Goal: Task Accomplishment & Management: Manage account settings

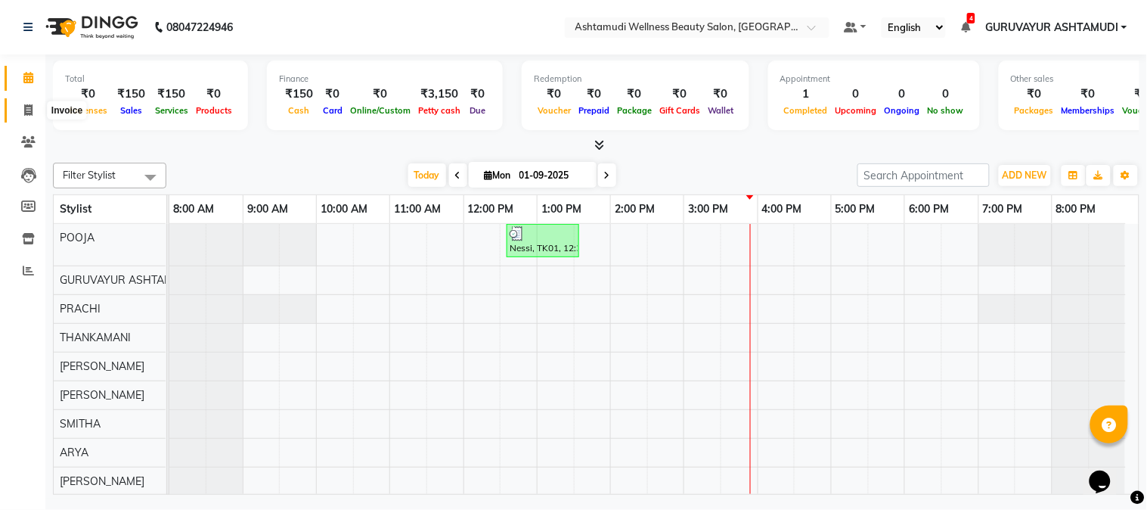
drag, startPoint x: 27, startPoint y: 111, endPoint x: 55, endPoint y: 119, distance: 29.0
click at [28, 110] on icon at bounding box center [28, 109] width 8 height 11
select select "service"
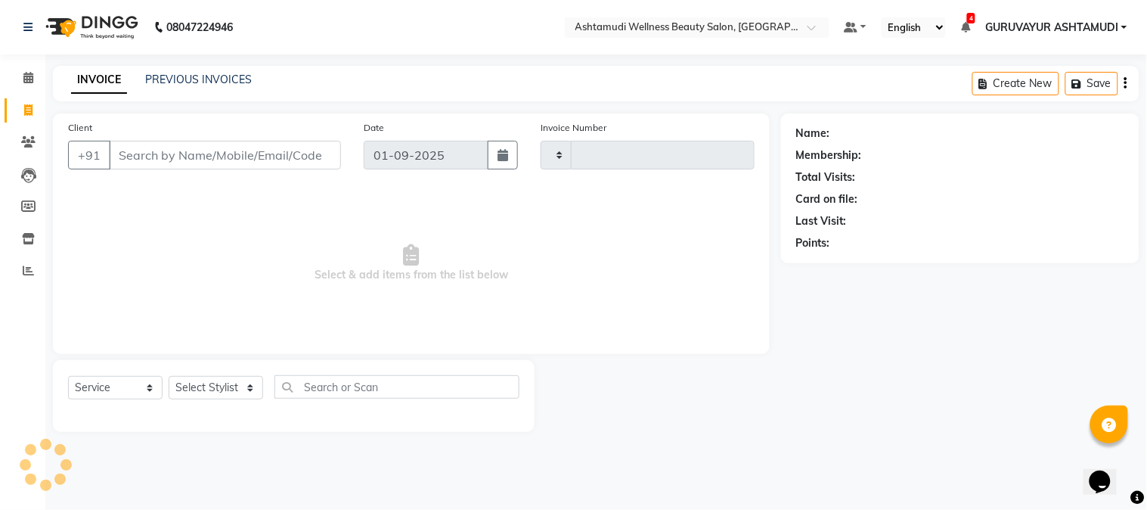
type input "2085"
select select "4660"
click at [293, 155] on input "Client" at bounding box center [225, 155] width 232 height 29
type input "s"
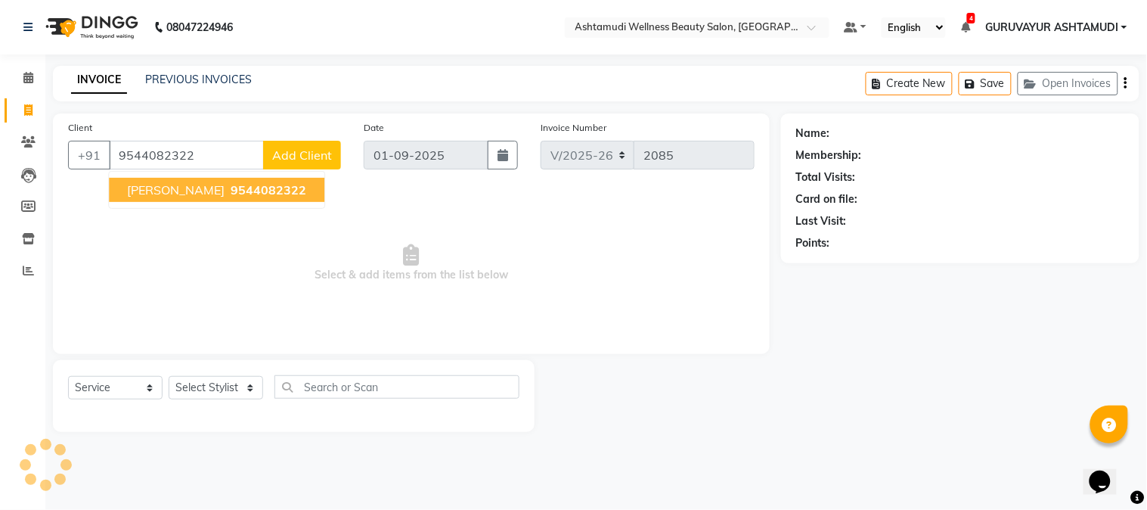
type input "9544082322"
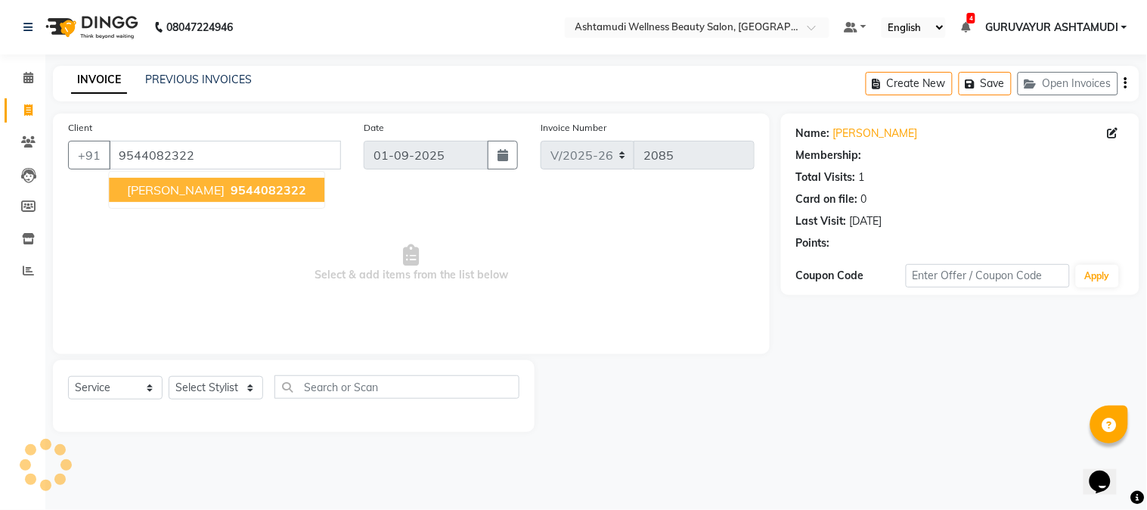
click at [324, 245] on span "Select & add items from the list below" at bounding box center [411, 263] width 687 height 151
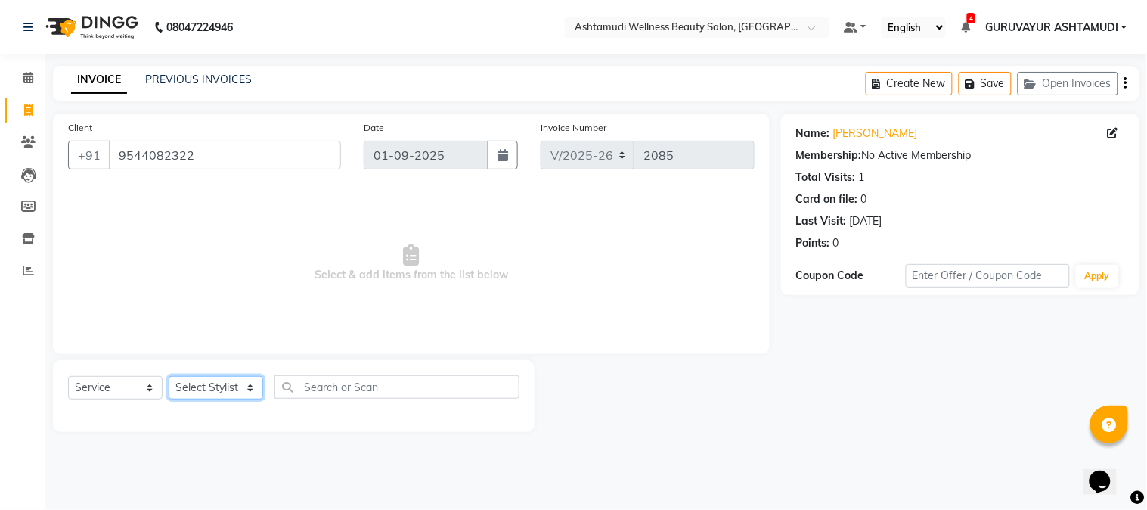
click at [245, 389] on select "Select Stylist Aathithya [PERSON_NAME] [PERSON_NAME] ARYA GURUVAYUR ASHTAMUDI […" at bounding box center [216, 387] width 95 height 23
select select "87828"
click at [169, 377] on select "Select Stylist Aathithya [PERSON_NAME] [PERSON_NAME] ARYA GURUVAYUR ASHTAMUDI […" at bounding box center [216, 387] width 95 height 23
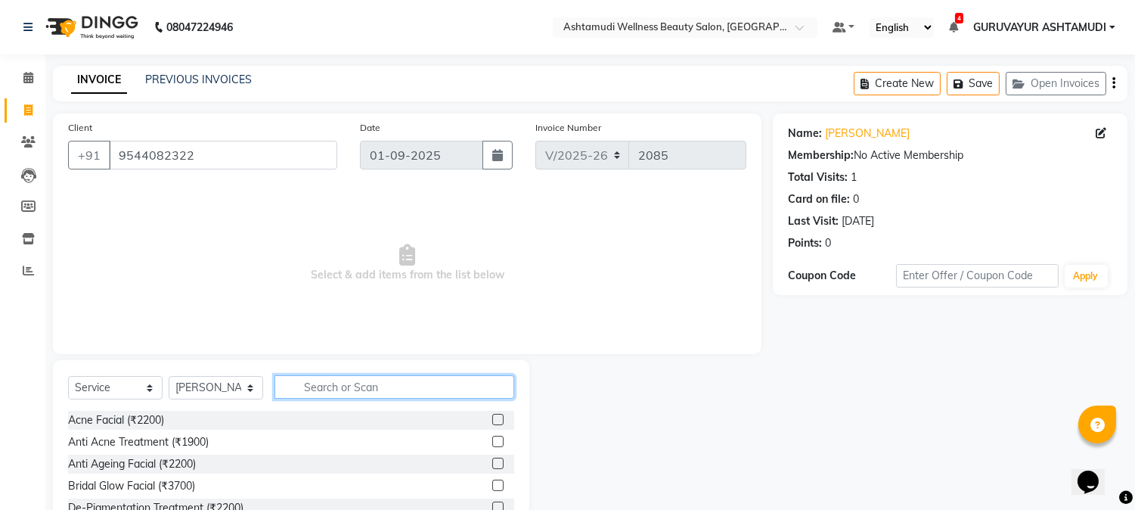
click at [380, 390] on input "text" at bounding box center [395, 386] width 240 height 23
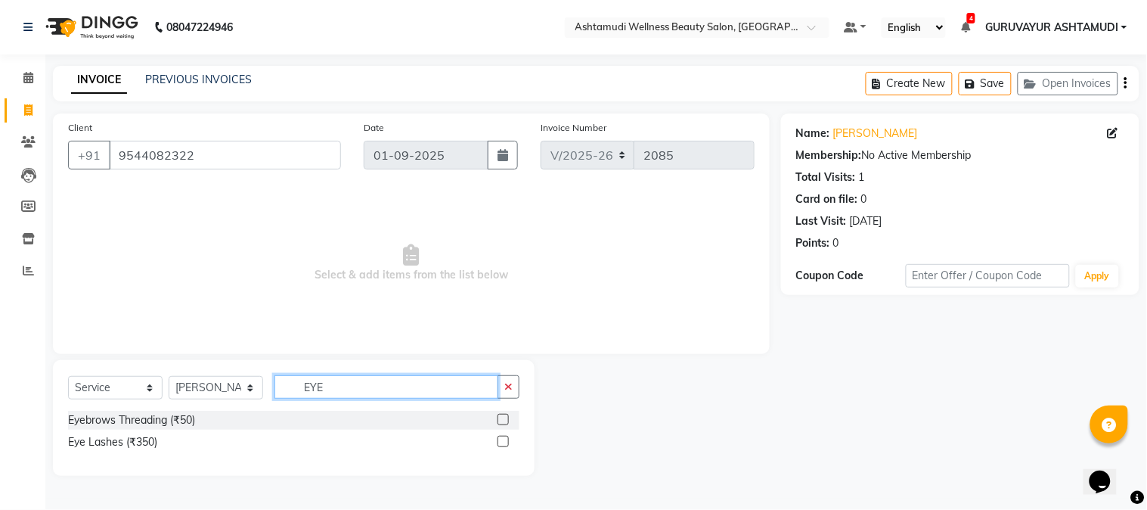
type input "EYE"
click at [499, 417] on label at bounding box center [503, 419] width 11 height 11
click at [499, 417] on input "checkbox" at bounding box center [503, 420] width 10 height 10
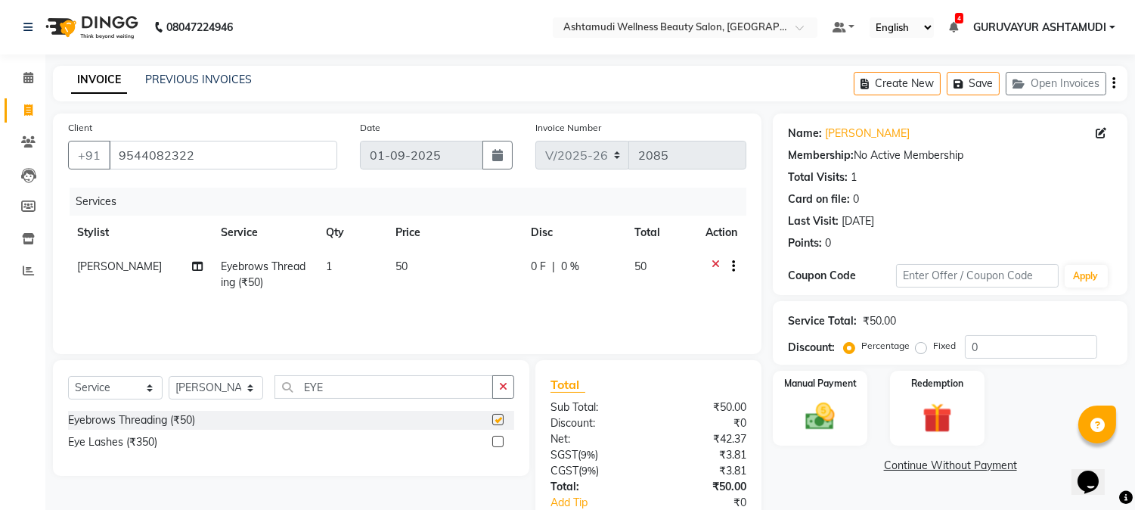
checkbox input "false"
click at [818, 406] on img at bounding box center [821, 417] width 50 height 36
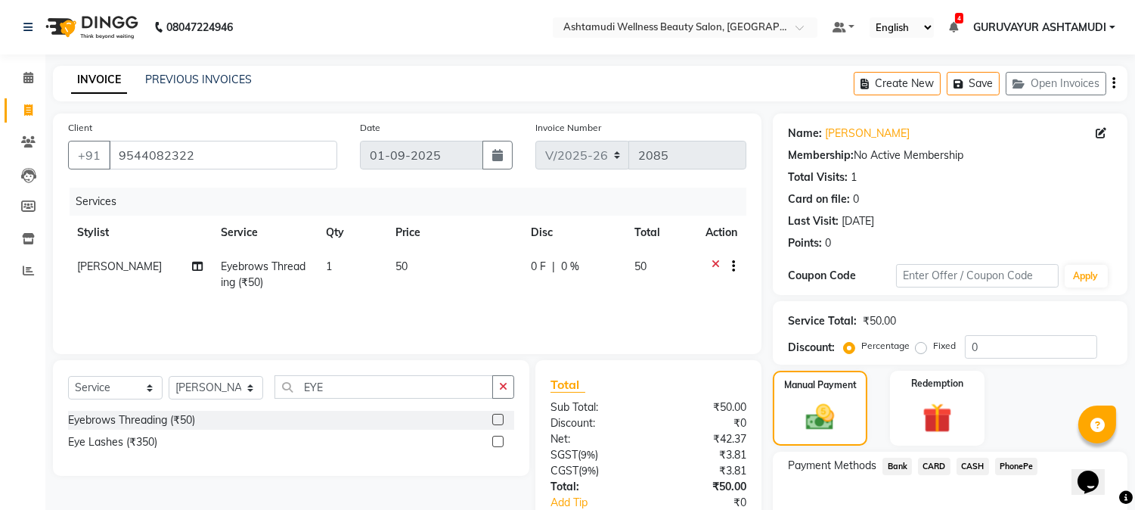
click at [1019, 462] on span "PhonePe" at bounding box center [1016, 466] width 43 height 17
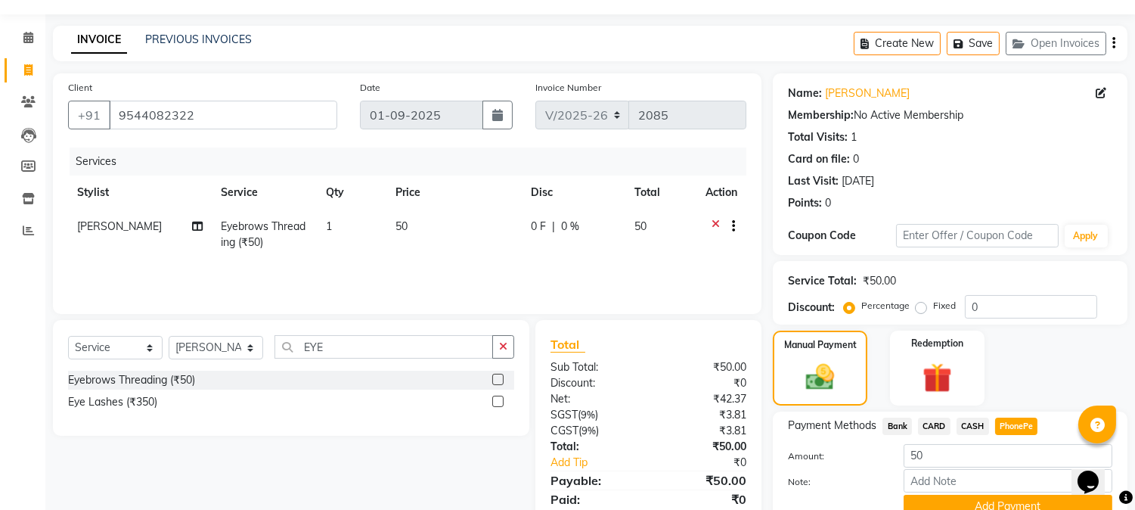
scroll to position [107, 0]
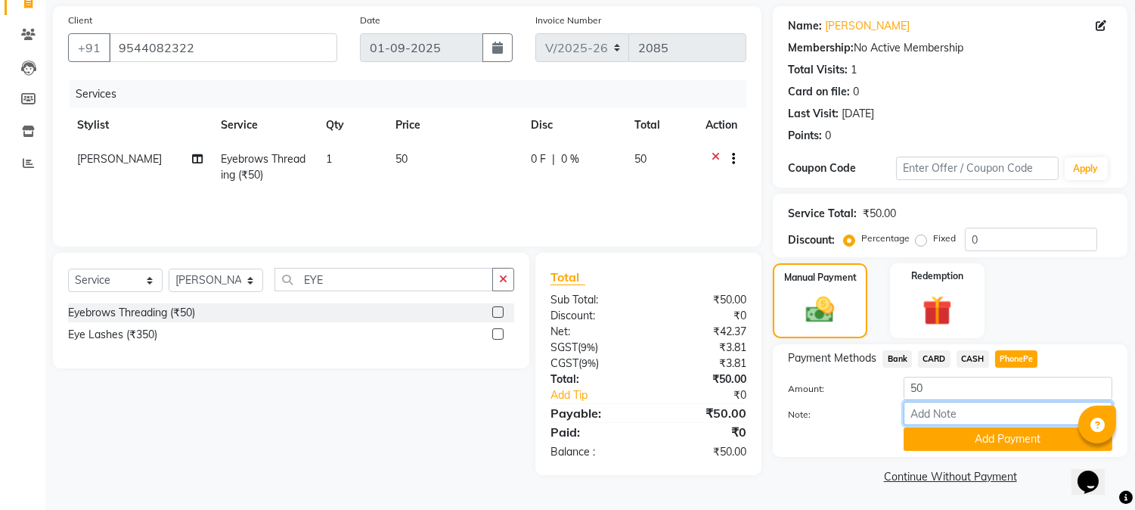
click at [941, 408] on input "Note:" at bounding box center [1008, 413] width 209 height 23
type input "NIGISHA"
click at [1006, 436] on button "Add Payment" at bounding box center [1008, 438] width 209 height 23
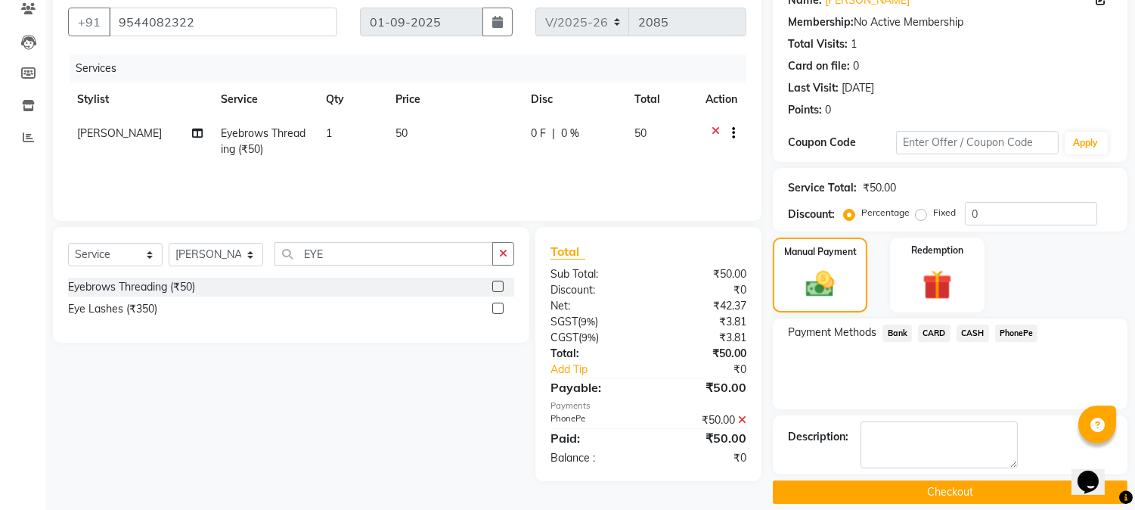
scroll to position [148, 0]
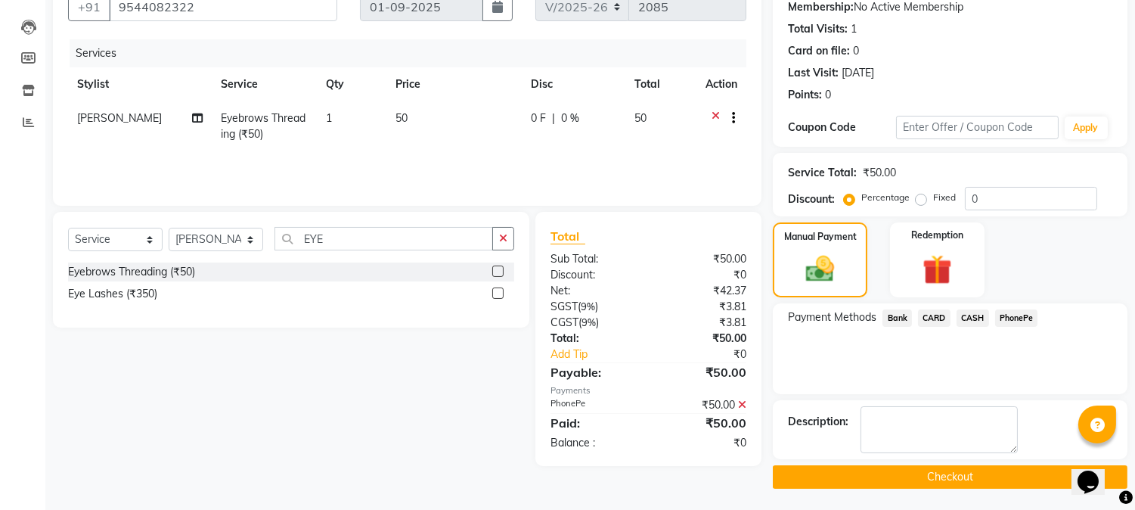
click at [936, 467] on button "Checkout" at bounding box center [950, 476] width 355 height 23
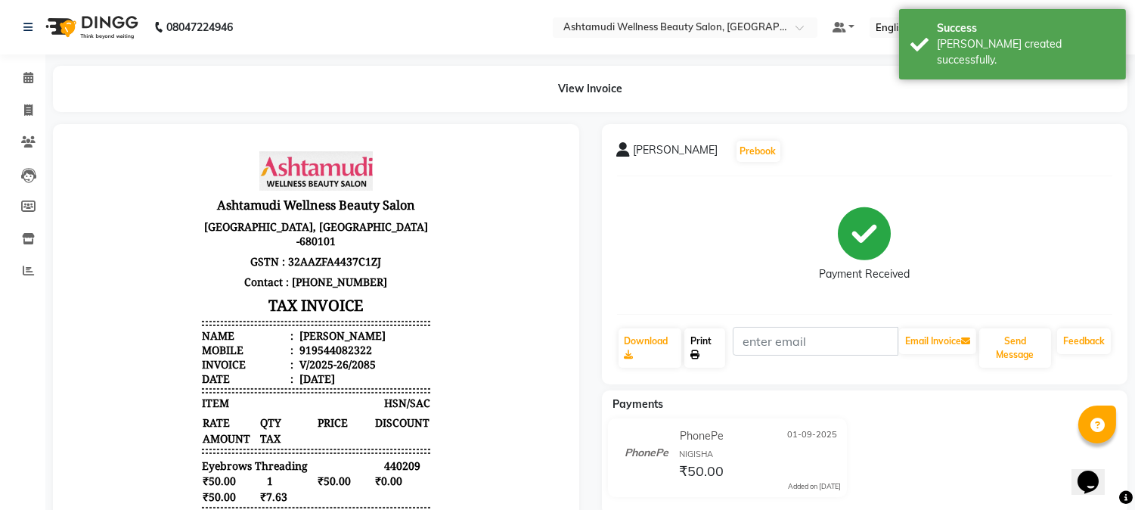
click at [700, 340] on link "Print" at bounding box center [704, 347] width 41 height 39
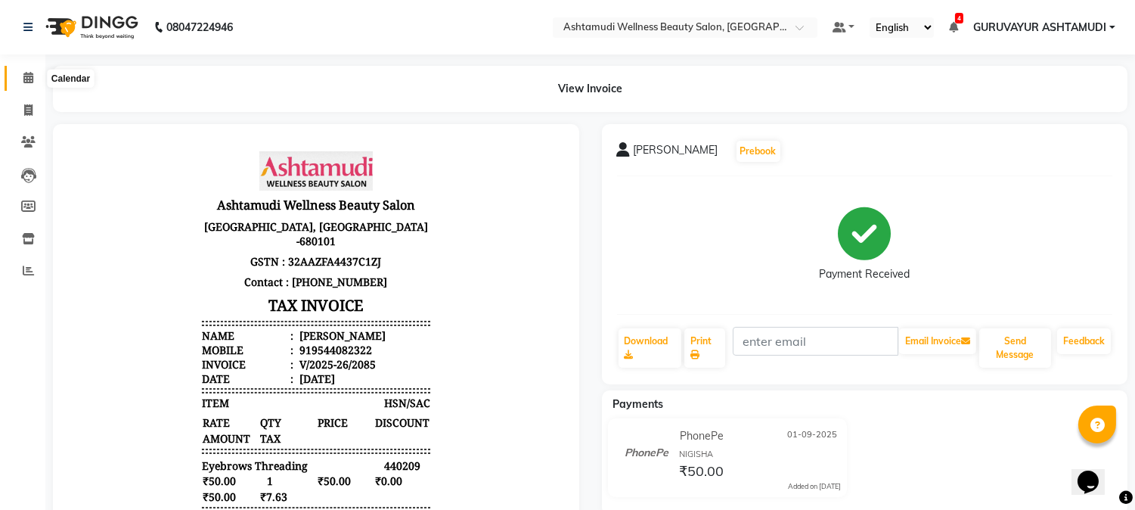
click at [24, 79] on icon at bounding box center [28, 77] width 10 height 11
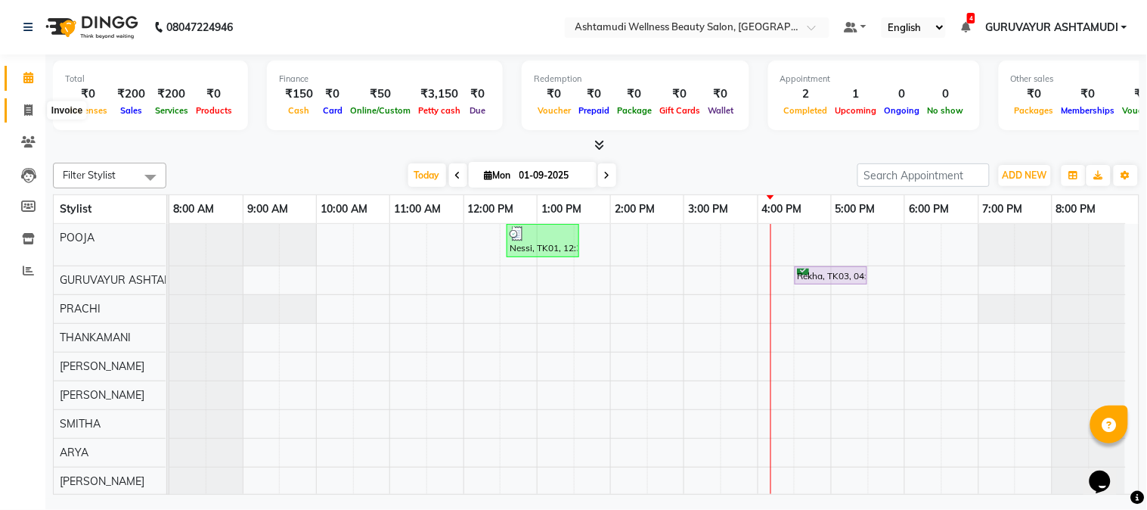
click at [33, 107] on span at bounding box center [28, 110] width 26 height 17
select select "service"
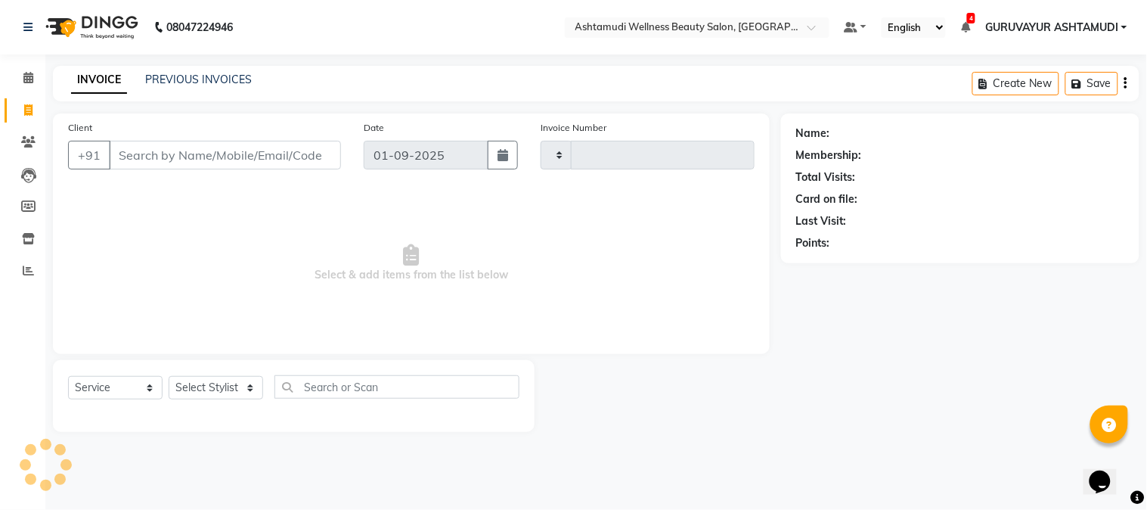
type input "2086"
select select "4660"
click at [204, 160] on input "Client" at bounding box center [225, 155] width 232 height 29
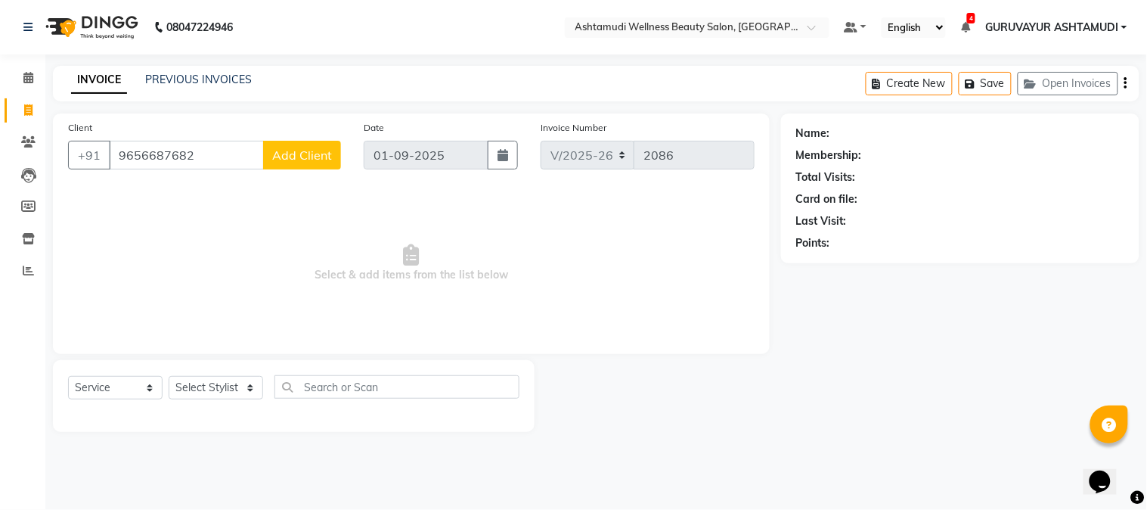
type input "9656687682"
click at [299, 159] on span "Add Client" at bounding box center [302, 154] width 60 height 15
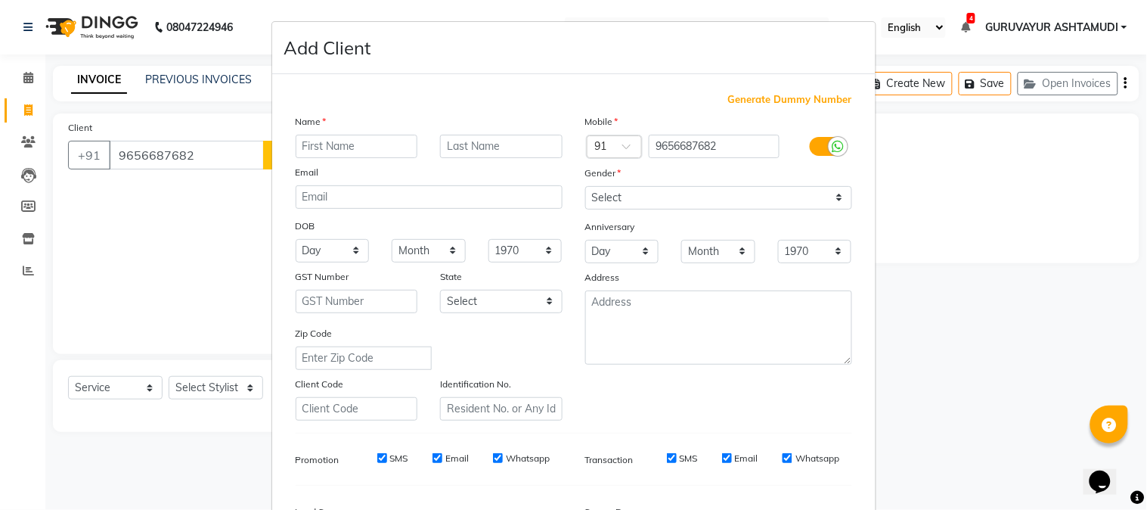
click at [350, 147] on input "text" at bounding box center [357, 146] width 123 height 23
type input "SRUTHY"
click at [810, 195] on select "Select Male Female Other Prefer Not To Say" at bounding box center [718, 197] width 267 height 23
select select "female"
click at [585, 186] on select "Select Male Female Other Prefer Not To Say" at bounding box center [718, 197] width 267 height 23
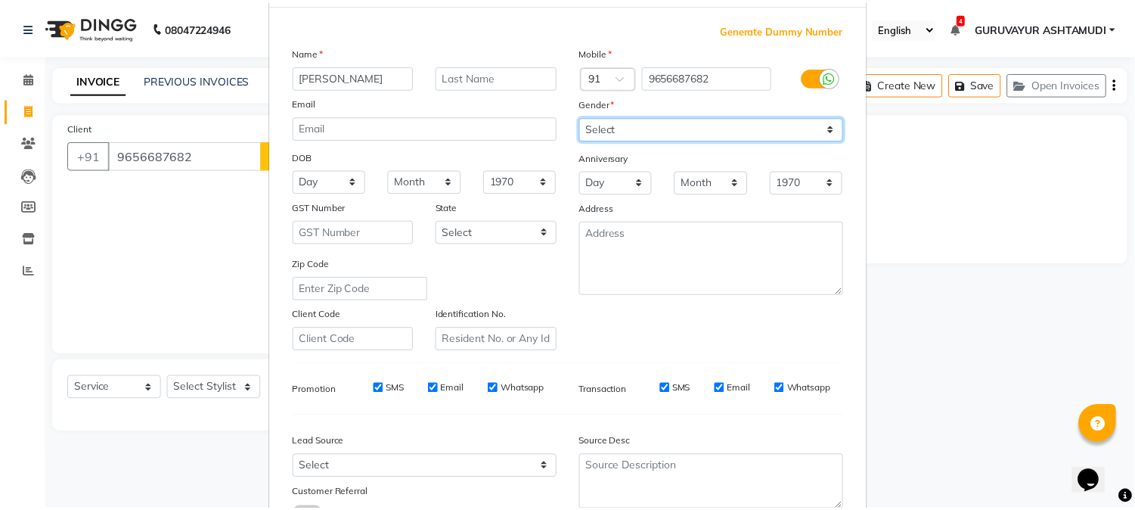
scroll to position [189, 0]
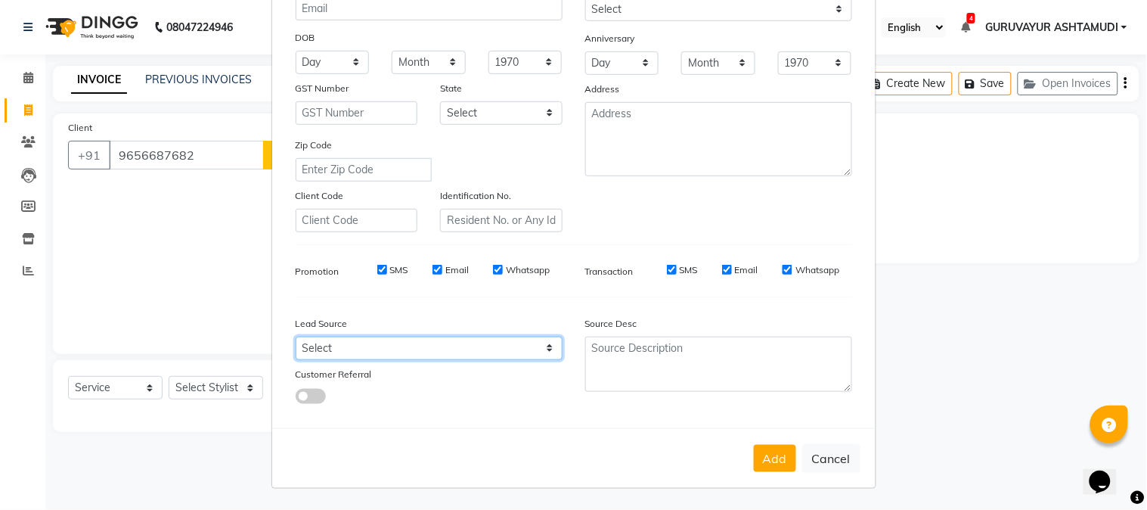
click at [540, 355] on select "Select Walk-in Referral Internet Friend Word of Mouth Advertisement Facebook Ju…" at bounding box center [429, 348] width 267 height 23
select select "31499"
click at [296, 337] on select "Select Walk-in Referral Internet Friend Word of Mouth Advertisement Facebook Ju…" at bounding box center [429, 348] width 267 height 23
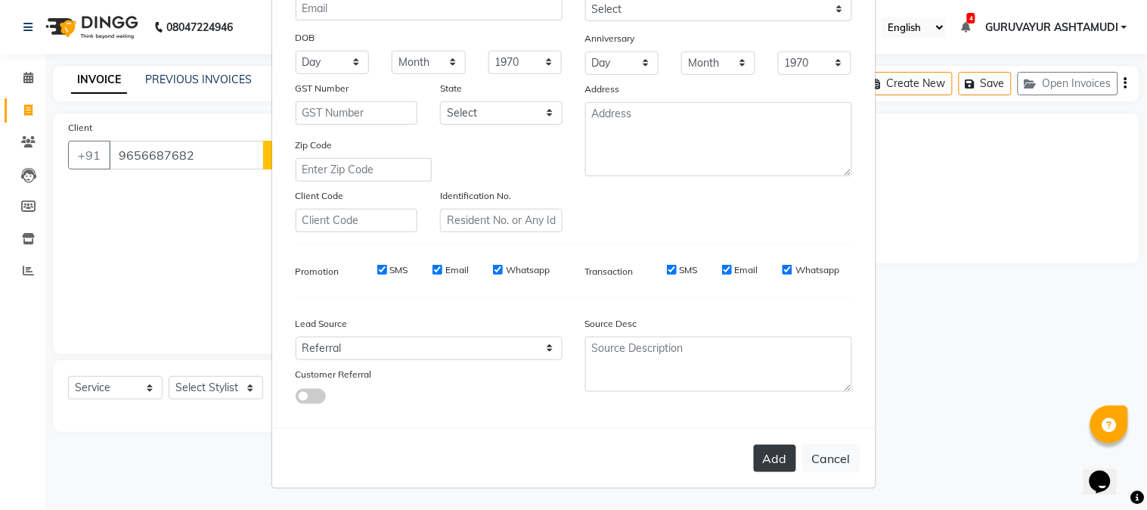
click at [759, 455] on button "Add" at bounding box center [775, 458] width 42 height 27
select select
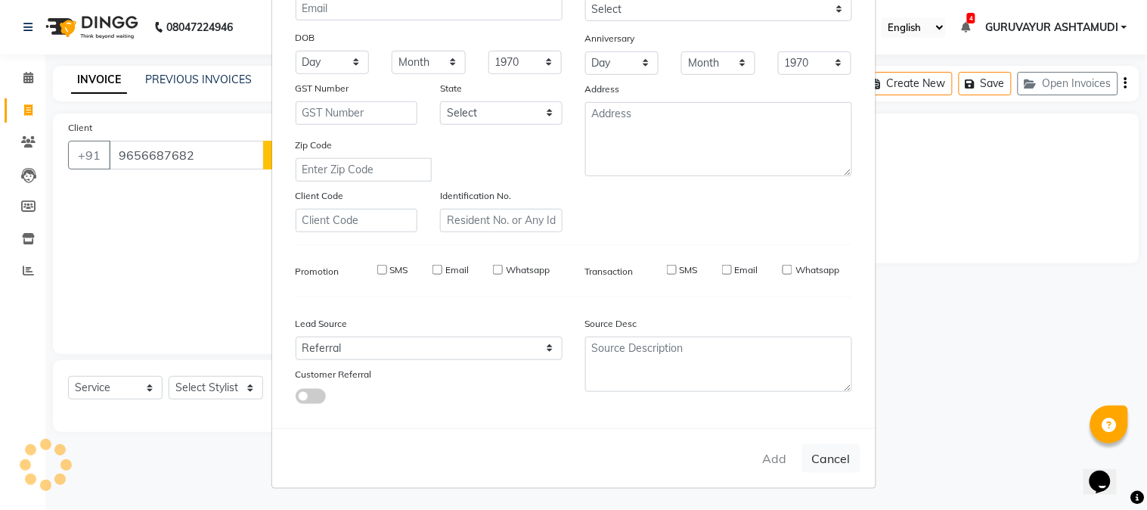
select select
checkbox input "false"
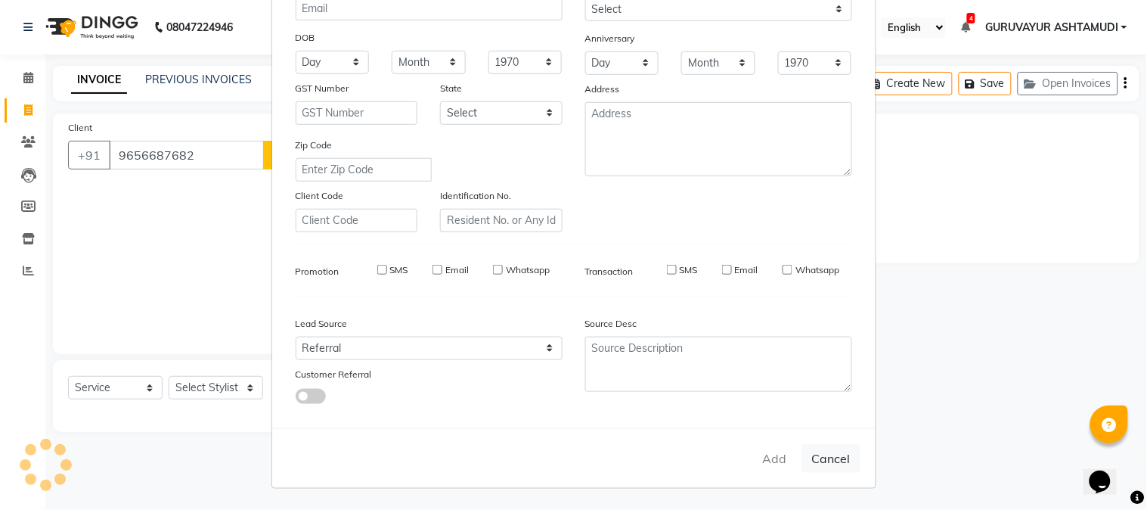
checkbox input "false"
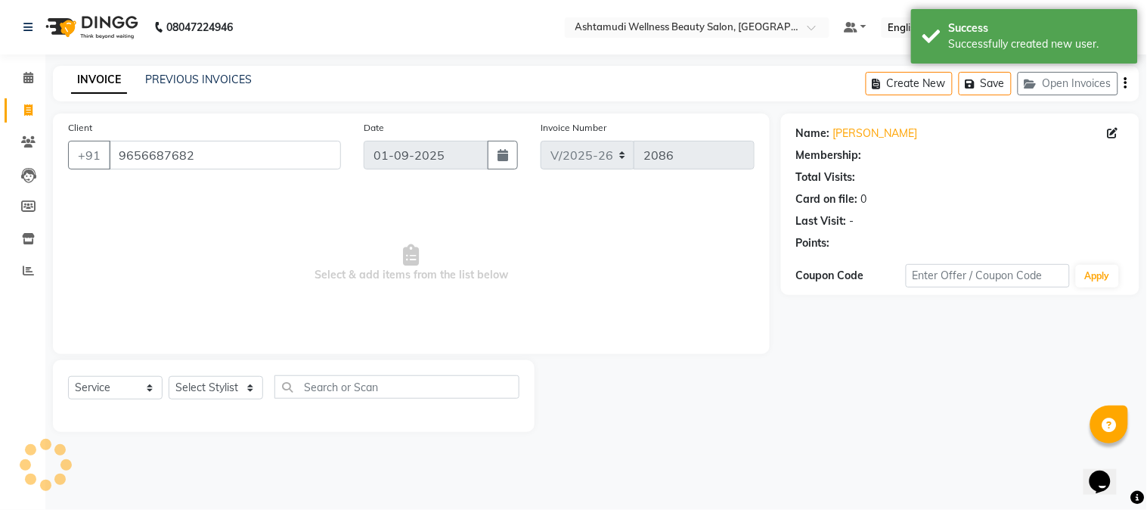
select select "1: Object"
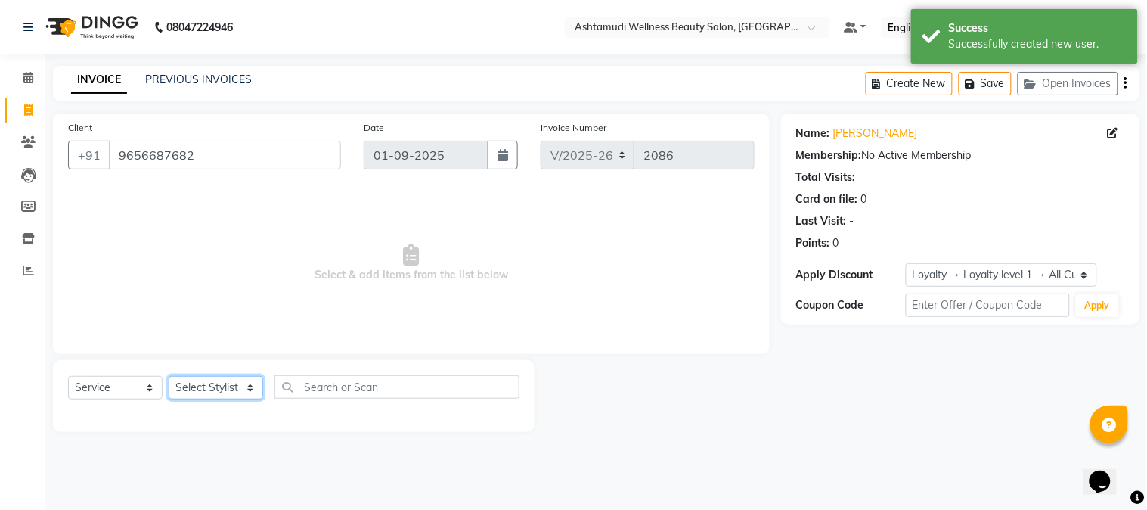
click at [253, 389] on select "Select Stylist Aathithya [PERSON_NAME] [PERSON_NAME] ARYA GURUVAYUR ASHTAMUDI […" at bounding box center [216, 387] width 95 height 23
select select "28230"
click at [169, 377] on select "Select Stylist Aathithya [PERSON_NAME] [PERSON_NAME] ARYA GURUVAYUR ASHTAMUDI […" at bounding box center [216, 387] width 95 height 23
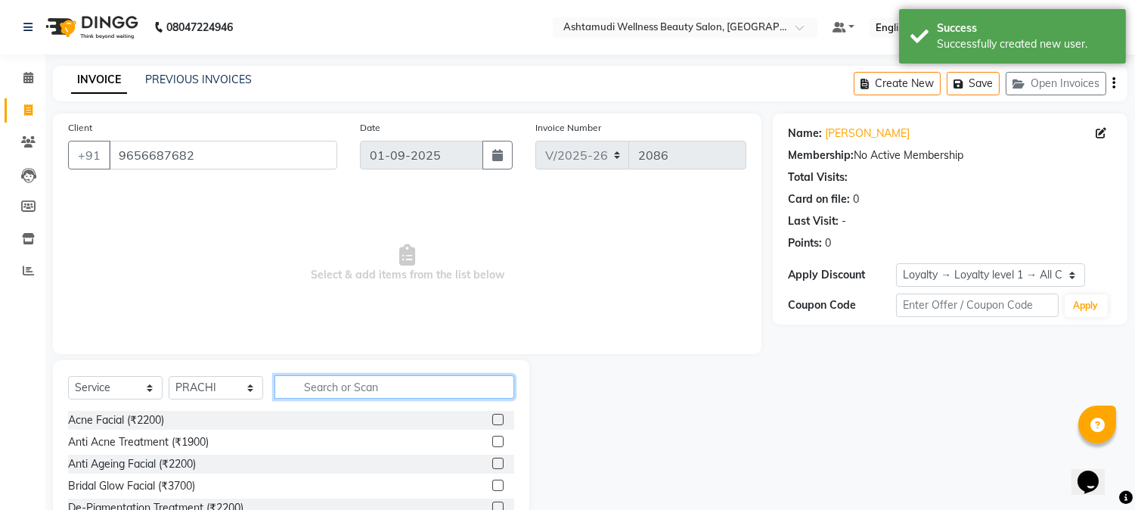
click at [352, 389] on input "text" at bounding box center [395, 386] width 240 height 23
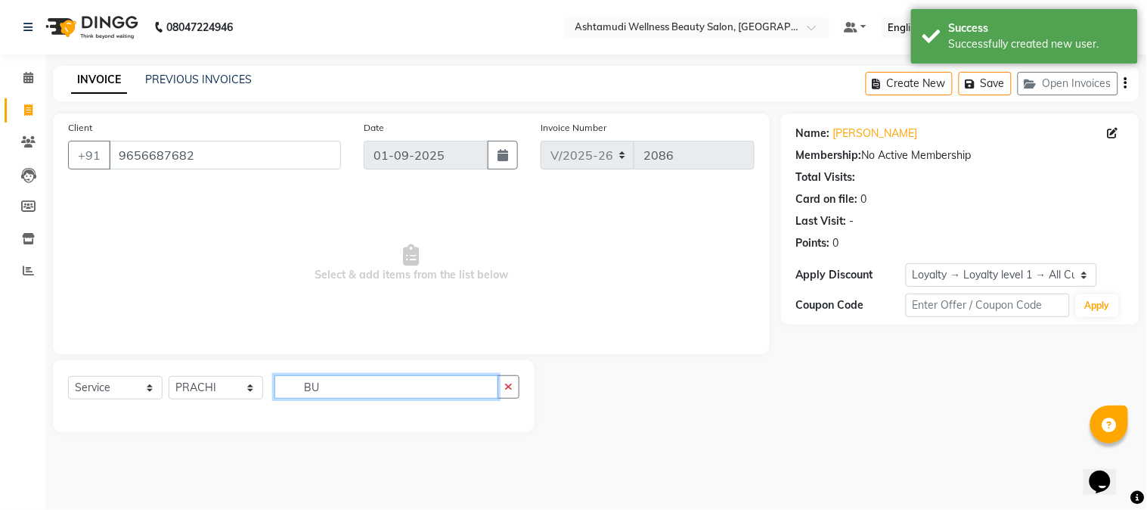
type input "B"
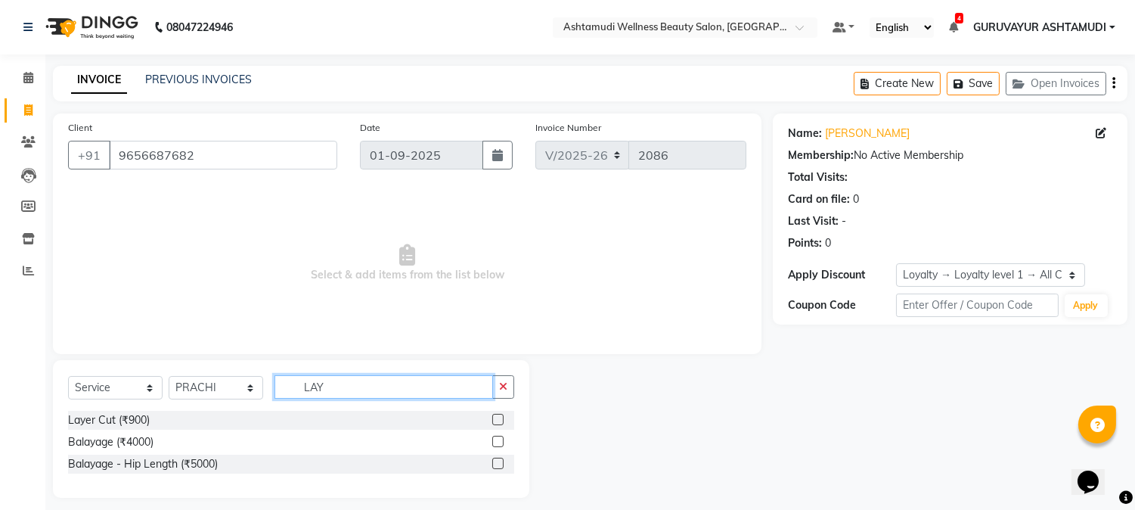
type input "LAY"
click at [497, 419] on label at bounding box center [497, 419] width 11 height 11
click at [497, 419] on input "checkbox" at bounding box center [497, 420] width 10 height 10
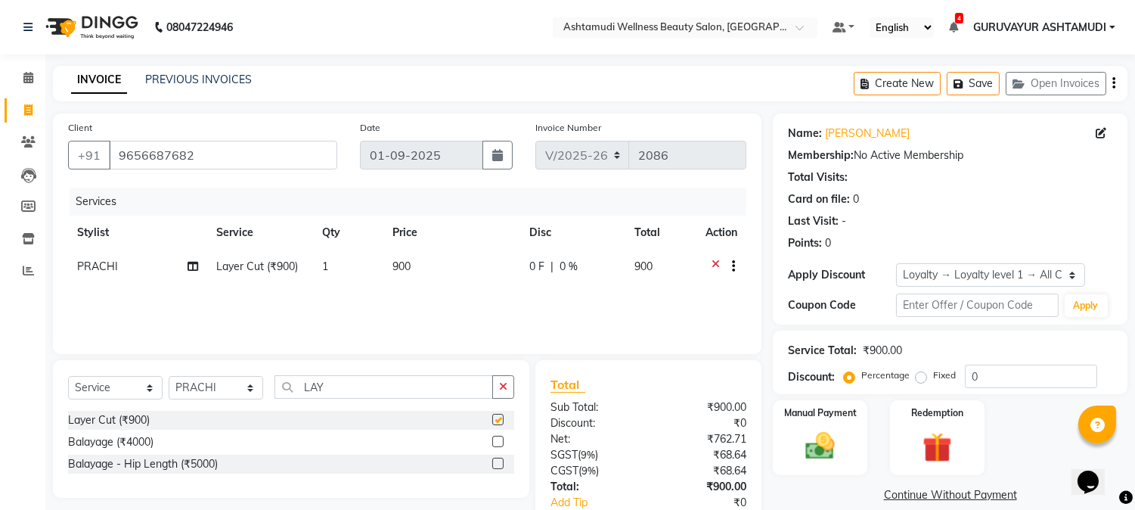
checkbox input "false"
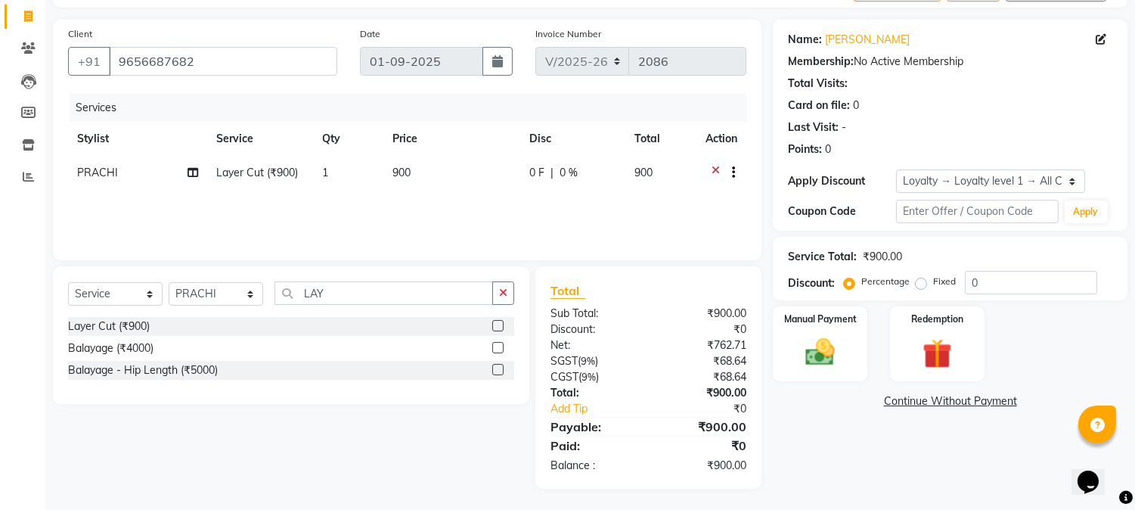
scroll to position [95, 0]
click at [790, 356] on div "Manual Payment" at bounding box center [820, 342] width 98 height 77
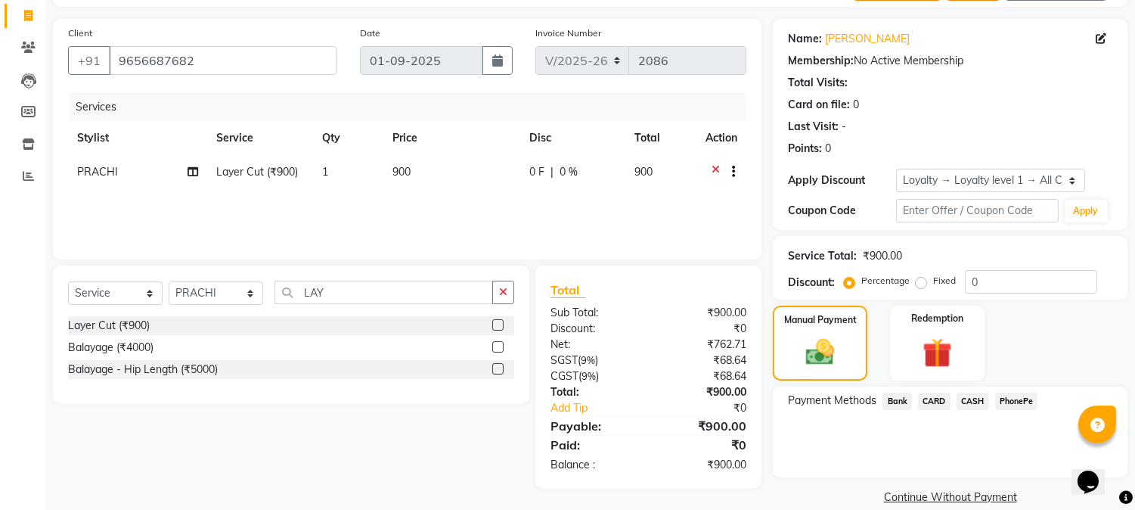
click at [1008, 405] on span "PhonePe" at bounding box center [1016, 401] width 43 height 17
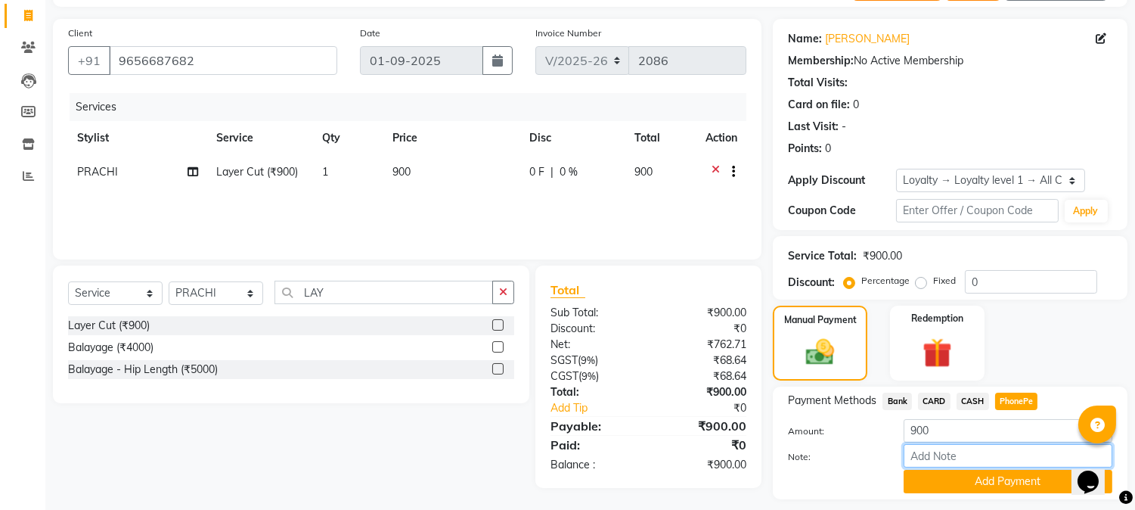
click at [958, 451] on input "Note:" at bounding box center [1008, 455] width 209 height 23
type input "NIGISHA"
click at [995, 475] on button "Add Payment" at bounding box center [1008, 481] width 209 height 23
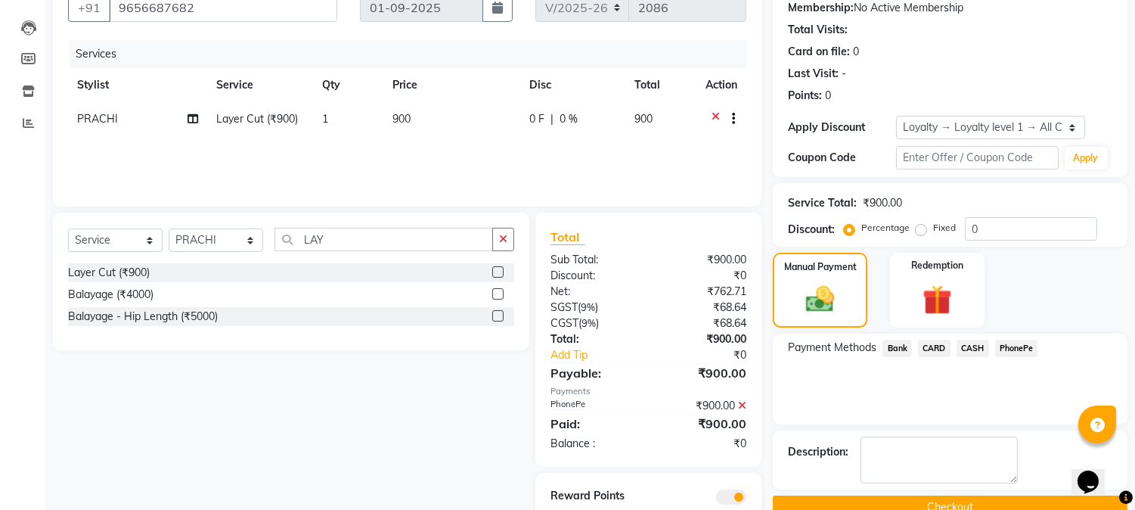
scroll to position [201, 0]
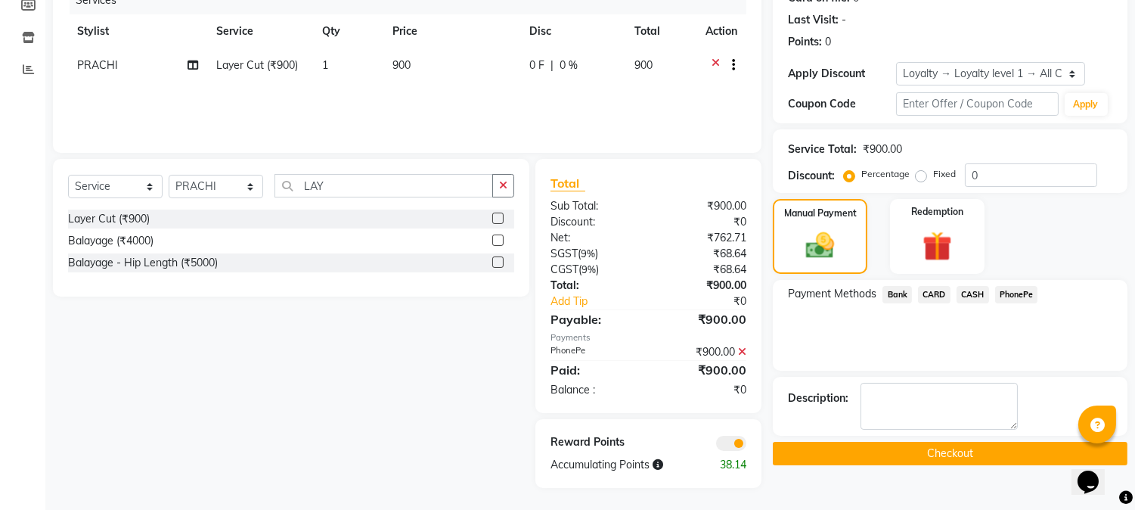
click at [957, 455] on button "Checkout" at bounding box center [950, 453] width 355 height 23
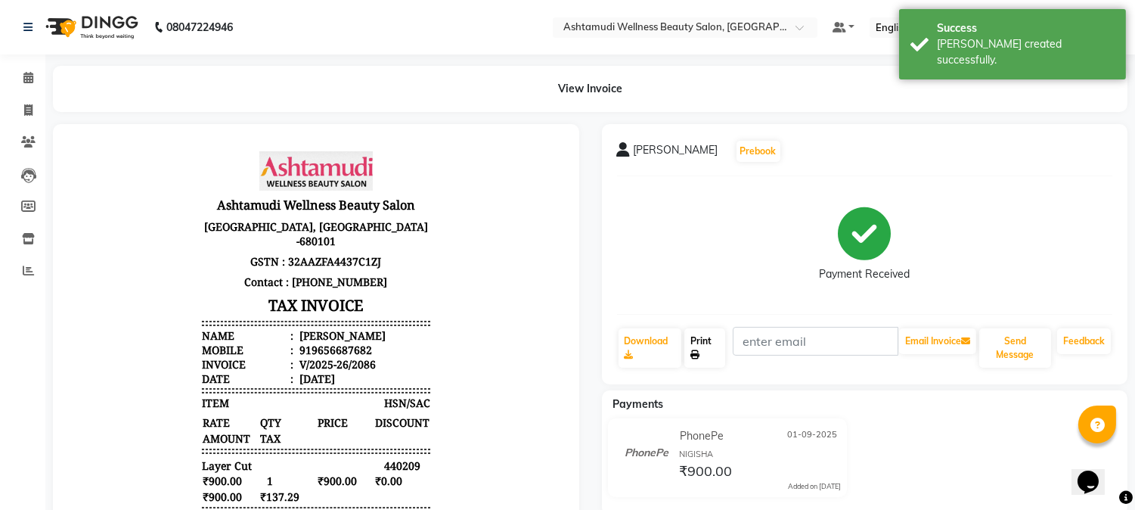
click at [704, 349] on link "Print" at bounding box center [704, 347] width 41 height 39
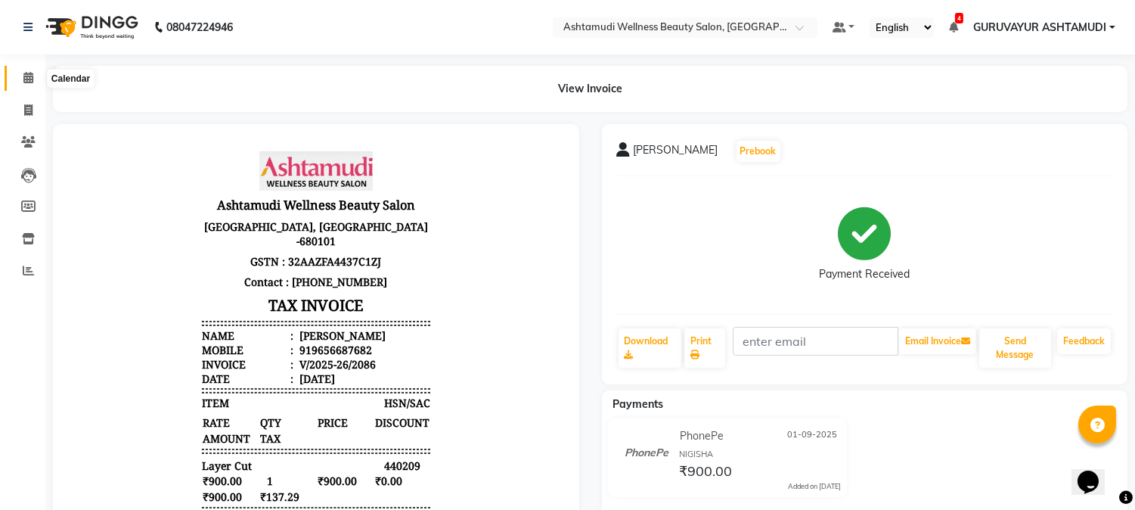
click at [25, 76] on icon at bounding box center [28, 77] width 10 height 11
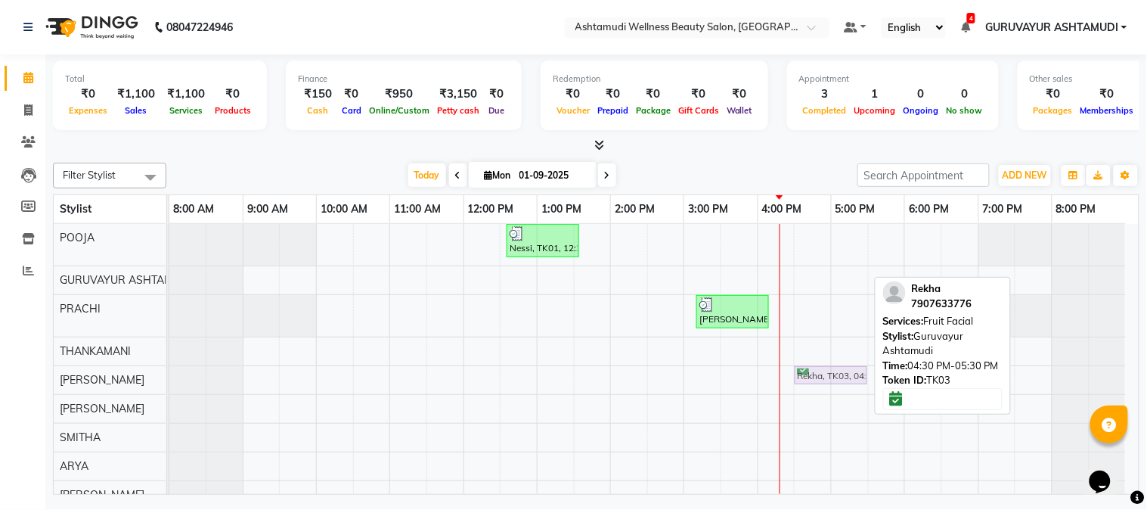
drag, startPoint x: 826, startPoint y: 268, endPoint x: 823, endPoint y: 363, distance: 94.6
click at [823, 363] on div "Nessi, TK01, 12:35 PM-01:35 PM, Eyebrows Threading (₹50),Chin Threading (₹50),U…" at bounding box center [654, 445] width 970 height 442
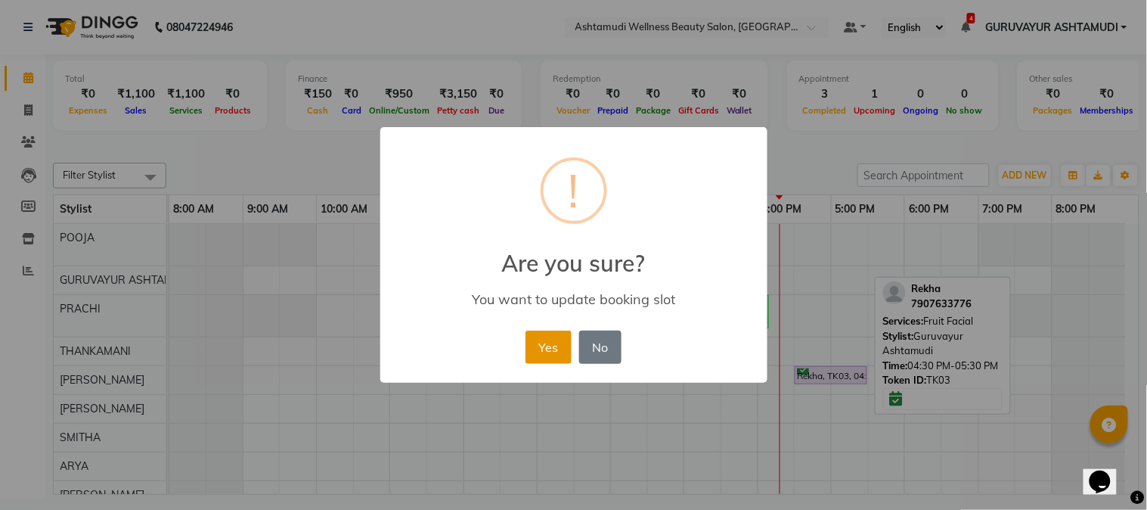
click at [556, 343] on button "Yes" at bounding box center [549, 346] width 46 height 33
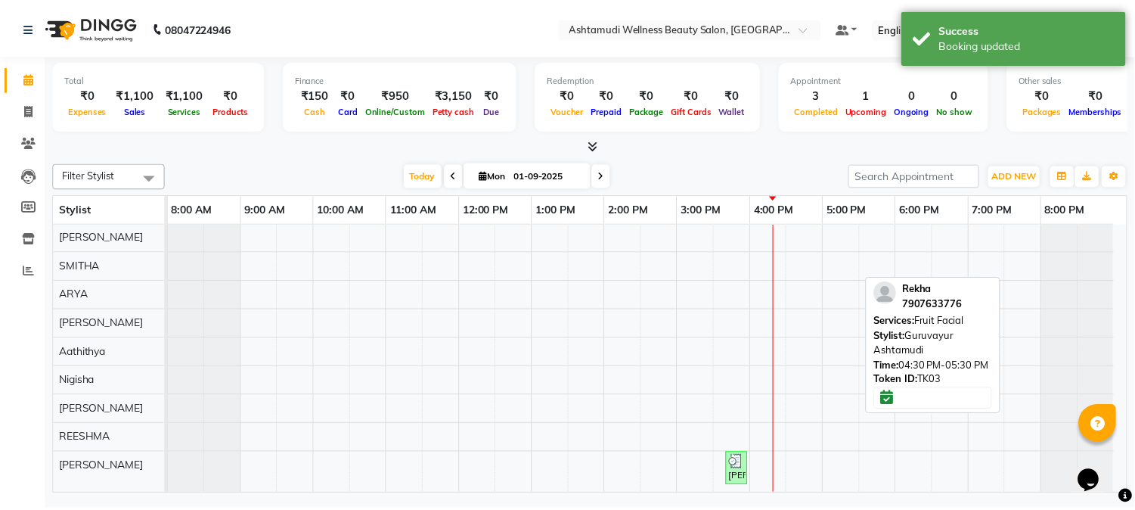
scroll to position [185, 0]
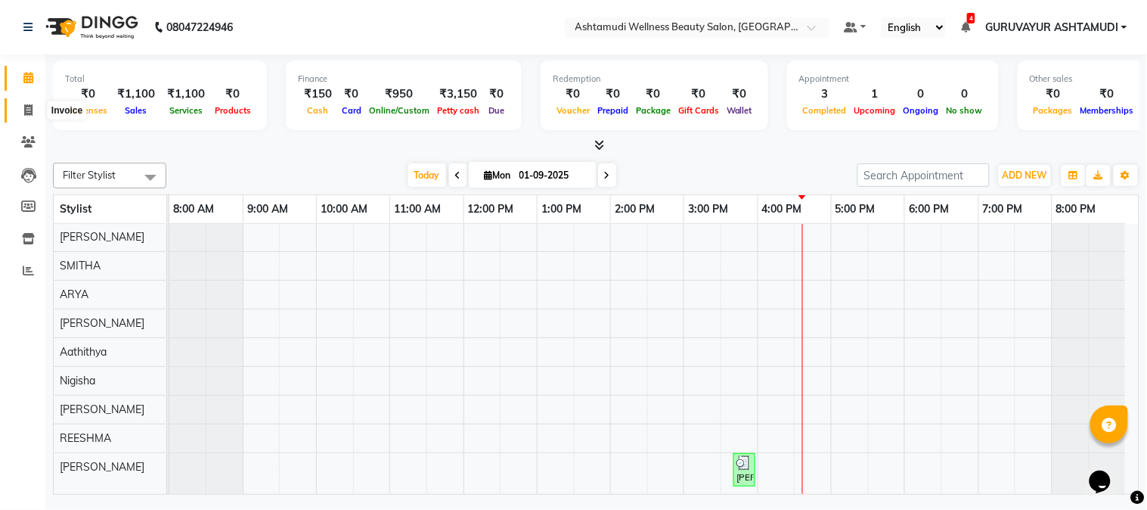
click at [28, 102] on span at bounding box center [28, 110] width 26 height 17
select select "4660"
select select "service"
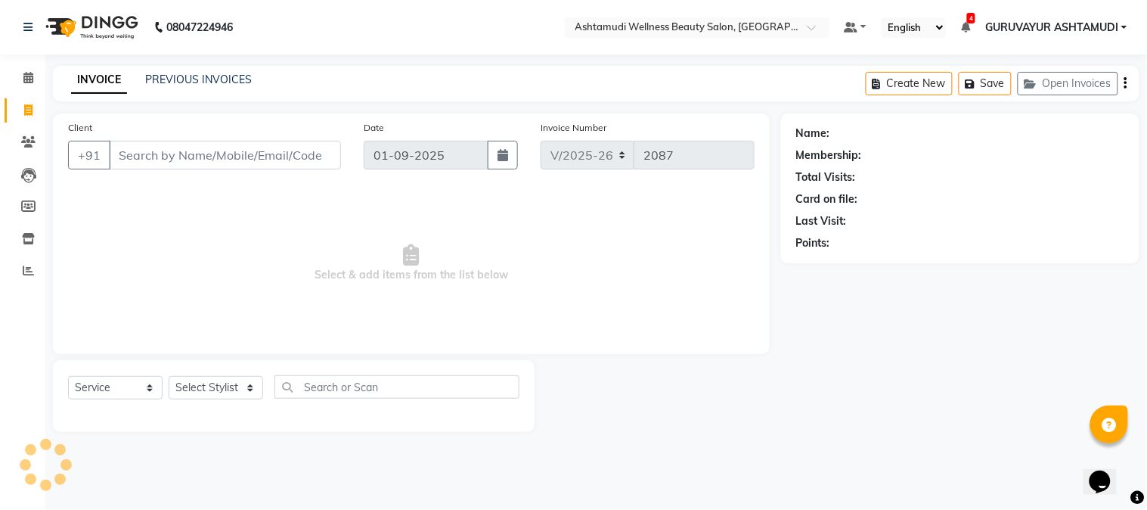
click at [309, 151] on input "Client" at bounding box center [225, 155] width 232 height 29
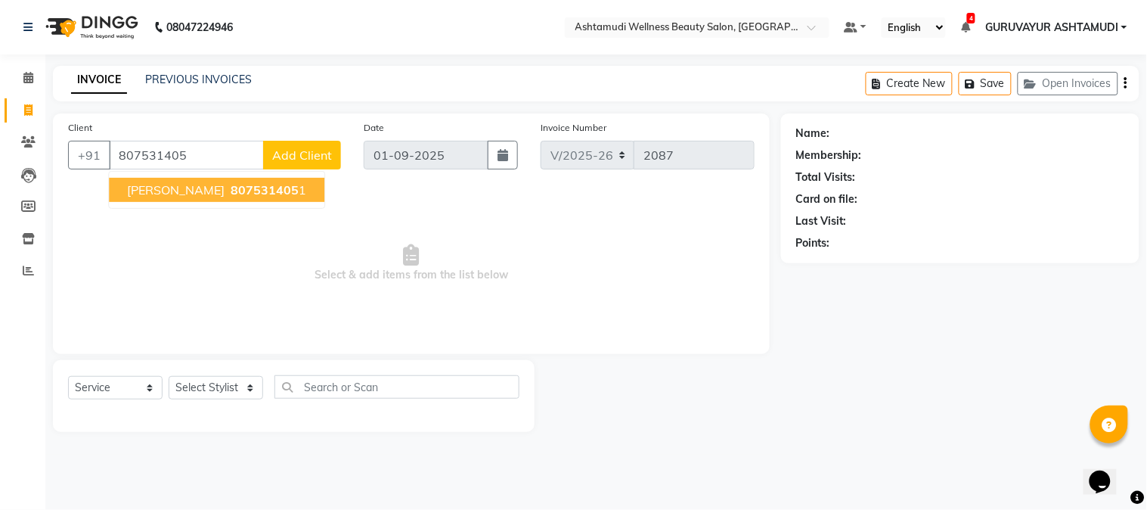
click at [239, 201] on button "Sujatha 807531405 1" at bounding box center [217, 190] width 216 height 24
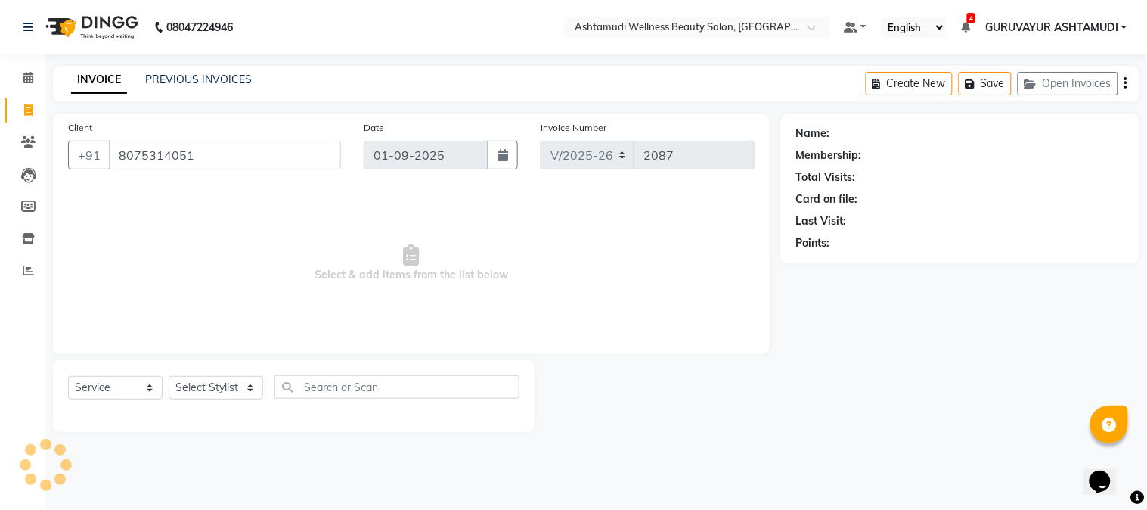
type input "8075314051"
select select "1: Object"
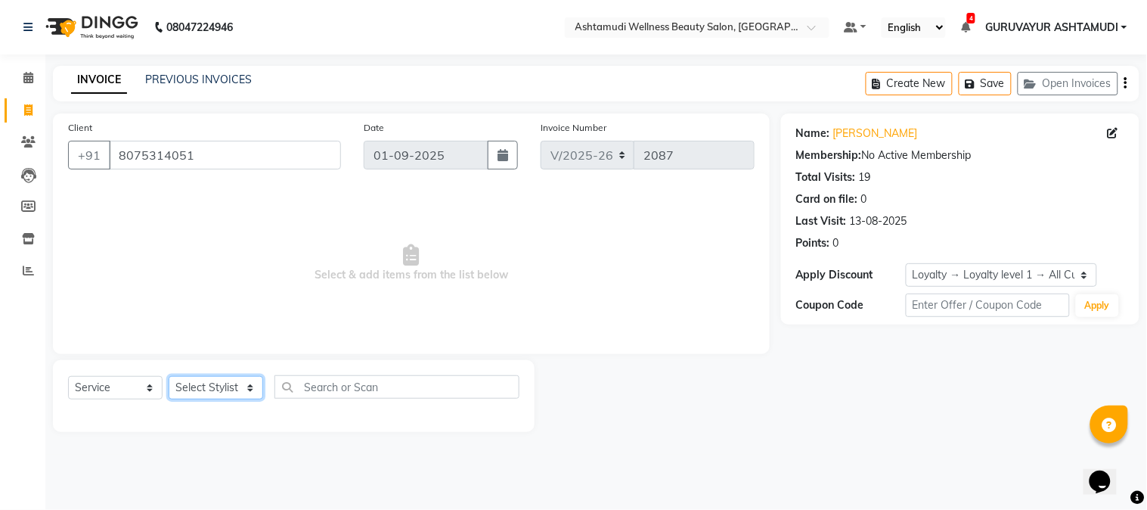
click at [247, 395] on select "Select Stylist Aathithya [PERSON_NAME] [PERSON_NAME] ARYA GURUVAYUR ASHTAMUDI […" at bounding box center [216, 387] width 95 height 23
select select "28230"
click at [169, 377] on select "Select Stylist Aathithya [PERSON_NAME] [PERSON_NAME] ARYA GURUVAYUR ASHTAMUDI […" at bounding box center [216, 387] width 95 height 23
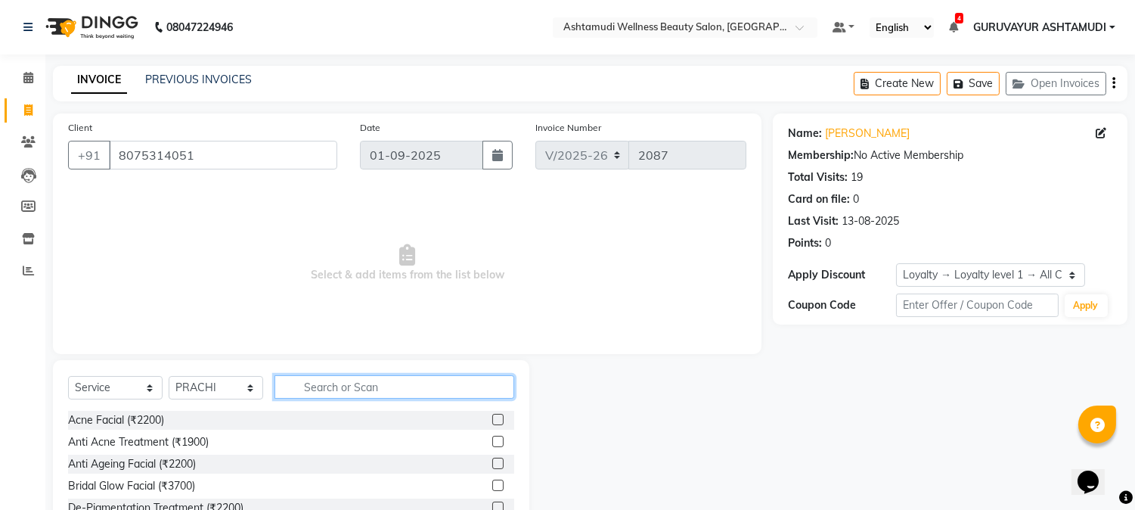
click at [342, 382] on input "text" at bounding box center [395, 386] width 240 height 23
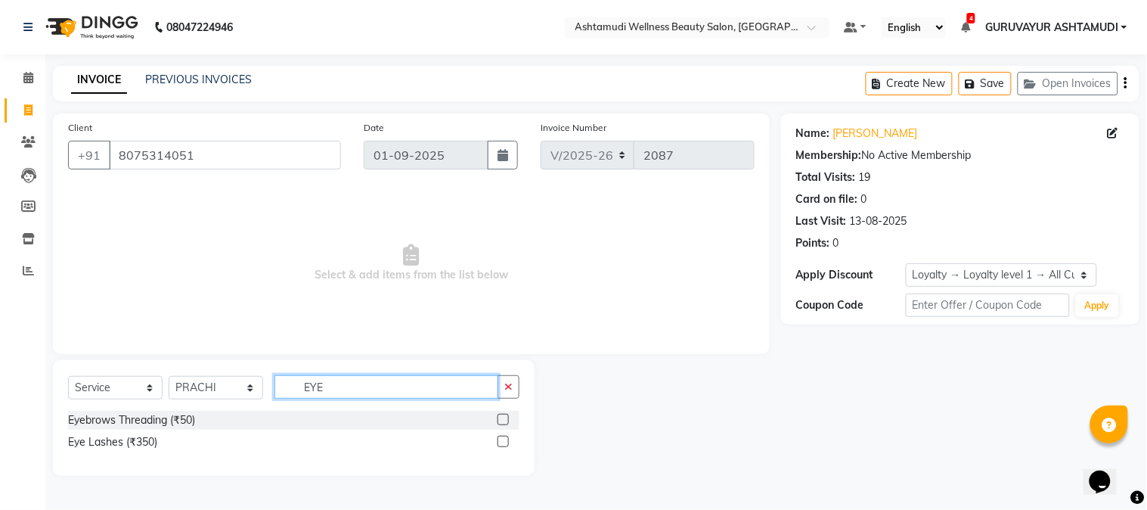
type input "EYE"
click at [504, 417] on label at bounding box center [503, 419] width 11 height 11
click at [504, 417] on input "checkbox" at bounding box center [503, 420] width 10 height 10
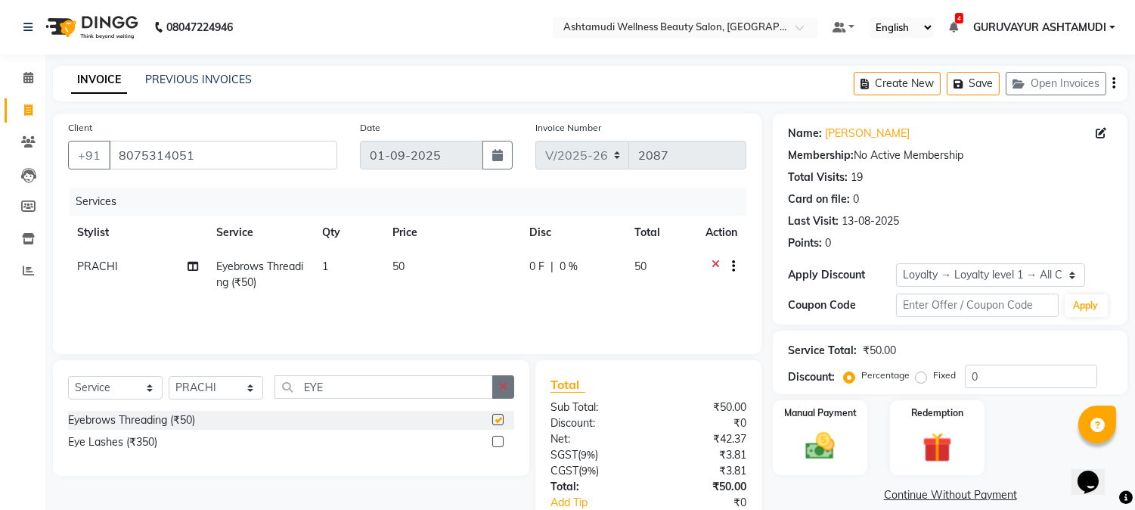
checkbox input "false"
click at [496, 386] on button "button" at bounding box center [503, 386] width 22 height 23
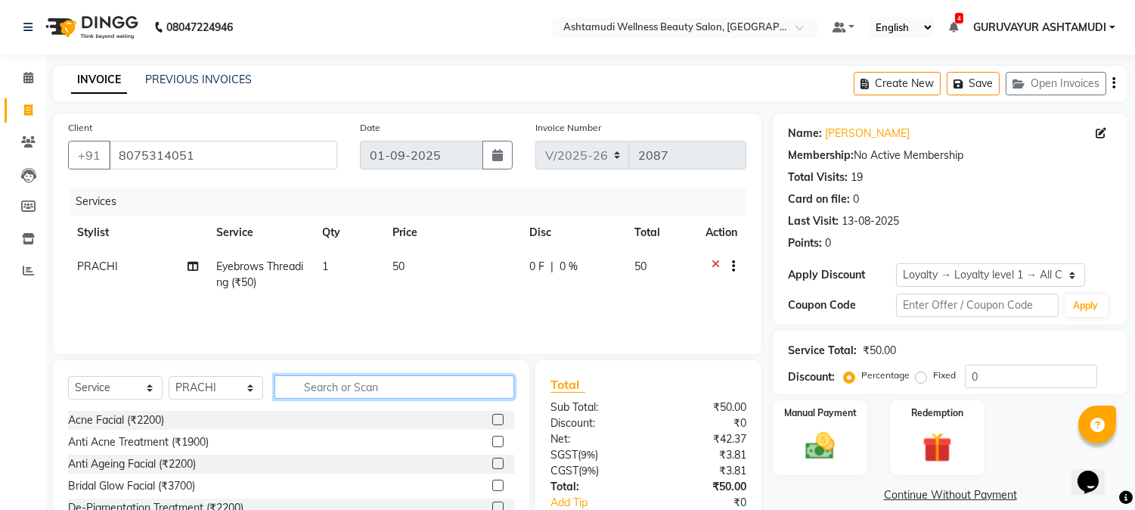
click at [425, 386] on input "text" at bounding box center [395, 386] width 240 height 23
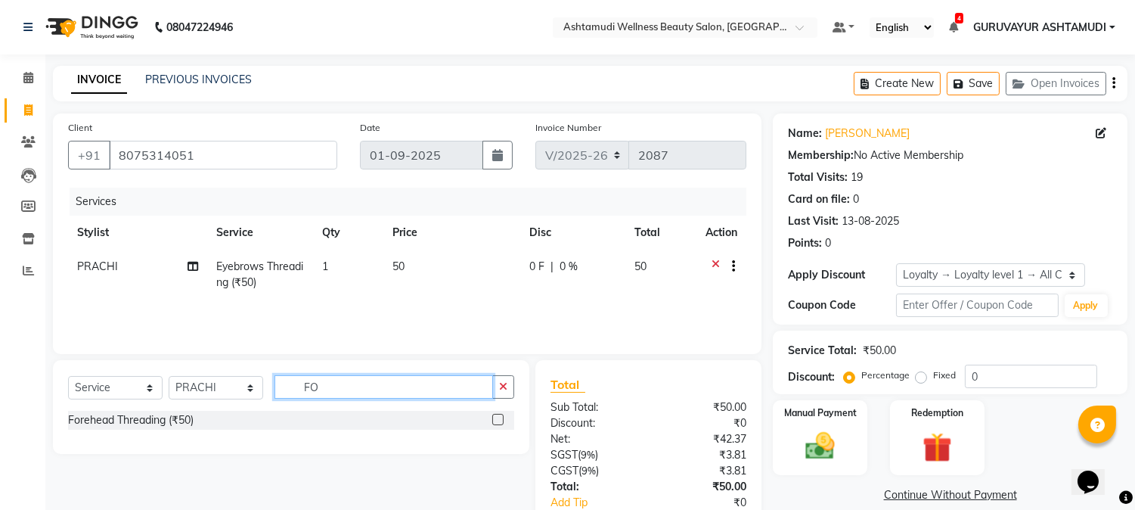
type input "FO"
click at [501, 420] on label at bounding box center [497, 419] width 11 height 11
click at [501, 420] on input "checkbox" at bounding box center [497, 420] width 10 height 10
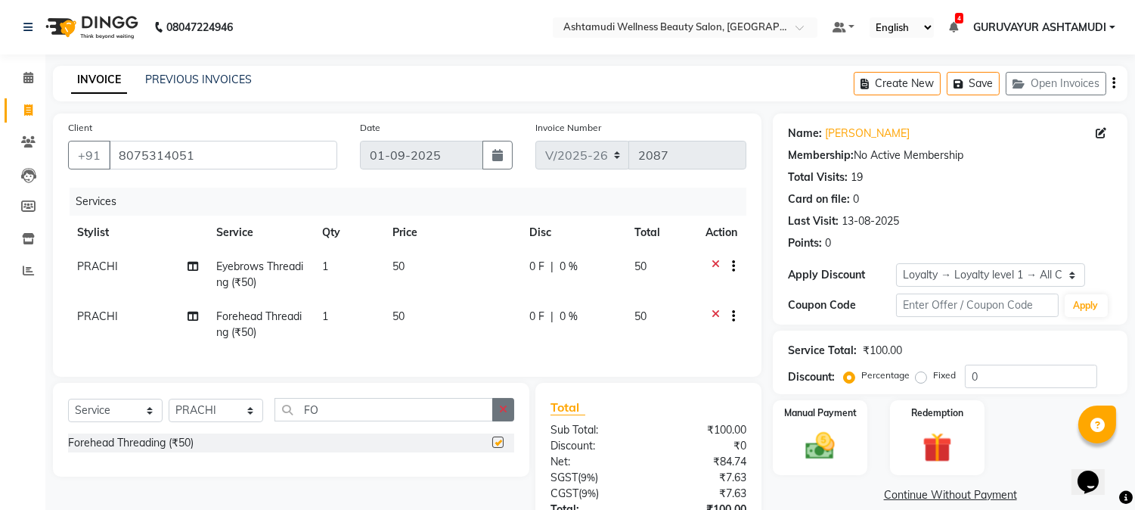
checkbox input "false"
click at [497, 421] on button "button" at bounding box center [503, 409] width 22 height 23
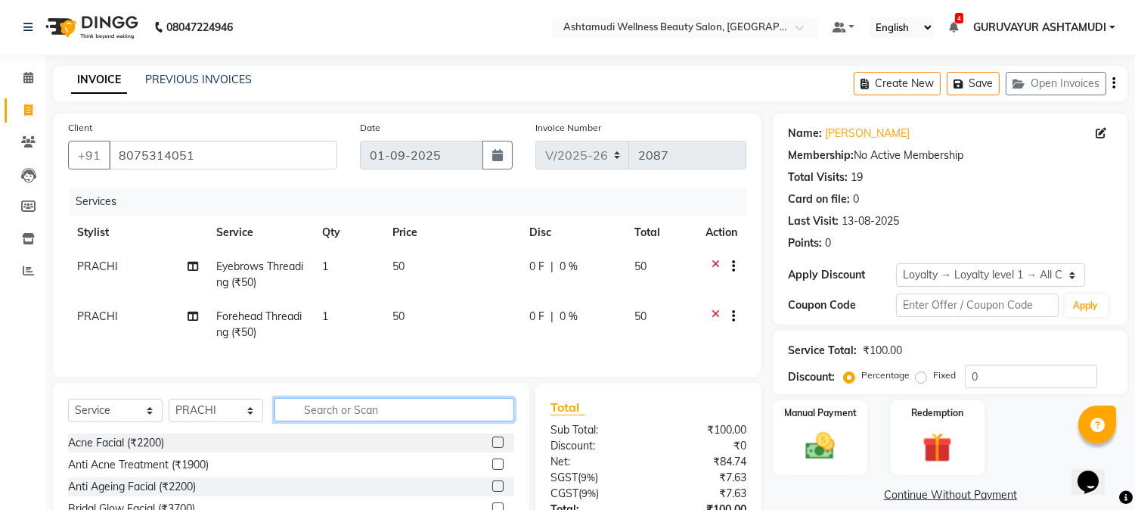
click at [450, 421] on input "text" at bounding box center [395, 409] width 240 height 23
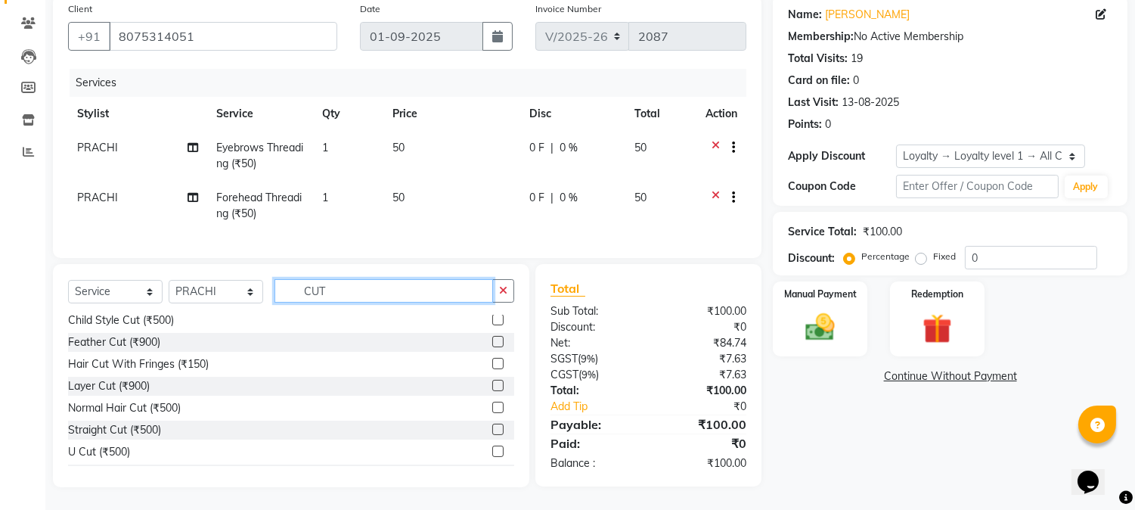
scroll to position [46, 0]
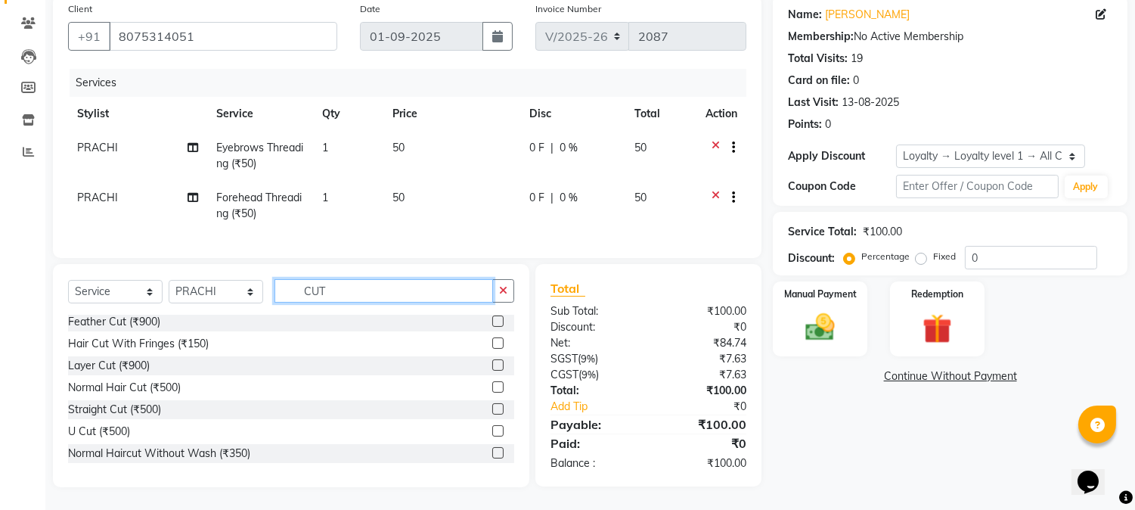
type input "CUT"
click at [492, 452] on label at bounding box center [497, 452] width 11 height 11
click at [492, 452] on input "checkbox" at bounding box center [497, 453] width 10 height 10
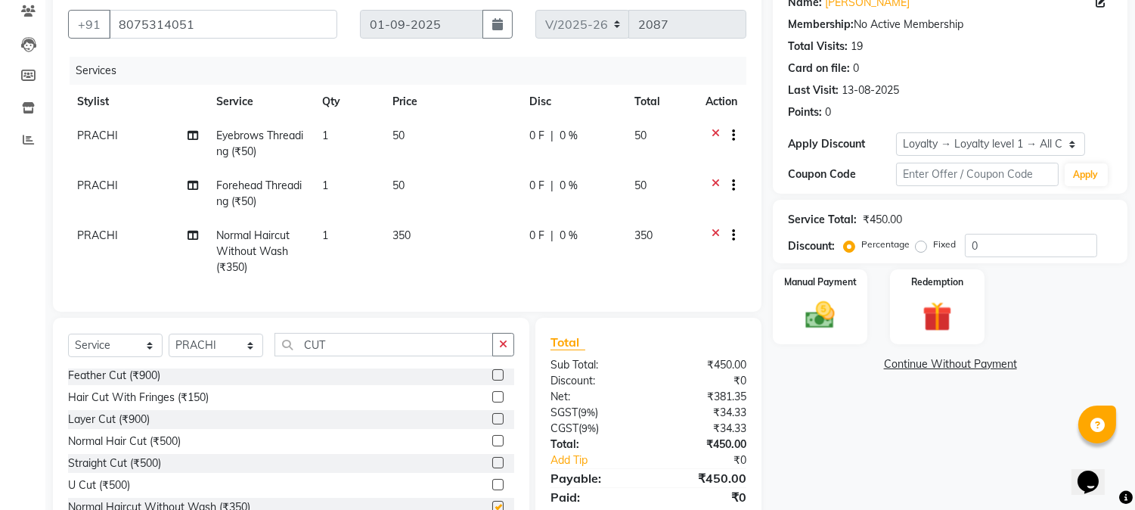
checkbox input "false"
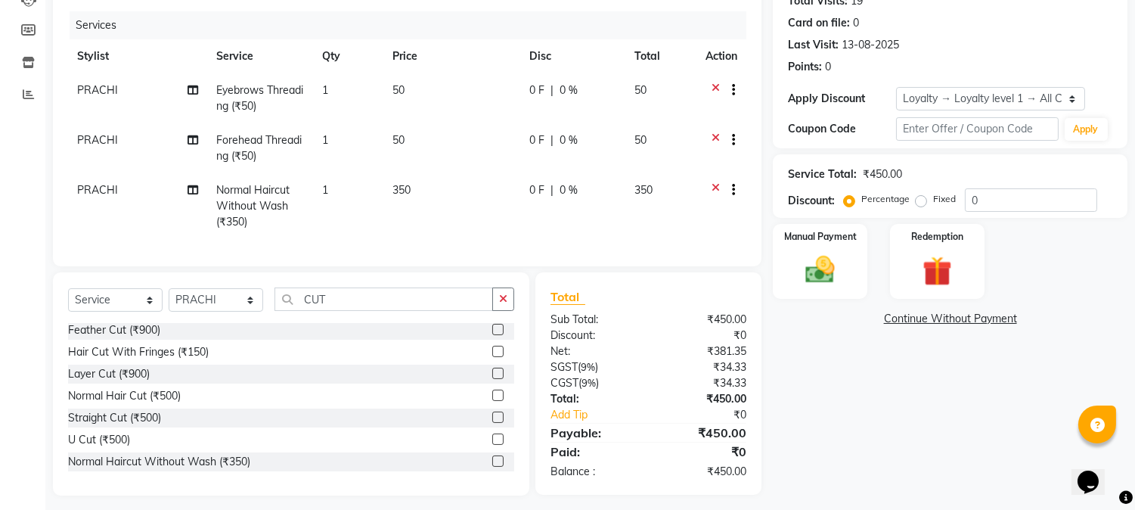
scroll to position [197, 0]
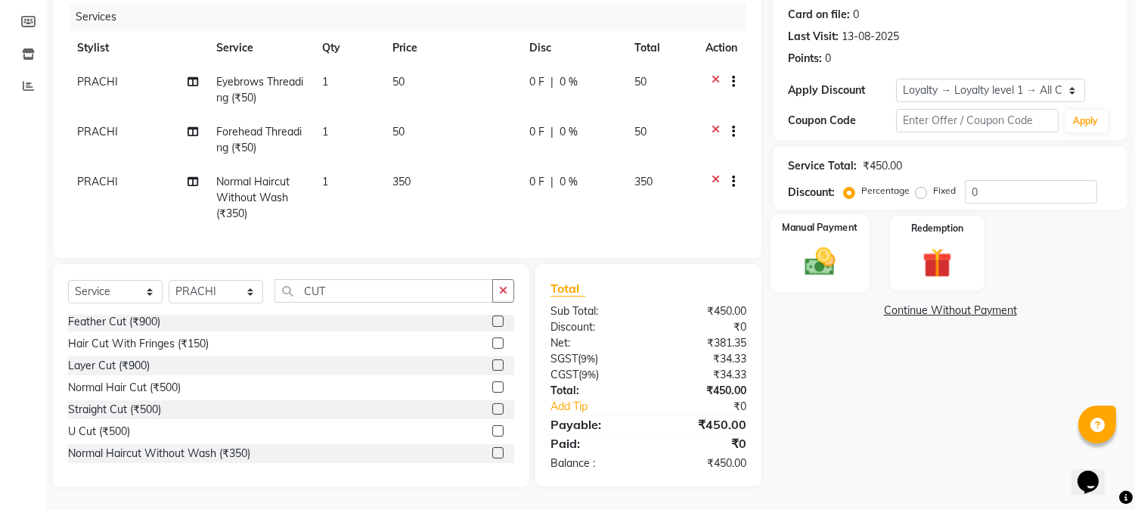
click at [806, 247] on img at bounding box center [821, 262] width 50 height 36
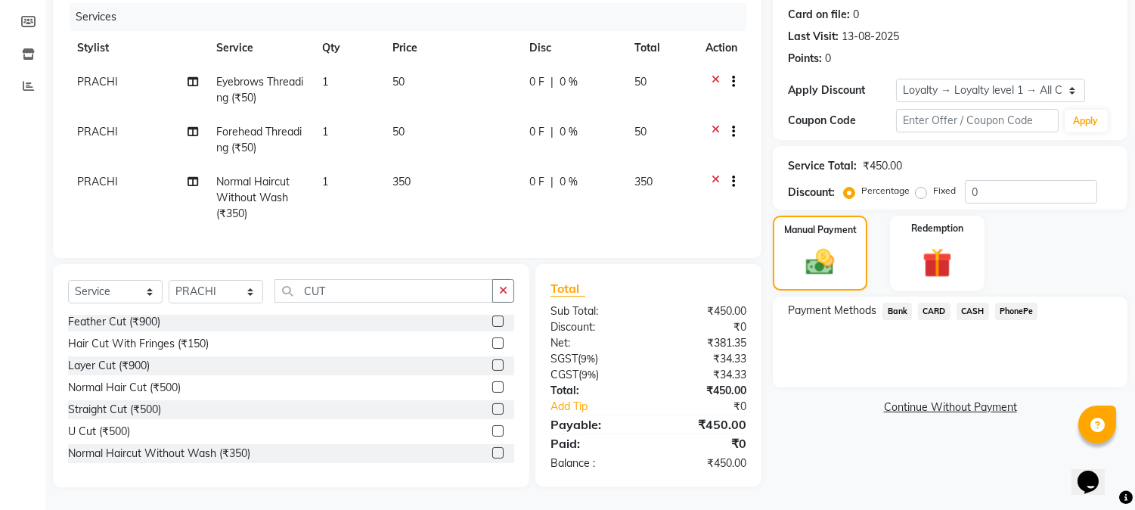
click at [1010, 303] on span "PhonePe" at bounding box center [1016, 311] width 43 height 17
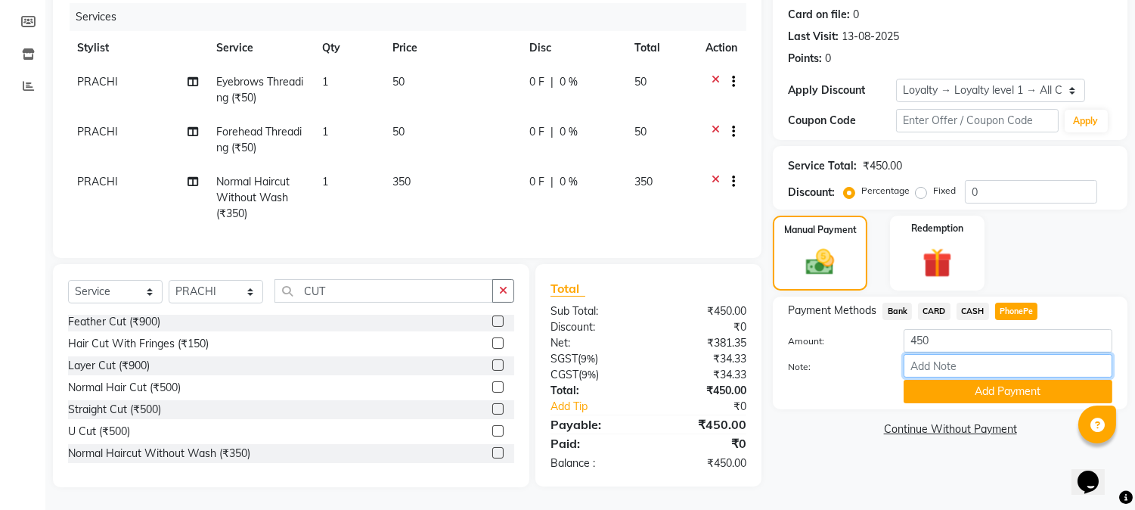
click at [950, 354] on input "Note:" at bounding box center [1008, 365] width 209 height 23
type input "NIGISHA"
click at [982, 380] on button "Add Payment" at bounding box center [1008, 391] width 209 height 23
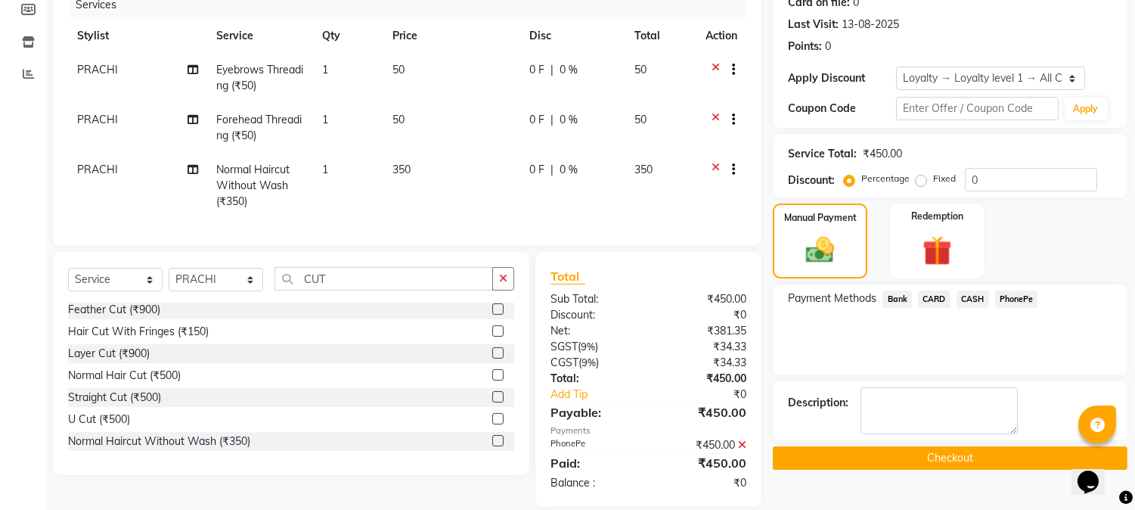
click at [939, 454] on button "Checkout" at bounding box center [950, 457] width 355 height 23
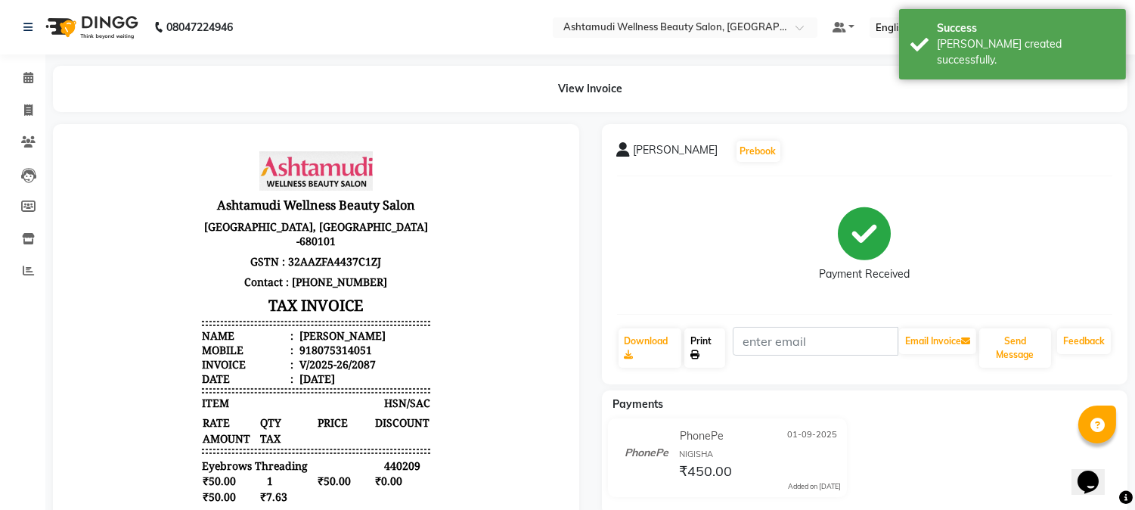
click at [708, 340] on link "Print" at bounding box center [704, 347] width 41 height 39
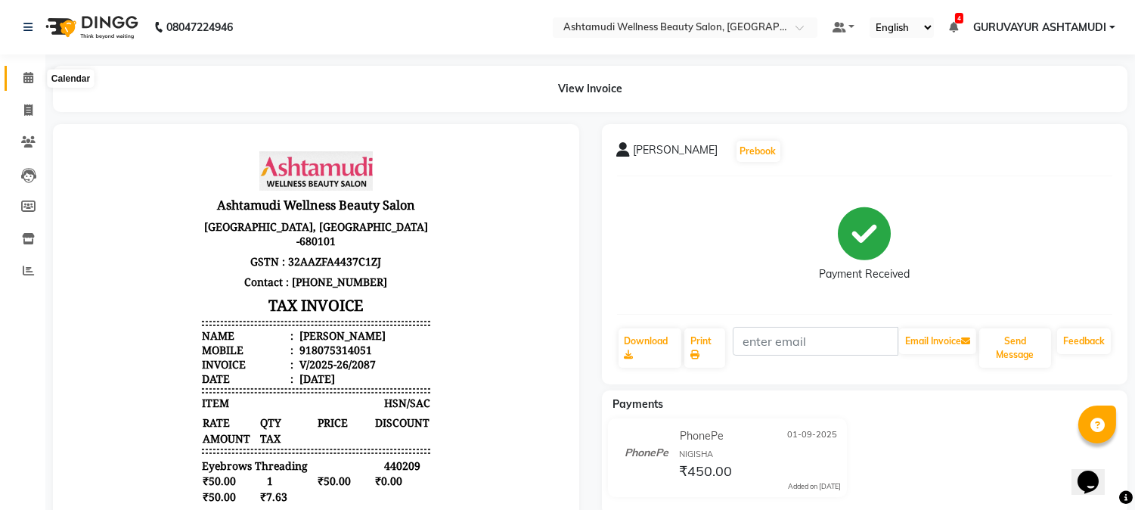
click at [27, 80] on icon at bounding box center [28, 77] width 10 height 11
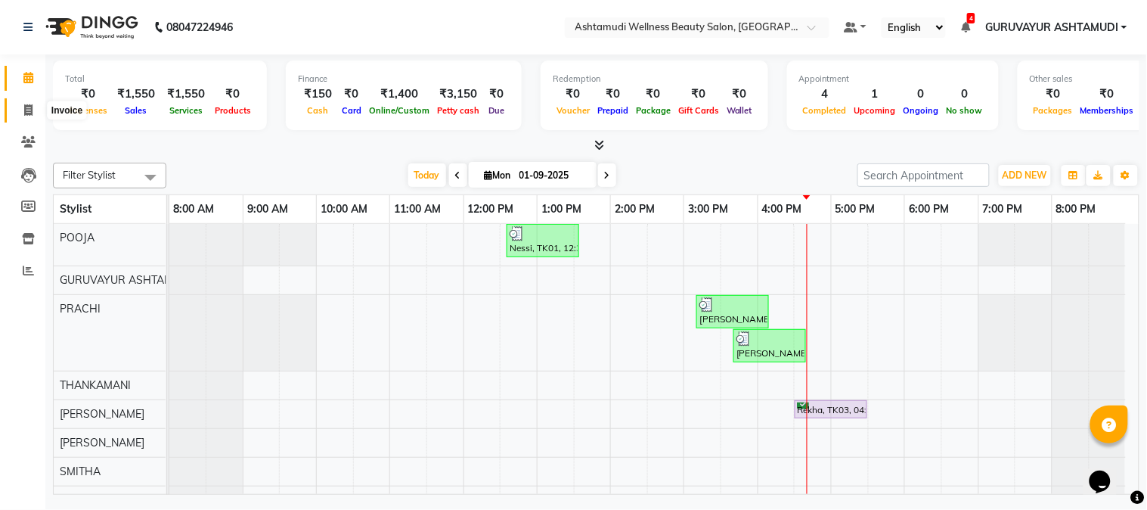
click at [25, 110] on icon at bounding box center [28, 109] width 8 height 11
select select "service"
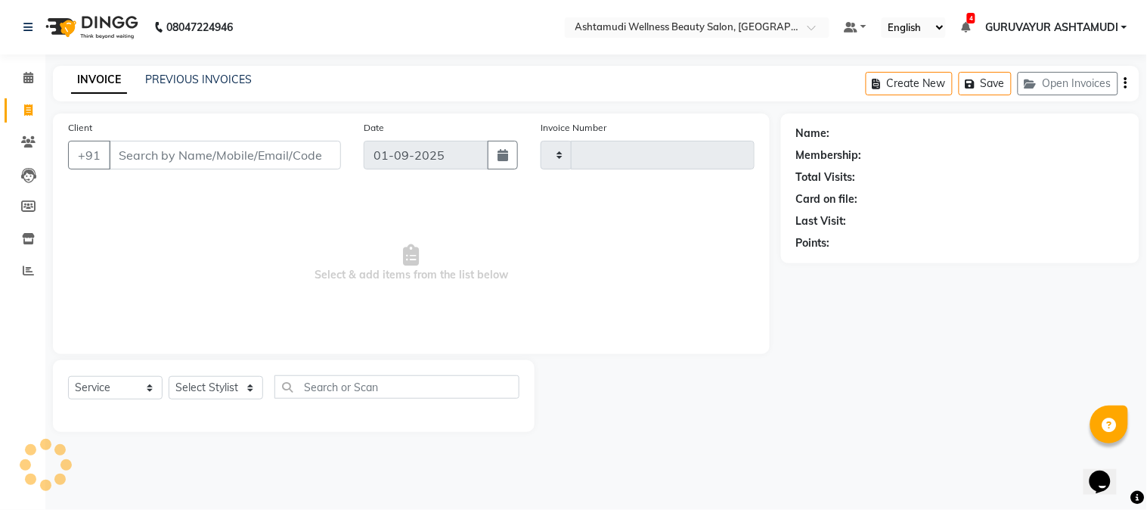
type input "2088"
select select "4660"
click at [156, 146] on input "Client" at bounding box center [225, 155] width 232 height 29
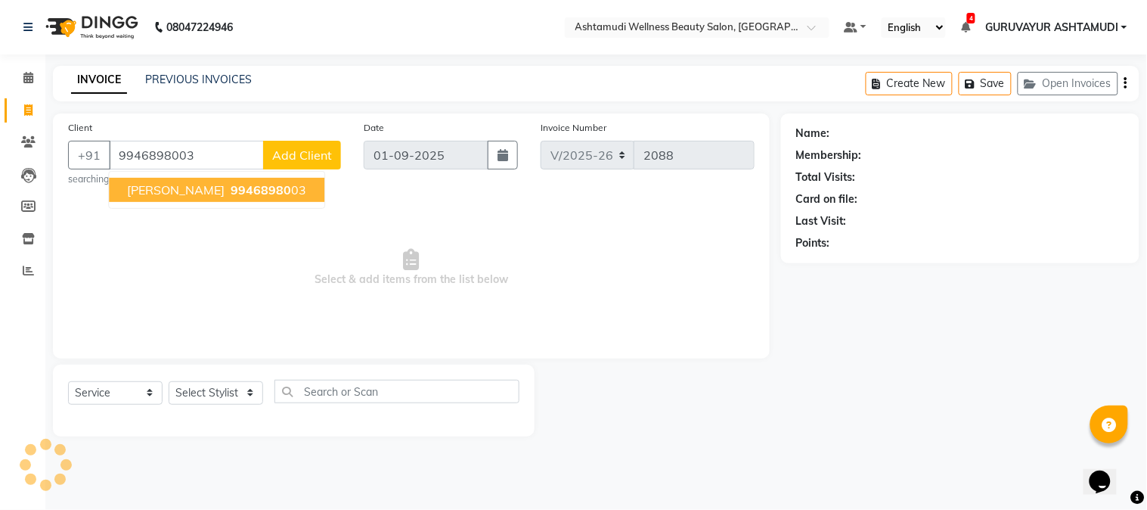
type input "9946898003"
select select "1: Object"
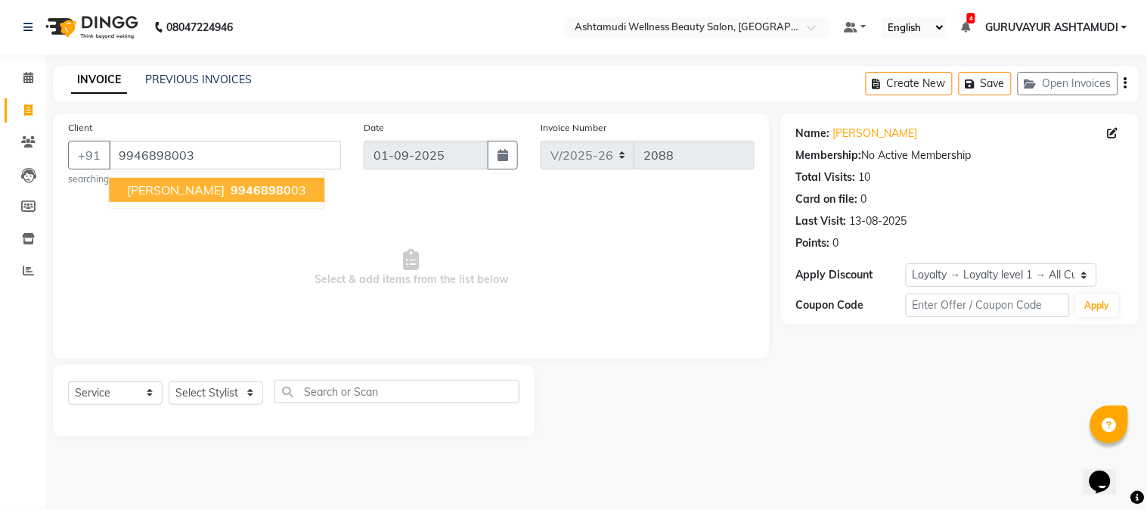
click at [136, 188] on span "[PERSON_NAME]" at bounding box center [176, 189] width 98 height 15
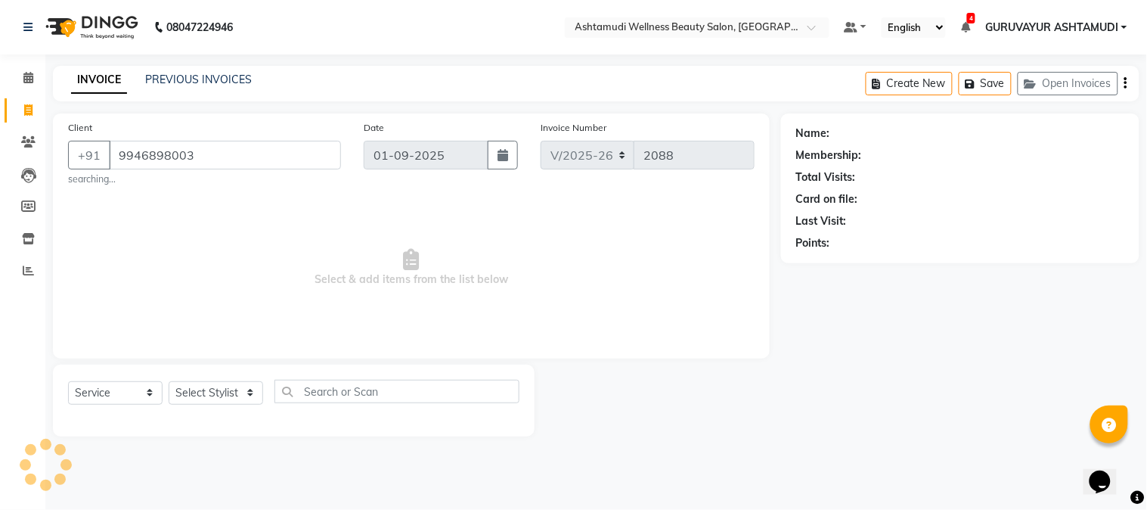
select select "1: Object"
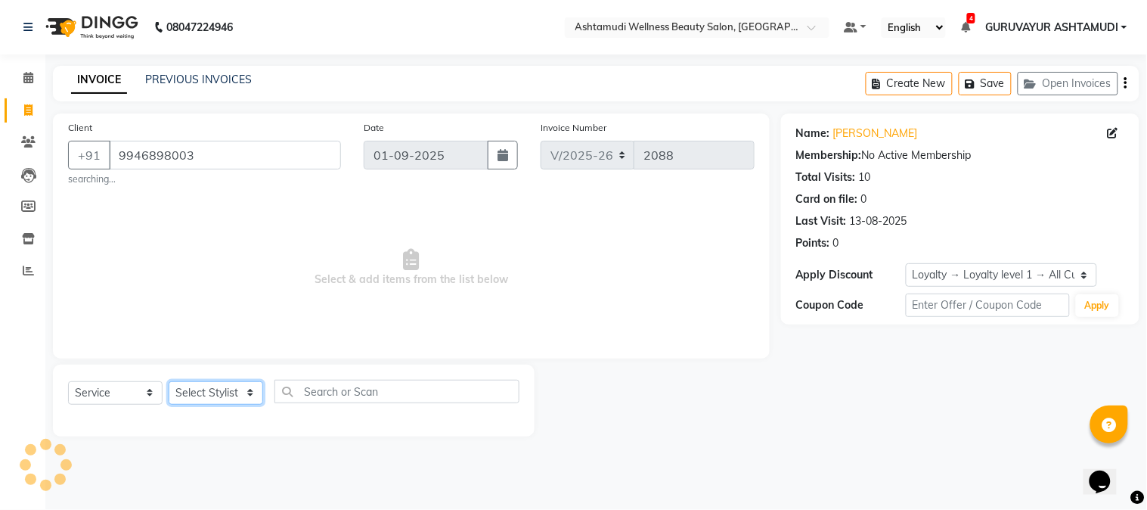
click at [250, 386] on select "Select Stylist Aathithya [PERSON_NAME] [PERSON_NAME] ARYA GURUVAYUR ASHTAMUDI […" at bounding box center [216, 392] width 95 height 23
select select "27386"
click at [169, 381] on select "Select Stylist Aathithya [PERSON_NAME] [PERSON_NAME] ARYA GURUVAYUR ASHTAMUDI […" at bounding box center [216, 392] width 95 height 23
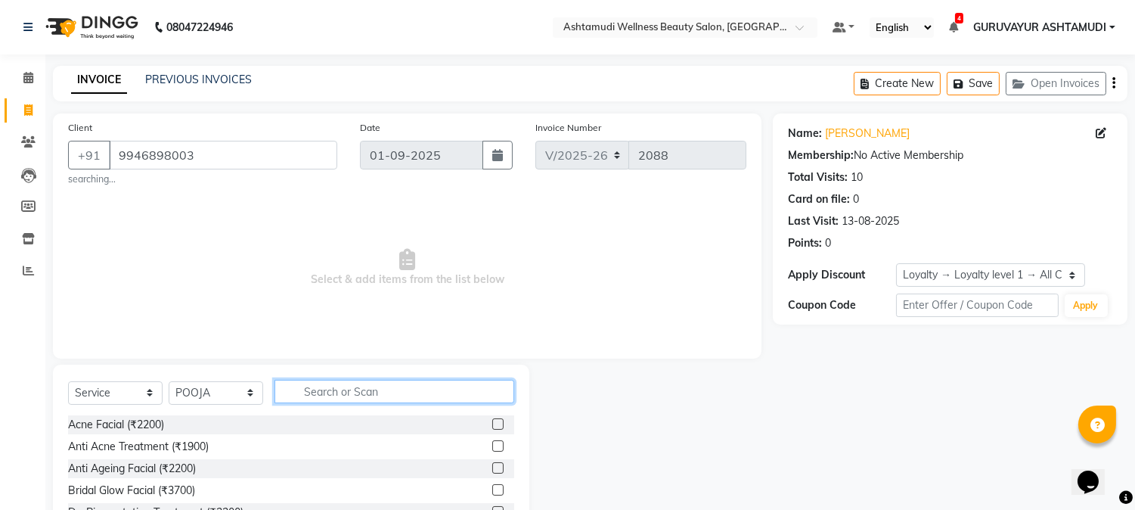
click at [333, 392] on input "text" at bounding box center [395, 391] width 240 height 23
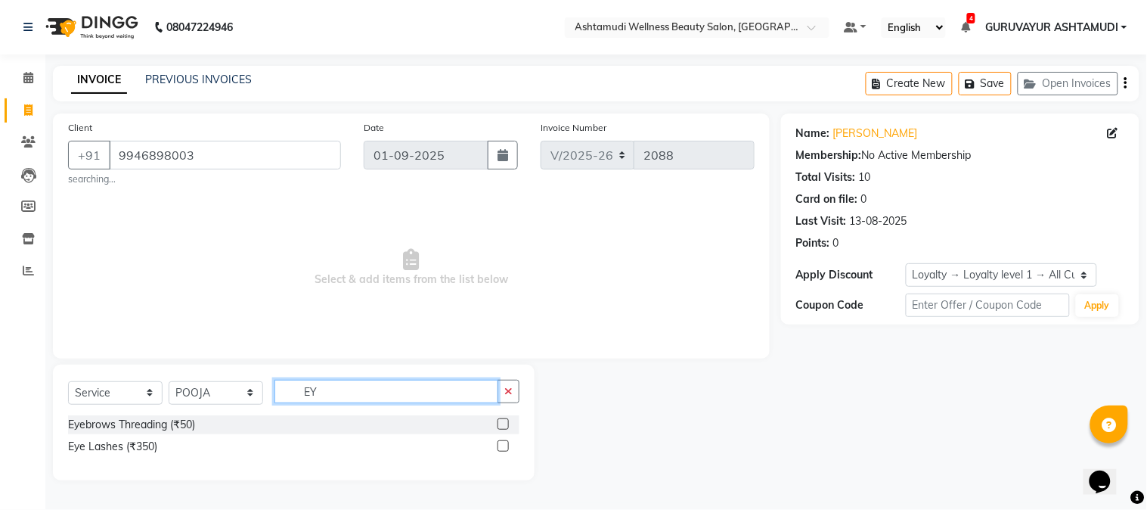
type input "EY"
click at [501, 427] on label at bounding box center [503, 423] width 11 height 11
click at [501, 427] on input "checkbox" at bounding box center [503, 425] width 10 height 10
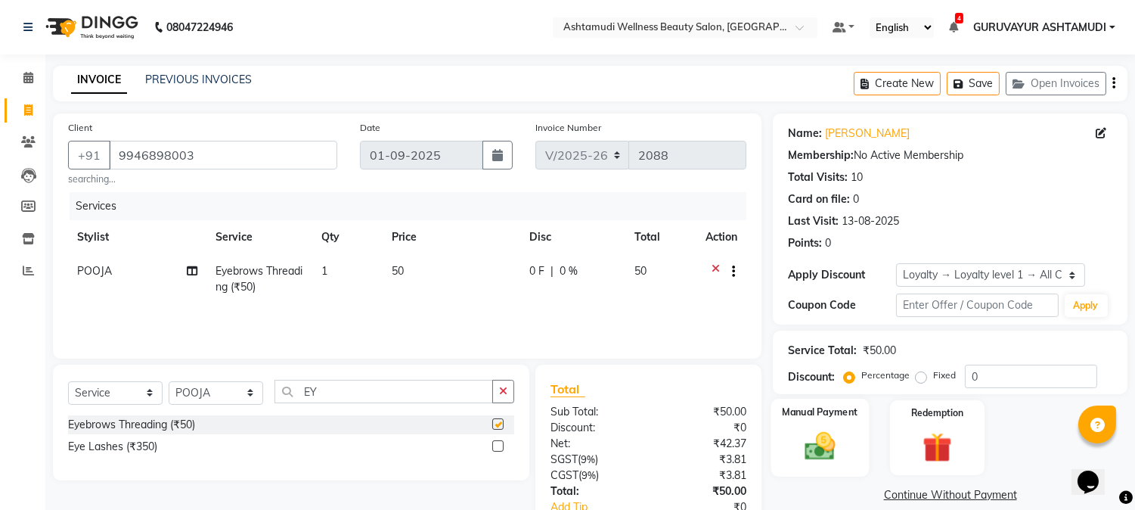
checkbox input "false"
click at [821, 440] on img at bounding box center [821, 447] width 50 height 36
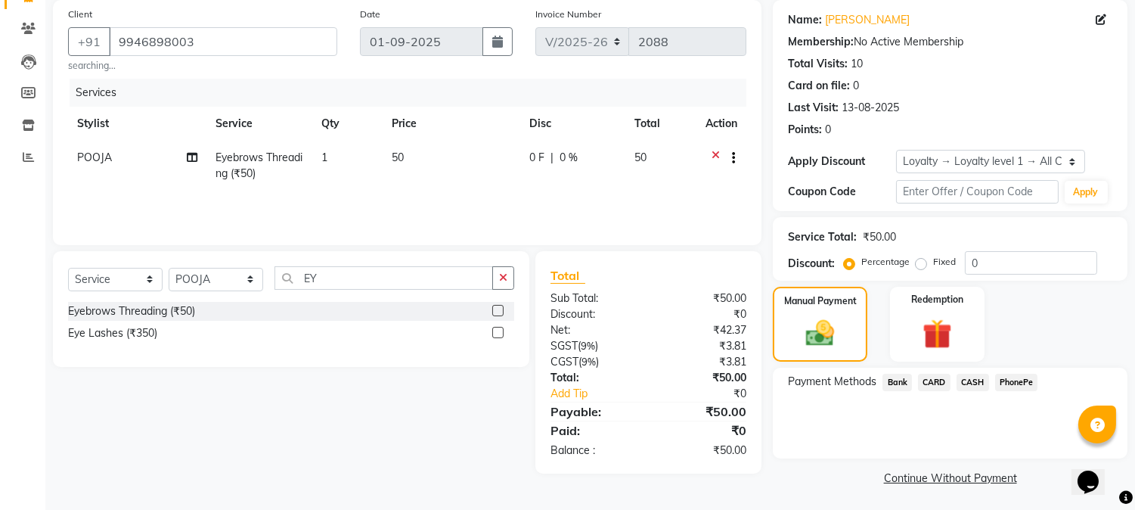
scroll to position [115, 0]
click at [976, 377] on span "CASH" at bounding box center [973, 380] width 33 height 17
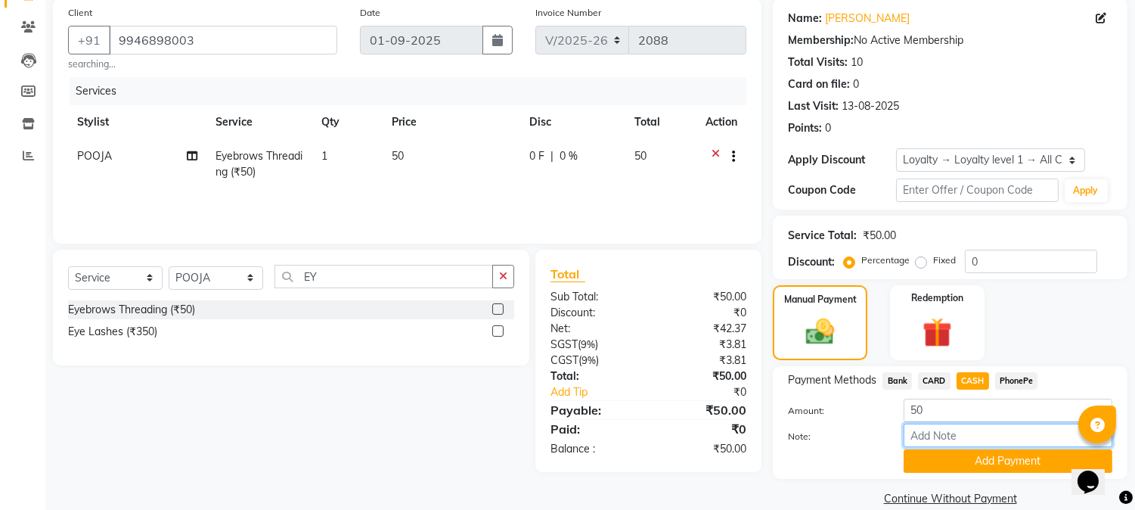
click at [928, 433] on input "Note:" at bounding box center [1008, 435] width 209 height 23
type input "NIGISHA"
click at [982, 458] on button "Add Payment" at bounding box center [1008, 460] width 209 height 23
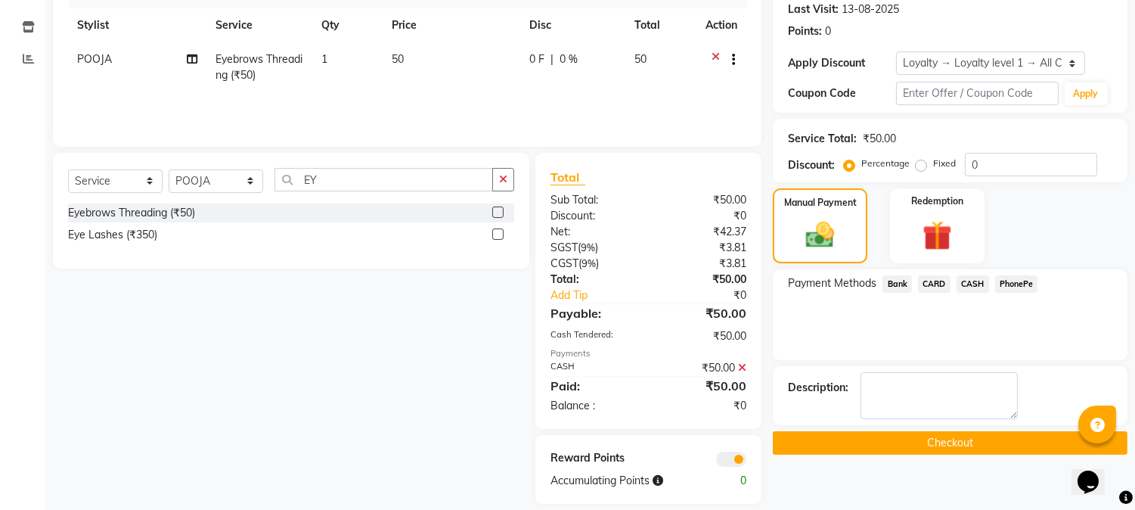
scroll to position [228, 0]
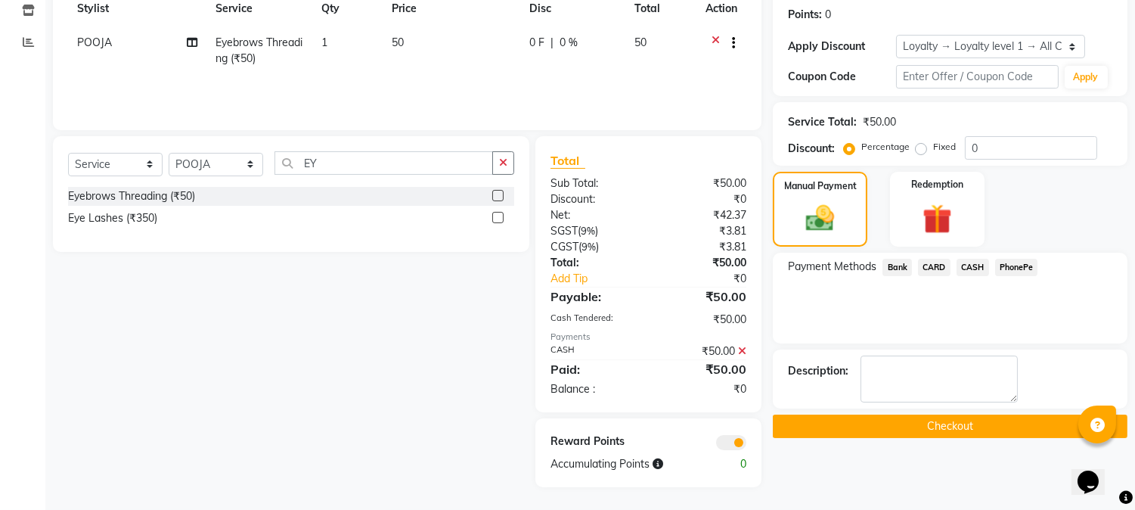
click at [948, 418] on button "Checkout" at bounding box center [950, 425] width 355 height 23
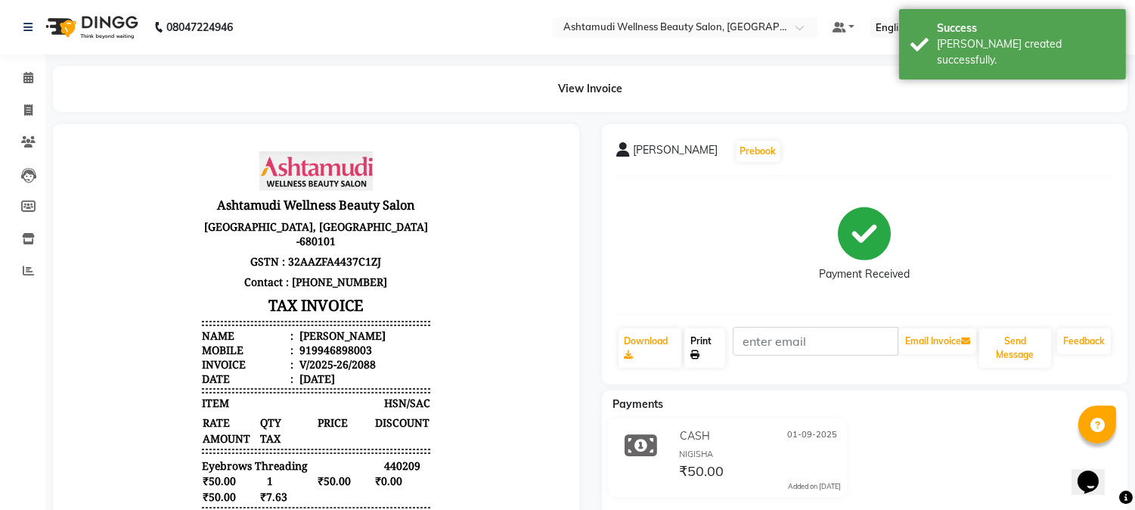
click at [703, 350] on link "Print" at bounding box center [704, 347] width 41 height 39
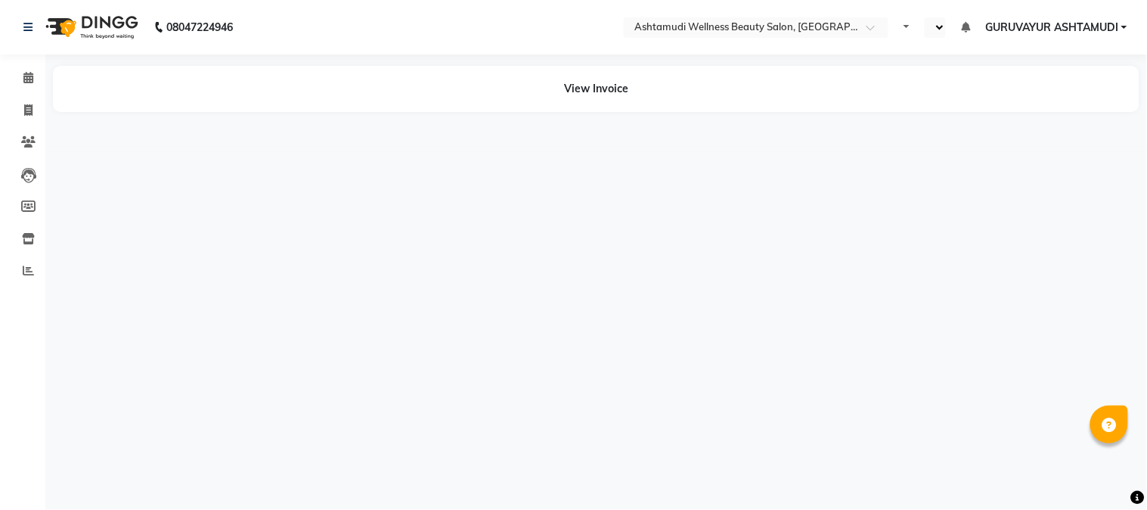
select select "en"
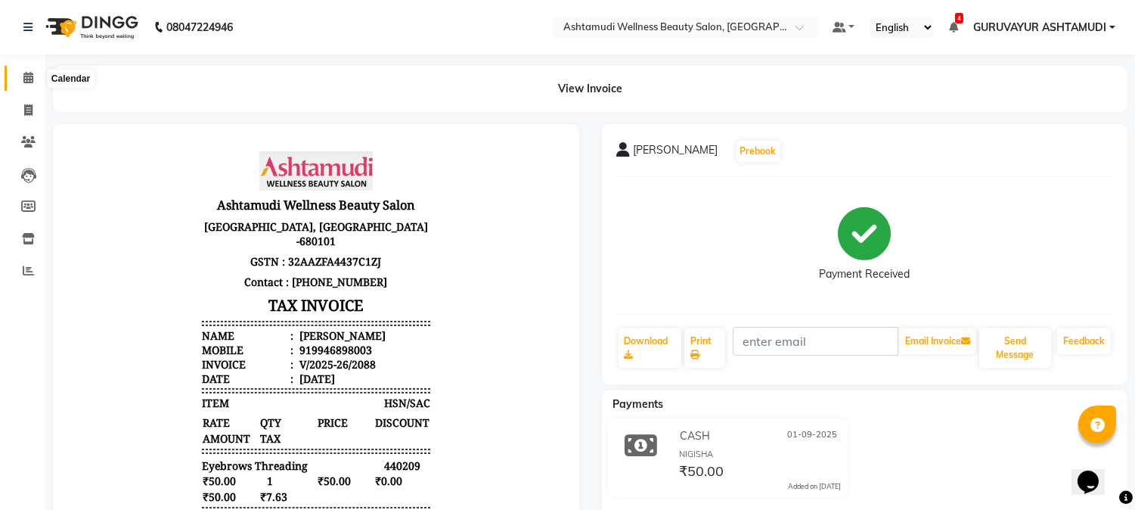
drag, startPoint x: 31, startPoint y: 81, endPoint x: 57, endPoint y: 79, distance: 25.8
click at [33, 79] on span at bounding box center [28, 78] width 26 height 17
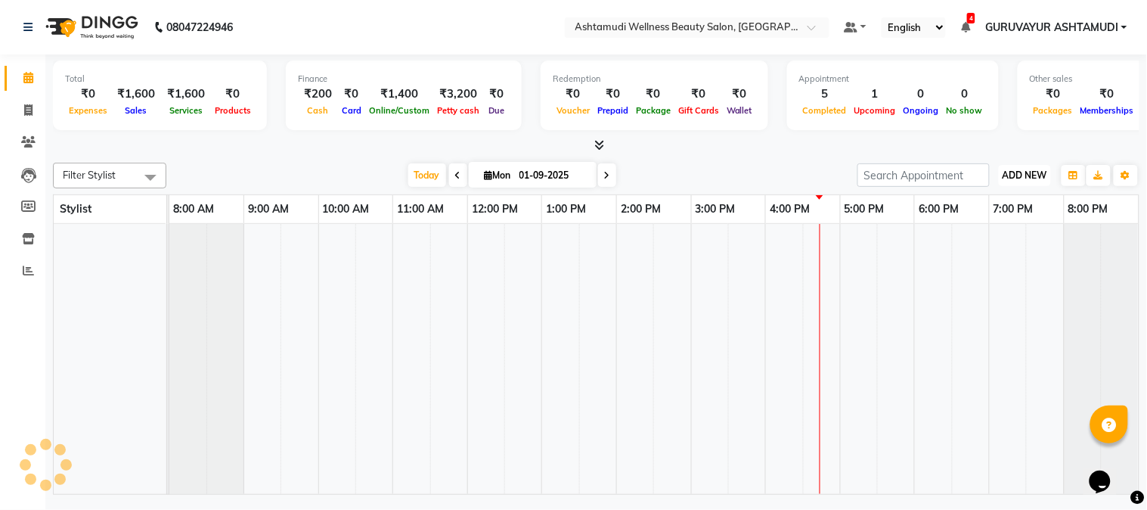
click at [1018, 179] on span "ADD NEW" at bounding box center [1025, 174] width 45 height 11
click at [987, 244] on link "Add Expense" at bounding box center [991, 243] width 119 height 20
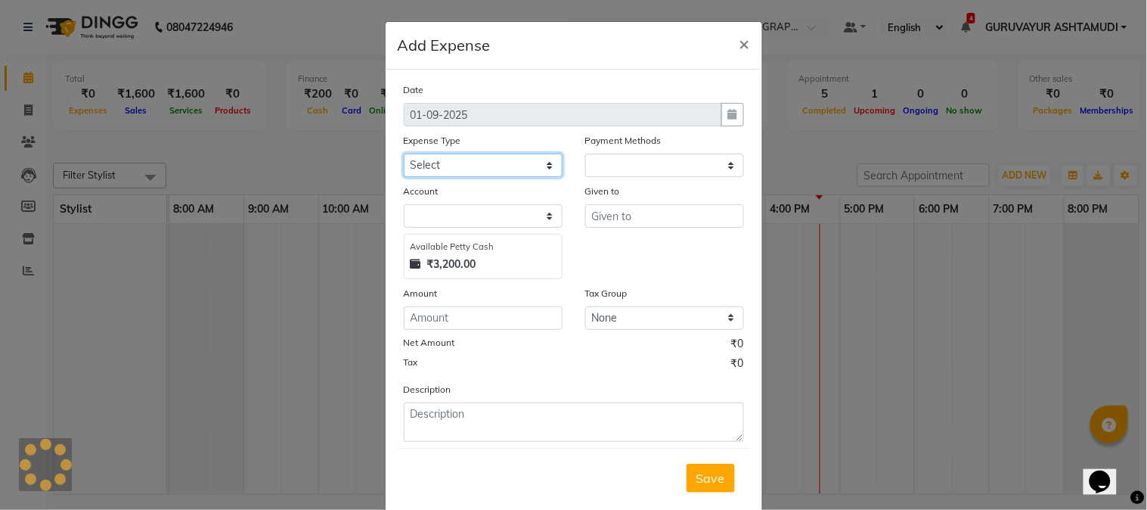
click at [538, 161] on select "Select ACCOMODATION EXPENSES ADVERTISEMENT SALES PROMOTIONAL EXPENSES Bonus BRI…" at bounding box center [483, 165] width 159 height 23
select select
select select "1"
select select "6186"
click at [404, 154] on select "Select ACCOMODATION EXPENSES ADVERTISEMENT SALES PROMOTIONAL EXPENSES Bonus BRI…" at bounding box center [483, 165] width 159 height 23
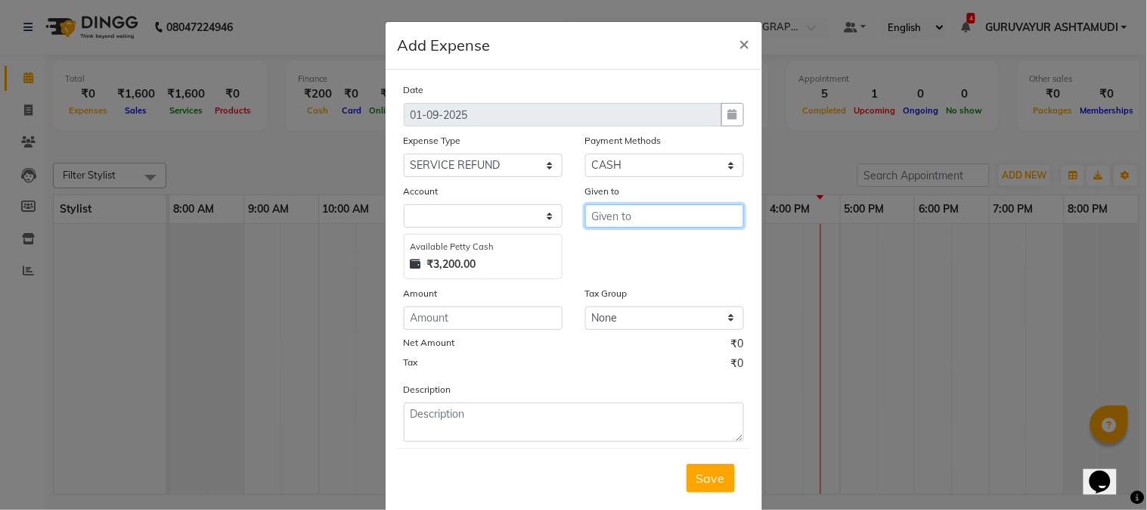
click at [634, 220] on input "text" at bounding box center [664, 215] width 159 height 23
type input "CUSTOMER REFUND"
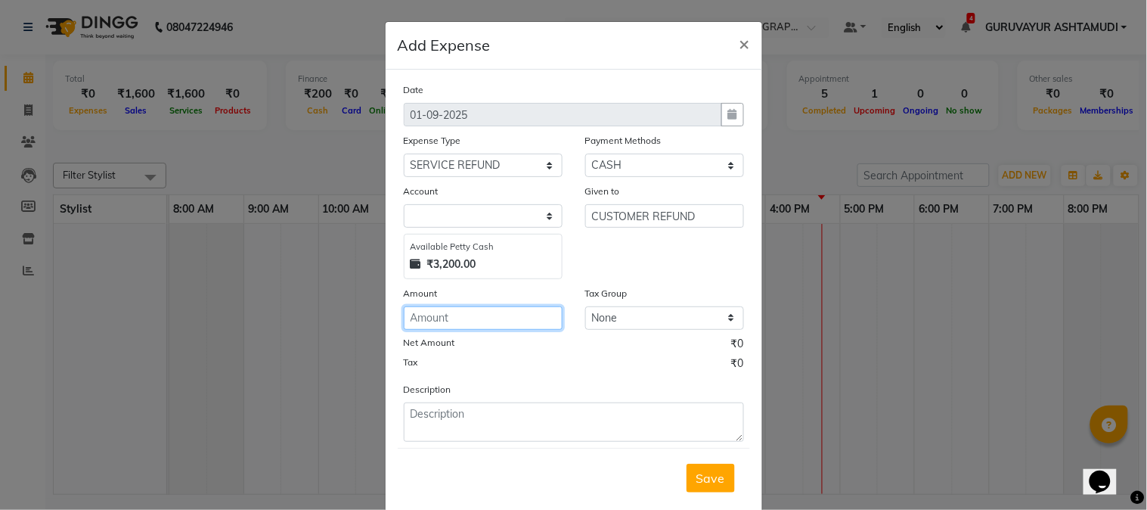
click at [493, 319] on input "number" at bounding box center [483, 317] width 159 height 23
type input "100"
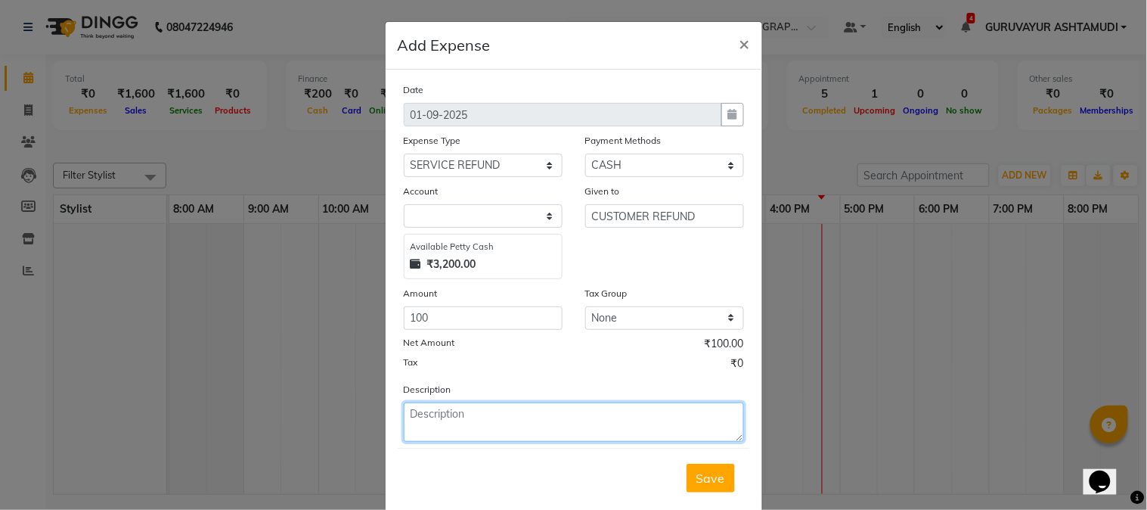
click at [461, 427] on textarea at bounding box center [574, 421] width 340 height 39
type textarea "CLIENT SRUTHI"
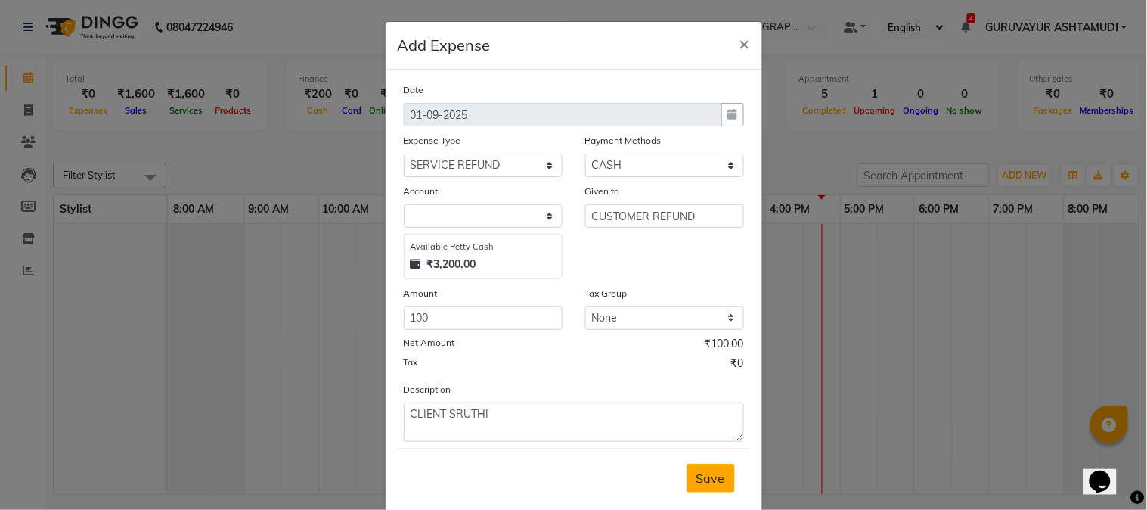
click at [702, 483] on span "Save" at bounding box center [711, 477] width 29 height 15
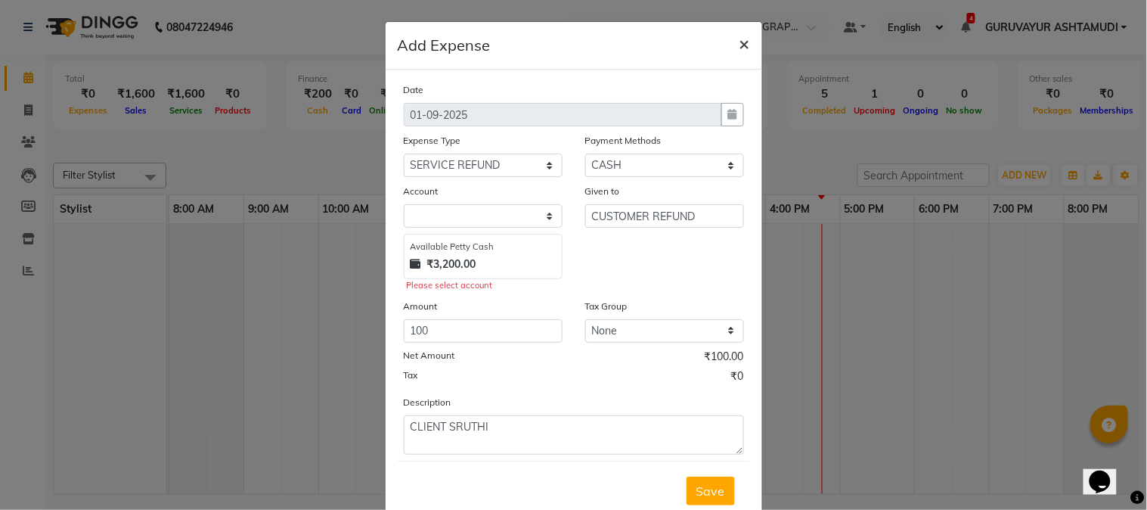
click at [740, 48] on span "×" at bounding box center [745, 43] width 11 height 23
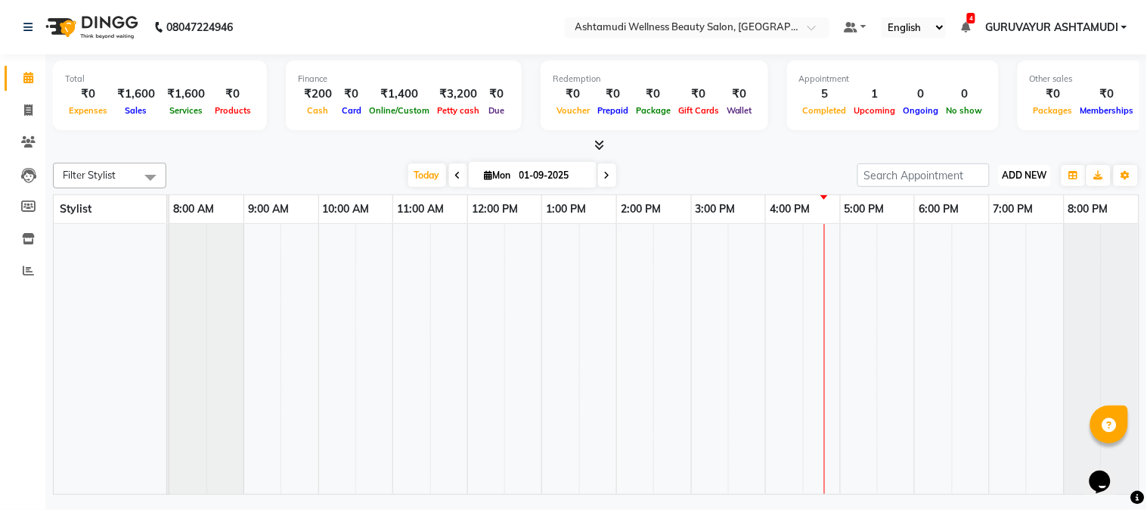
click at [1012, 174] on span "ADD NEW" at bounding box center [1025, 174] width 45 height 11
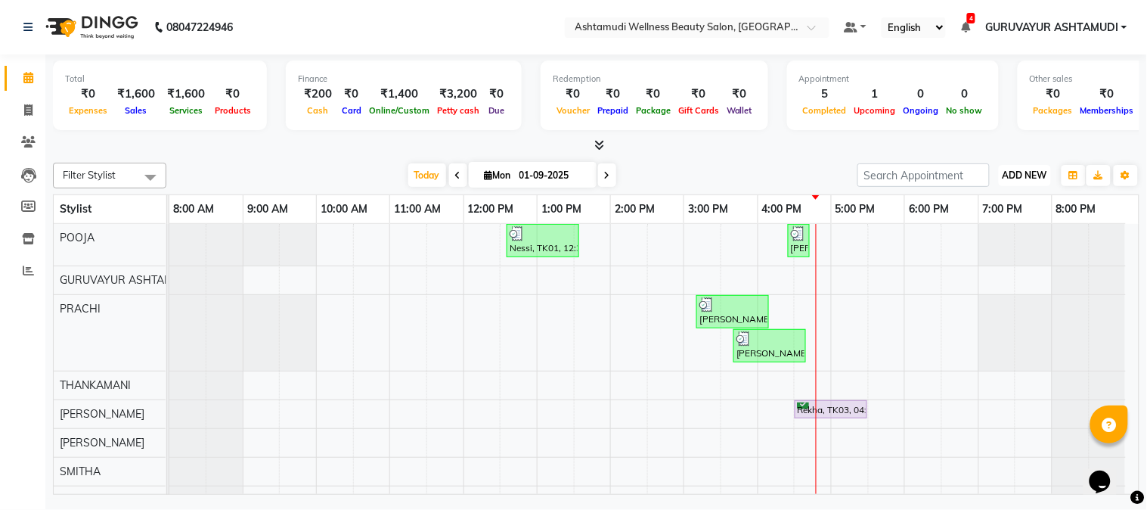
click at [1033, 177] on span "ADD NEW" at bounding box center [1025, 174] width 45 height 11
click at [987, 239] on link "Add Expense" at bounding box center [991, 243] width 119 height 20
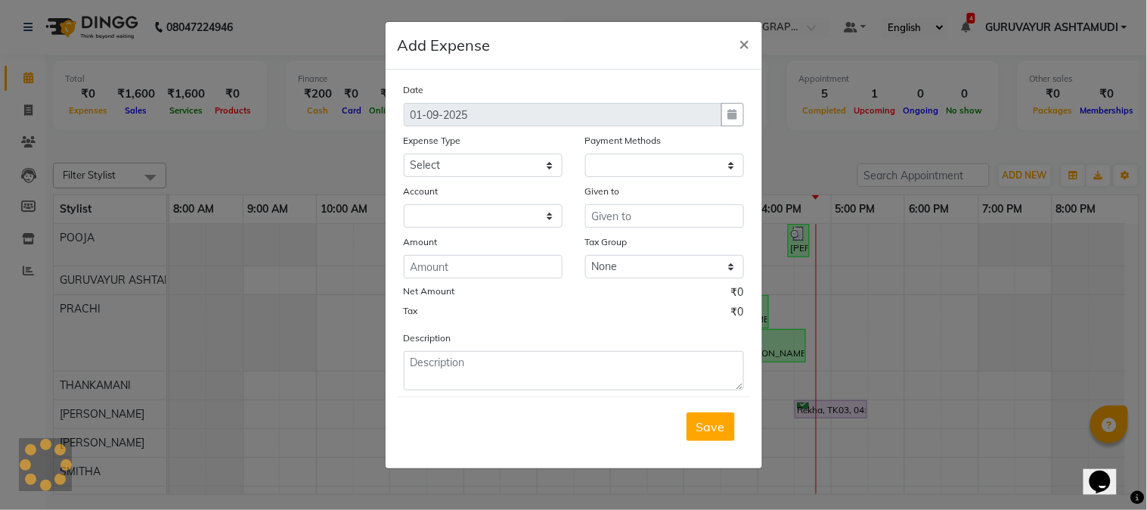
select select "1"
select select "3492"
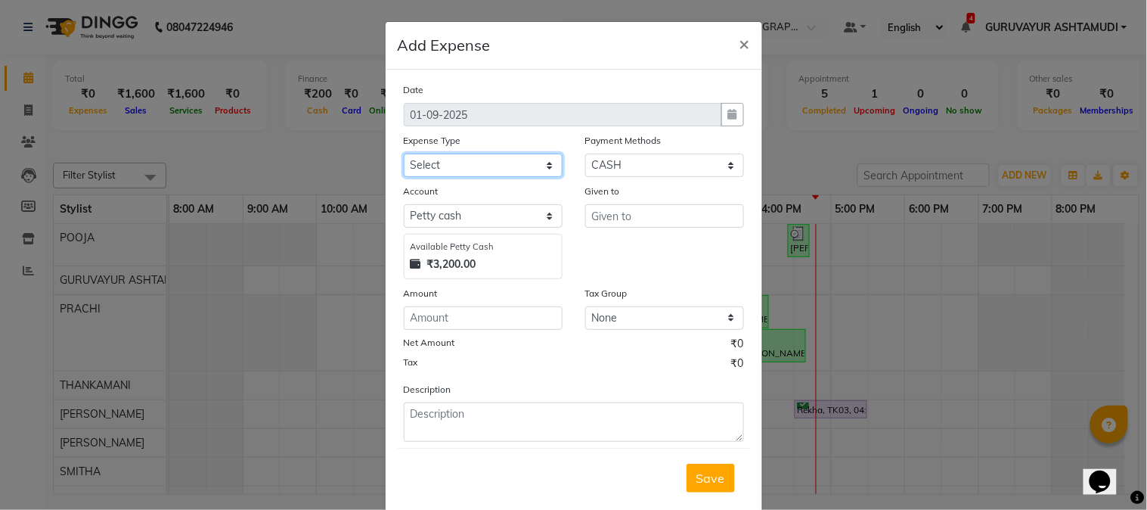
click at [532, 167] on select "Select ACCOMODATION EXPENSES ADVERTISEMENT SALES PROMOTIONAL EXPENSES Bonus BRI…" at bounding box center [483, 165] width 159 height 23
click at [740, 46] on span "×" at bounding box center [745, 43] width 11 height 23
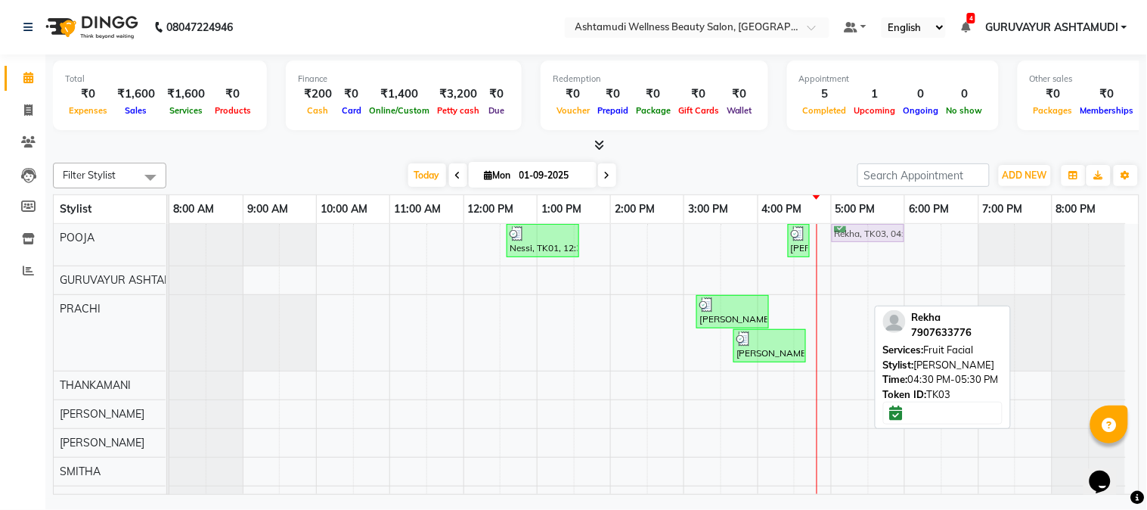
drag, startPoint x: 833, startPoint y: 407, endPoint x: 875, endPoint y: 246, distance: 166.4
click at [875, 246] on div "Nessi, TK01, 12:35 PM-01:35 PM, Eyebrows Threading (₹50),Chin Threading (₹50),U…" at bounding box center [654, 462] width 970 height 476
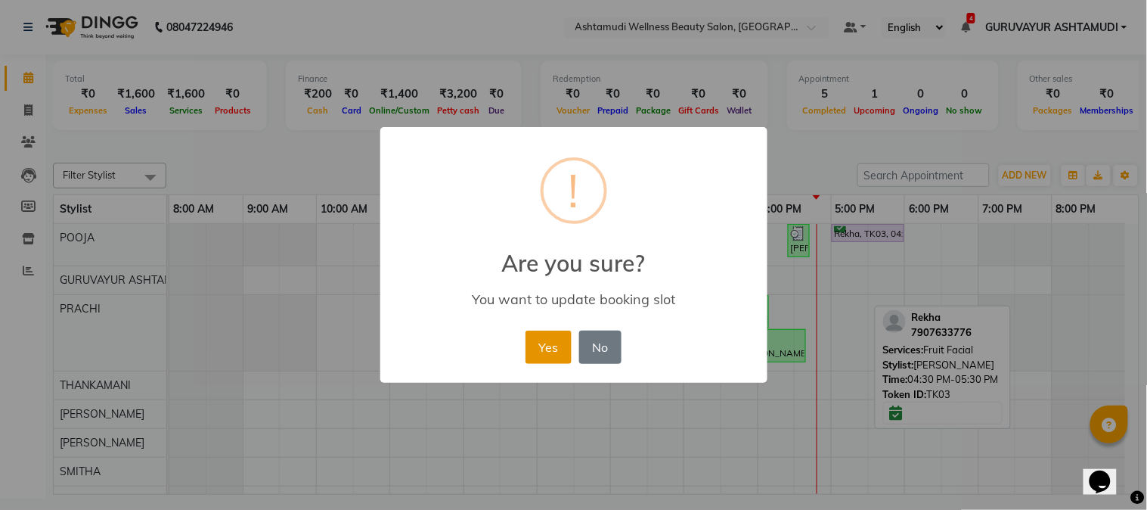
click at [546, 346] on button "Yes" at bounding box center [549, 346] width 46 height 33
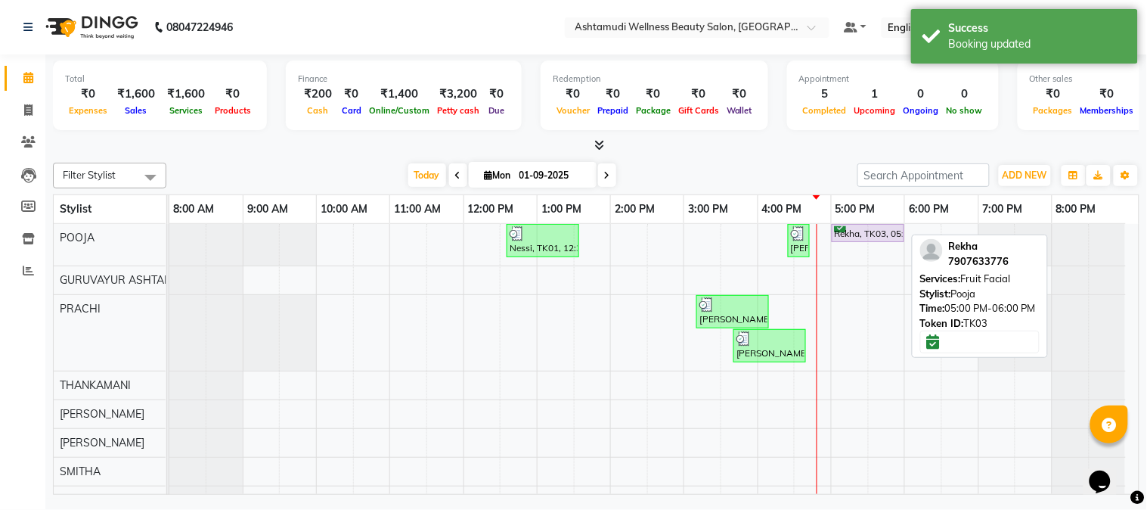
click at [858, 236] on div "Rekha, TK03, 05:00 PM-06:00 PM, Fruit Facial" at bounding box center [868, 233] width 70 height 14
click at [879, 235] on div "Rekha, TK03, 05:00 PM-06:00 PM, Fruit Facial" at bounding box center [868, 233] width 70 height 14
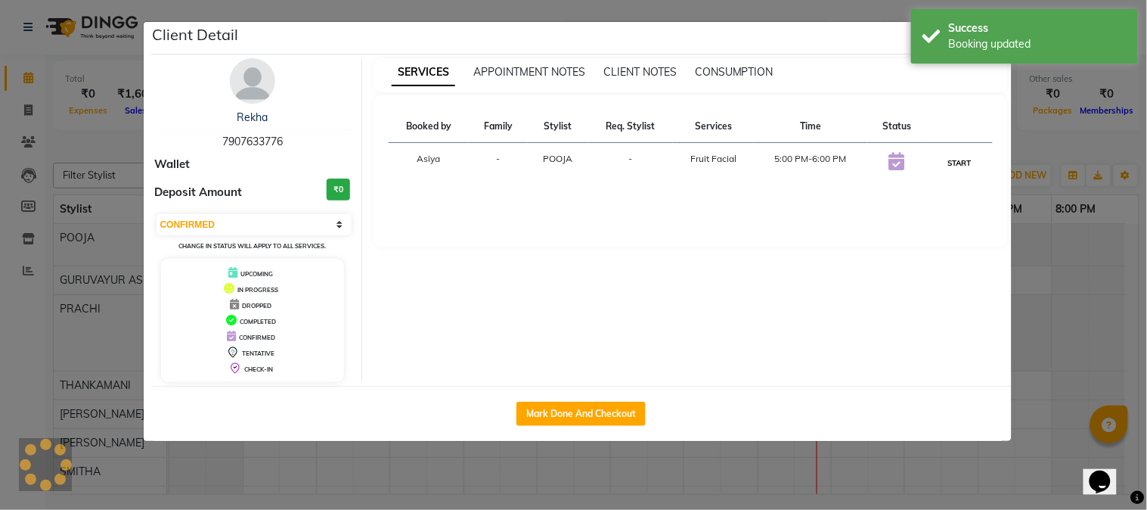
click at [953, 160] on button "START" at bounding box center [959, 163] width 31 height 19
select select "1"
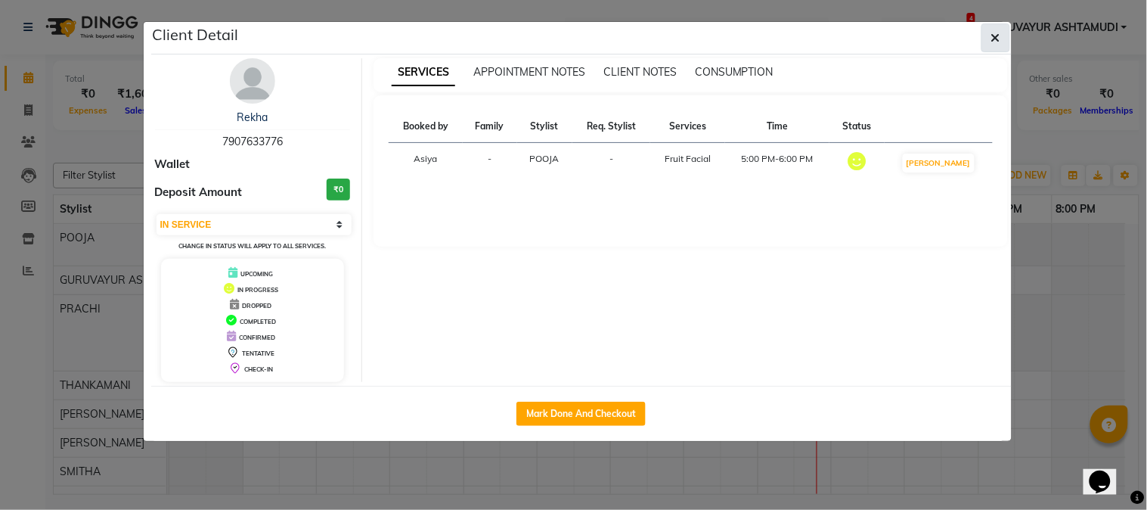
click at [995, 32] on icon "button" at bounding box center [995, 38] width 9 height 12
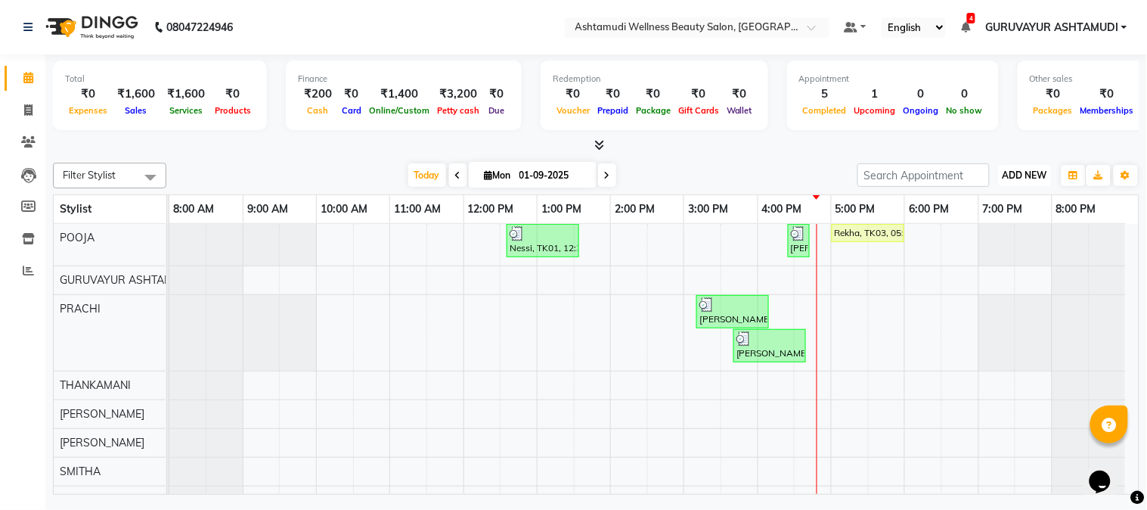
click at [1034, 171] on span "ADD NEW" at bounding box center [1025, 174] width 45 height 11
click at [988, 240] on link "Add Expense" at bounding box center [991, 243] width 119 height 20
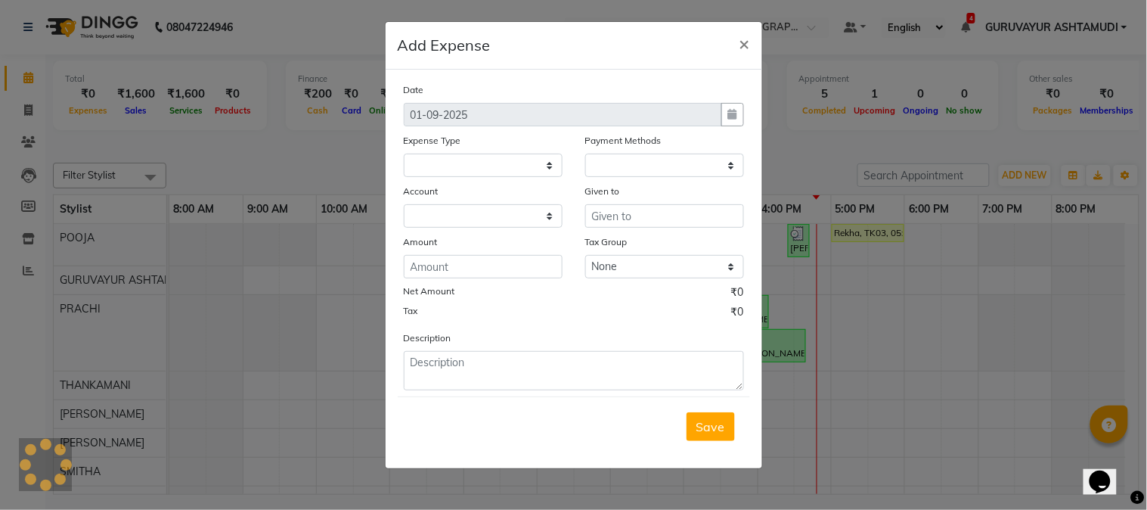
select select "1"
select select "3492"
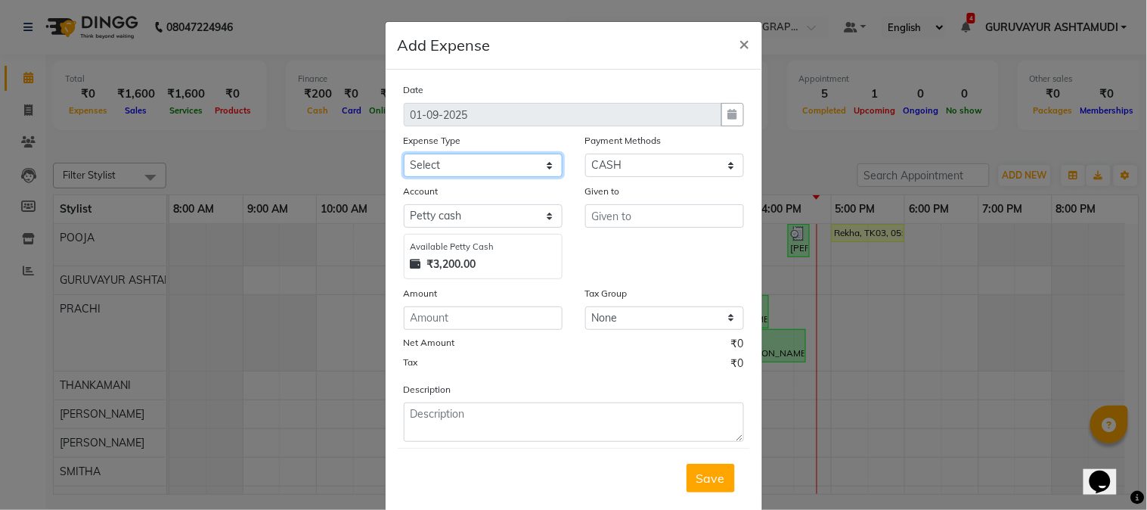
click at [538, 164] on select "Select ACCOMODATION EXPENSES ADVERTISEMENT SALES PROMOTIONAL EXPENSES Bonus BRI…" at bounding box center [483, 165] width 159 height 23
click at [740, 45] on span "×" at bounding box center [745, 43] width 11 height 23
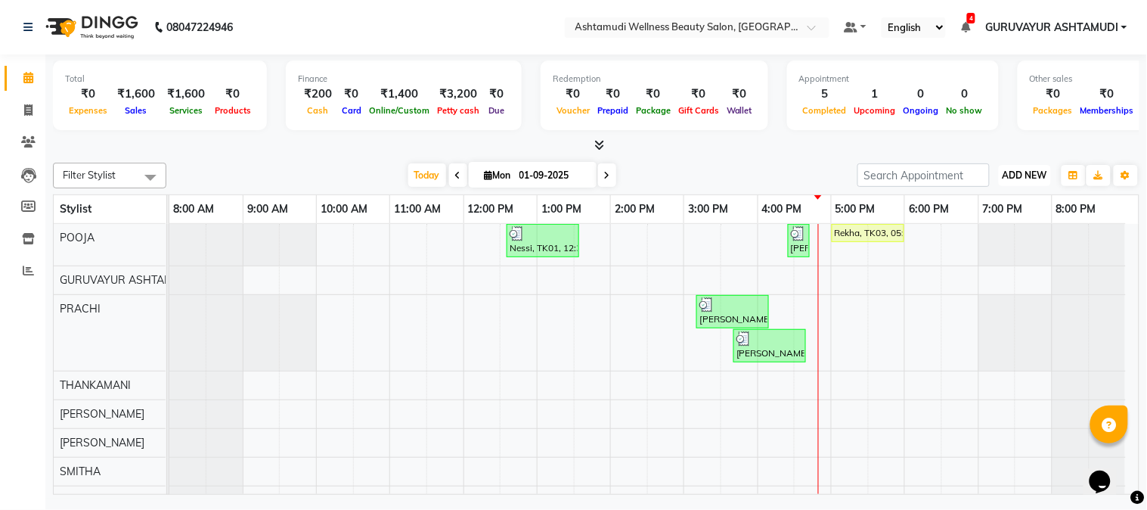
click at [1034, 177] on span "ADD NEW" at bounding box center [1025, 174] width 45 height 11
click at [999, 240] on link "Add Expense" at bounding box center [991, 243] width 119 height 20
select select "1"
select select "3492"
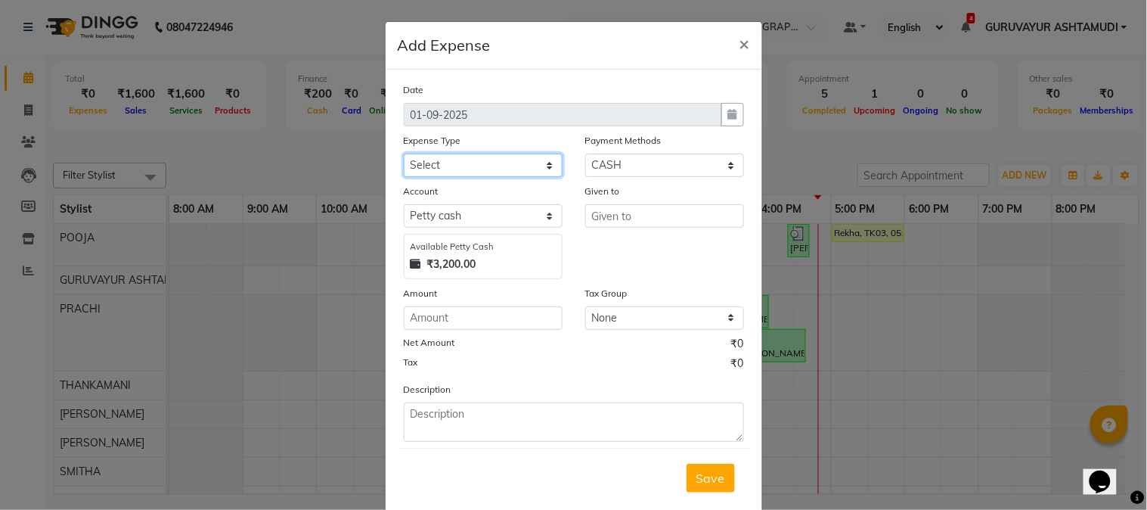
click at [511, 169] on select "Select ACCOMODATION EXPENSES ADVERTISEMENT SALES PROMOTIONAL EXPENSES Bonus BRI…" at bounding box center [483, 165] width 159 height 23
select select "6186"
click at [404, 154] on select "Select ACCOMODATION EXPENSES ADVERTISEMENT SALES PROMOTIONAL EXPENSES Bonus BRI…" at bounding box center [483, 165] width 159 height 23
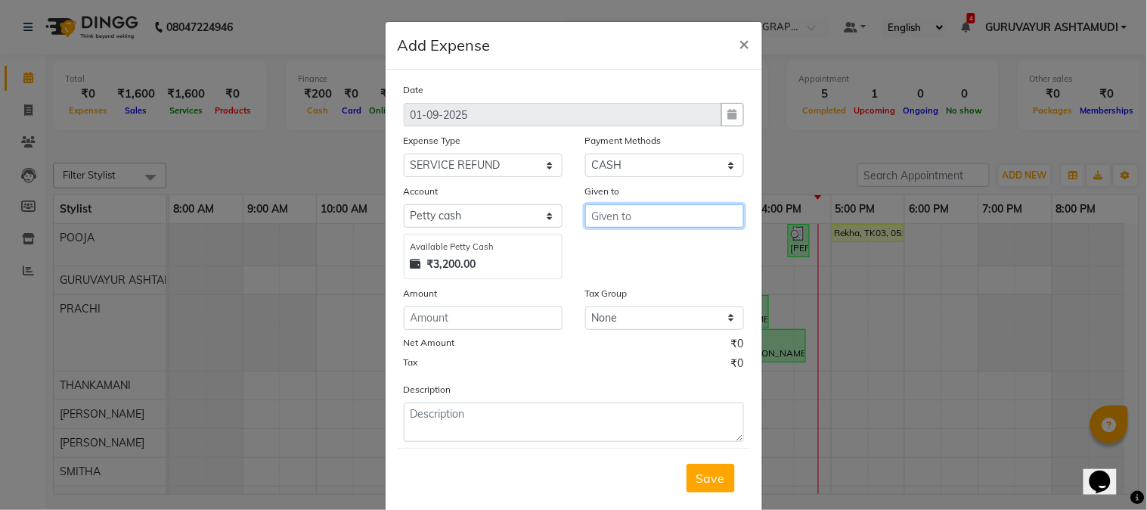
click at [616, 218] on input "text" at bounding box center [664, 215] width 159 height 23
type input "CUSTOMER REFUND"
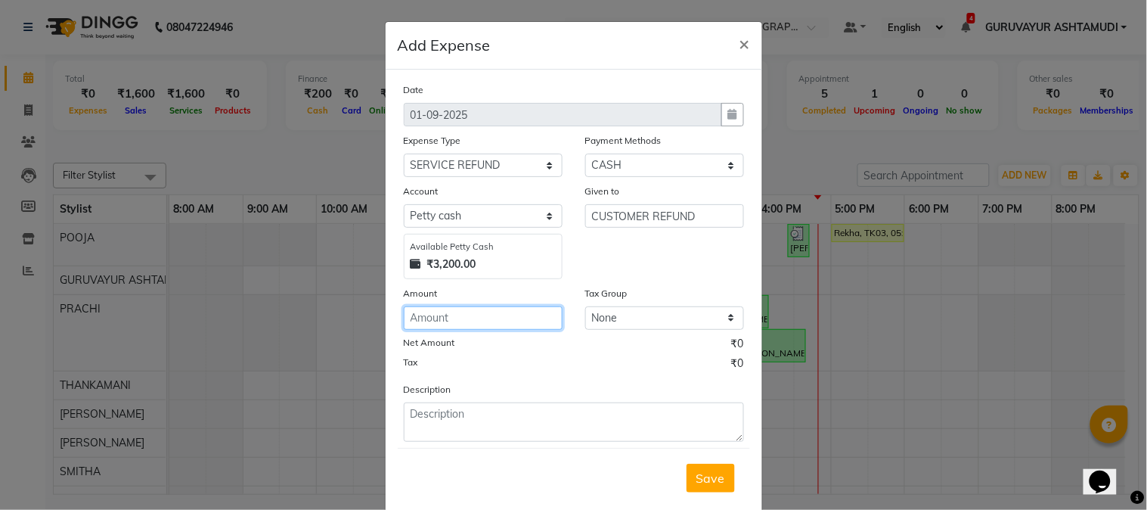
click at [504, 315] on input "number" at bounding box center [483, 317] width 159 height 23
type input "100"
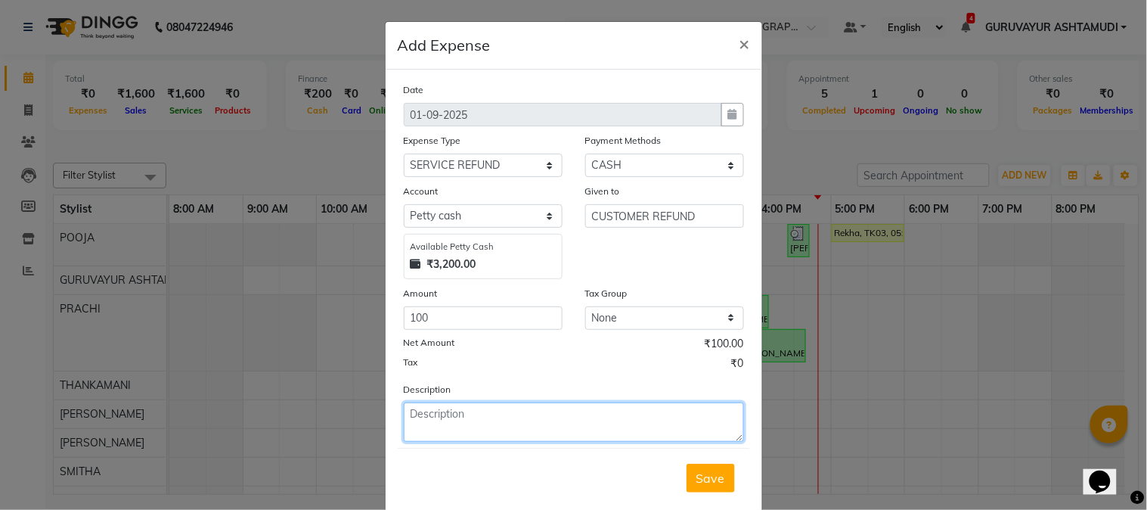
click at [484, 420] on textarea at bounding box center [574, 421] width 340 height 39
type textarea "CUSTOMER - SRUTHI"
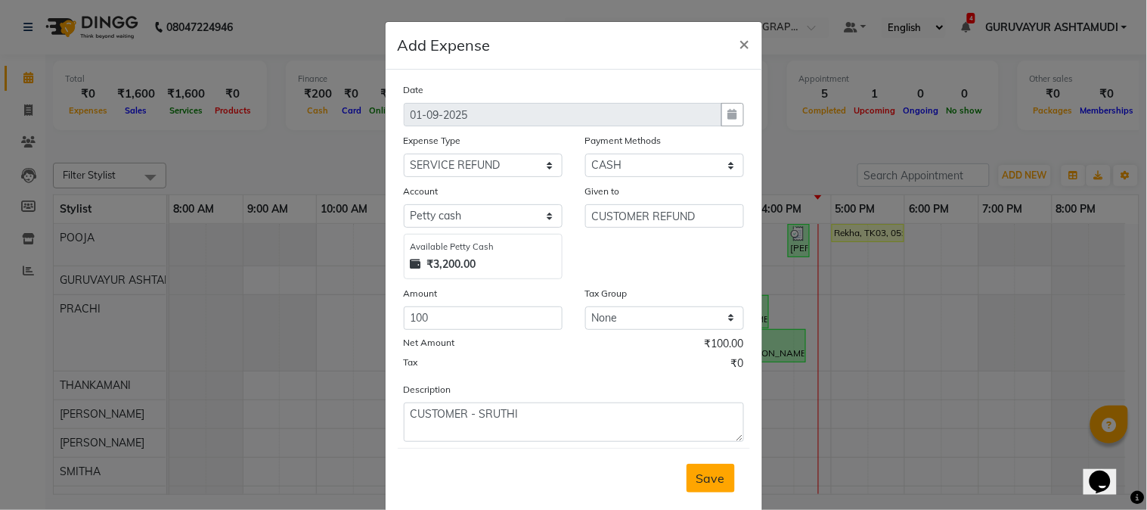
click at [697, 478] on span "Save" at bounding box center [711, 477] width 29 height 15
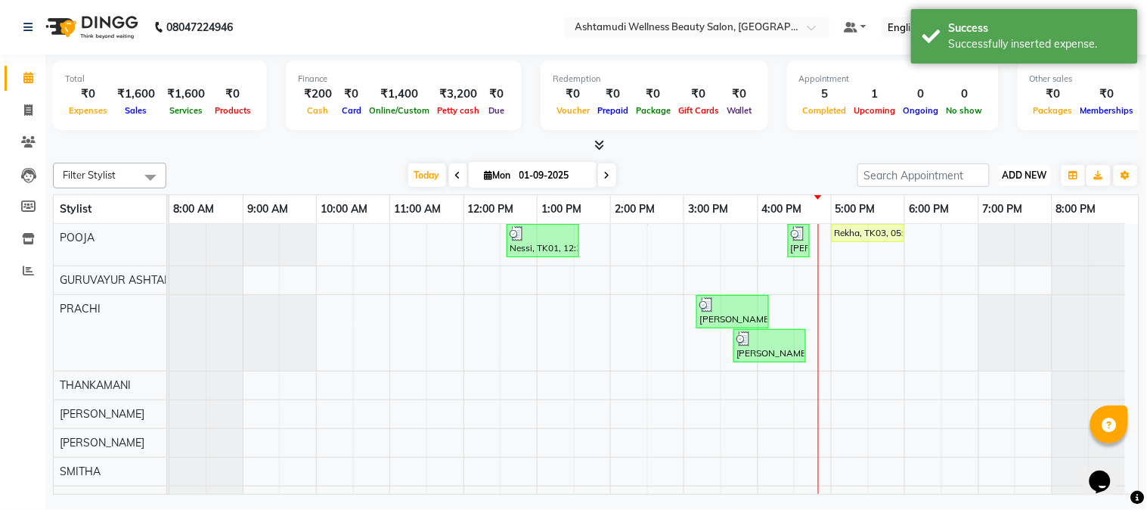
click at [1022, 175] on span "ADD NEW" at bounding box center [1025, 174] width 45 height 11
click at [986, 246] on link "Add Expense" at bounding box center [991, 243] width 119 height 20
select select "1"
select select "3492"
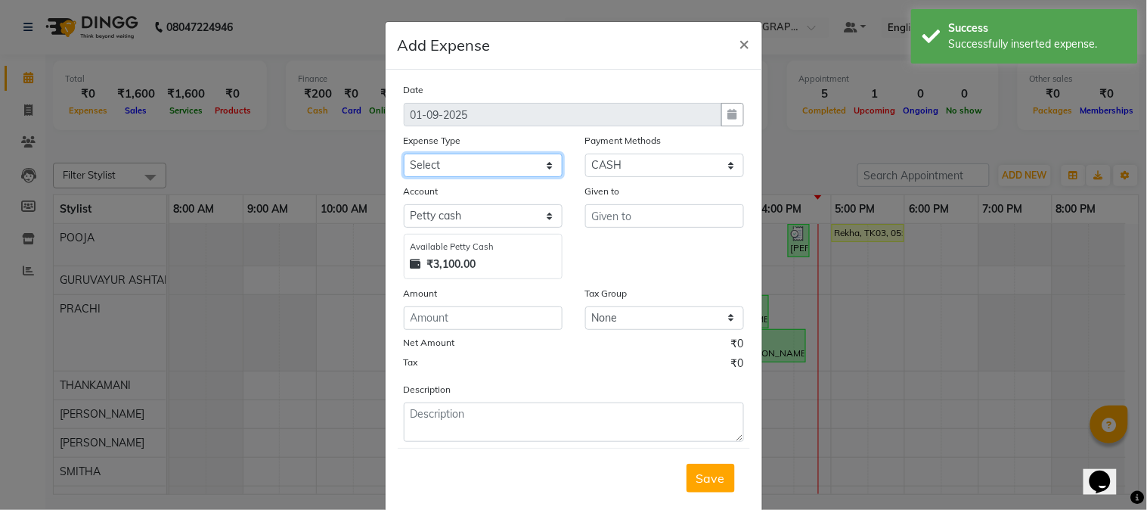
click at [539, 169] on select "Select ACCOMODATION EXPENSES ADVERTISEMENT SALES PROMOTIONAL EXPENSES Bonus BRI…" at bounding box center [483, 165] width 159 height 23
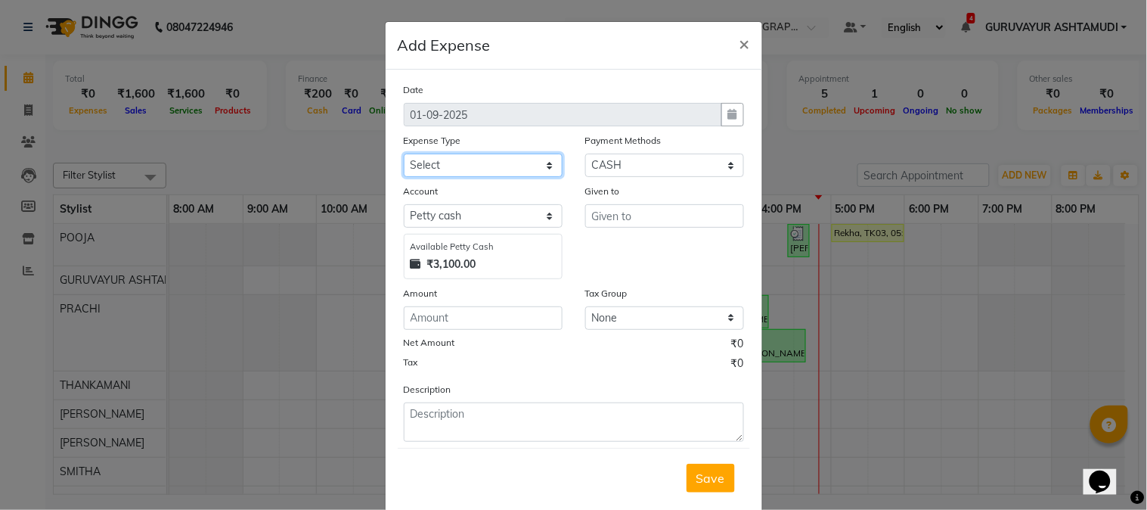
select select "6236"
click at [404, 154] on select "Select ACCOMODATION EXPENSES ADVERTISEMENT SALES PROMOTIONAL EXPENSES Bonus BRI…" at bounding box center [483, 165] width 159 height 23
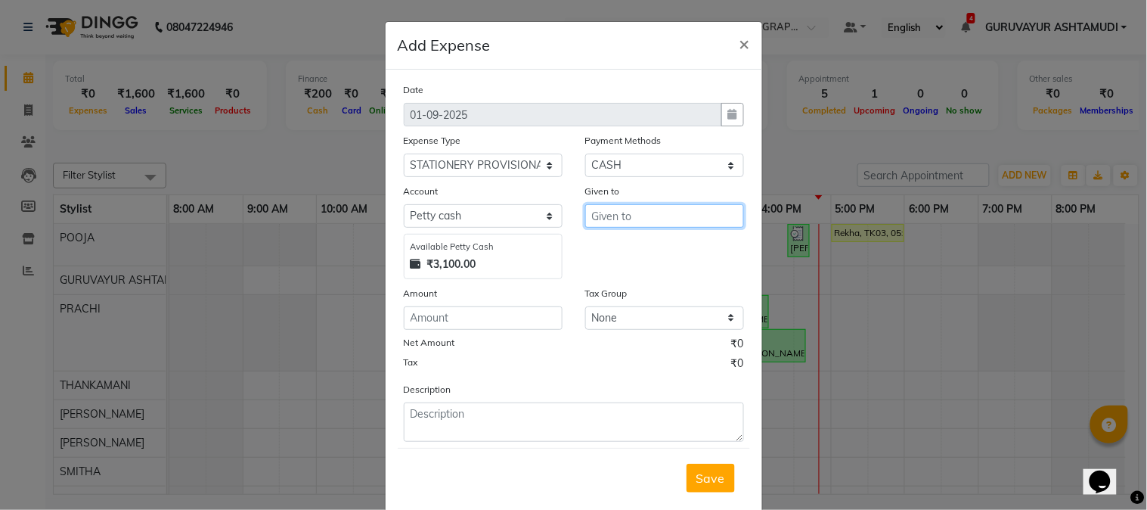
click at [645, 219] on input "text" at bounding box center [664, 215] width 159 height 23
type input "AYYAPPA MEGA MART"
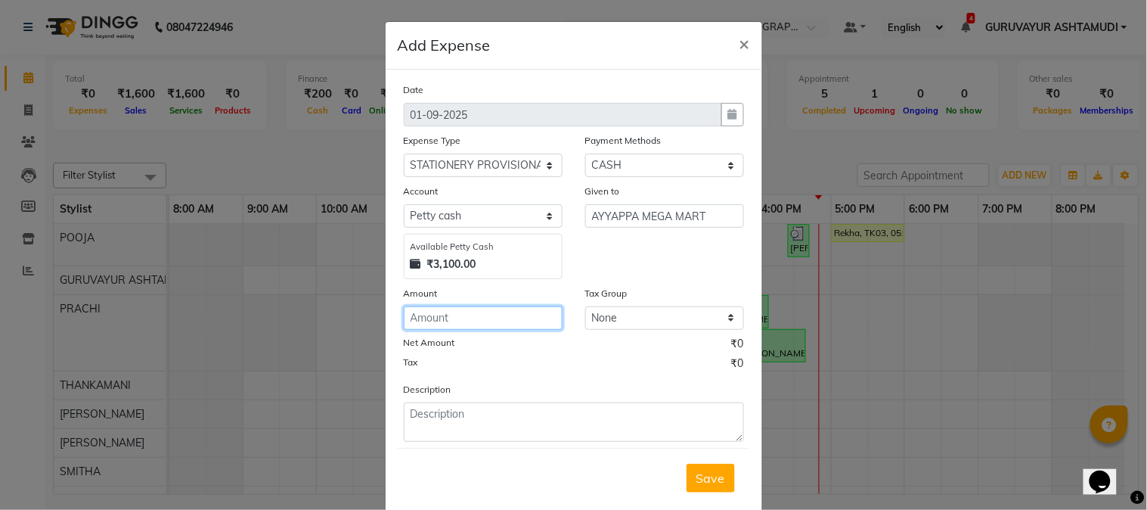
click at [486, 312] on input "number" at bounding box center [483, 317] width 159 height 23
type input "112"
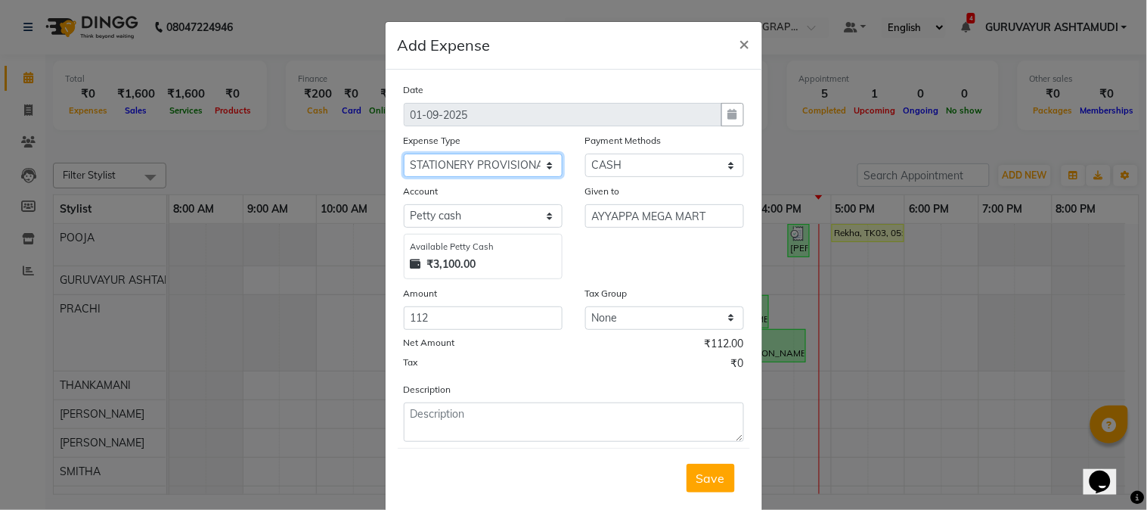
click at [541, 160] on select "Select ACCOMODATION EXPENSES ADVERTISEMENT SALES PROMOTIONAL EXPENSES Bonus BRI…" at bounding box center [483, 165] width 159 height 23
select select "6226"
click at [404, 154] on select "Select ACCOMODATION EXPENSES ADVERTISEMENT SALES PROMOTIONAL EXPENSES Bonus BRI…" at bounding box center [483, 165] width 159 height 23
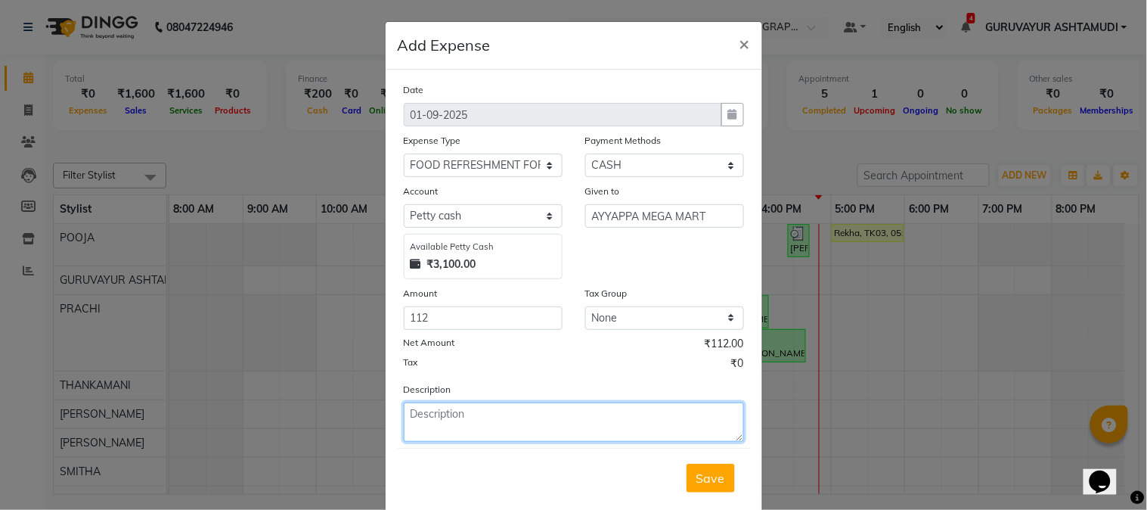
click at [579, 425] on textarea at bounding box center [574, 421] width 340 height 39
type textarea "MILK"
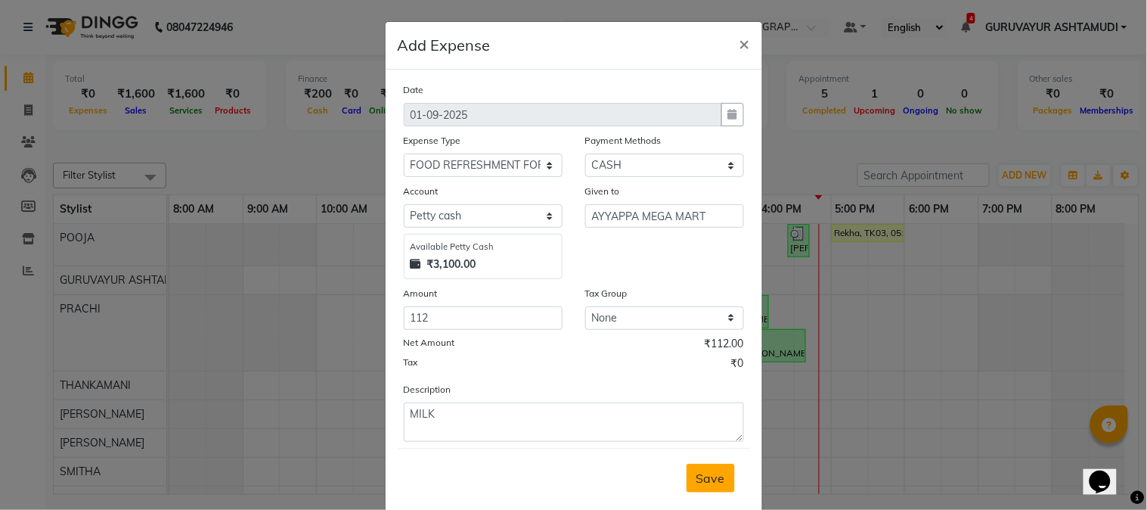
click at [689, 475] on button "Save" at bounding box center [711, 478] width 48 height 29
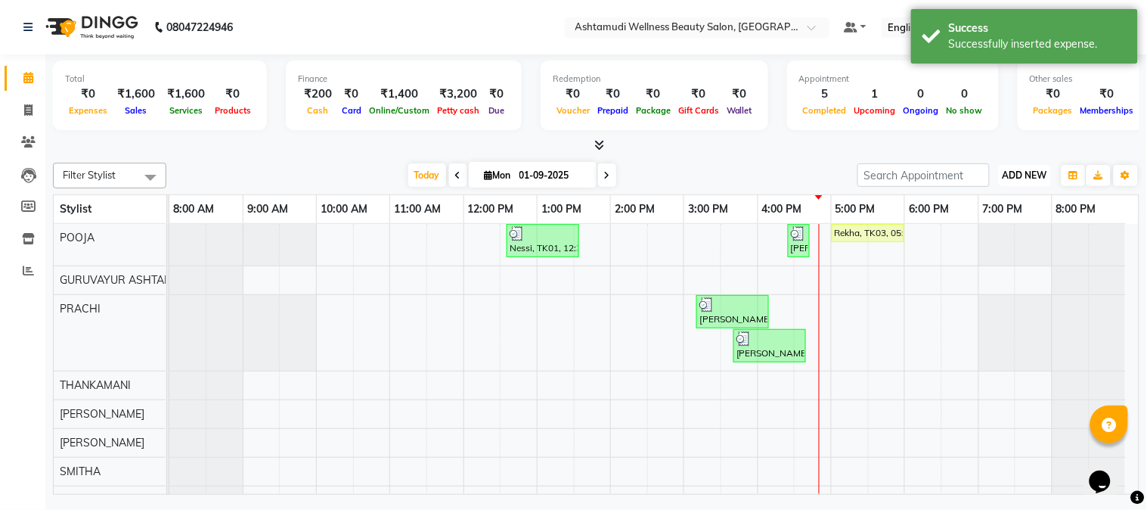
click at [1008, 179] on span "ADD NEW" at bounding box center [1025, 174] width 45 height 11
click at [980, 239] on link "Add Expense" at bounding box center [991, 243] width 119 height 20
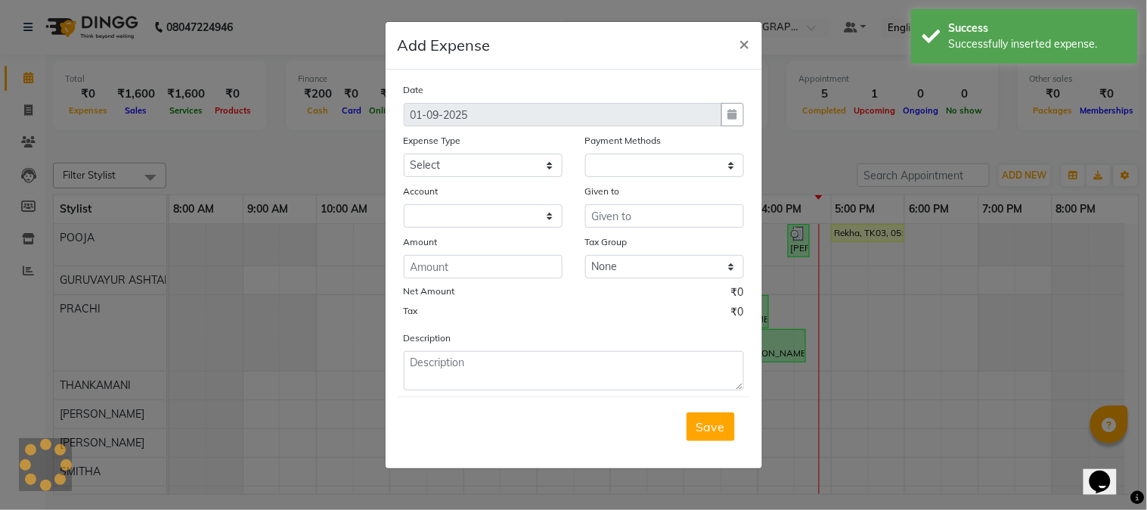
select select "1"
select select "3492"
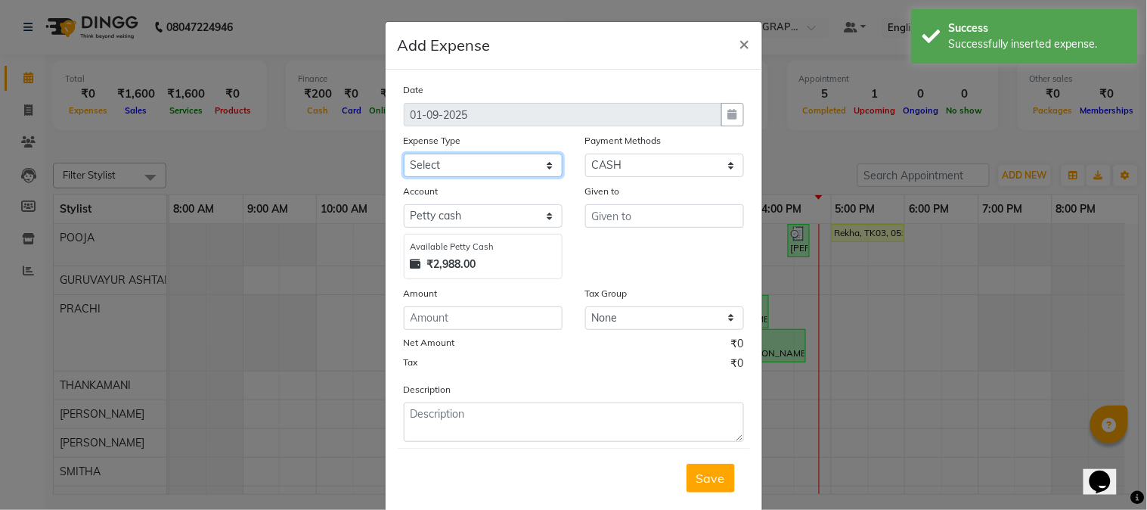
click at [538, 161] on select "Select ACCOMODATION EXPENSES ADVERTISEMENT SALES PROMOTIONAL EXPENSES Bonus BRI…" at bounding box center [483, 165] width 159 height 23
select select "6236"
click at [404, 154] on select "Select ACCOMODATION EXPENSES ADVERTISEMENT SALES PROMOTIONAL EXPENSES Bonus BRI…" at bounding box center [483, 165] width 159 height 23
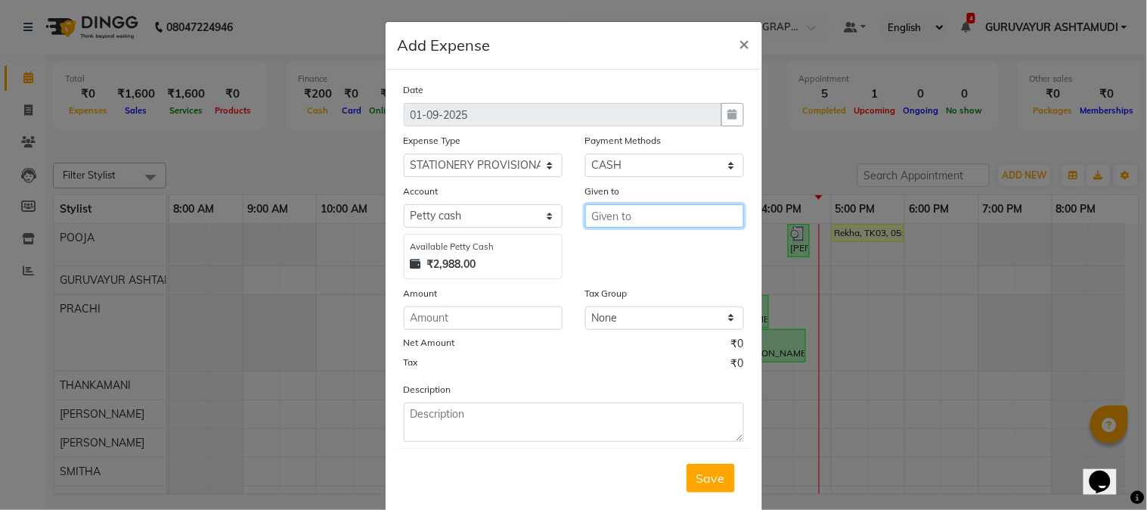
click at [660, 215] on input "text" at bounding box center [664, 215] width 159 height 23
type input "S"
type input "AYYAPPA MEGA MART"
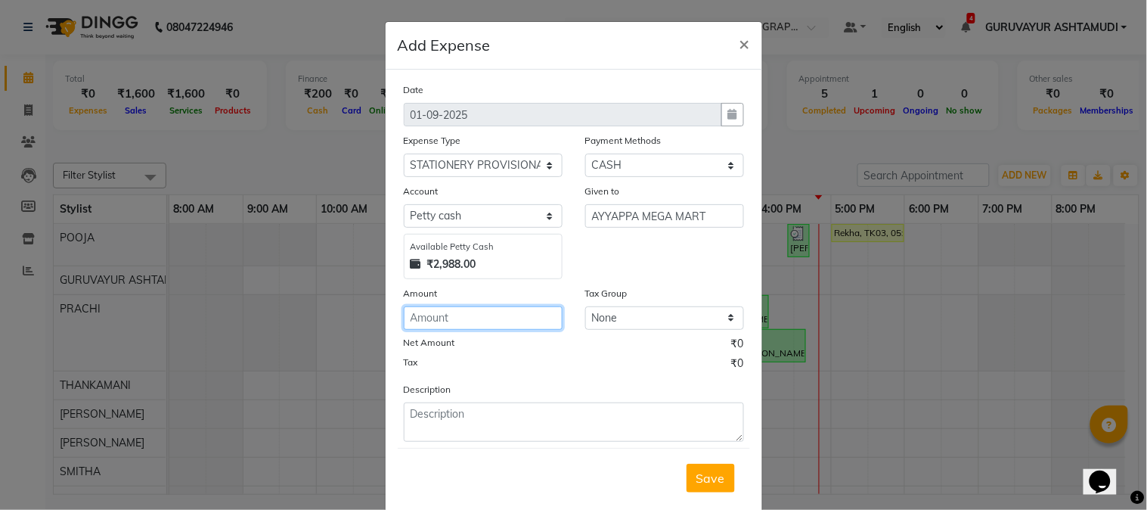
click at [502, 326] on input "number" at bounding box center [483, 317] width 159 height 23
type input "77"
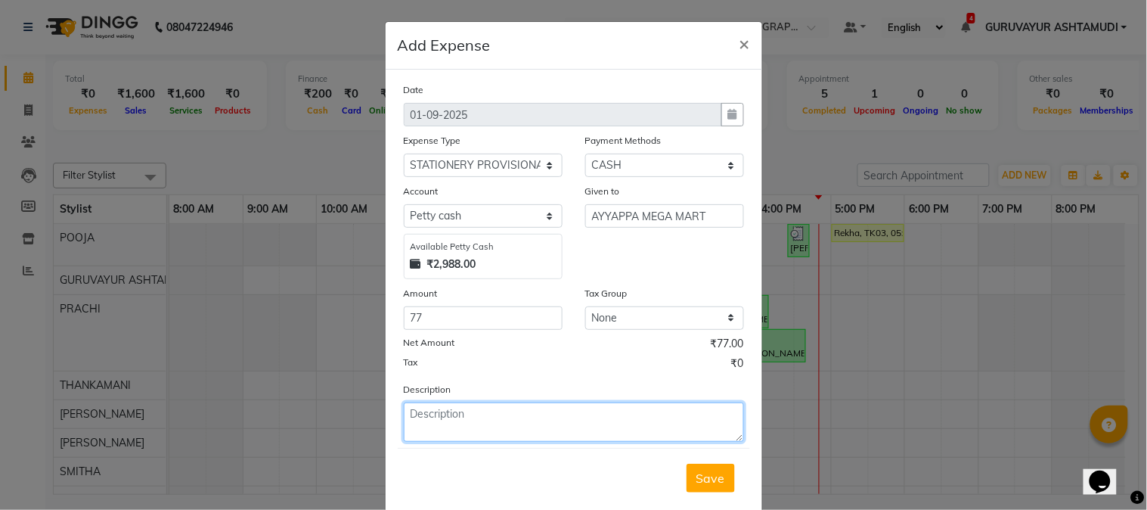
click at [487, 425] on textarea at bounding box center [574, 421] width 340 height 39
type textarea "BOOK,FILES,PENS"
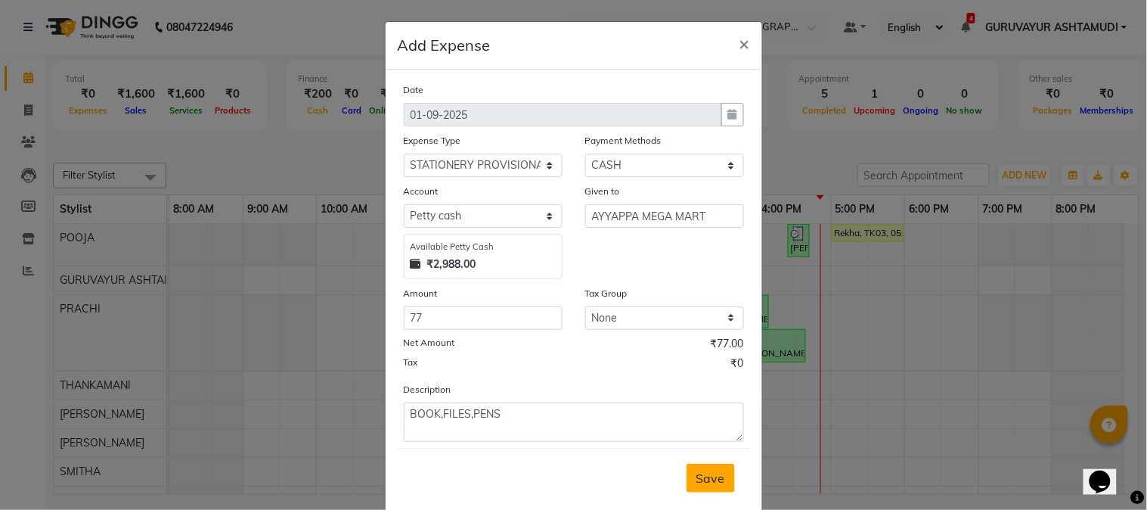
click at [689, 478] on button "Save" at bounding box center [711, 478] width 48 height 29
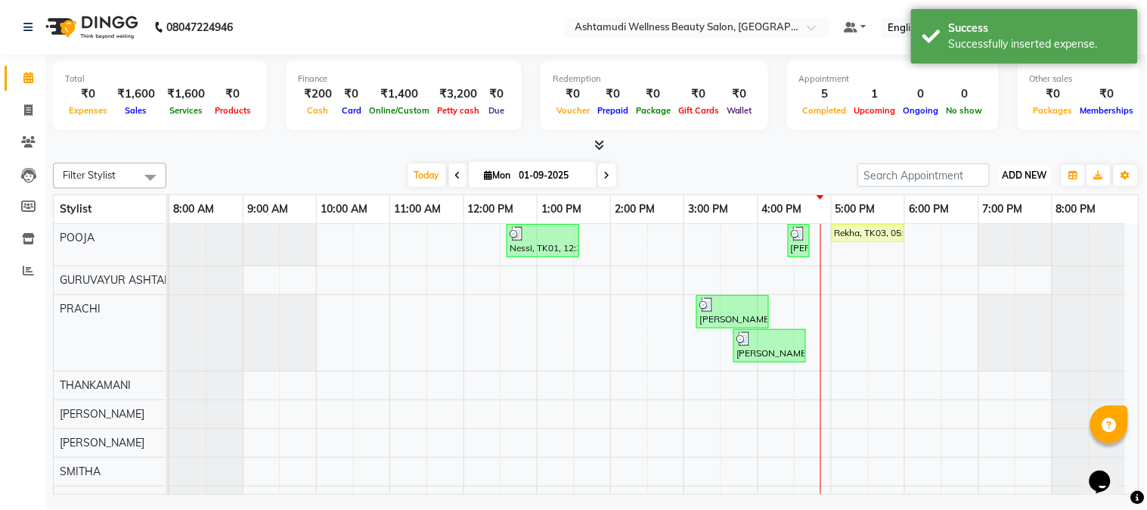
click at [1022, 169] on span "ADD NEW" at bounding box center [1025, 174] width 45 height 11
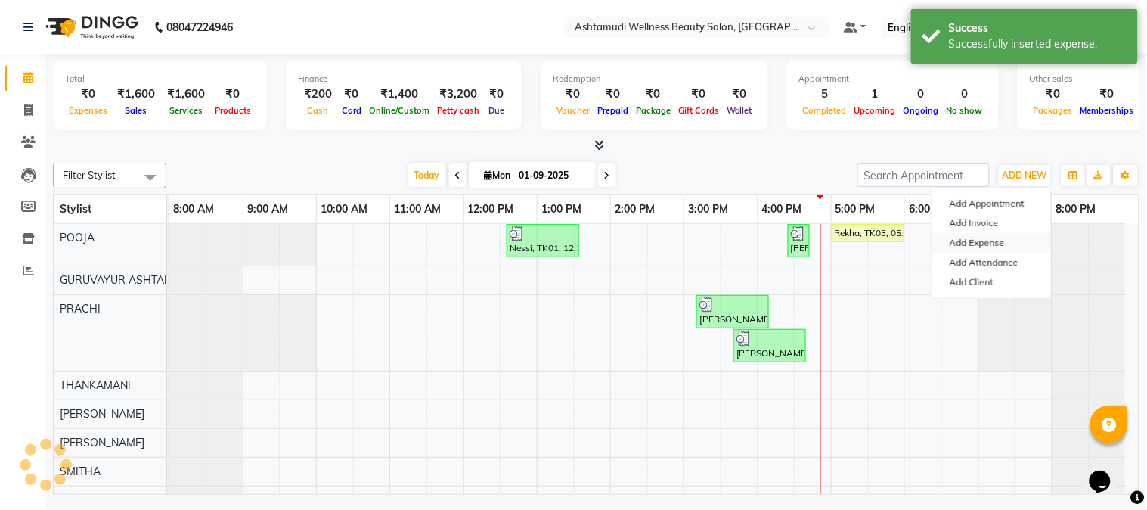
click at [956, 237] on link "Add Expense" at bounding box center [991, 243] width 119 height 20
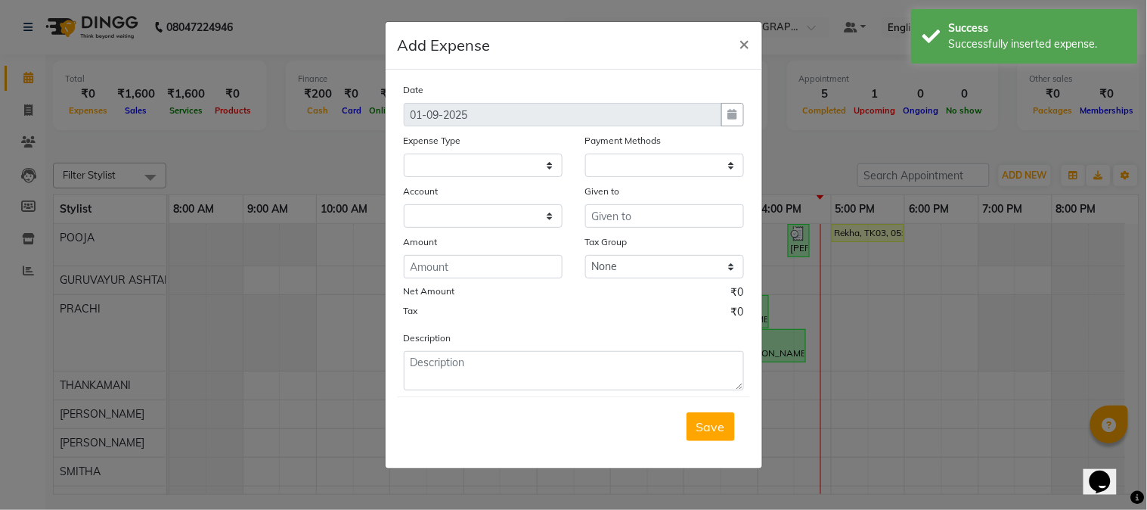
select select "1"
select select "3492"
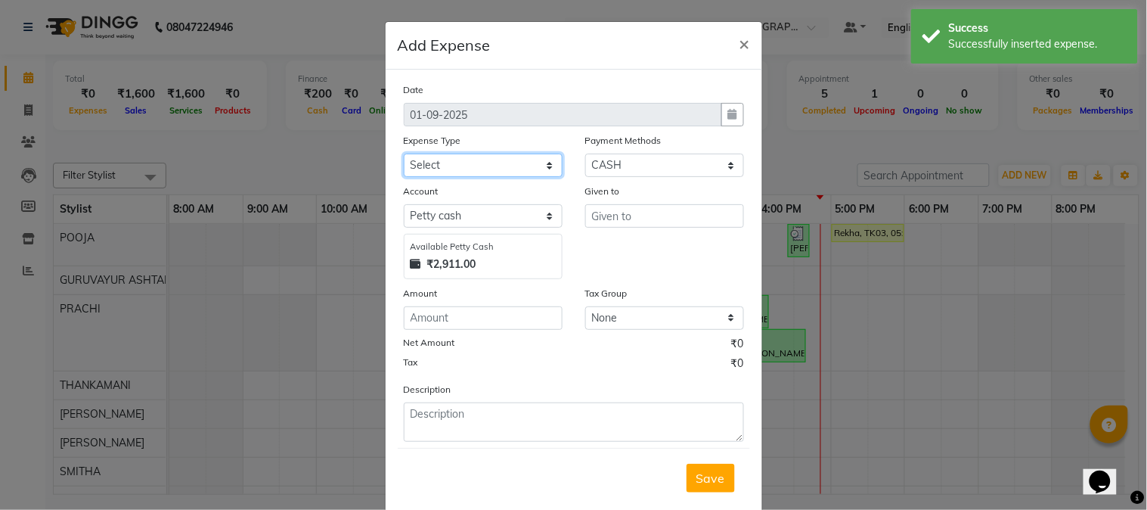
click at [542, 166] on select "Select ACCOMODATION EXPENSES ADVERTISEMENT SALES PROMOTIONAL EXPENSES Bonus BRI…" at bounding box center [483, 165] width 159 height 23
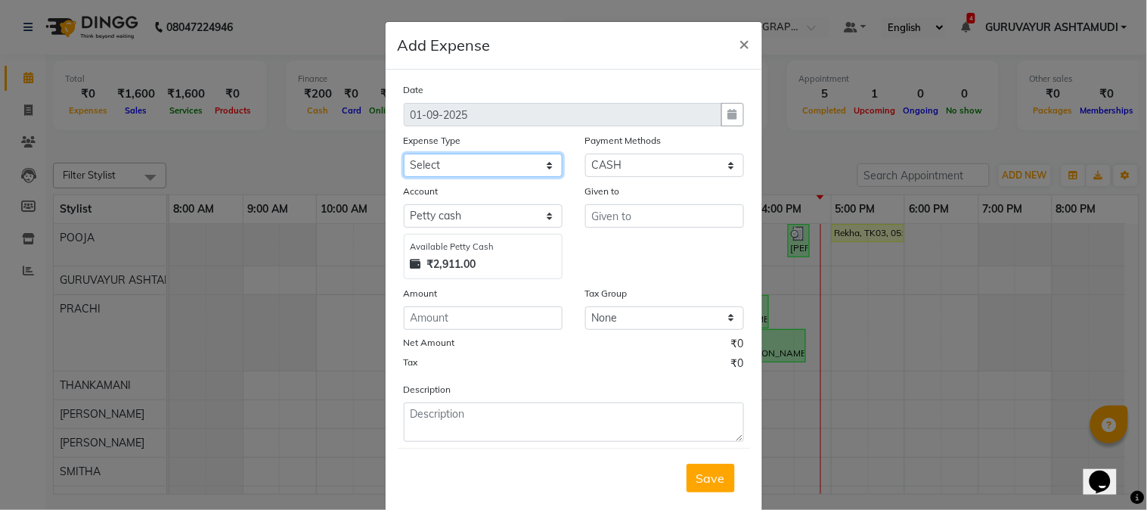
select select "6180"
click at [404, 154] on select "Select ACCOMODATION EXPENSES ADVERTISEMENT SALES PROMOTIONAL EXPENSES Bonus BRI…" at bounding box center [483, 165] width 159 height 23
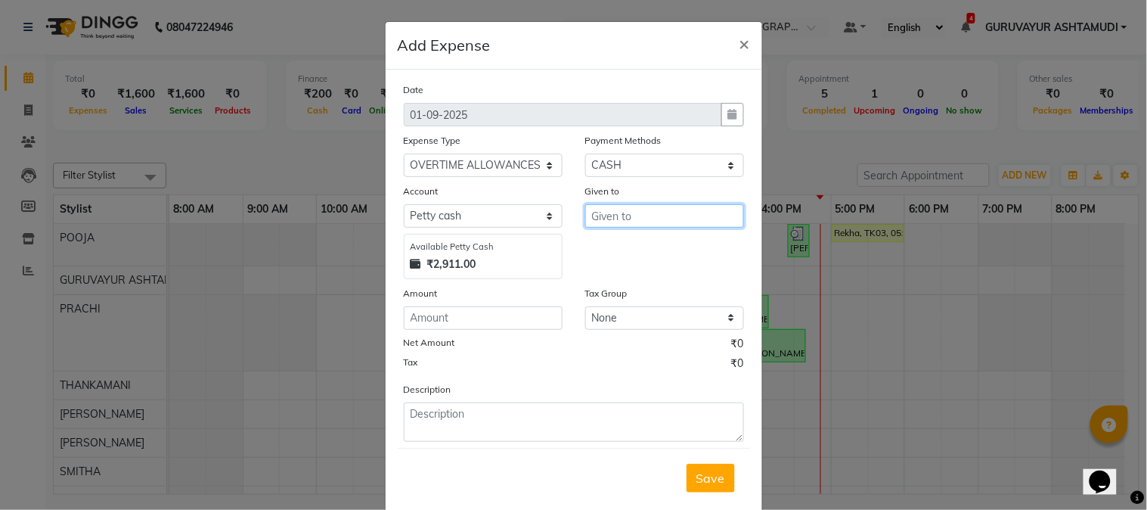
click at [631, 222] on input "text" at bounding box center [664, 215] width 159 height 23
type input "STAFFS"
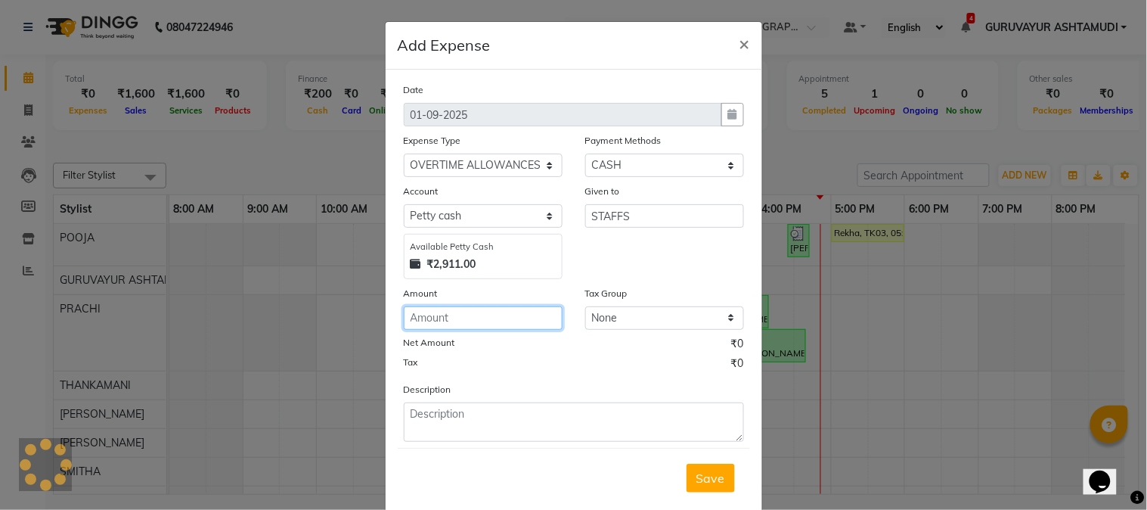
click at [519, 315] on input "number" at bounding box center [483, 317] width 159 height 23
type input "450"
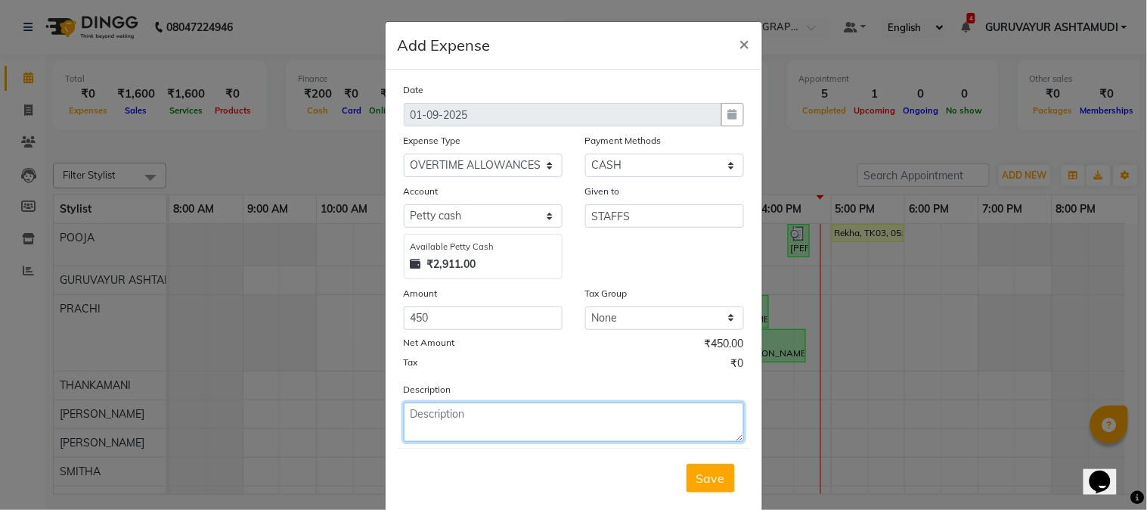
click at [495, 426] on textarea at bounding box center [574, 421] width 340 height 39
type textarea "O"
type textarea "ON 30/08/2025 TO POOJA,PRASEETHA,NIGISHA"
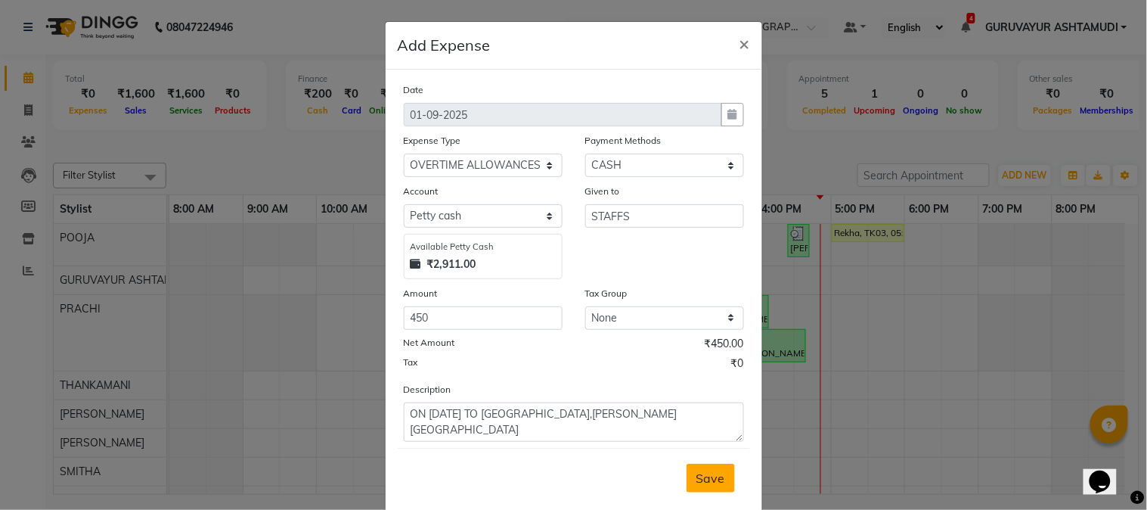
click at [697, 472] on span "Save" at bounding box center [711, 477] width 29 height 15
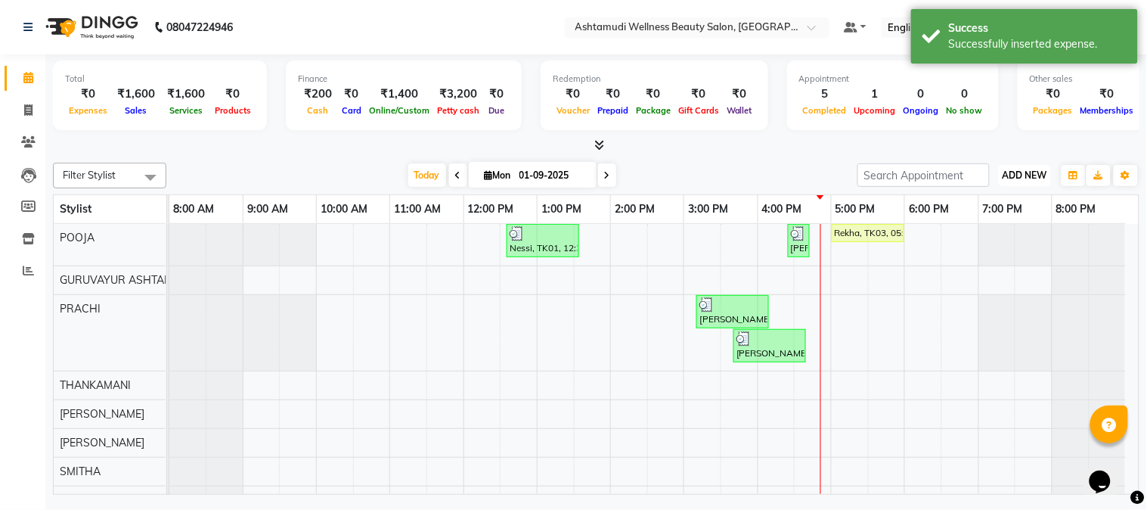
click at [1011, 172] on span "ADD NEW" at bounding box center [1025, 174] width 45 height 11
click at [970, 243] on link "Add Expense" at bounding box center [991, 243] width 119 height 20
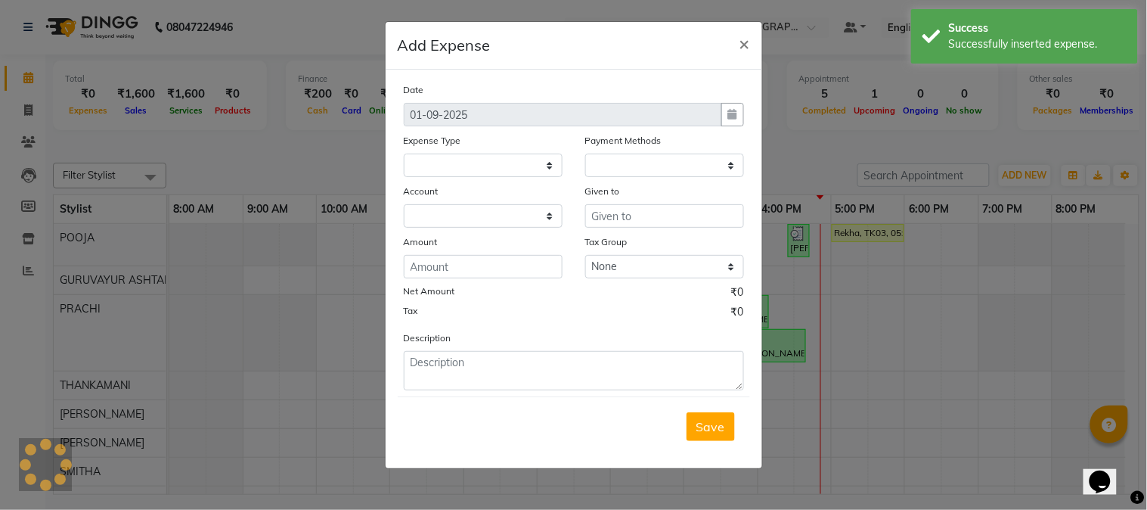
select select "1"
select select "3492"
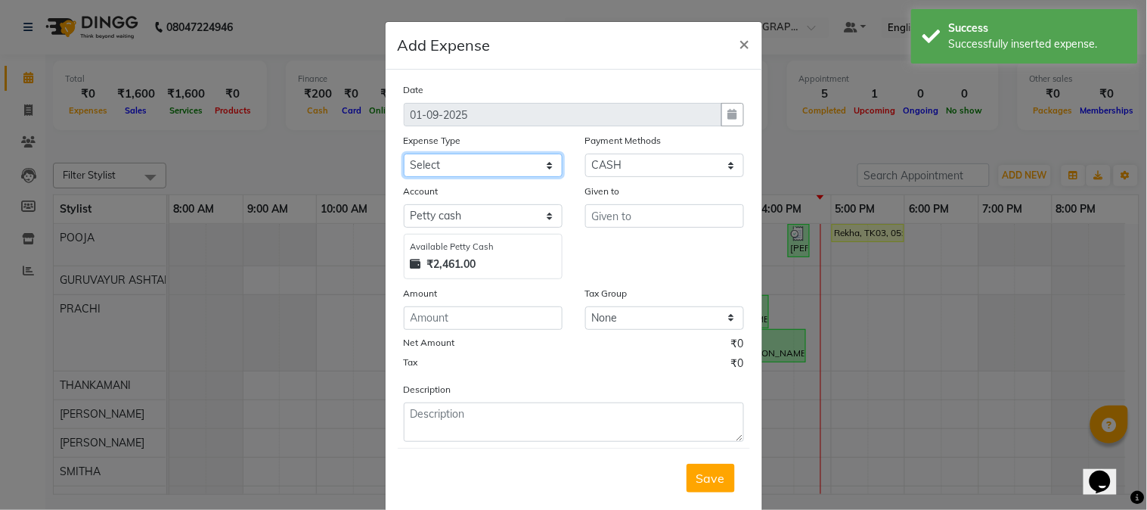
drag, startPoint x: 539, startPoint y: 160, endPoint x: 539, endPoint y: 169, distance: 8.3
click at [539, 160] on select "Select ACCOMODATION EXPENSES ADVERTISEMENT SALES PROMOTIONAL EXPENSES Bonus BRI…" at bounding box center [483, 165] width 159 height 23
select select "6175"
click at [404, 154] on select "Select ACCOMODATION EXPENSES ADVERTISEMENT SALES PROMOTIONAL EXPENSES Bonus BRI…" at bounding box center [483, 165] width 159 height 23
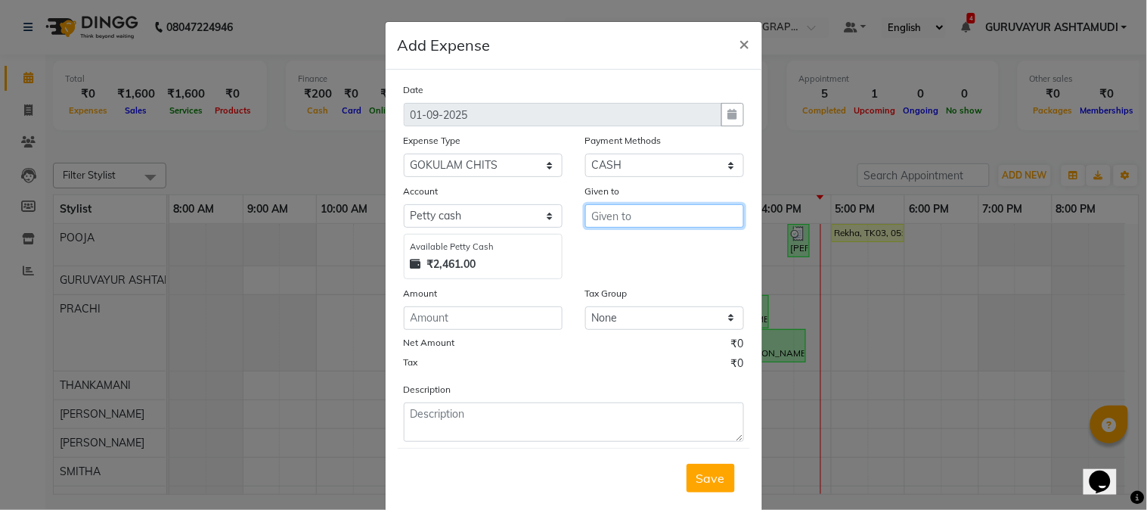
click at [644, 216] on input "text" at bounding box center [664, 215] width 159 height 23
type input "S"
type input "GOKULAM"
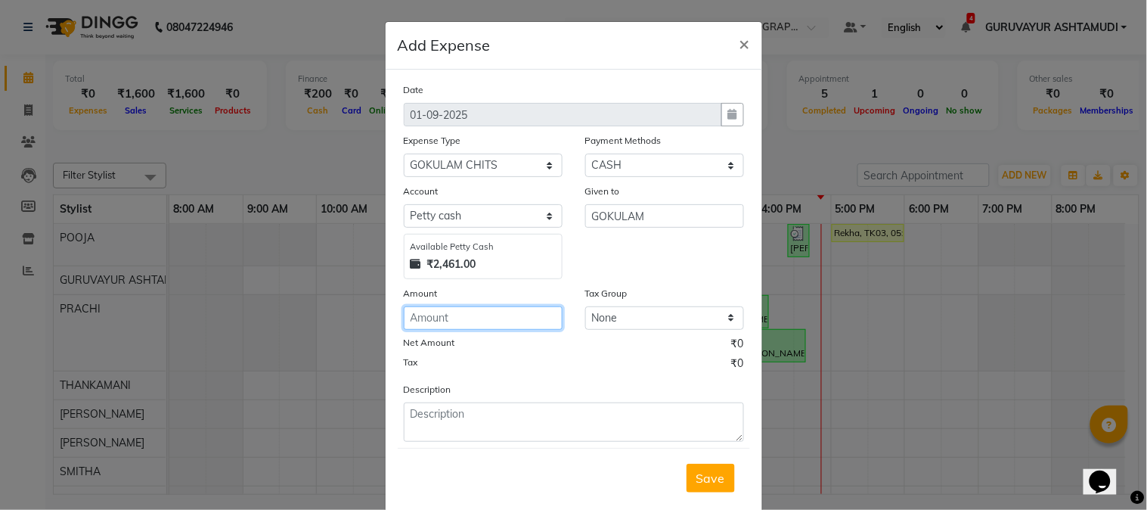
click at [500, 324] on input "number" at bounding box center [483, 317] width 159 height 23
type input "1500"
click at [697, 474] on span "Save" at bounding box center [711, 477] width 29 height 15
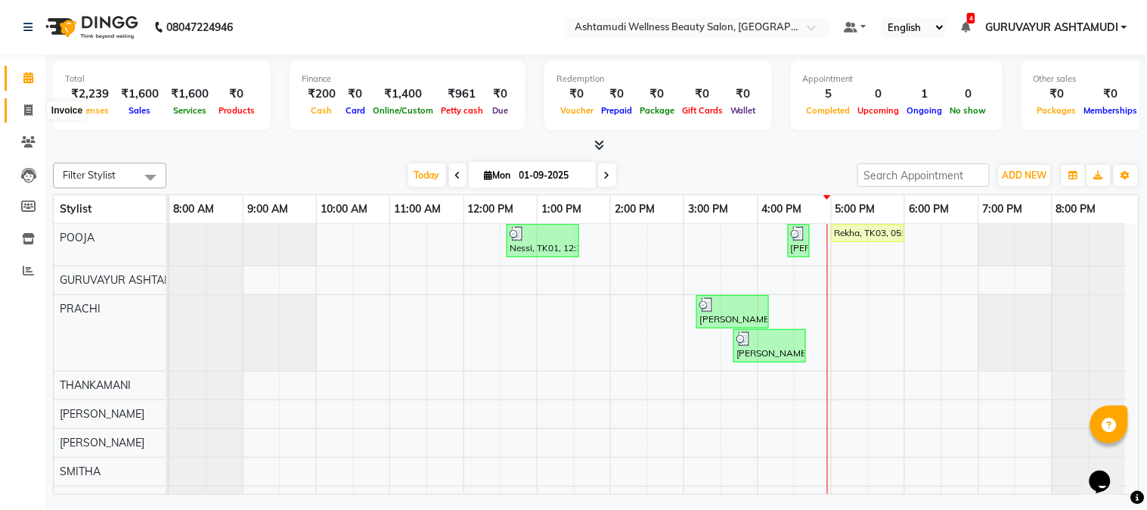
click at [29, 108] on icon at bounding box center [28, 109] width 8 height 11
select select "4660"
select select "service"
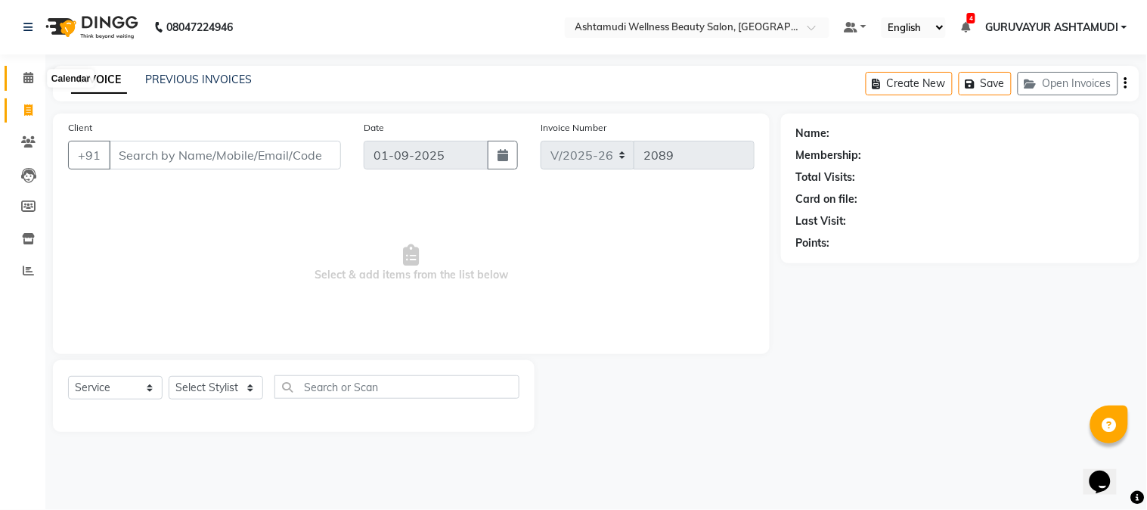
click at [28, 78] on icon at bounding box center [28, 77] width 10 height 11
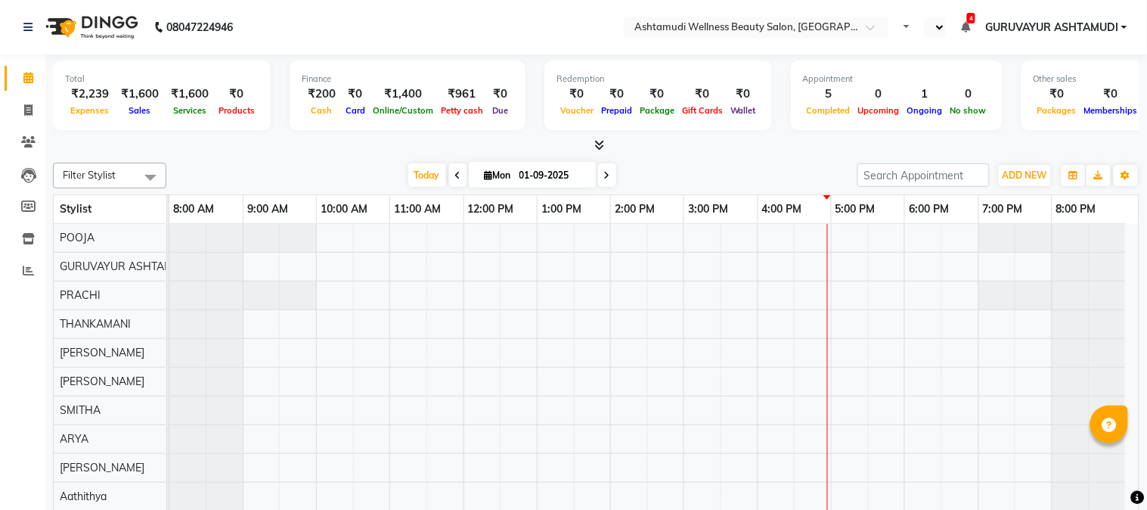
select select "en"
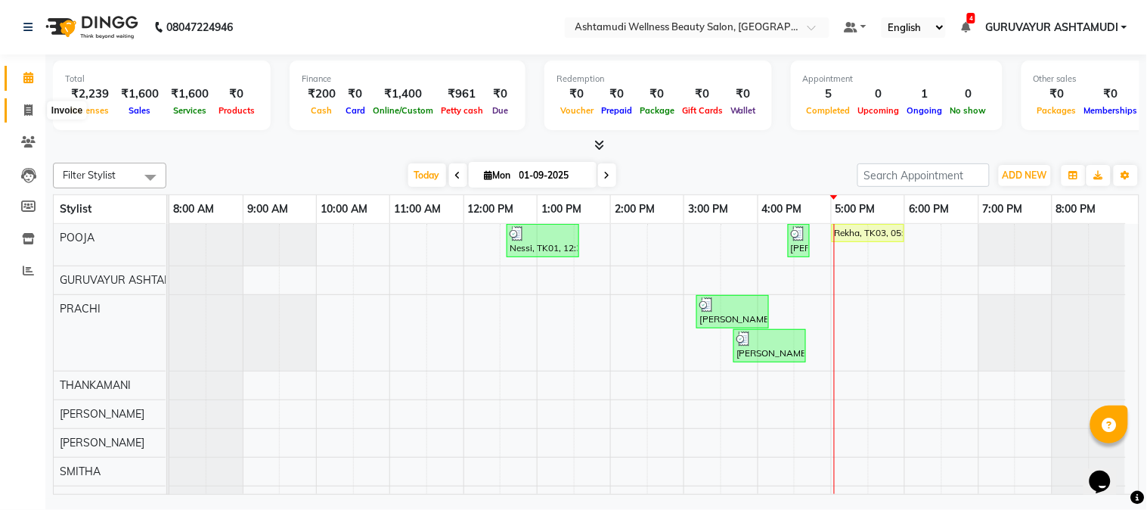
click at [24, 113] on icon at bounding box center [28, 109] width 8 height 11
select select "service"
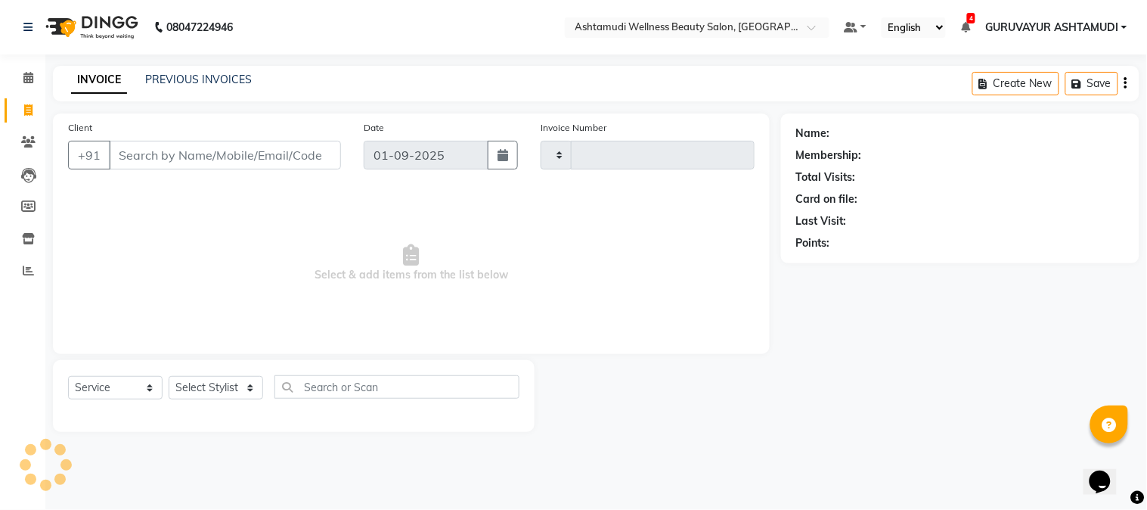
type input "2089"
select select "4660"
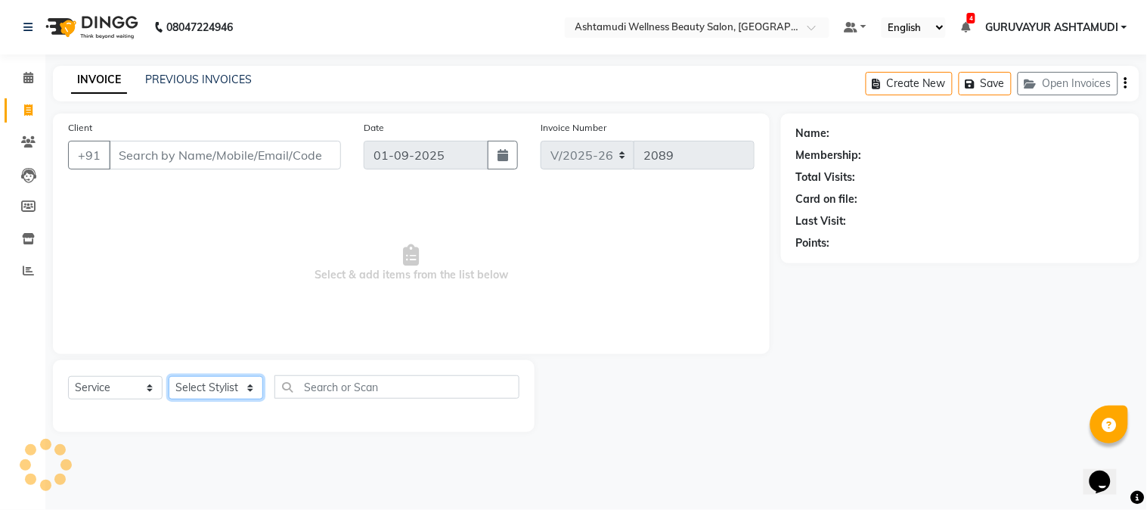
click at [252, 383] on select "Select Stylist Aathithya [PERSON_NAME] [PERSON_NAME] ARYA GURUVAYUR ASHTAMUDI […" at bounding box center [216, 387] width 95 height 23
select select "38876"
click at [169, 377] on select "Select Stylist Aathithya [PERSON_NAME] [PERSON_NAME] ARYA GURUVAYUR ASHTAMUDI […" at bounding box center [216, 387] width 95 height 23
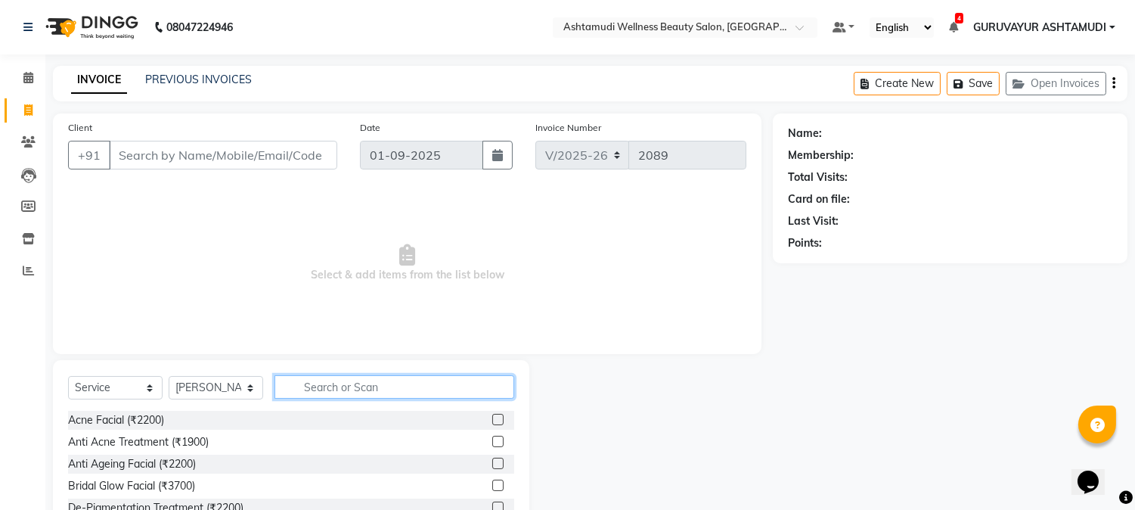
click at [357, 391] on input "text" at bounding box center [395, 386] width 240 height 23
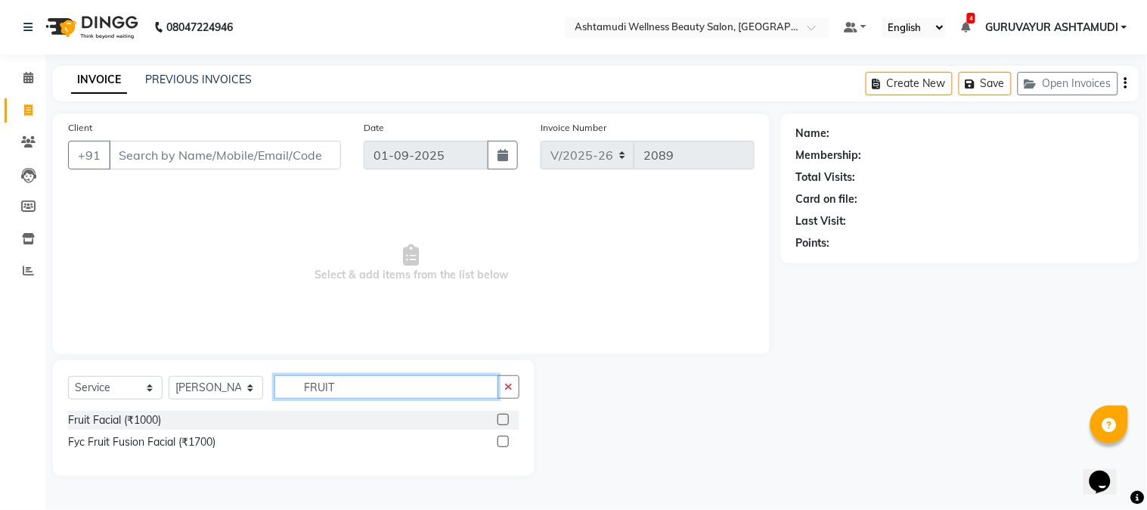
type input "FRUIT"
click at [503, 419] on label at bounding box center [503, 419] width 11 height 11
click at [503, 419] on input "checkbox" at bounding box center [503, 420] width 10 height 10
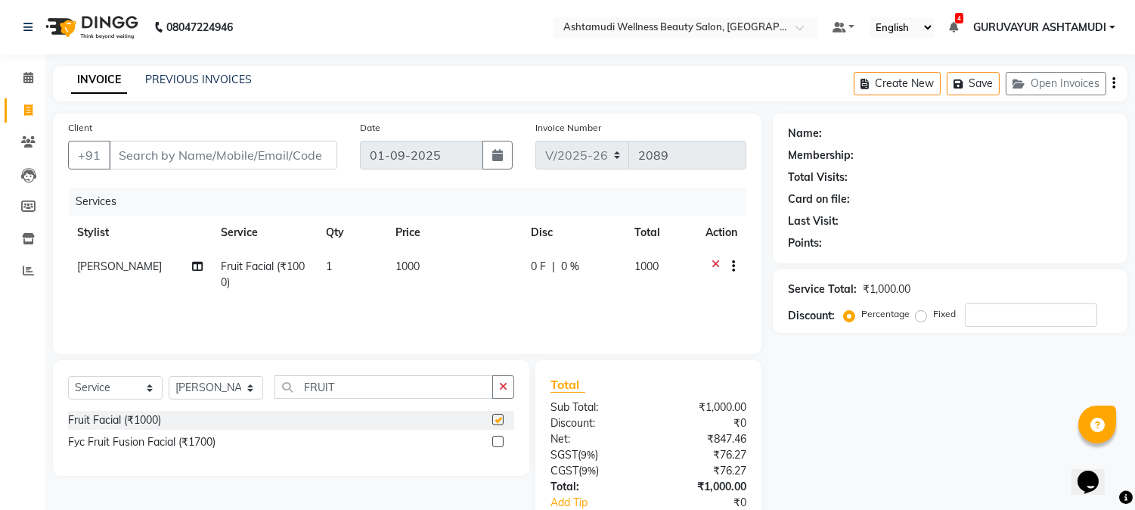
checkbox input "false"
click at [247, 389] on select "Select Stylist Aathithya [PERSON_NAME] [PERSON_NAME] ARYA GURUVAYUR ASHTAMUDI […" at bounding box center [216, 387] width 95 height 23
select select "87828"
click at [169, 377] on select "Select Stylist Aathithya [PERSON_NAME] [PERSON_NAME] ARYA GURUVAYUR ASHTAMUDI […" at bounding box center [216, 387] width 95 height 23
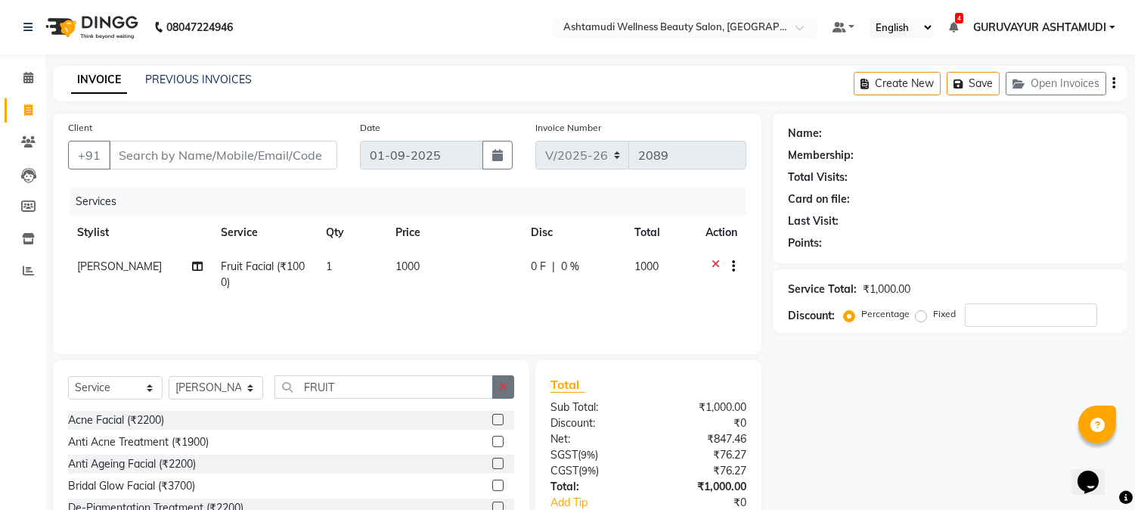
click at [501, 386] on icon "button" at bounding box center [503, 386] width 8 height 11
click at [447, 395] on input "text" at bounding box center [395, 386] width 240 height 23
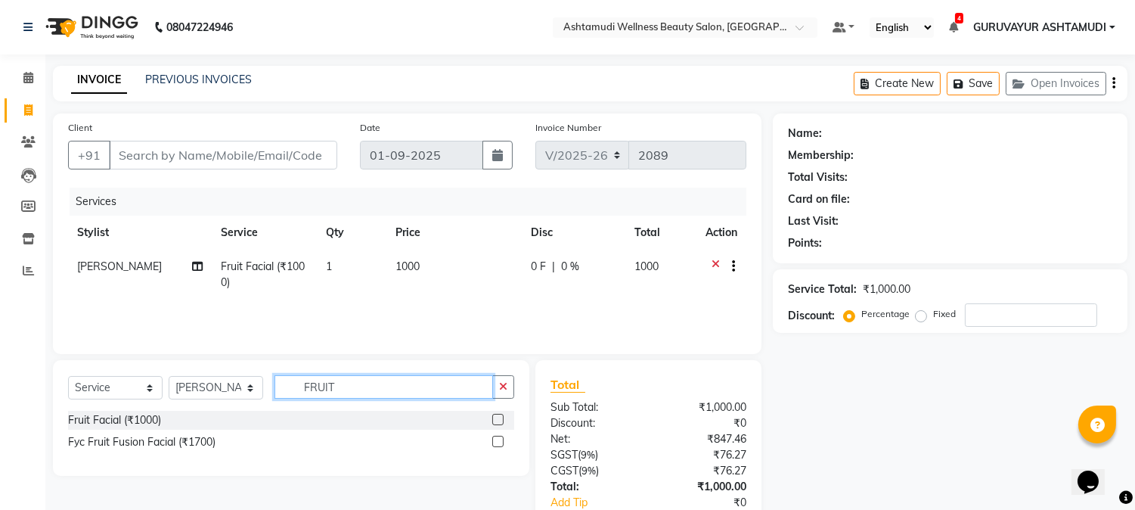
type input "FRUIT"
click at [498, 418] on label at bounding box center [497, 419] width 11 height 11
click at [498, 418] on input "checkbox" at bounding box center [497, 420] width 10 height 10
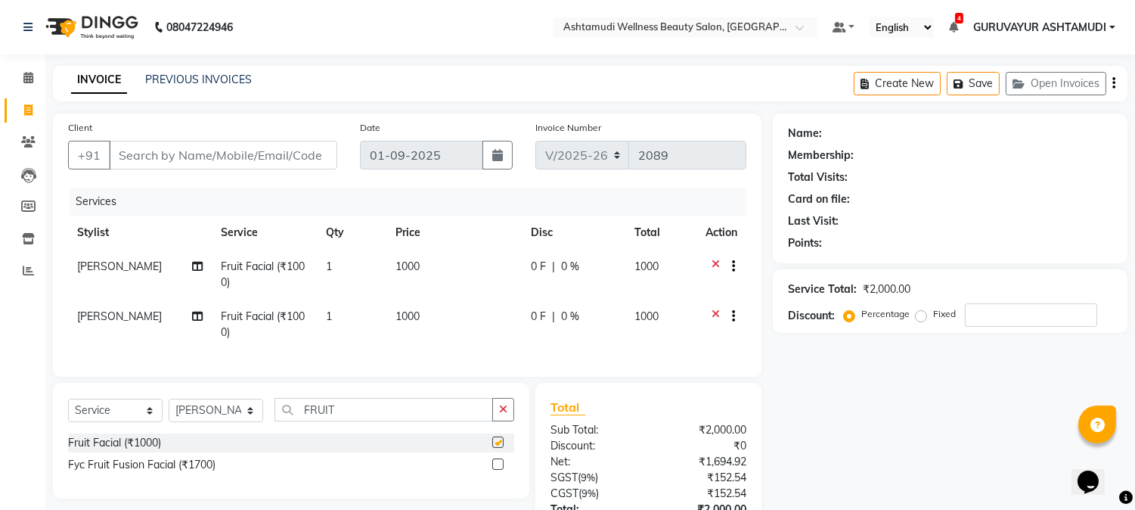
checkbox input "false"
click at [292, 163] on input "Client" at bounding box center [223, 155] width 228 height 29
click at [303, 152] on input "Client" at bounding box center [223, 155] width 228 height 29
type input "9"
type input "0"
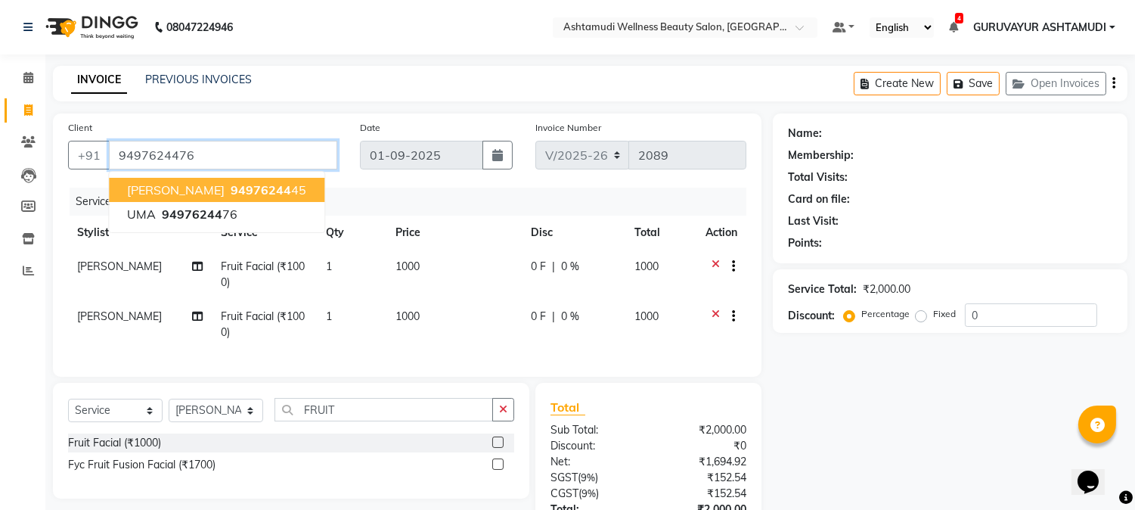
type input "9497624476"
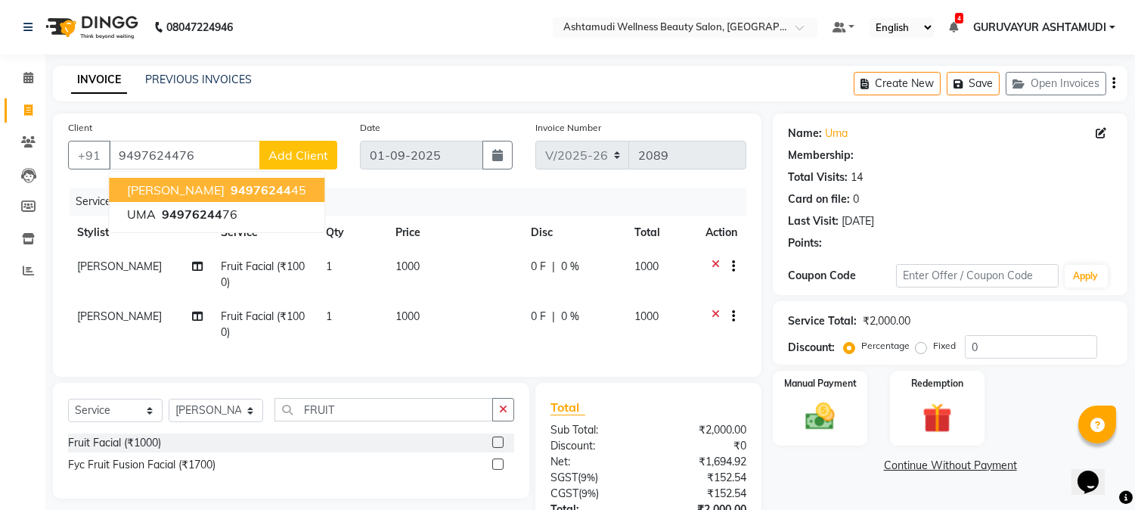
select select "1: Object"
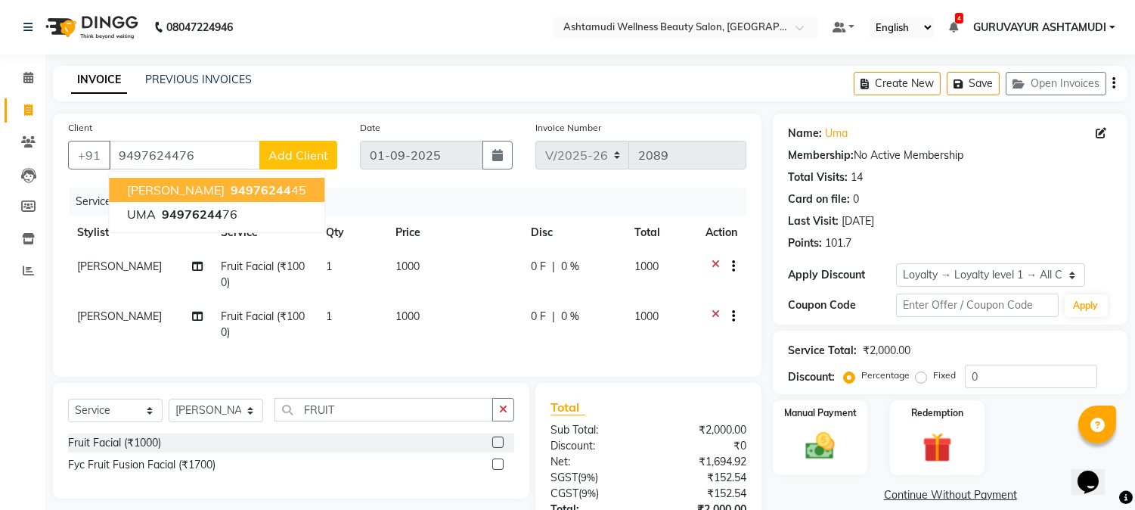
click at [367, 81] on div "INVOICE PREVIOUS INVOICES Create New Save Open Invoices" at bounding box center [590, 84] width 1075 height 36
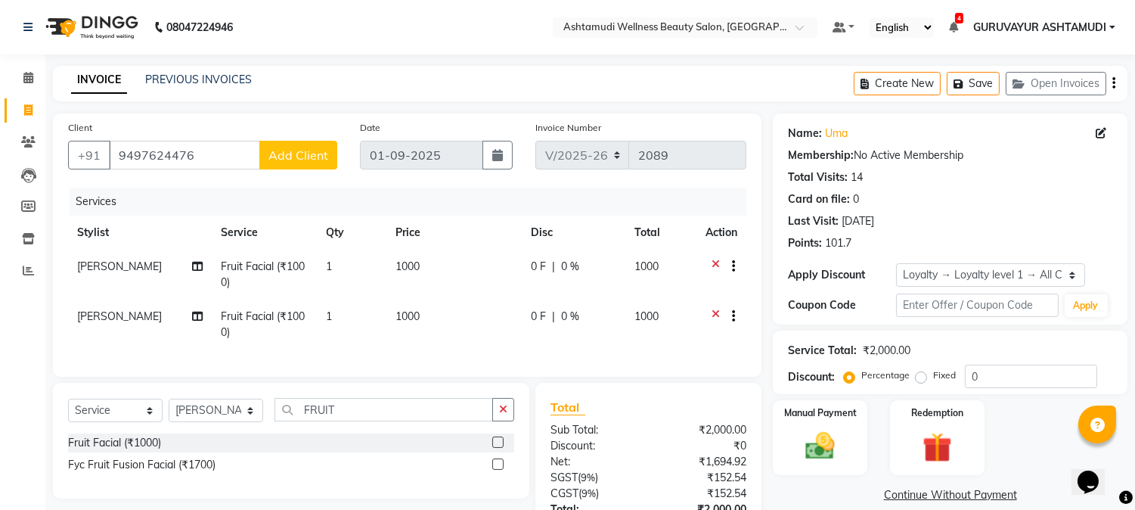
click at [628, 416] on div "Total" at bounding box center [649, 407] width 196 height 18
click at [524, 78] on div "INVOICE PREVIOUS INVOICES Create New Save Open Invoices" at bounding box center [590, 84] width 1075 height 36
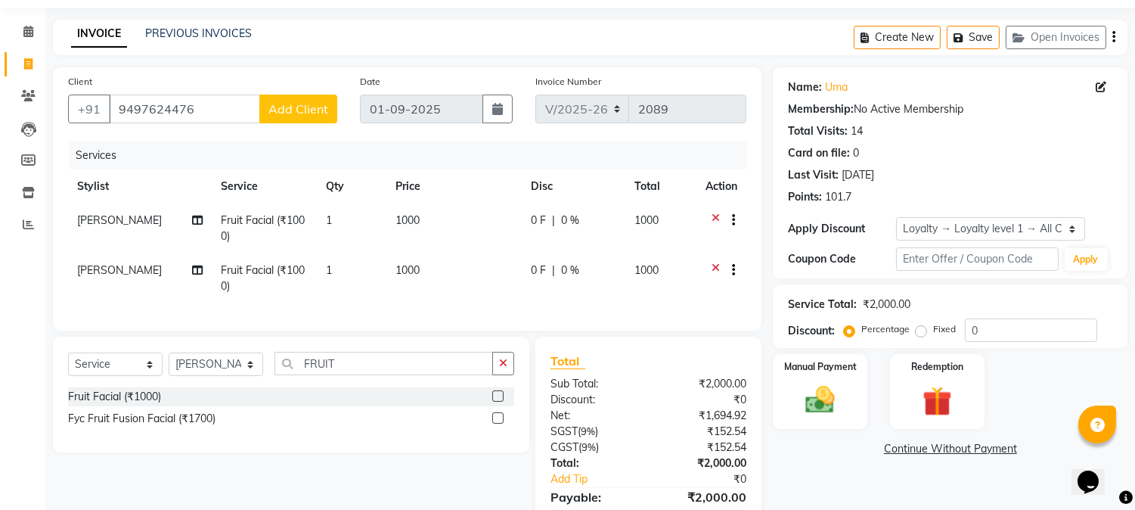
scroll to position [130, 0]
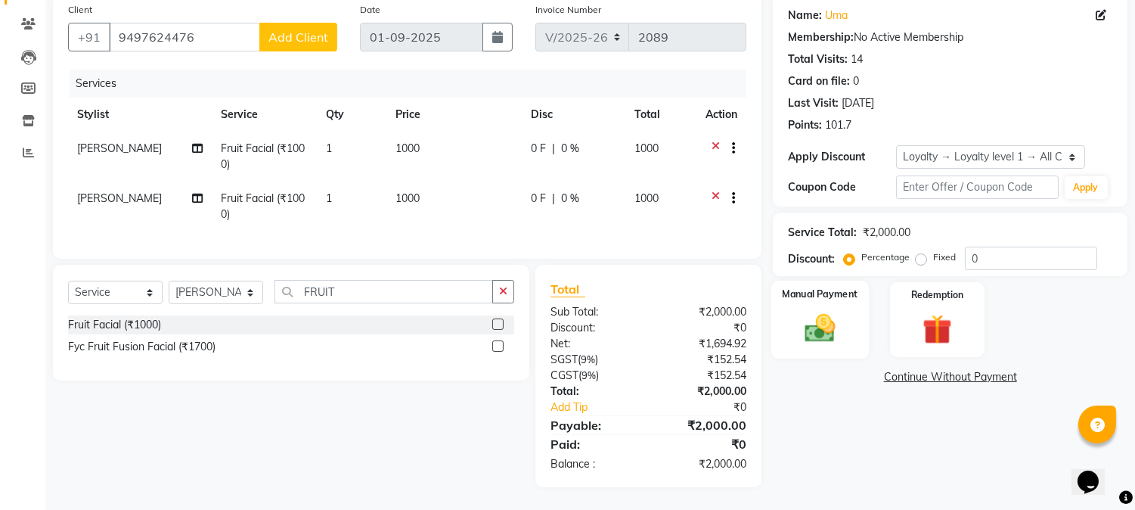
click at [804, 311] on img at bounding box center [821, 329] width 50 height 36
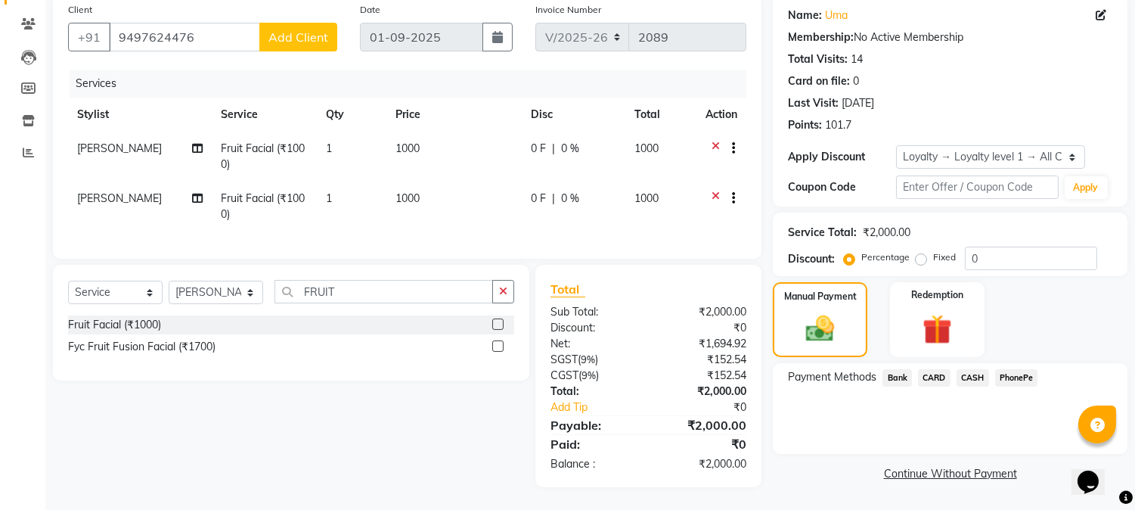
click at [1007, 369] on span "PhonePe" at bounding box center [1016, 377] width 43 height 17
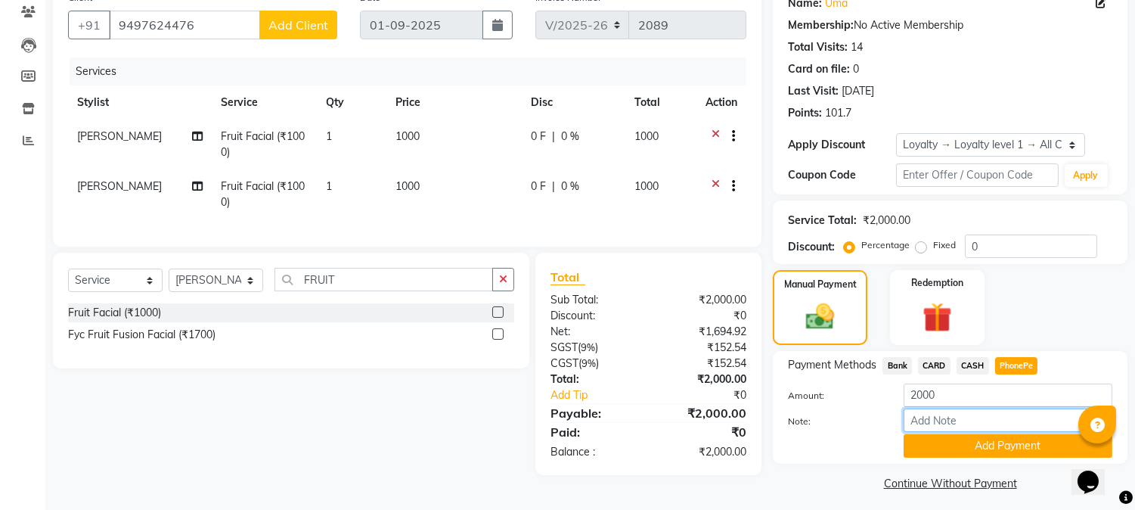
click at [949, 422] on input "Note:" at bounding box center [1008, 419] width 209 height 23
type input "NIGISHA"
click at [998, 450] on button "Add Payment" at bounding box center [1008, 445] width 209 height 23
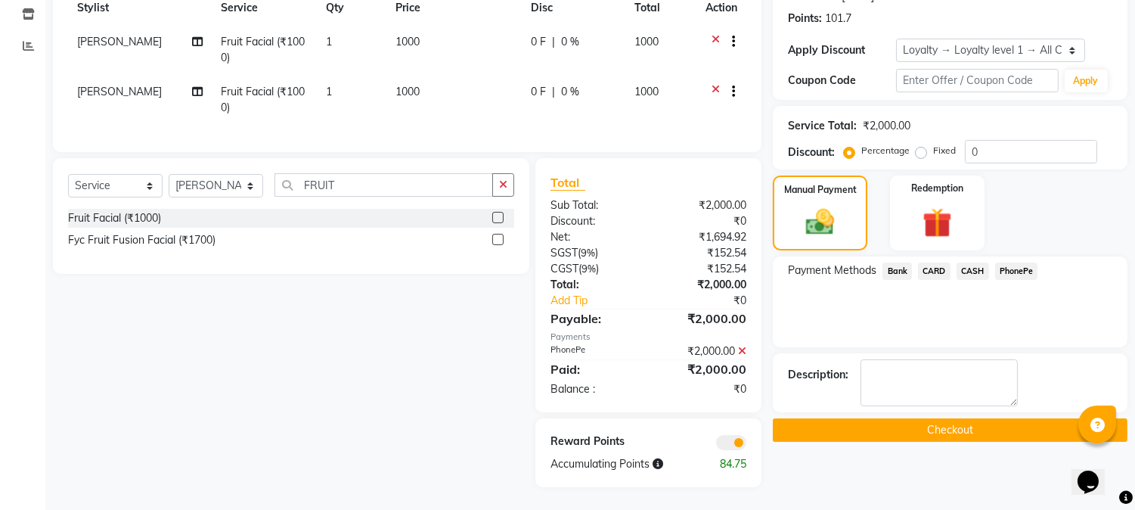
scroll to position [237, 0]
click at [936, 418] on button "Checkout" at bounding box center [950, 429] width 355 height 23
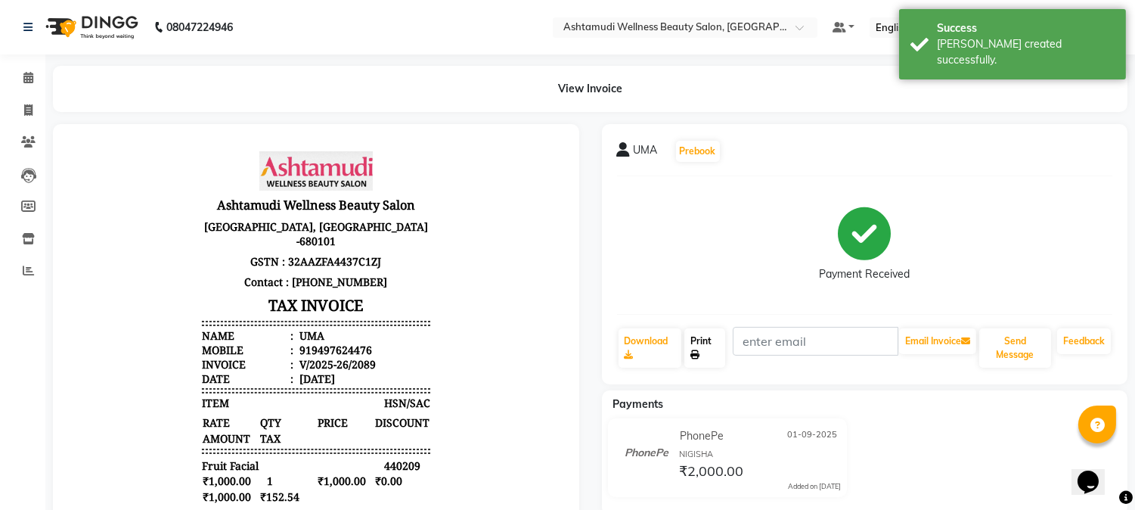
click at [697, 350] on icon at bounding box center [694, 354] width 9 height 9
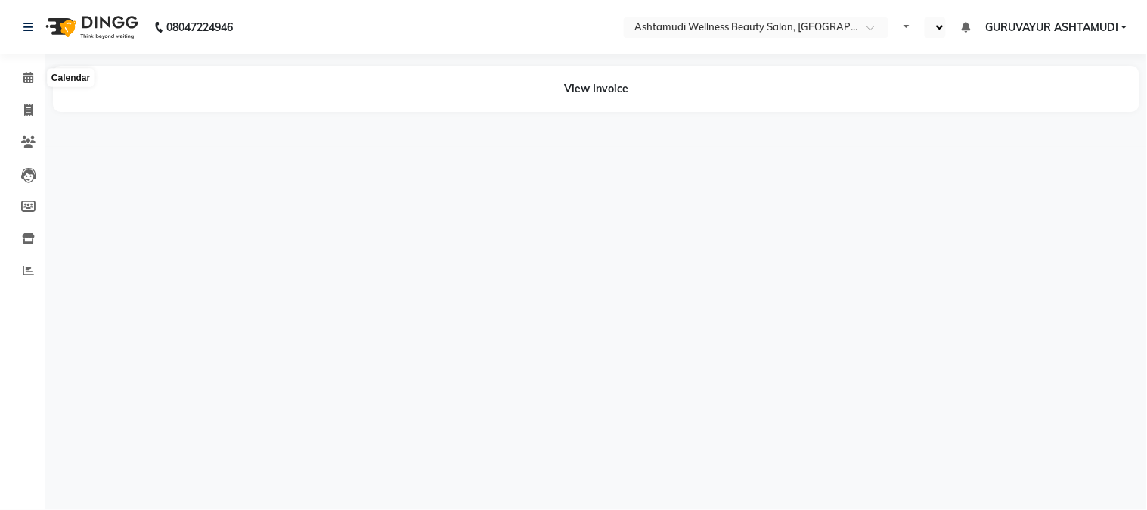
select select "en"
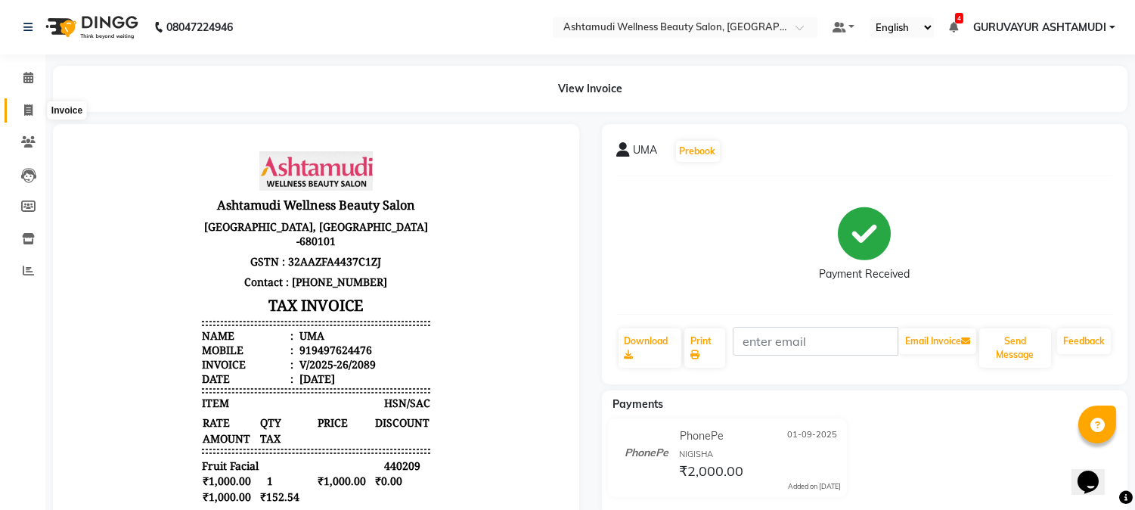
click at [26, 110] on icon at bounding box center [28, 109] width 8 height 11
select select "service"
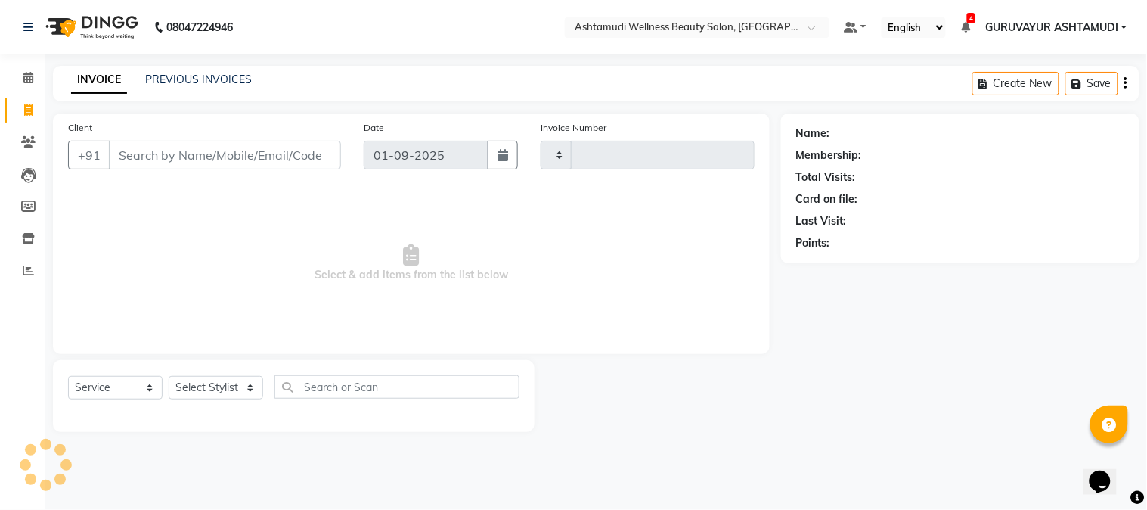
type input "2090"
select select "4660"
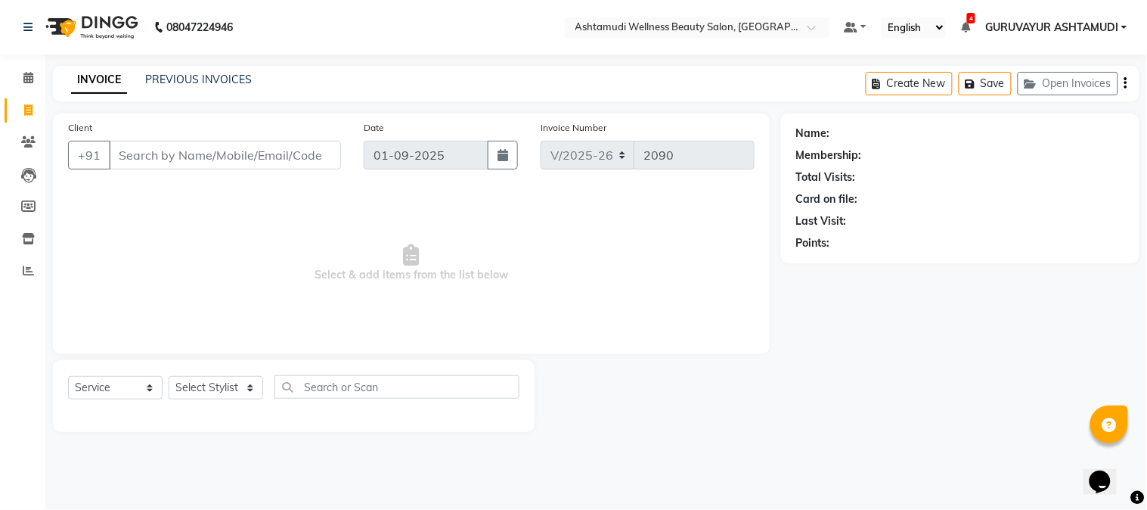
click at [145, 157] on input "Client" at bounding box center [225, 155] width 232 height 29
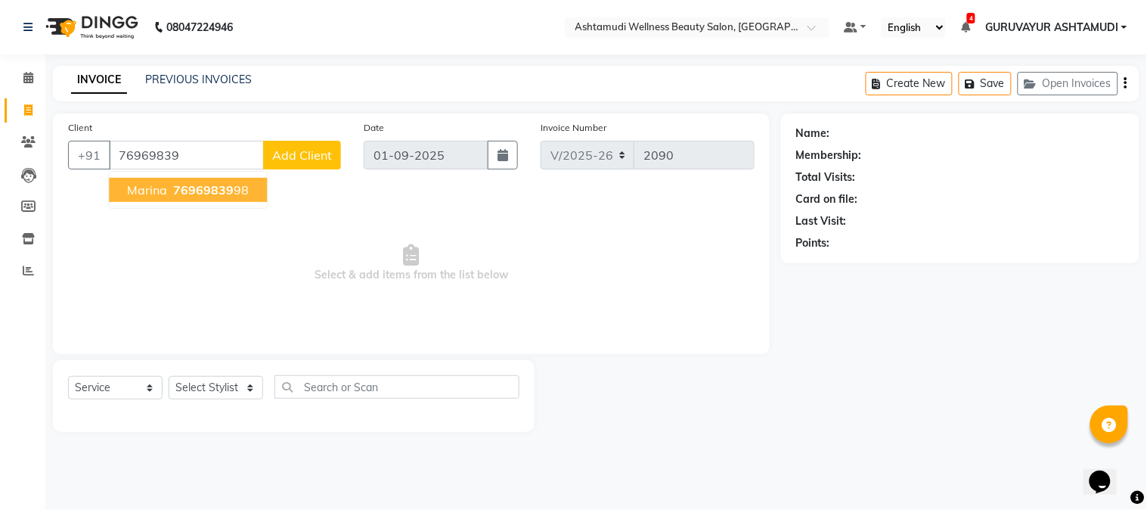
click at [199, 293] on span "Select & add items from the list below" at bounding box center [411, 263] width 687 height 151
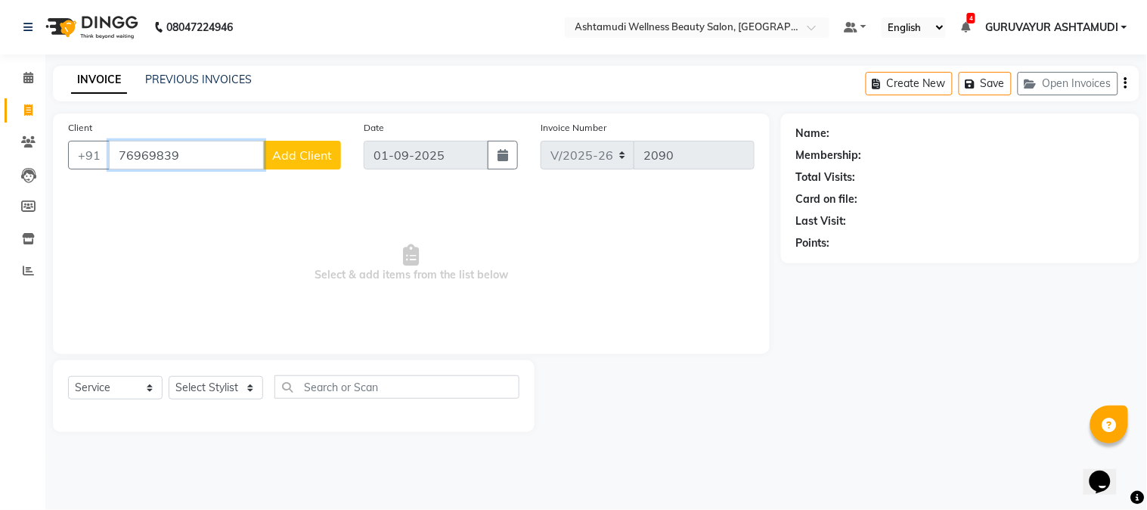
click at [206, 160] on input "76969839" at bounding box center [186, 155] width 155 height 29
click at [189, 187] on span "76969839" at bounding box center [203, 189] width 61 height 15
type input "7696983998"
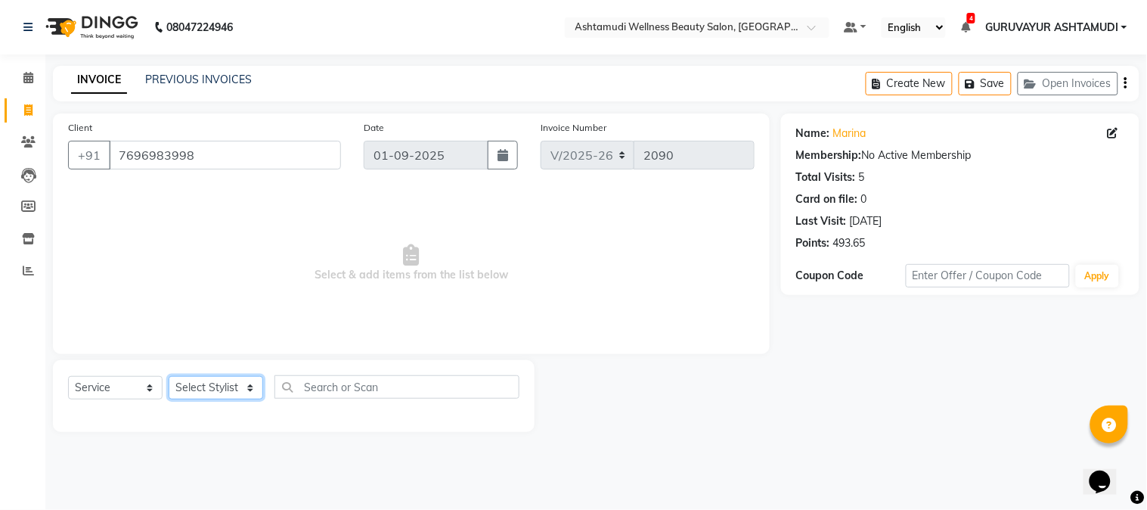
click at [247, 391] on select "Select Stylist Aathithya ANILA Anjana Das ARYA GURUVAYUR ASHTAMUDI NEETHU Nigis…" at bounding box center [216, 387] width 95 height 23
click at [169, 377] on select "Select Stylist Aathithya ANILA Anjana Das ARYA GURUVAYUR ASHTAMUDI NEETHU Nigis…" at bounding box center [216, 387] width 95 height 23
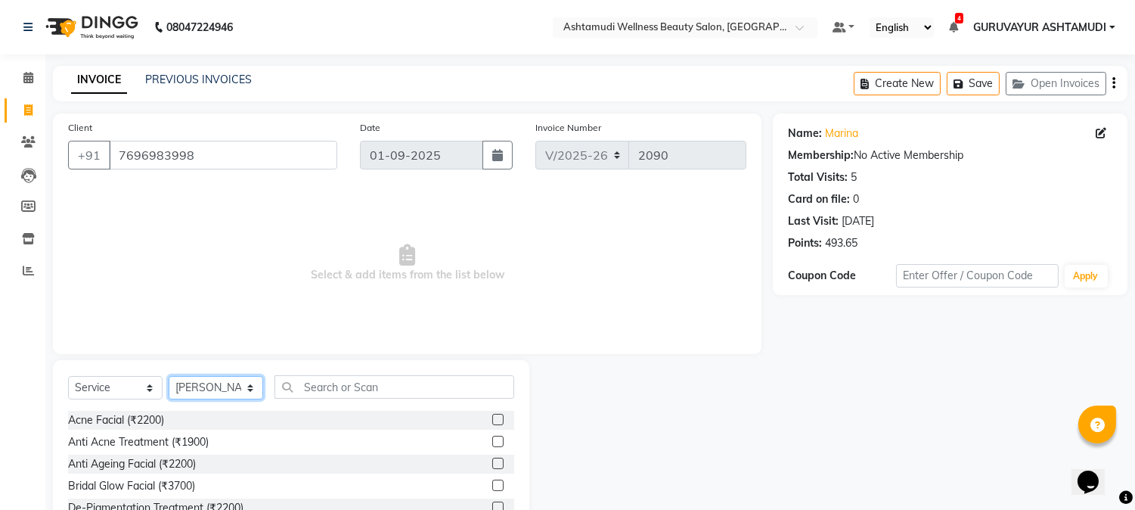
click at [251, 388] on select "Select Stylist Aathithya [PERSON_NAME] [PERSON_NAME] ARYA GURUVAYUR ASHTAMUDI […" at bounding box center [216, 387] width 95 height 23
select select "67519"
click at [169, 377] on select "Select Stylist Aathithya [PERSON_NAME] [PERSON_NAME] ARYA GURUVAYUR ASHTAMUDI […" at bounding box center [216, 387] width 95 height 23
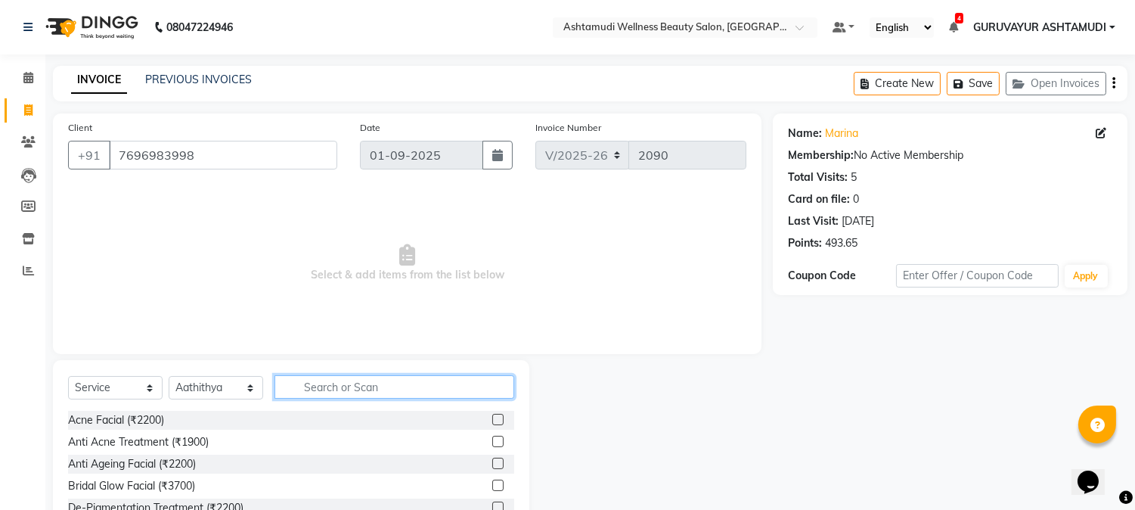
click at [354, 384] on input "text" at bounding box center [395, 386] width 240 height 23
type input "UN"
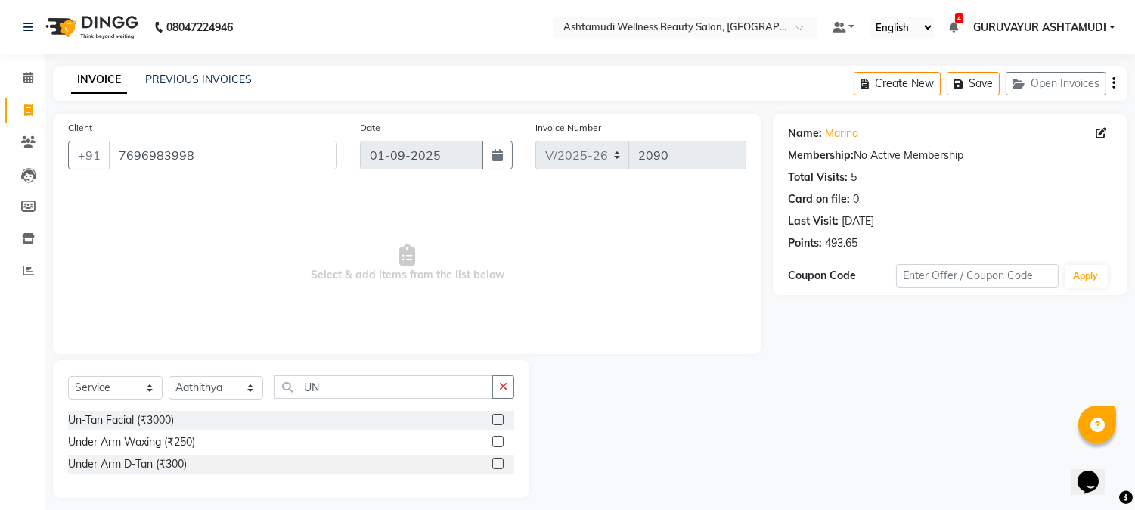
click at [498, 420] on label at bounding box center [497, 419] width 11 height 11
click at [498, 420] on input "checkbox" at bounding box center [497, 420] width 10 height 10
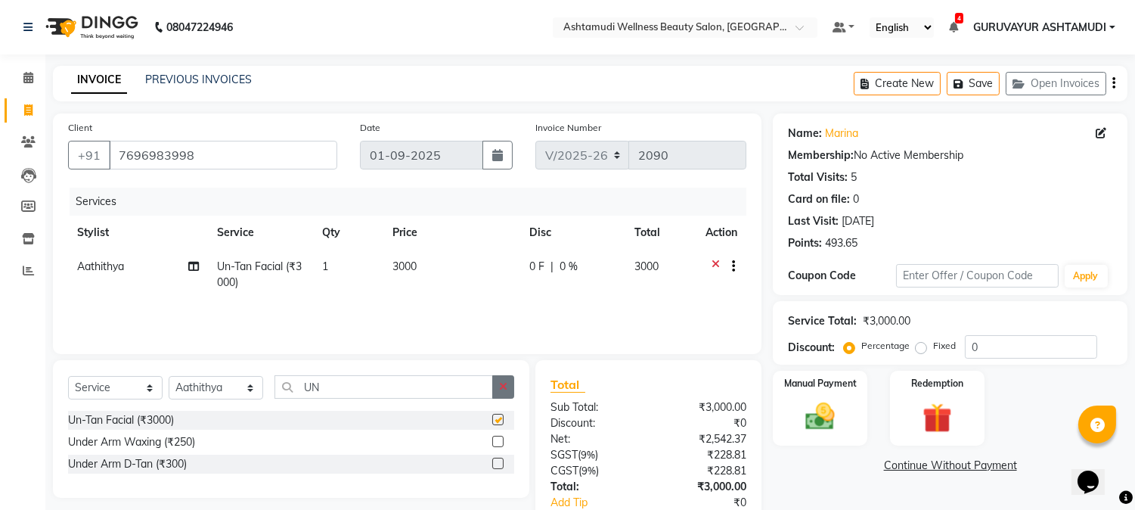
checkbox input "false"
click at [503, 389] on icon "button" at bounding box center [503, 386] width 8 height 11
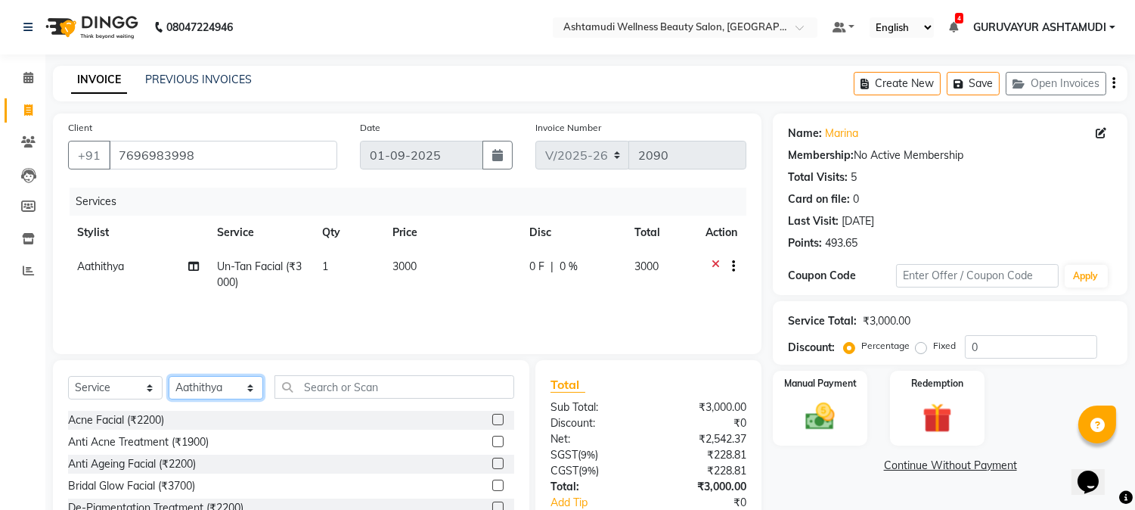
click at [244, 388] on select "Select Stylist Aathithya [PERSON_NAME] [PERSON_NAME] ARYA GURUVAYUR ASHTAMUDI […" at bounding box center [216, 387] width 95 height 23
select select "27386"
click at [169, 377] on select "Select Stylist Aathithya [PERSON_NAME] [PERSON_NAME] ARYA GURUVAYUR ASHTAMUDI […" at bounding box center [216, 387] width 95 height 23
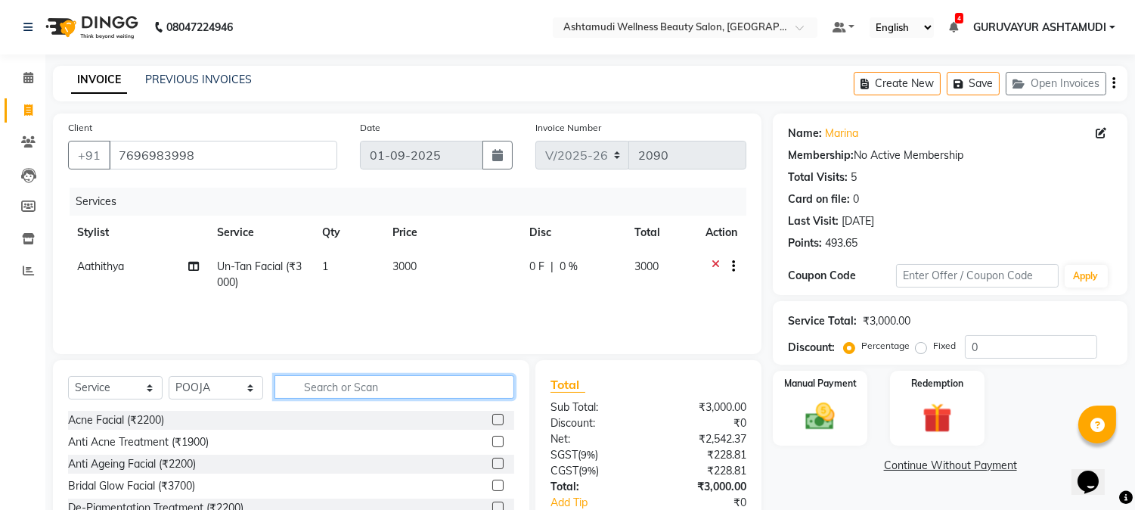
click at [343, 386] on input "text" at bounding box center [395, 386] width 240 height 23
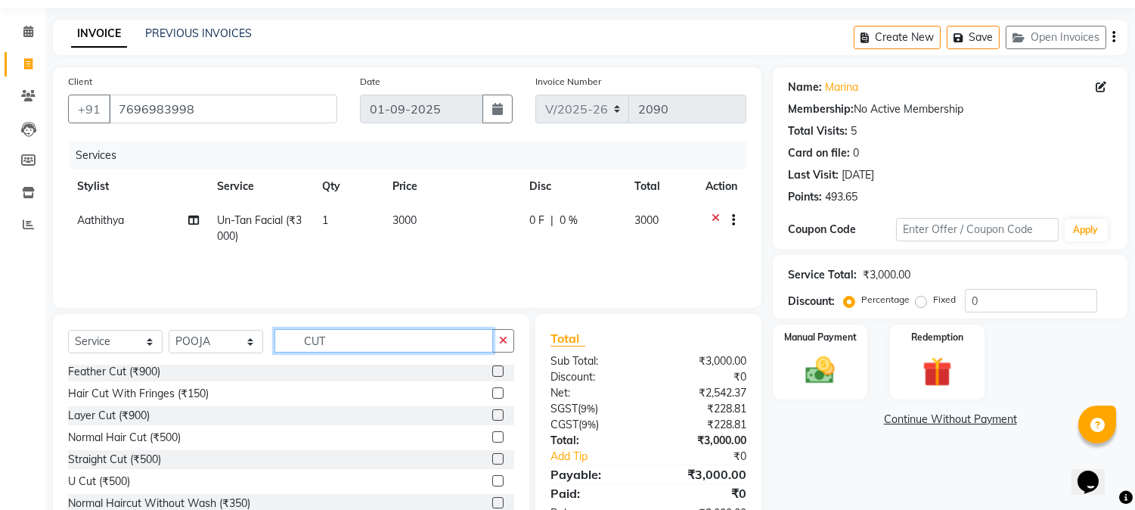
scroll to position [84, 0]
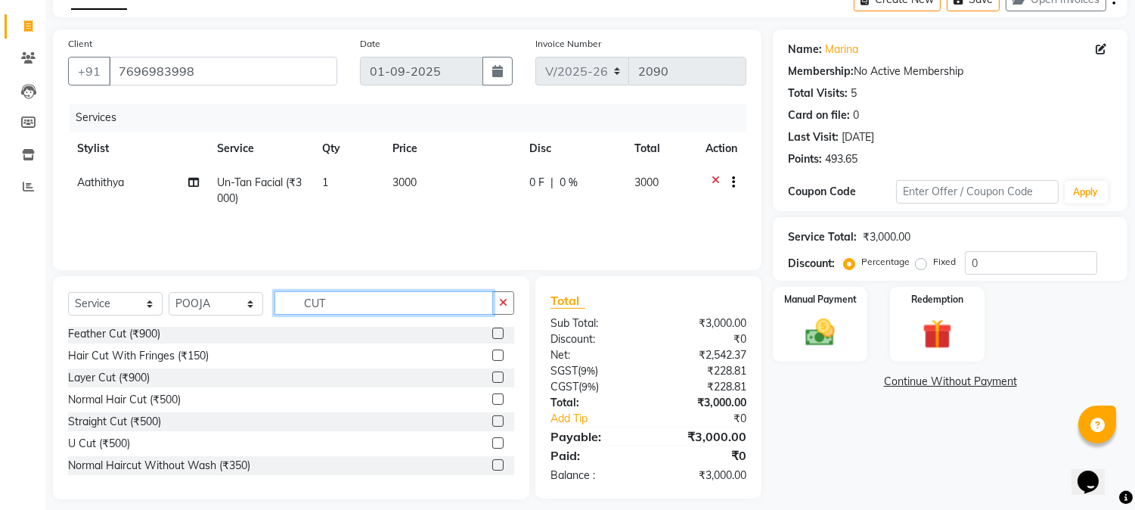
type input "CUT"
click at [478, 422] on div "Straight Cut (₹500)" at bounding box center [291, 421] width 446 height 19
click at [492, 442] on label at bounding box center [497, 442] width 11 height 11
click at [492, 442] on input "checkbox" at bounding box center [497, 444] width 10 height 10
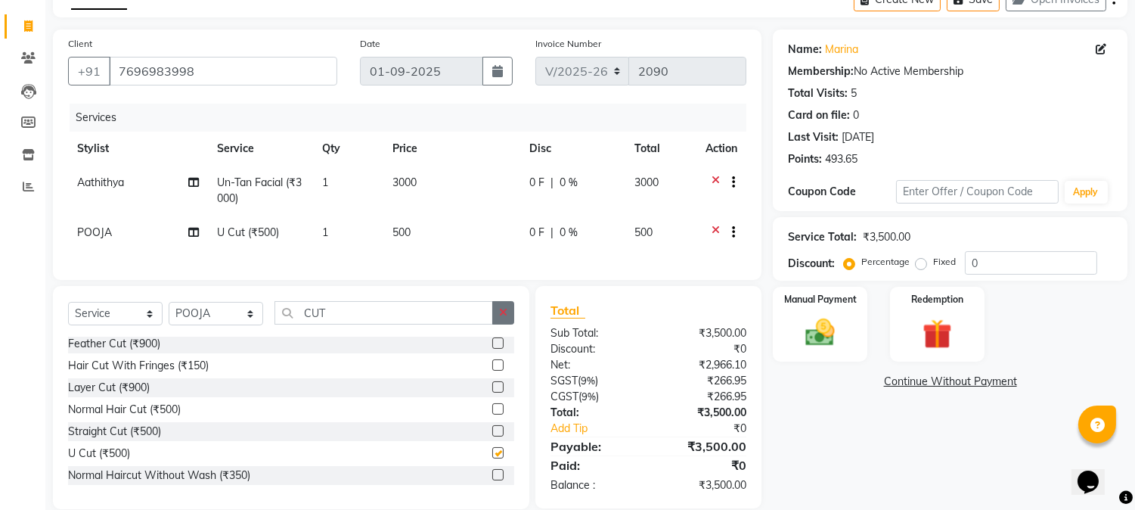
checkbox input "false"
click at [499, 324] on button "button" at bounding box center [503, 312] width 22 height 23
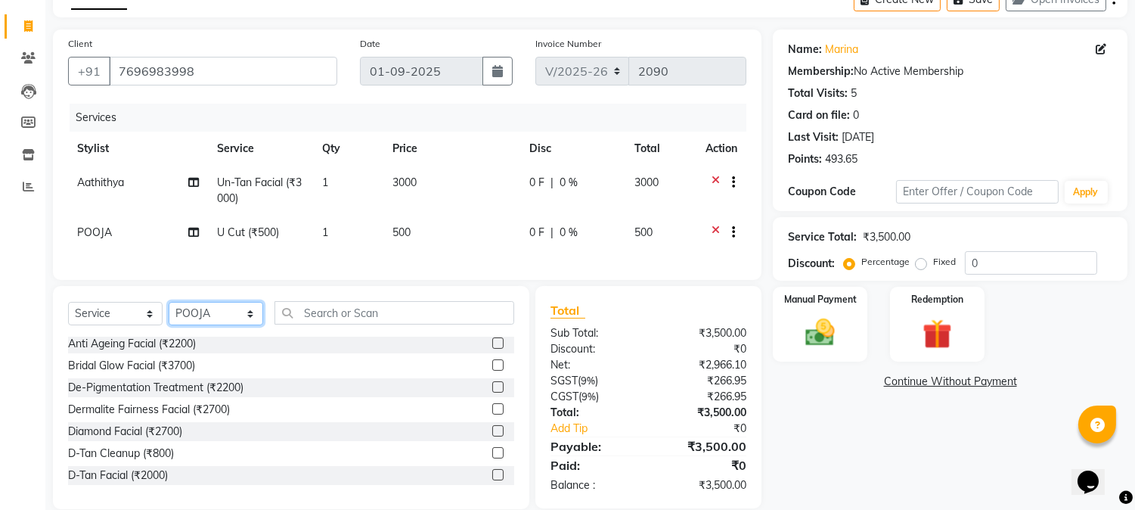
click at [251, 325] on select "Select Stylist Aathithya [PERSON_NAME] [PERSON_NAME] ARYA GURUVAYUR ASHTAMUDI […" at bounding box center [216, 313] width 95 height 23
click at [11, 344] on div "Calendar Invoice Clients Leads Members Inventory Reports Completed InProgress U…" at bounding box center [102, 234] width 204 height 550
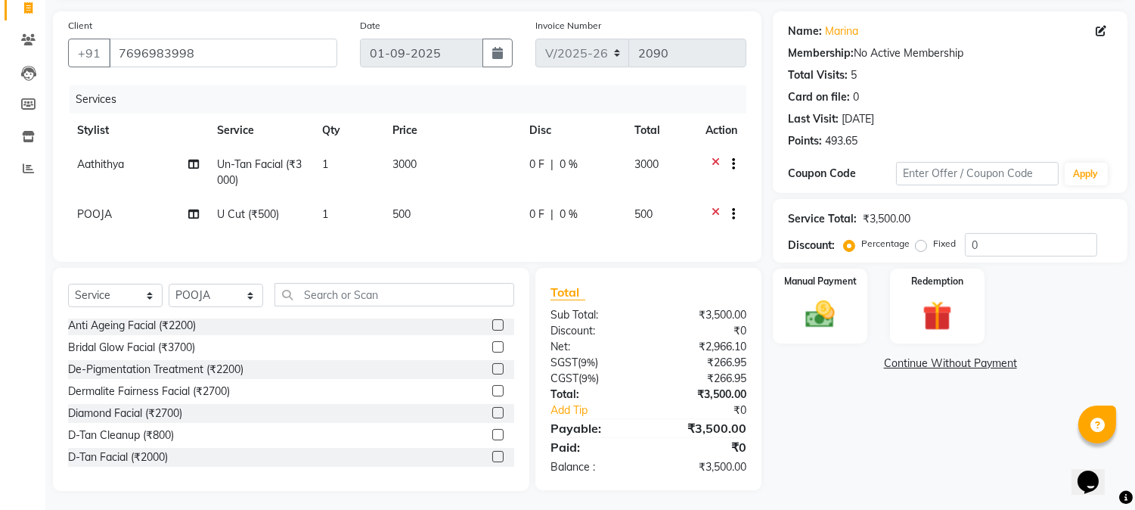
scroll to position [118, 0]
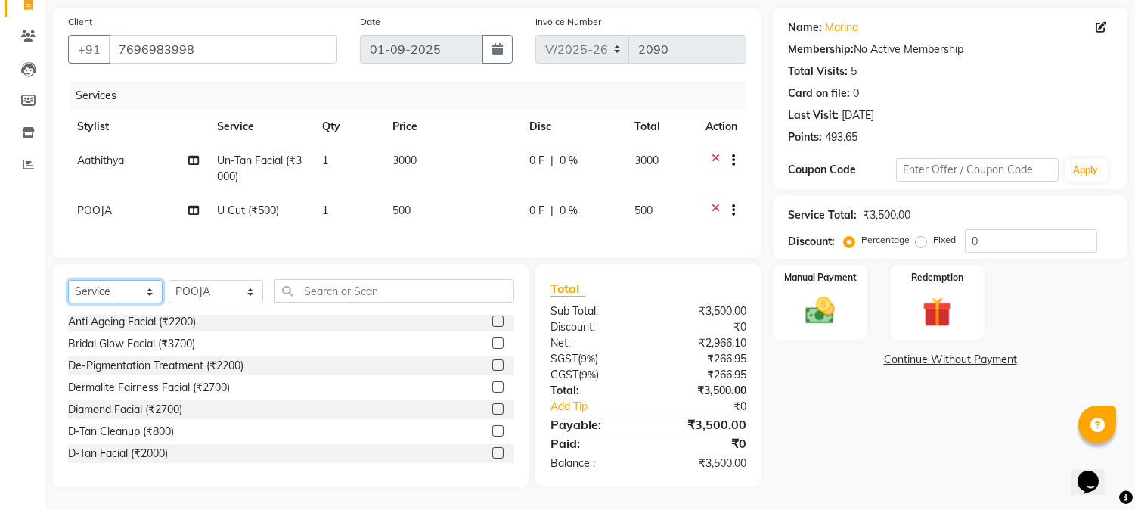
click at [154, 293] on select "Select Service Product Membership Package Voucher Prepaid Gift Card" at bounding box center [115, 291] width 95 height 23
select select "membership"
click at [68, 281] on select "Select Service Product Membership Package Voucher Prepaid Gift Card" at bounding box center [115, 291] width 95 height 23
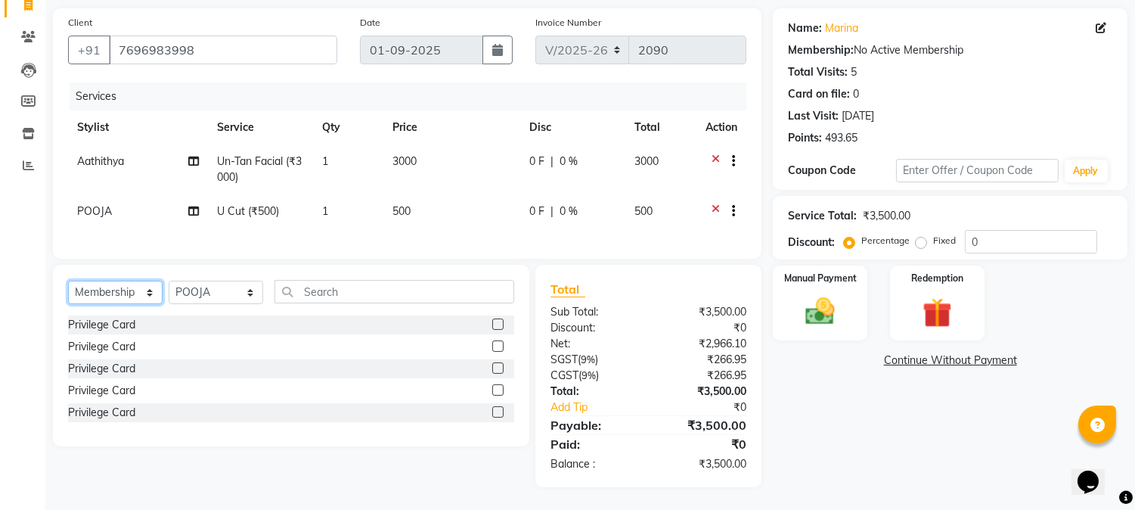
scroll to position [117, 0]
click at [250, 290] on select "Select Stylist Aathithya [PERSON_NAME] [PERSON_NAME] ARYA GURUVAYUR ASHTAMUDI […" at bounding box center [216, 292] width 95 height 23
select select "69602"
click at [169, 281] on select "Select Stylist Aathithya [PERSON_NAME] [PERSON_NAME] ARYA GURUVAYUR ASHTAMUDI […" at bounding box center [216, 292] width 95 height 23
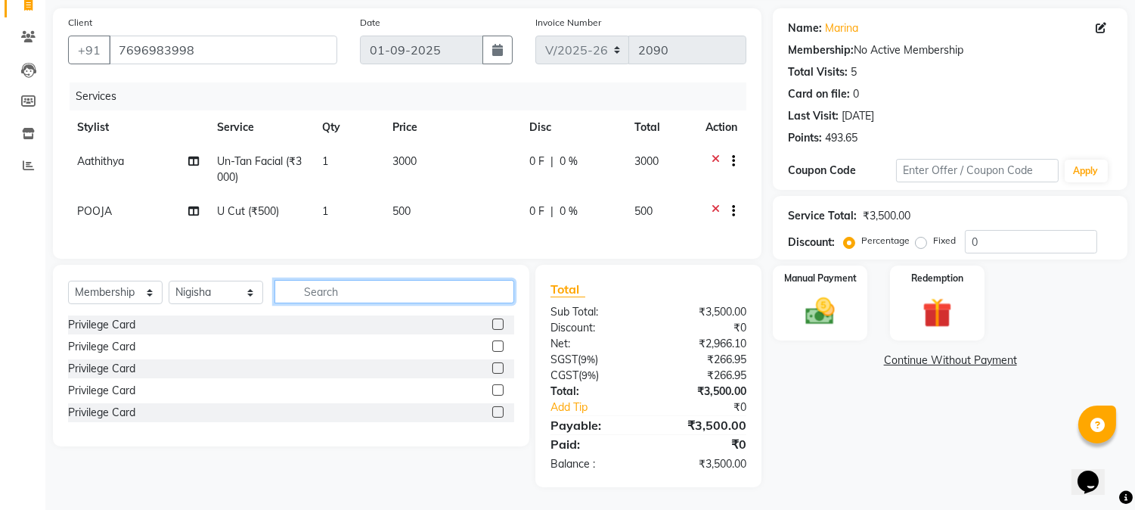
click at [351, 290] on input "text" at bounding box center [395, 291] width 240 height 23
click at [493, 326] on label at bounding box center [497, 323] width 11 height 11
click at [493, 326] on input "checkbox" at bounding box center [497, 325] width 10 height 10
select select "select"
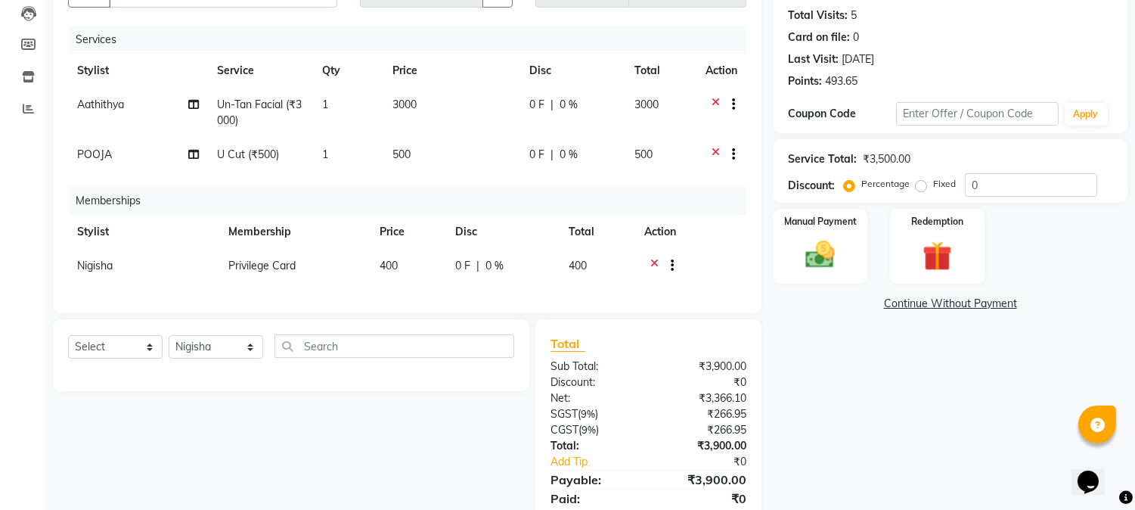
scroll to position [228, 0]
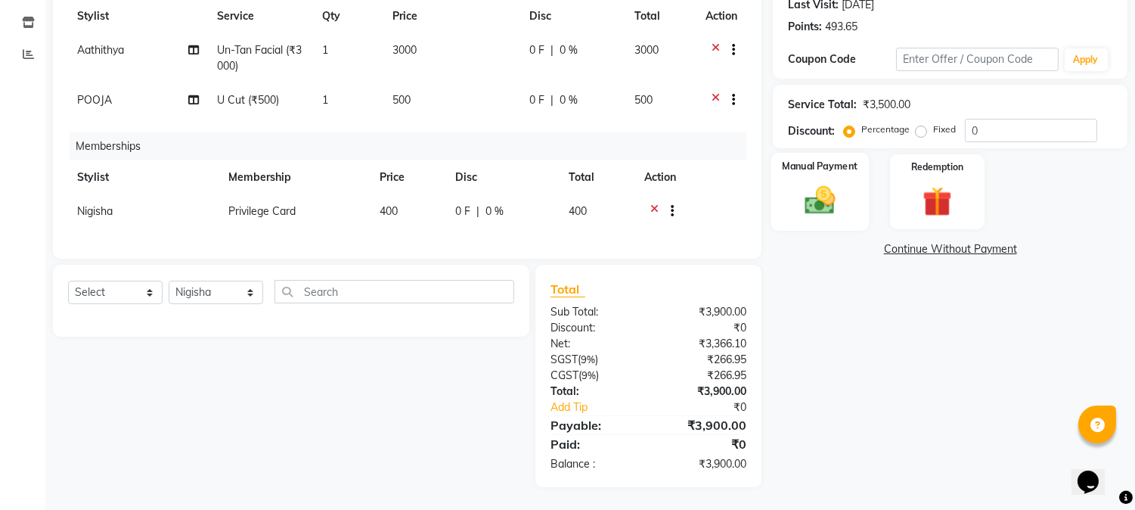
click at [829, 195] on img at bounding box center [821, 201] width 50 height 36
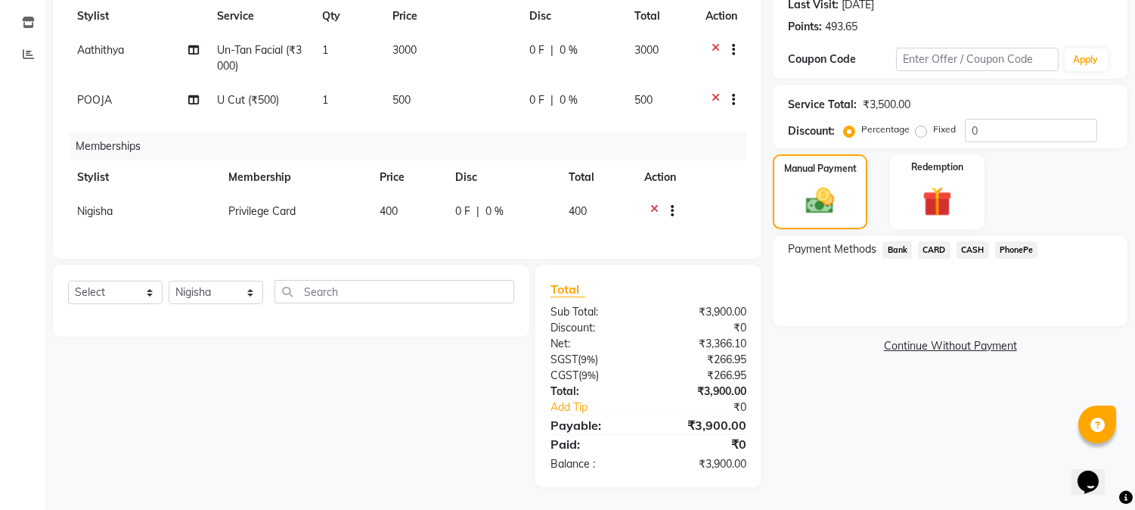
click at [926, 241] on span "CARD" at bounding box center [934, 249] width 33 height 17
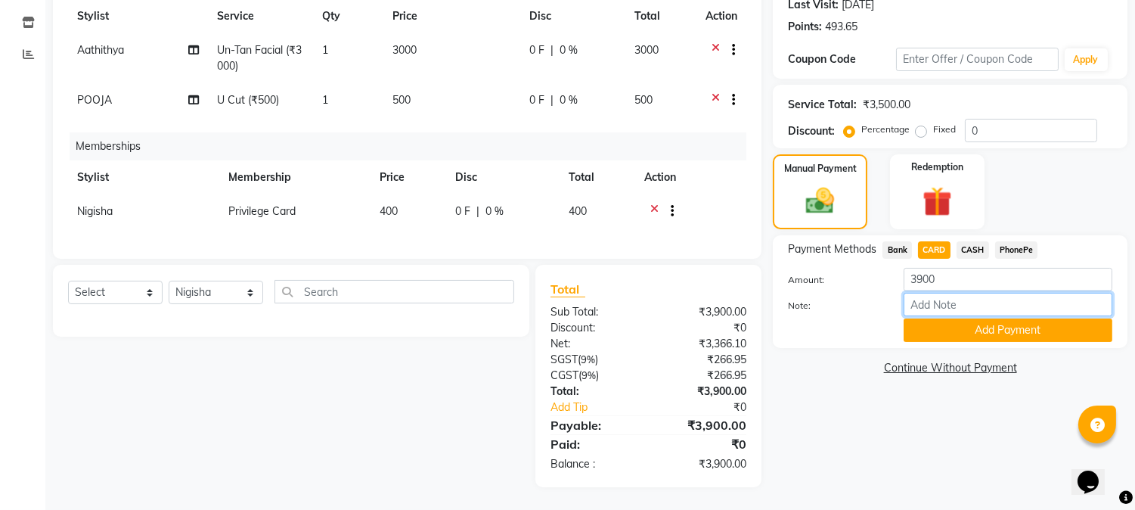
click at [946, 300] on input "Note:" at bounding box center [1008, 304] width 209 height 23
type input "NIGISHA"
click at [949, 318] on button "Add Payment" at bounding box center [1008, 329] width 209 height 23
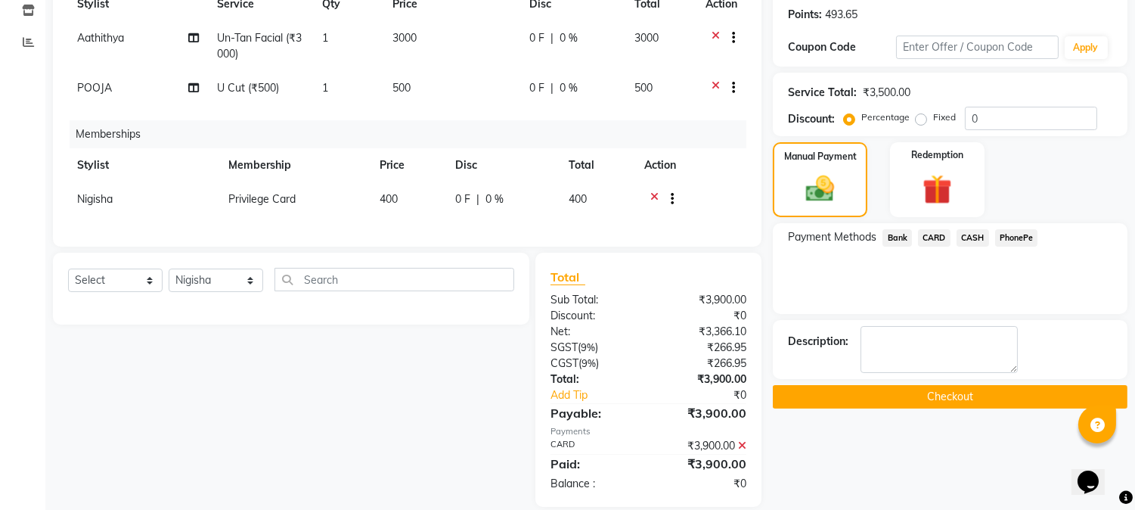
click at [929, 389] on button "Checkout" at bounding box center [950, 396] width 355 height 23
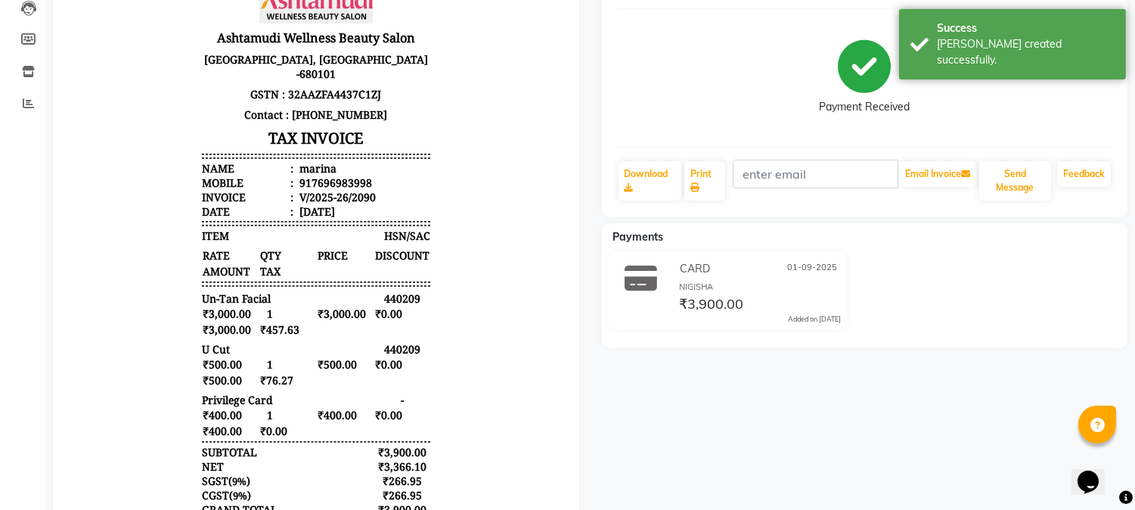
scroll to position [168, 0]
click at [704, 175] on link "Print" at bounding box center [704, 179] width 41 height 39
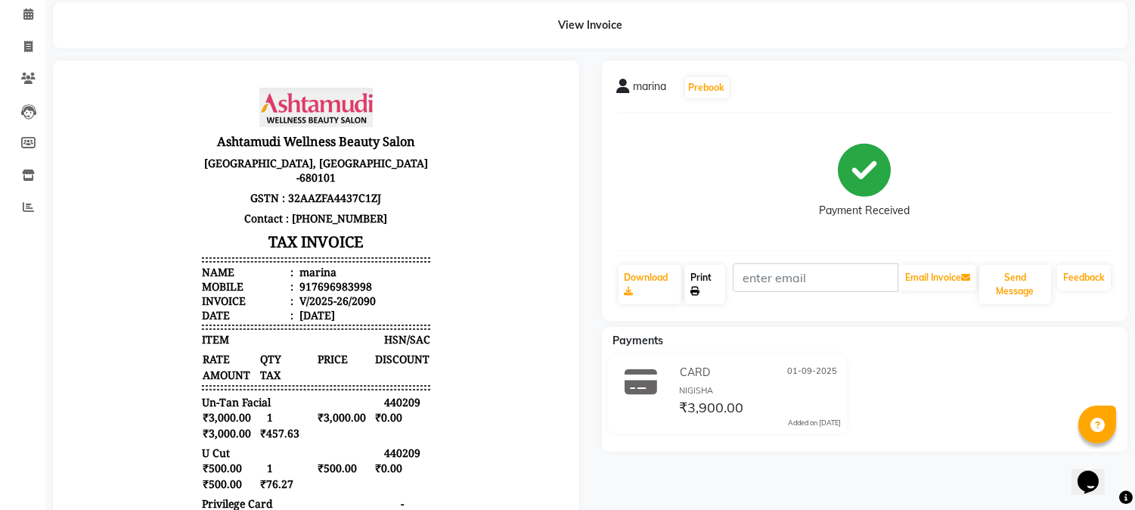
scroll to position [0, 0]
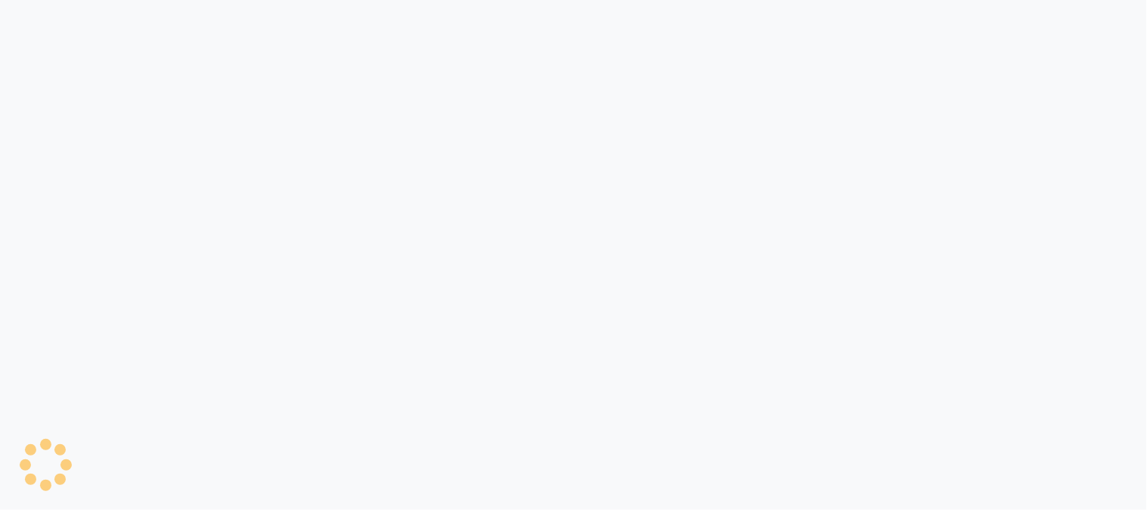
click at [26, 71] on div at bounding box center [573, 255] width 1147 height 510
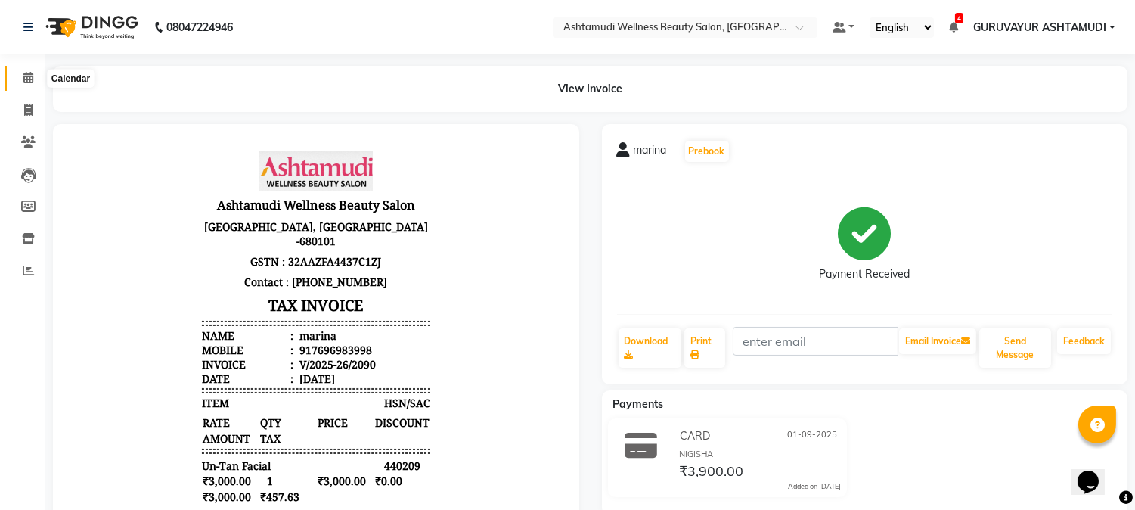
click at [25, 78] on icon at bounding box center [28, 77] width 10 height 11
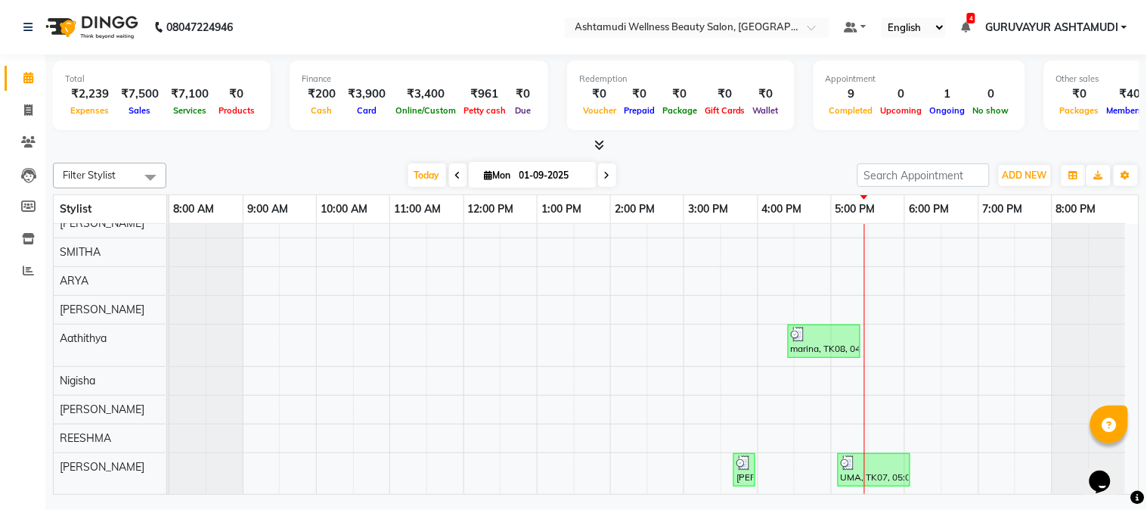
scroll to position [182, 0]
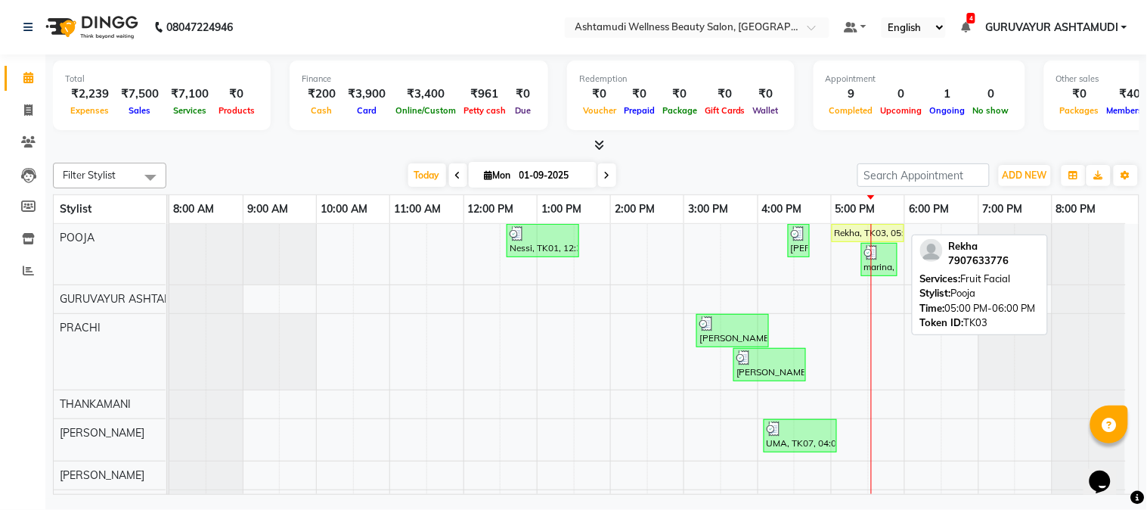
click at [865, 233] on div "Rekha, TK03, 05:00 PM-06:00 PM, Fruit Facial" at bounding box center [868, 233] width 70 height 14
select select "1"
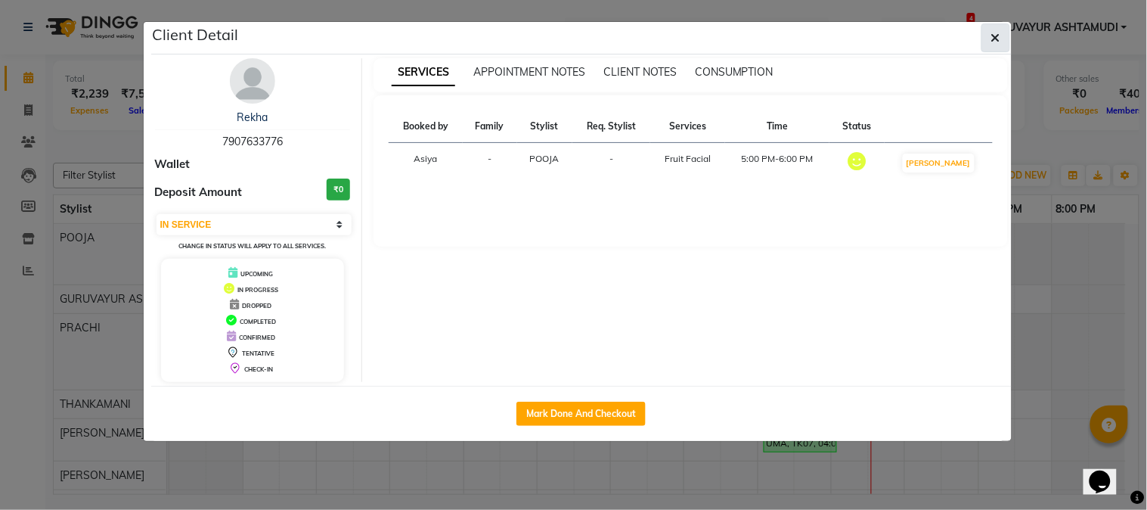
click at [989, 36] on button "button" at bounding box center [996, 37] width 29 height 29
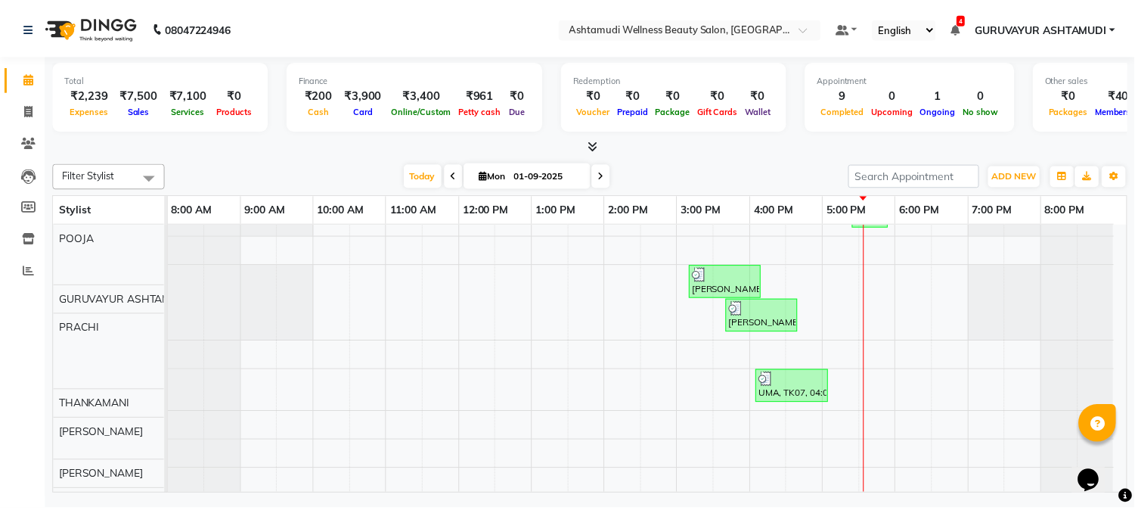
scroll to position [84, 0]
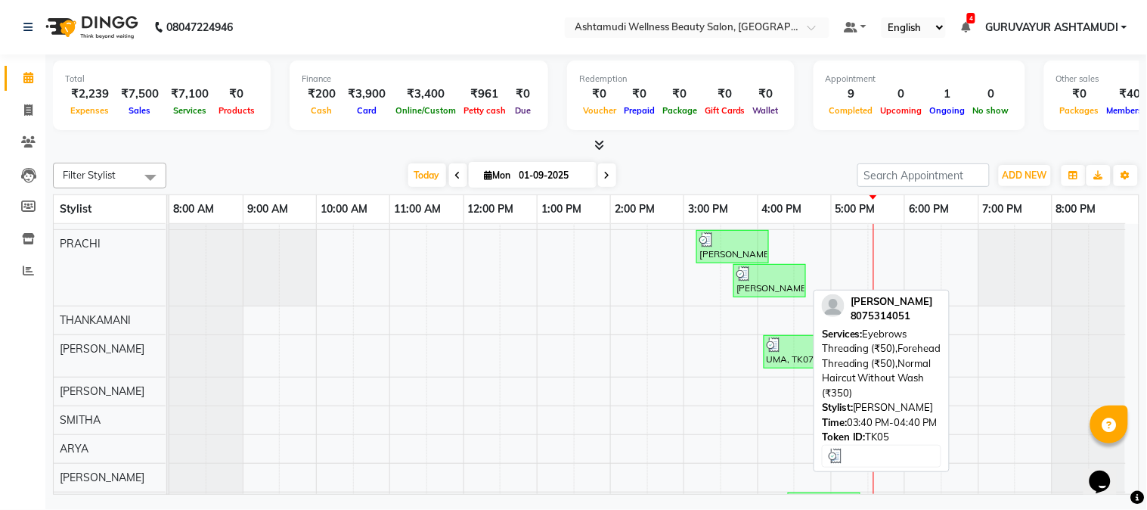
click at [765, 284] on div "[PERSON_NAME], TK05, 03:40 PM-04:40 PM, Eyebrows Threading (₹50),Forehead Threa…" at bounding box center [770, 280] width 70 height 29
select select "3"
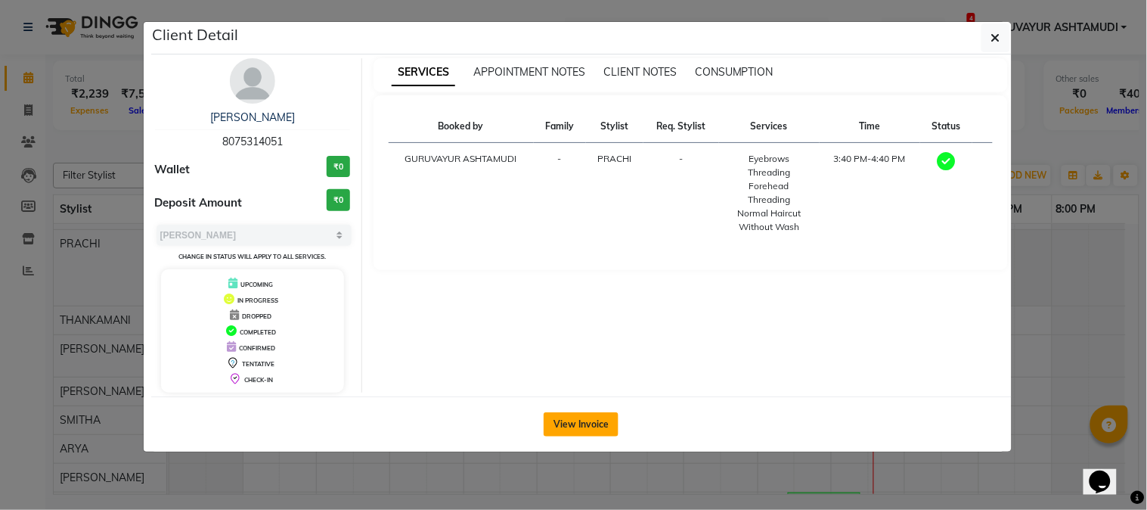
click at [582, 428] on button "View Invoice" at bounding box center [581, 424] width 75 height 24
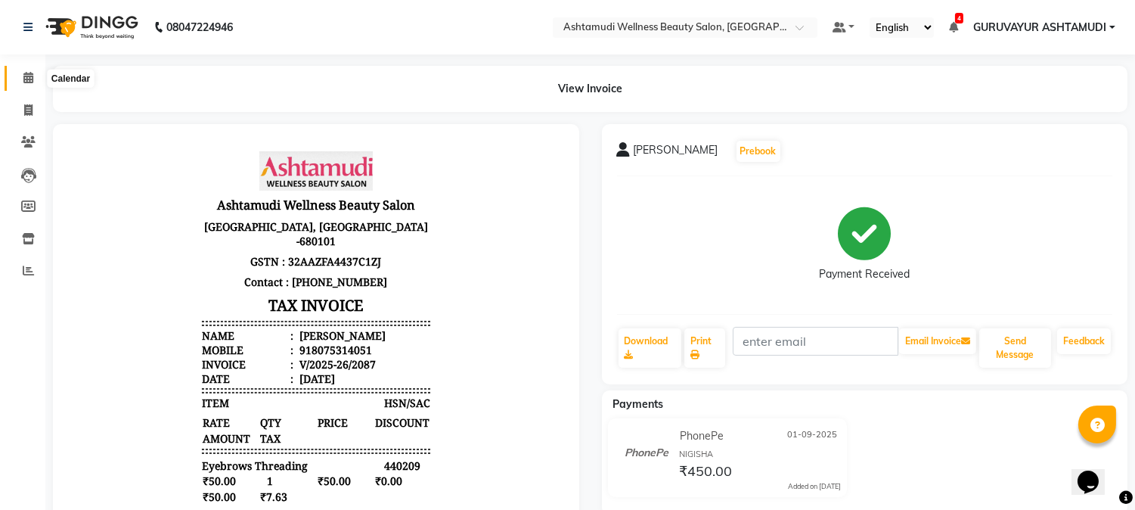
click at [26, 79] on icon at bounding box center [28, 77] width 10 height 11
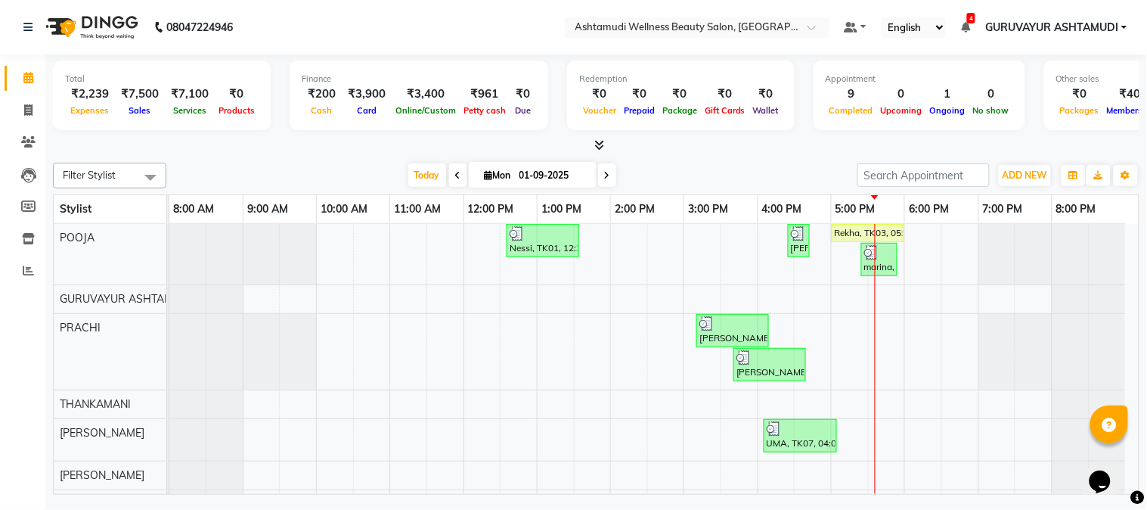
click at [455, 172] on icon at bounding box center [458, 175] width 6 height 9
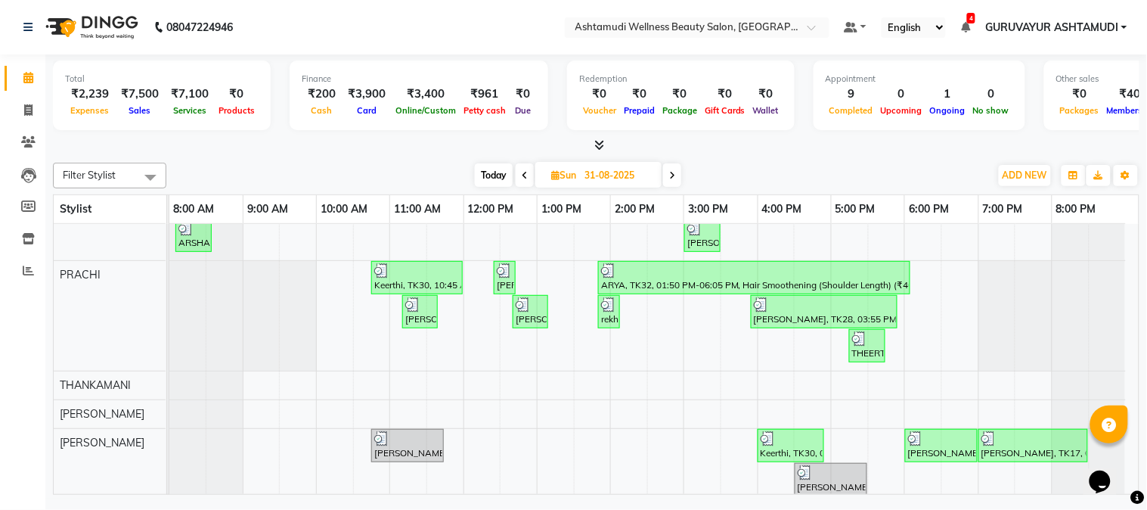
click at [672, 179] on span at bounding box center [672, 174] width 18 height 23
type input "01-09-2025"
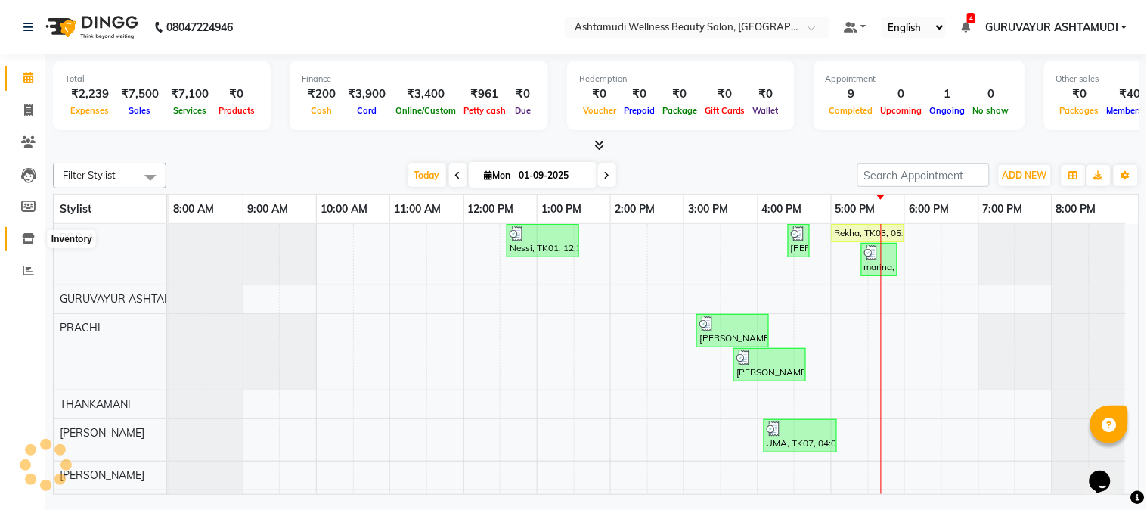
click at [24, 238] on icon at bounding box center [28, 238] width 13 height 11
select select
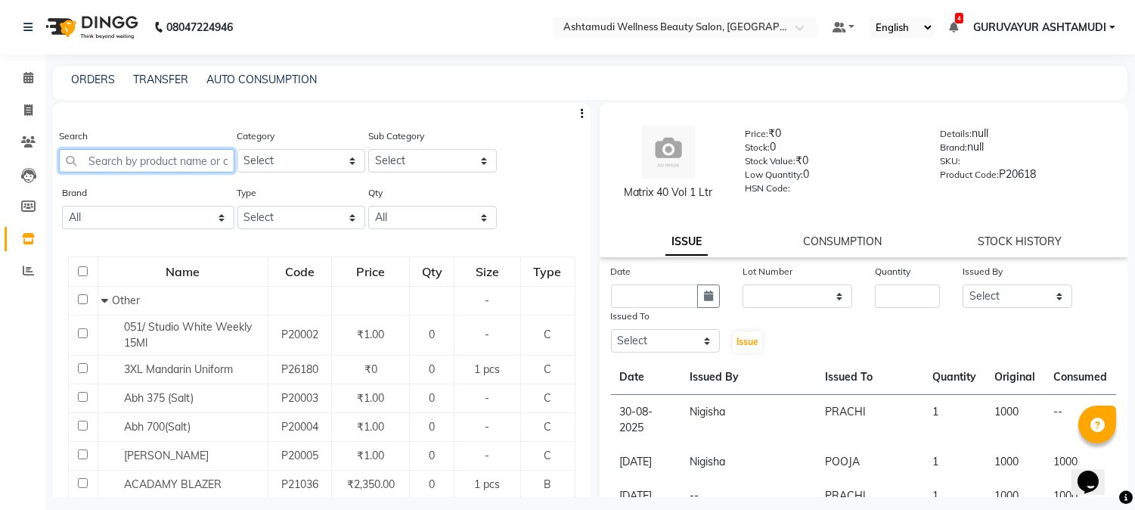
click at [142, 164] on input "text" at bounding box center [146, 160] width 175 height 23
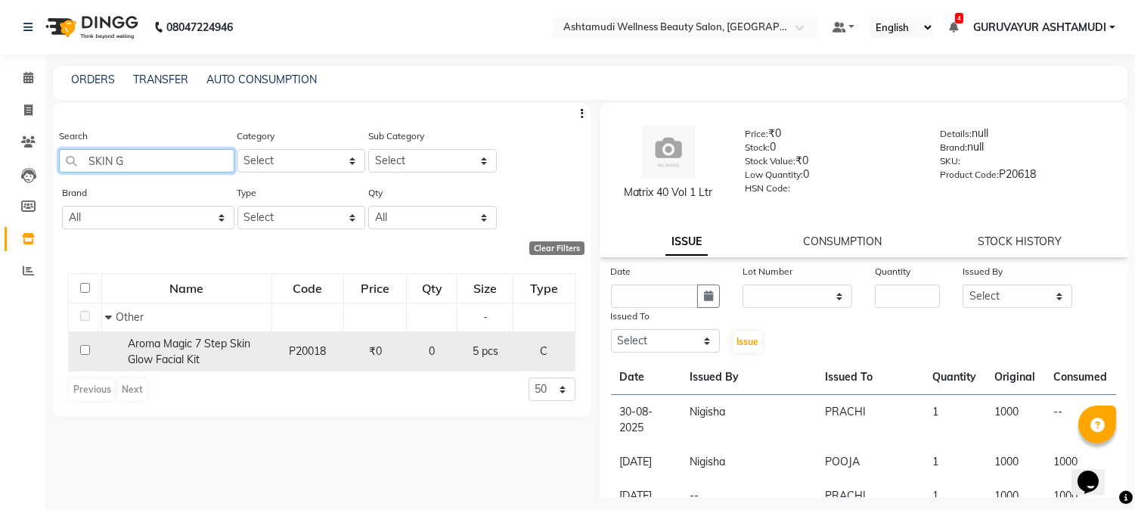
type input "SKIN G"
click at [83, 349] on input "checkbox" at bounding box center [85, 350] width 10 height 10
checkbox input "true"
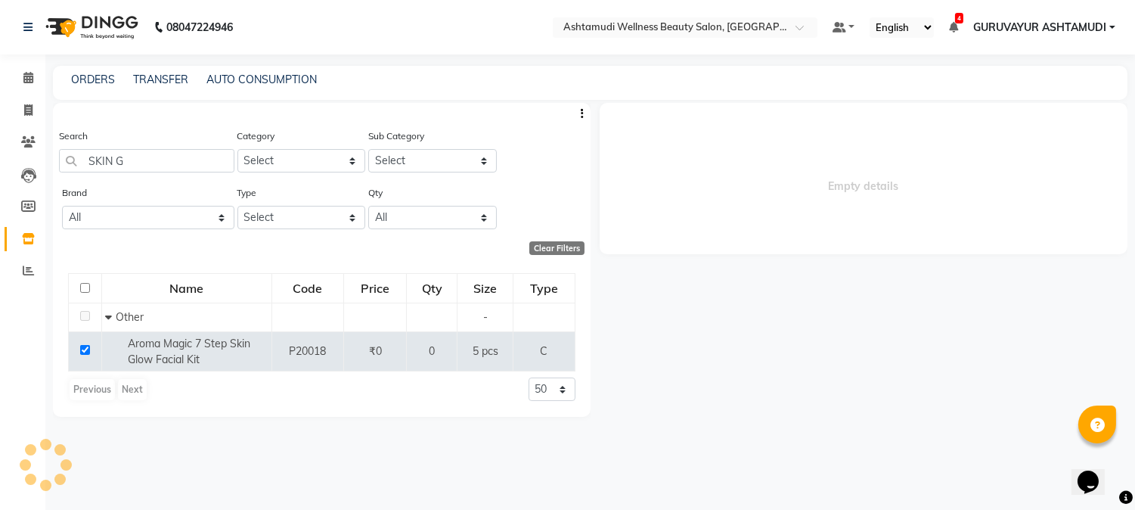
select select
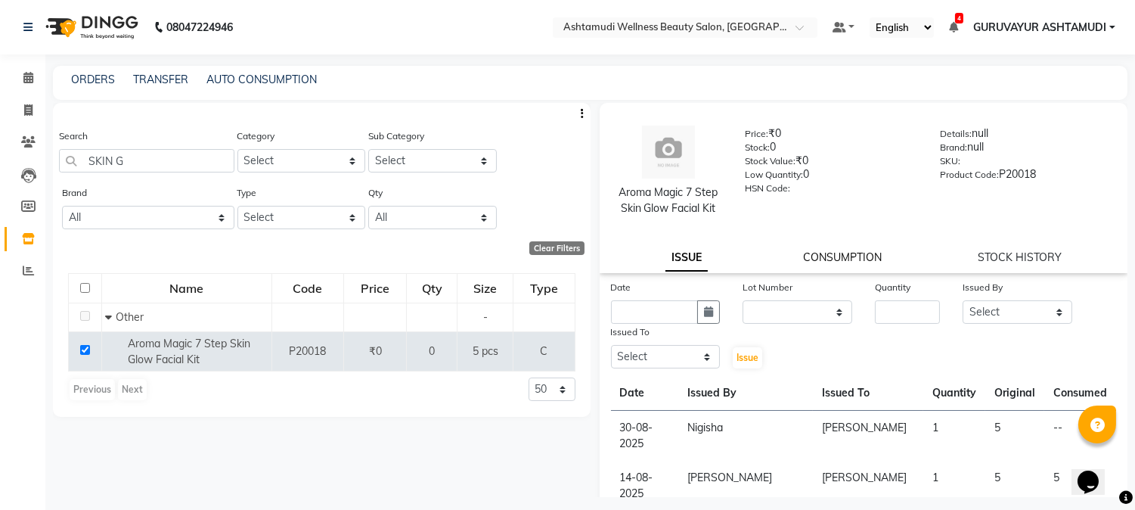
click at [834, 252] on link "CONSUMPTION" at bounding box center [842, 257] width 79 height 14
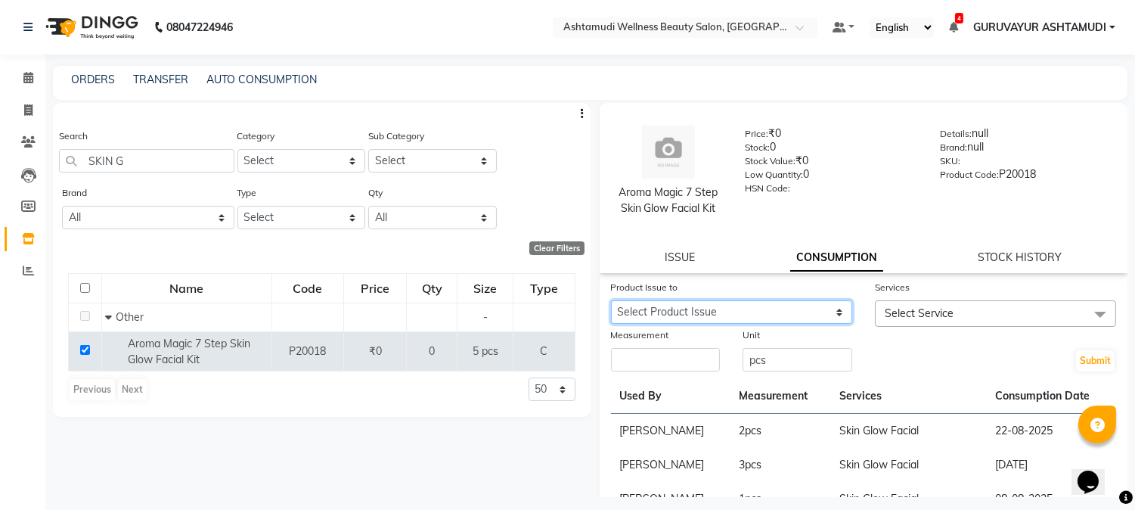
click at [768, 311] on select "Select Product Issue [DATE], Issued to: [PERSON_NAME], Balance: 5" at bounding box center [731, 311] width 241 height 23
select select "1191670"
click at [611, 300] on select "Select Product Issue [DATE], Issued to: [PERSON_NAME], Balance: 5" at bounding box center [731, 311] width 241 height 23
click at [1087, 312] on span at bounding box center [1100, 314] width 30 height 29
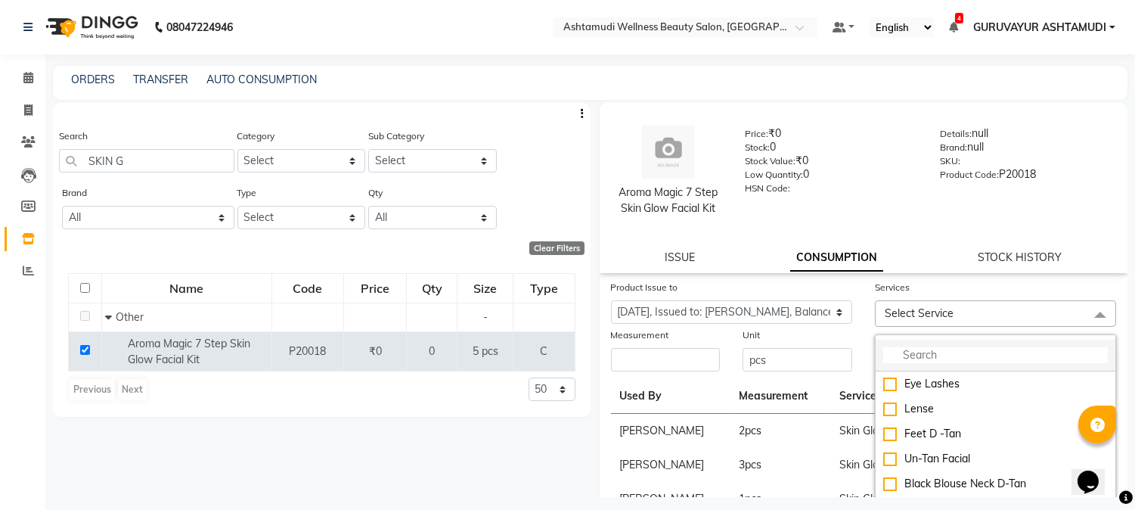
click at [923, 348] on input "multiselect-search" at bounding box center [995, 355] width 225 height 16
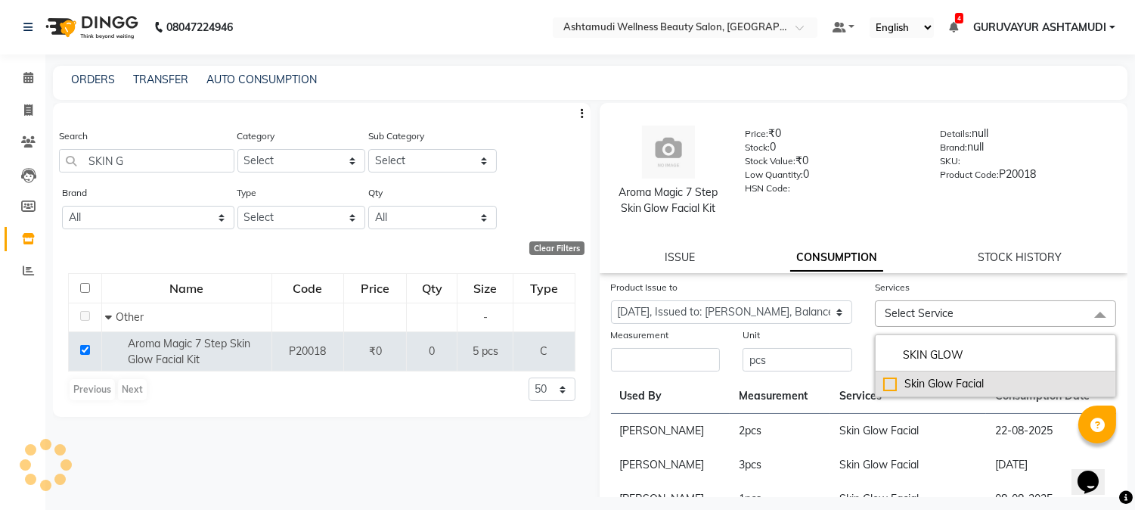
type input "SKIN GLOW"
click at [887, 380] on div "Skin Glow Facial" at bounding box center [995, 384] width 225 height 16
checkbox input "true"
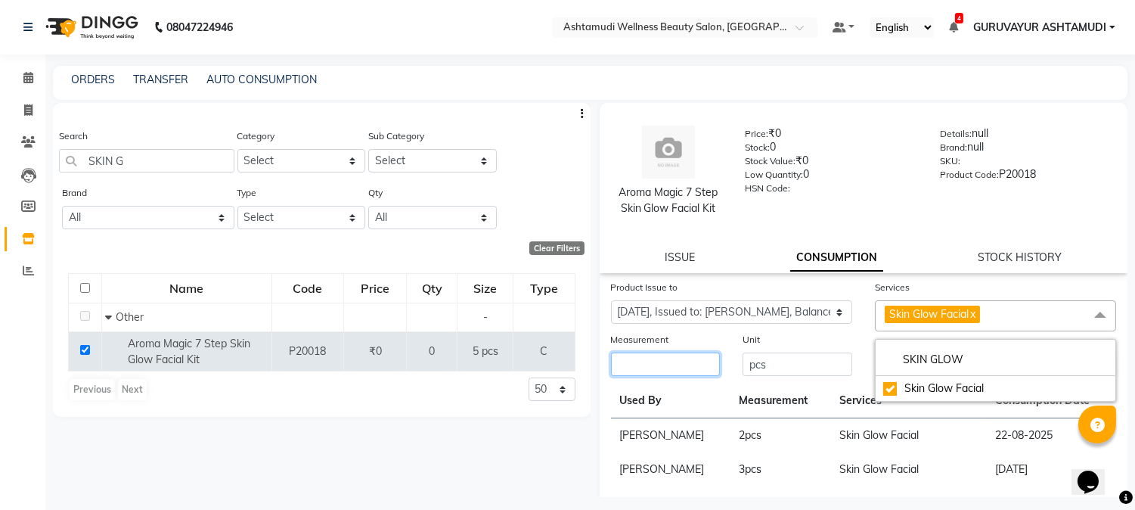
click at [688, 365] on input "number" at bounding box center [666, 363] width 110 height 23
type input "1"
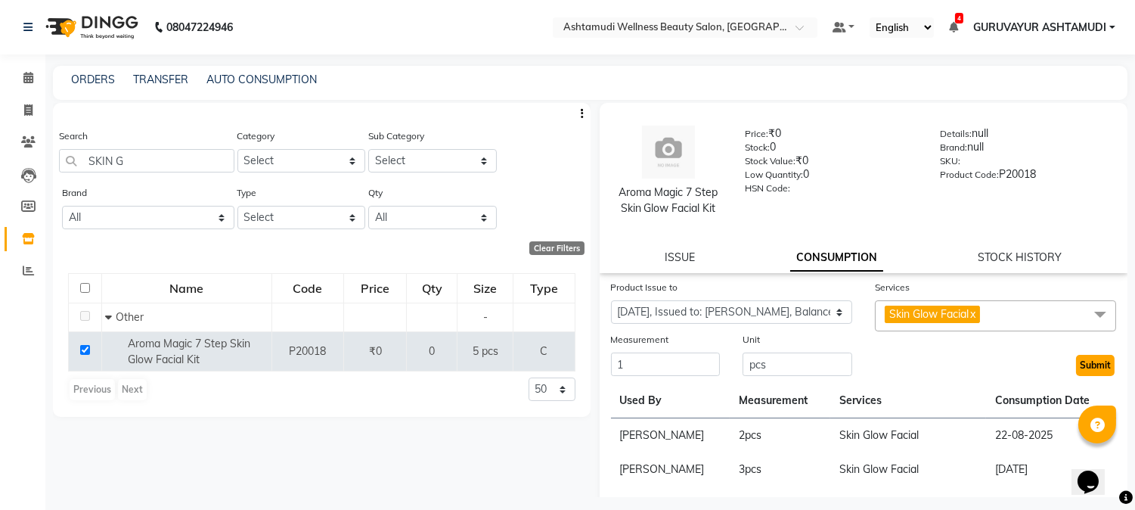
click at [1084, 368] on button "Submit" at bounding box center [1095, 365] width 39 height 21
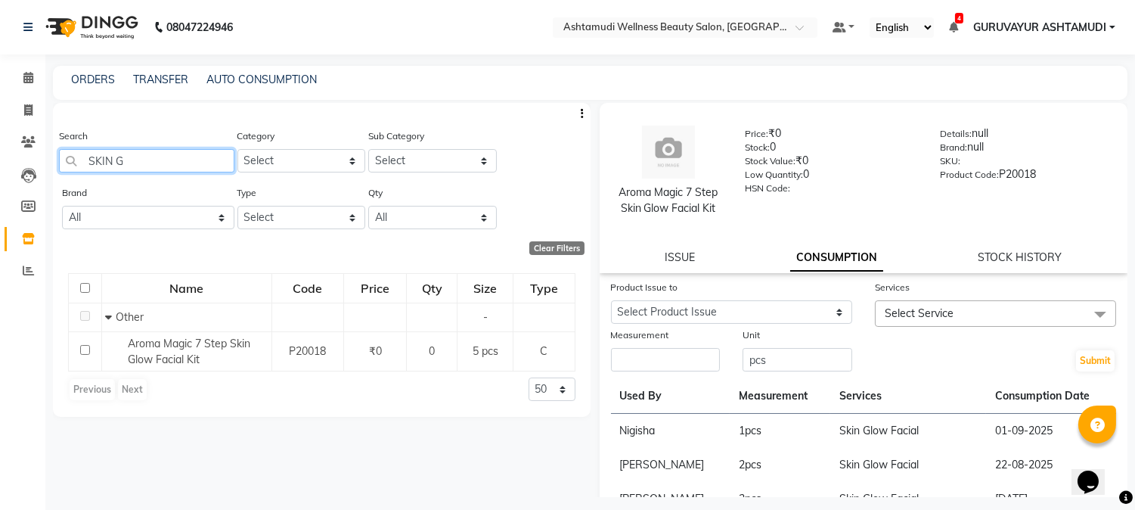
drag, startPoint x: 126, startPoint y: 161, endPoint x: 87, endPoint y: 162, distance: 39.3
click at [87, 162] on input "SKIN G" at bounding box center [146, 160] width 175 height 23
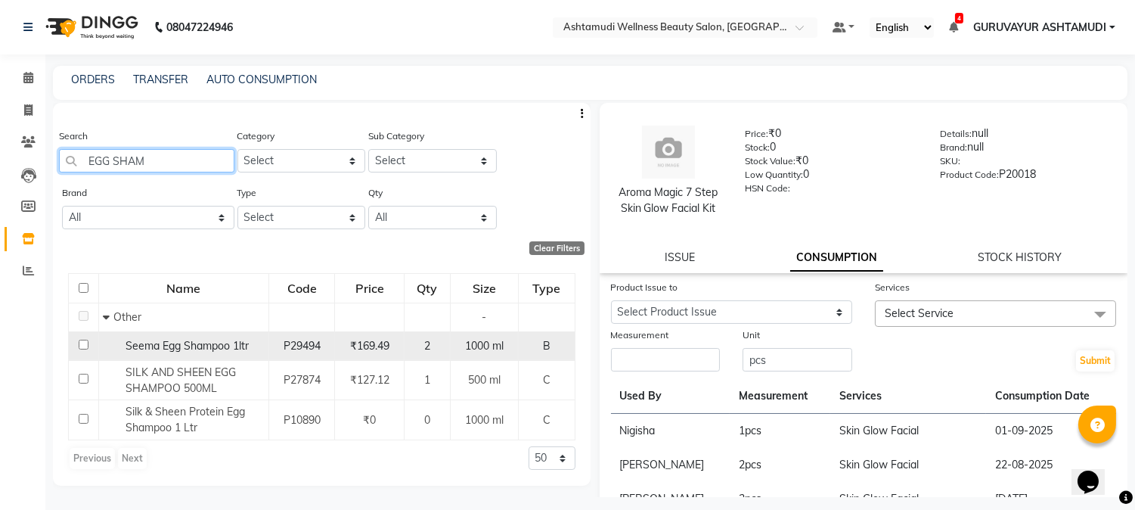
type input "EGG SHAM"
click at [76, 344] on td at bounding box center [84, 345] width 30 height 29
click at [82, 342] on input "checkbox" at bounding box center [84, 345] width 10 height 10
checkbox input "true"
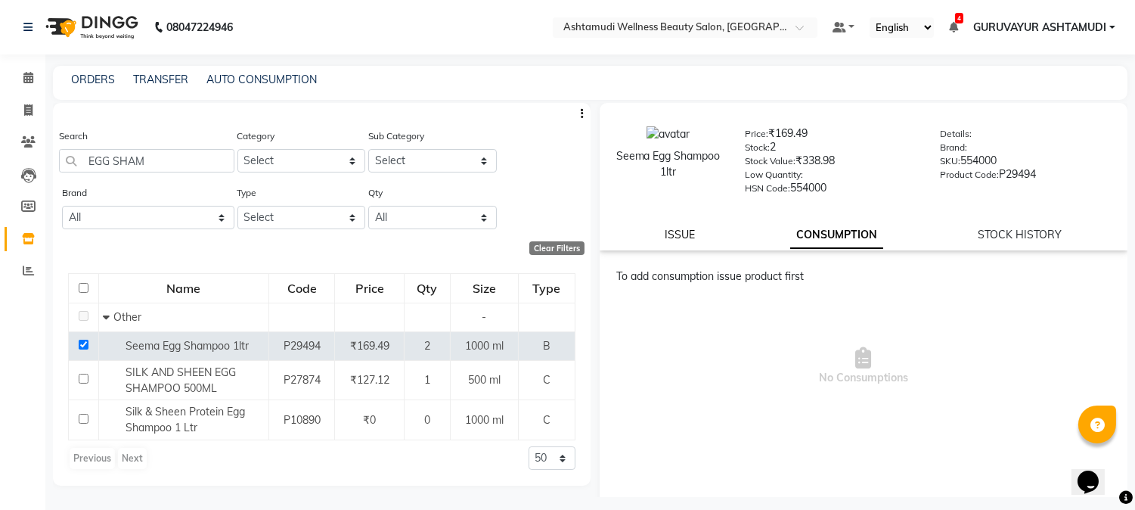
click at [669, 237] on link "ISSUE" at bounding box center [680, 235] width 30 height 14
select select
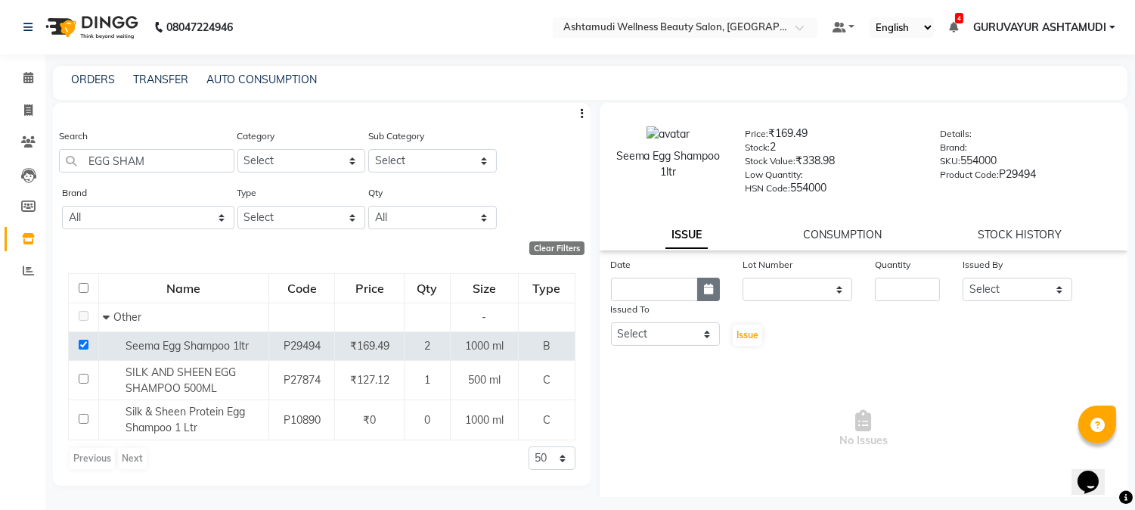
click at [700, 282] on button "button" at bounding box center [708, 289] width 23 height 23
select select "9"
select select "2025"
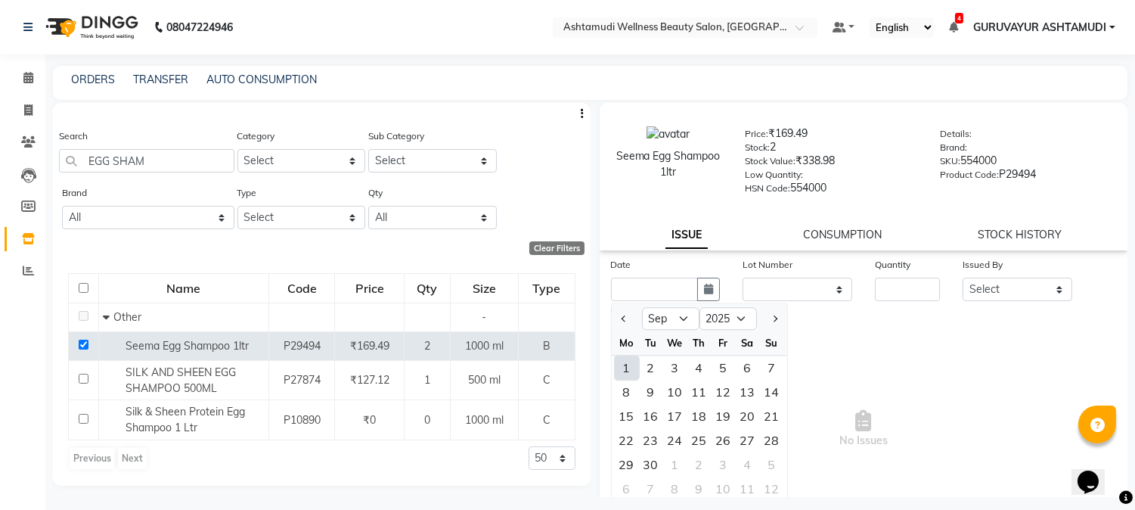
click at [619, 365] on div "1" at bounding box center [627, 367] width 24 height 24
type input "01-09-2025"
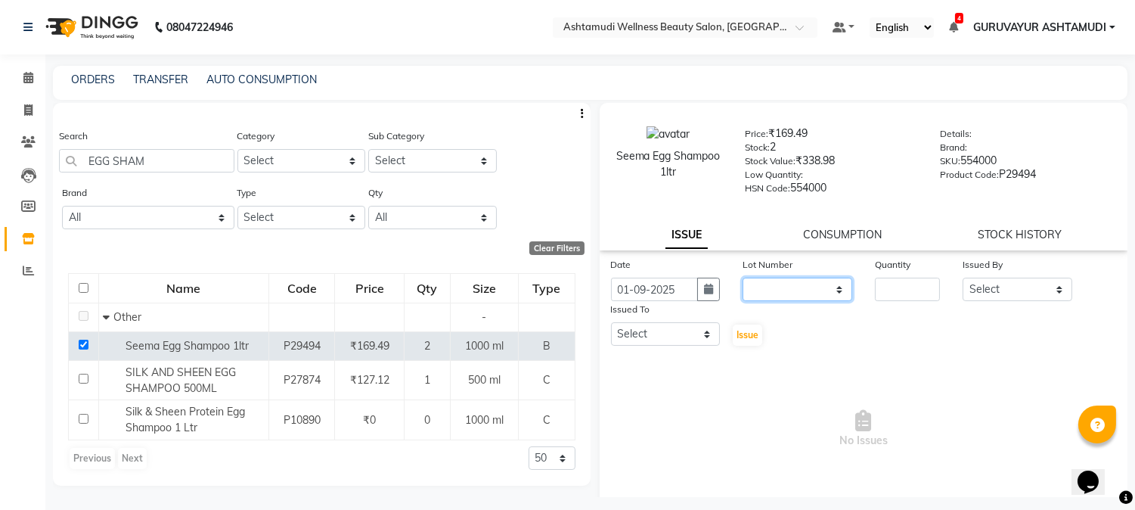
click at [800, 290] on select "None" at bounding box center [798, 289] width 110 height 23
select select "0: null"
click at [743, 278] on select "None" at bounding box center [798, 289] width 110 height 23
click at [895, 283] on input "number" at bounding box center [907, 289] width 65 height 23
type input "1"
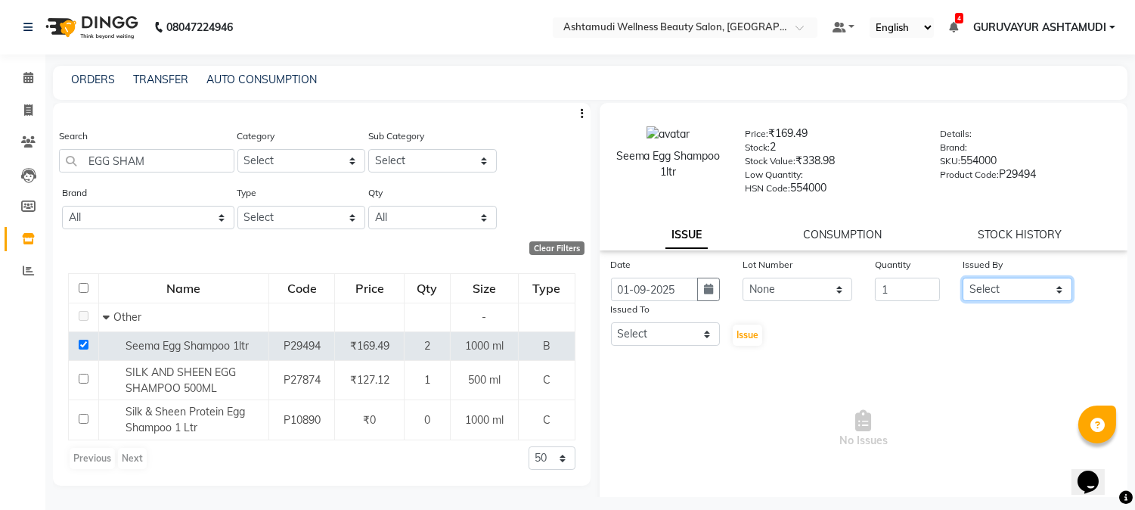
click at [987, 286] on select "Select Aathithya [PERSON_NAME] [PERSON_NAME] ARYA GURUVAYUR [PERSON_NAME] [PERS…" at bounding box center [1018, 289] width 110 height 23
select select "69602"
click at [963, 278] on select "Select Aathithya [PERSON_NAME] [PERSON_NAME] ARYA GURUVAYUR [PERSON_NAME] [PERS…" at bounding box center [1018, 289] width 110 height 23
click at [697, 333] on select "Select Aathithya [PERSON_NAME] [PERSON_NAME] ARYA GURUVAYUR [PERSON_NAME] [PERS…" at bounding box center [666, 333] width 110 height 23
select select "28230"
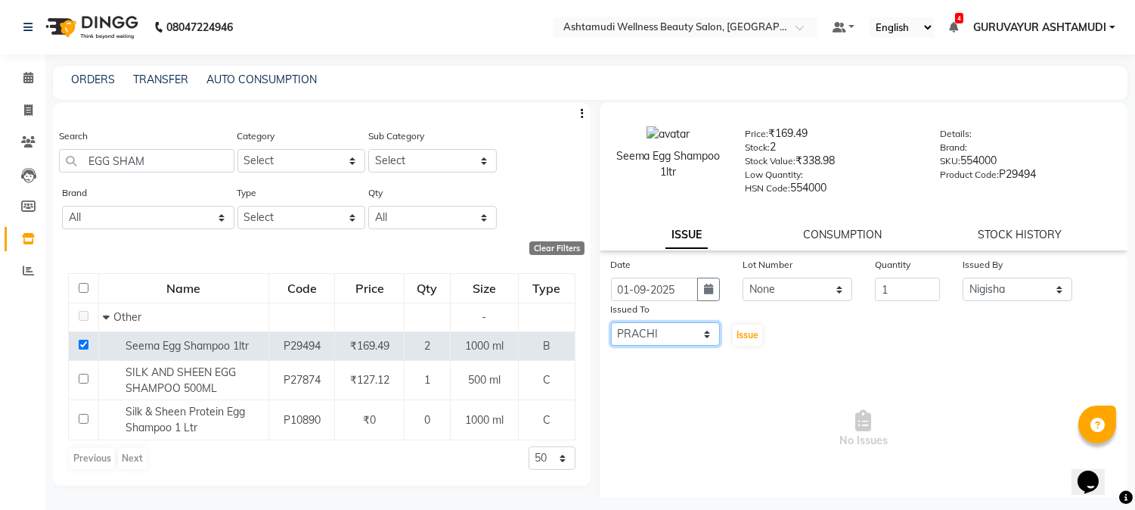
click at [611, 323] on select "Select Aathithya [PERSON_NAME] [PERSON_NAME] ARYA GURUVAYUR [PERSON_NAME] [PERS…" at bounding box center [666, 333] width 110 height 23
click at [737, 334] on span "Issue" at bounding box center [748, 334] width 22 height 11
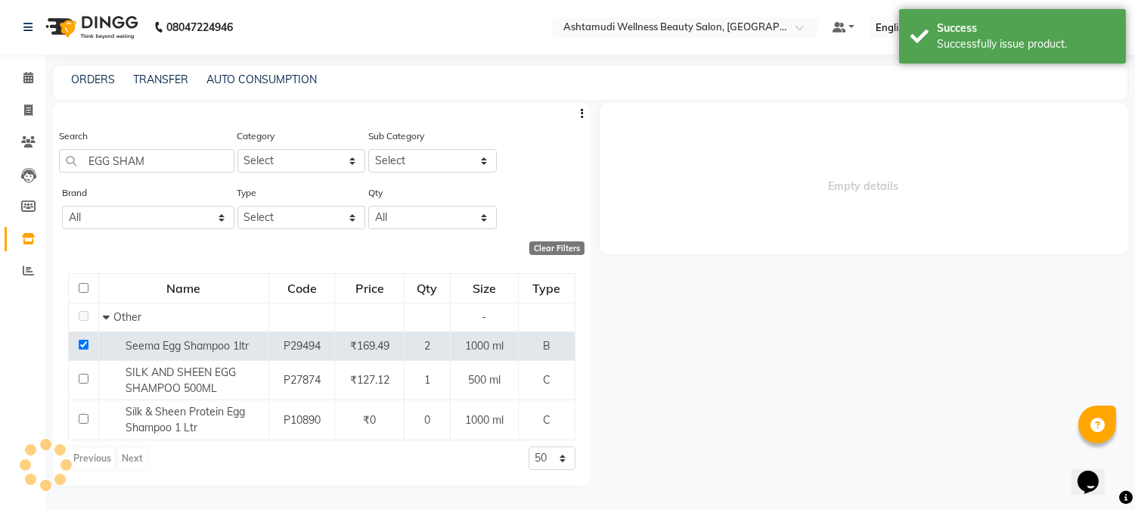
select select
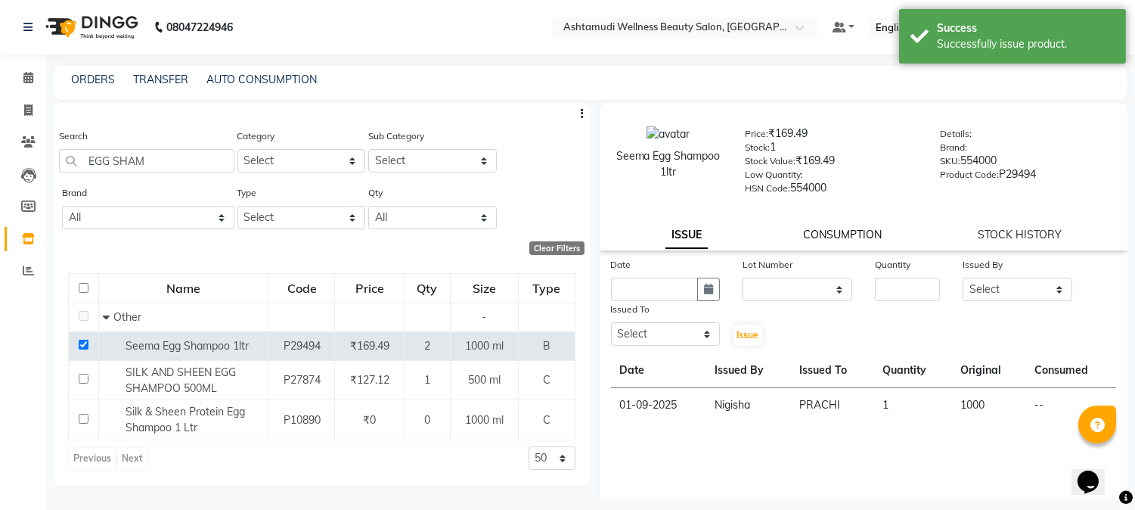
click at [835, 233] on link "CONSUMPTION" at bounding box center [842, 235] width 79 height 14
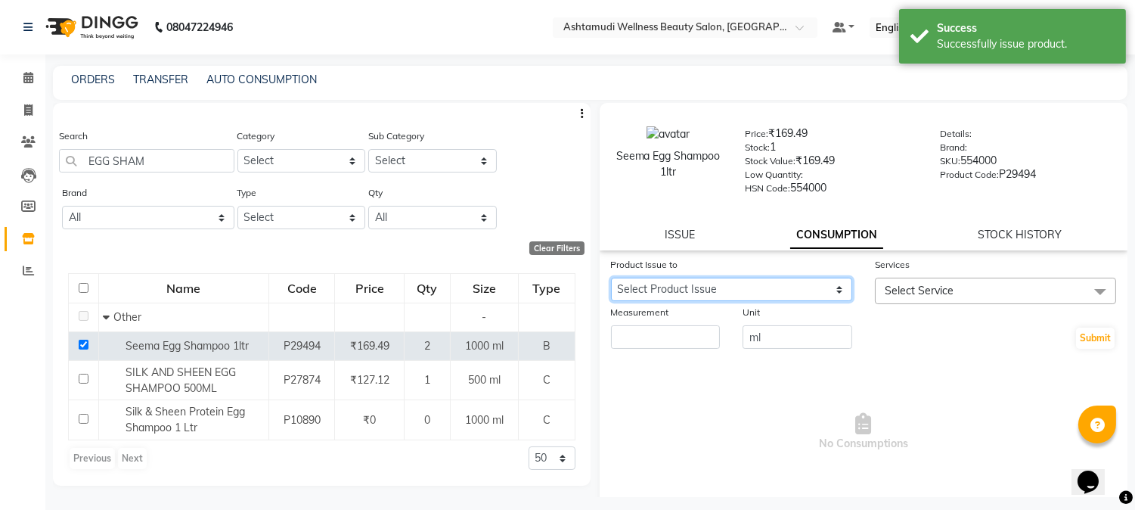
click at [787, 288] on select "Select Product Issue [DATE], Issued to: [PERSON_NAME], Balance: 1000" at bounding box center [731, 289] width 241 height 23
click at [23, 358] on div "Calendar Invoice Clients Leads Members Inventory Reports Completed InProgress U…" at bounding box center [102, 270] width 204 height 454
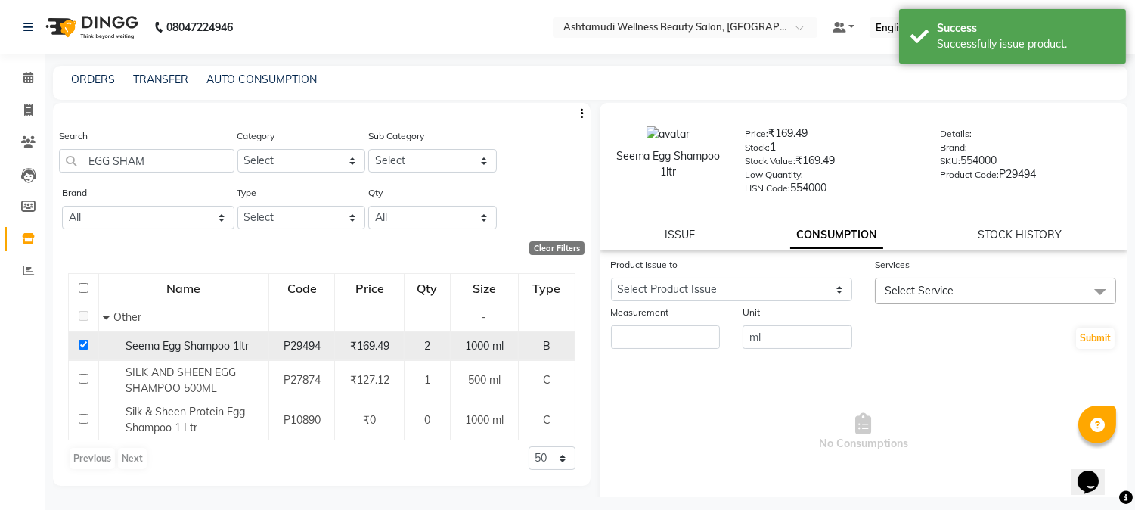
click at [83, 344] on input "checkbox" at bounding box center [84, 345] width 10 height 10
checkbox input "false"
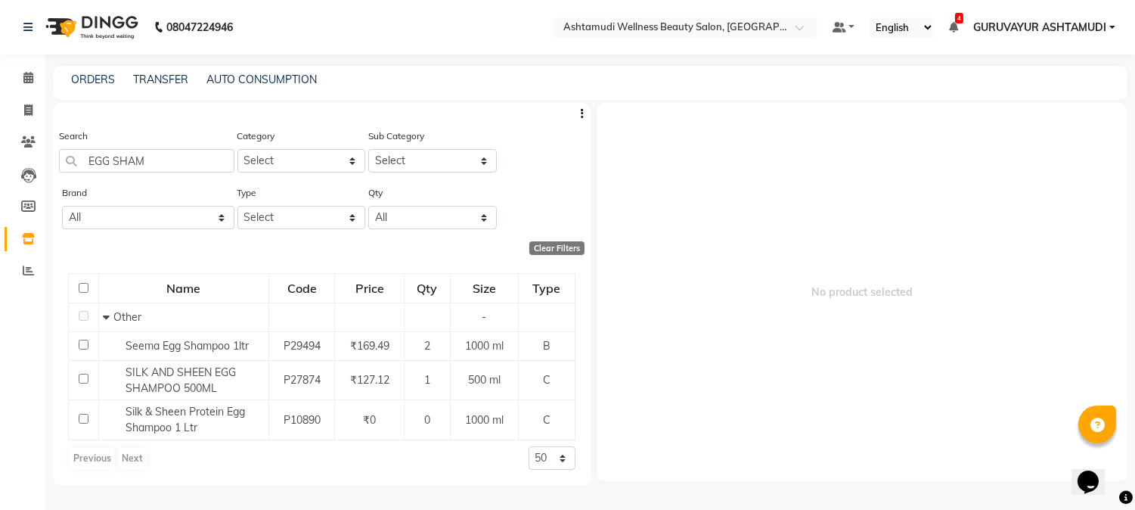
click at [781, 351] on span "No product selected" at bounding box center [863, 292] width 532 height 378
click at [0, 375] on div "Calendar Invoice Clients Leads Members Inventory Reports Completed InProgress U…" at bounding box center [102, 270] width 204 height 454
click at [32, 79] on icon at bounding box center [28, 77] width 10 height 11
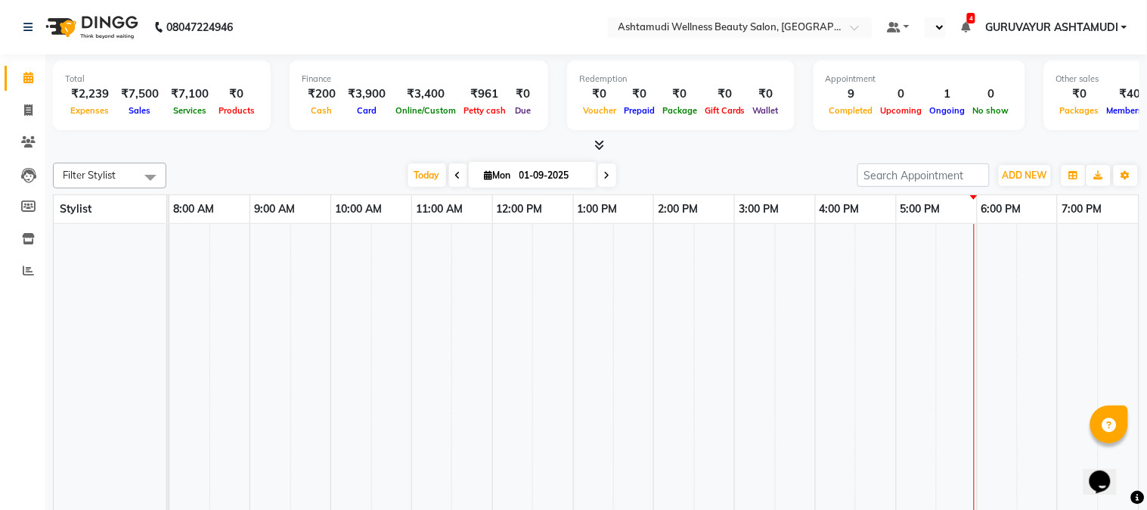
scroll to position [20, 0]
select select "en"
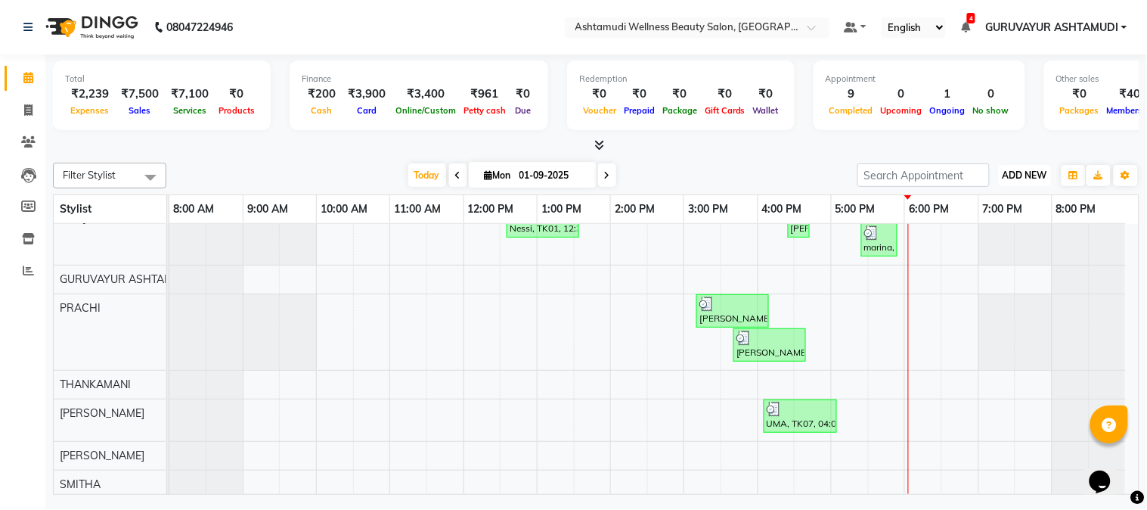
click at [1033, 175] on span "ADD NEW" at bounding box center [1025, 174] width 45 height 11
click at [994, 242] on link "Add Expense" at bounding box center [991, 243] width 119 height 20
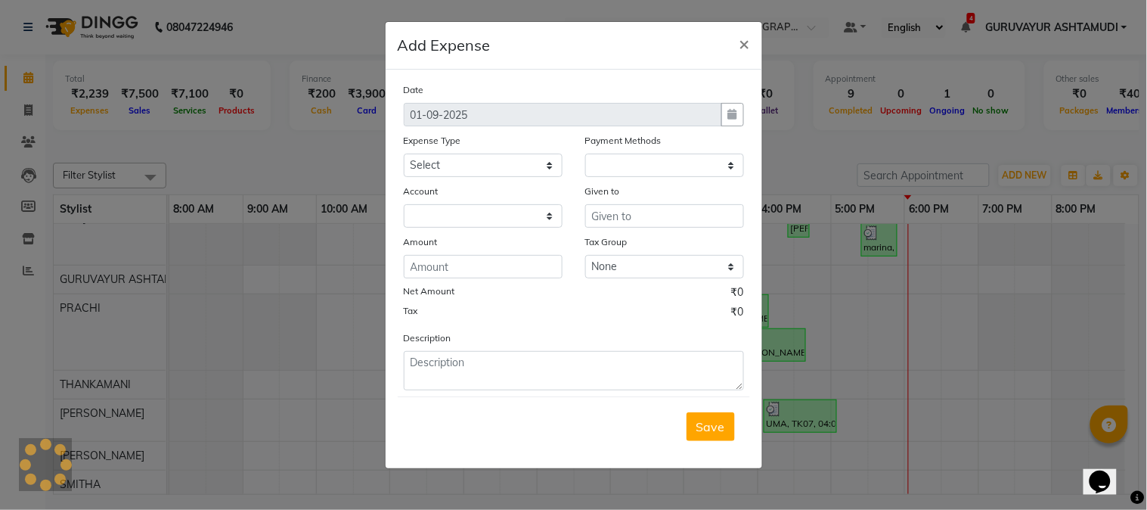
select select "1"
select select "3492"
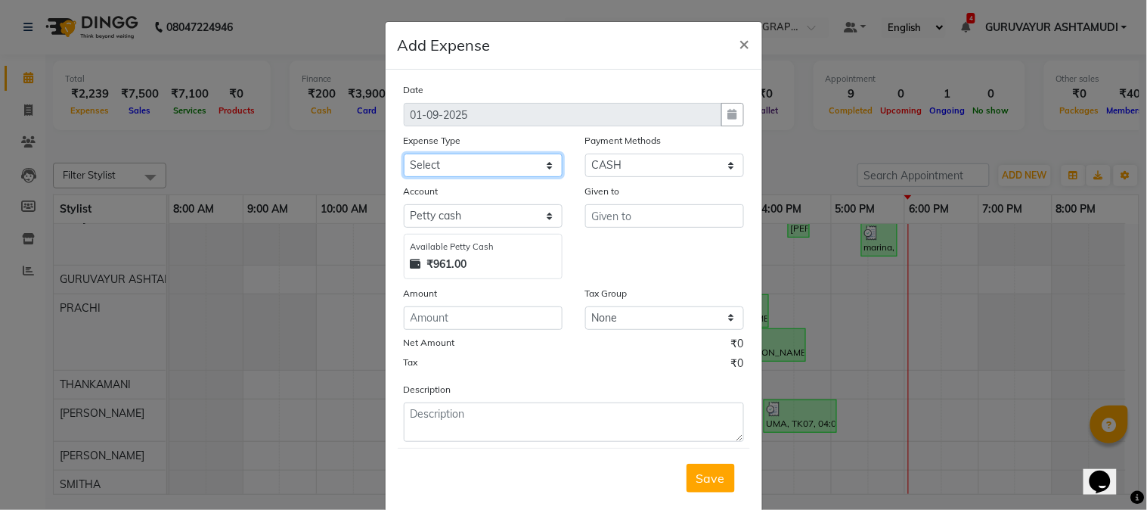
click at [526, 168] on select "Select ACCOMODATION EXPENSES ADVERTISEMENT SALES PROMOTIONAL EXPENSES Bonus BRI…" at bounding box center [483, 165] width 159 height 23
select select "6166"
click at [404, 154] on select "Select ACCOMODATION EXPENSES ADVERTISEMENT SALES PROMOTIONAL EXPENSES Bonus BRI…" at bounding box center [483, 165] width 159 height 23
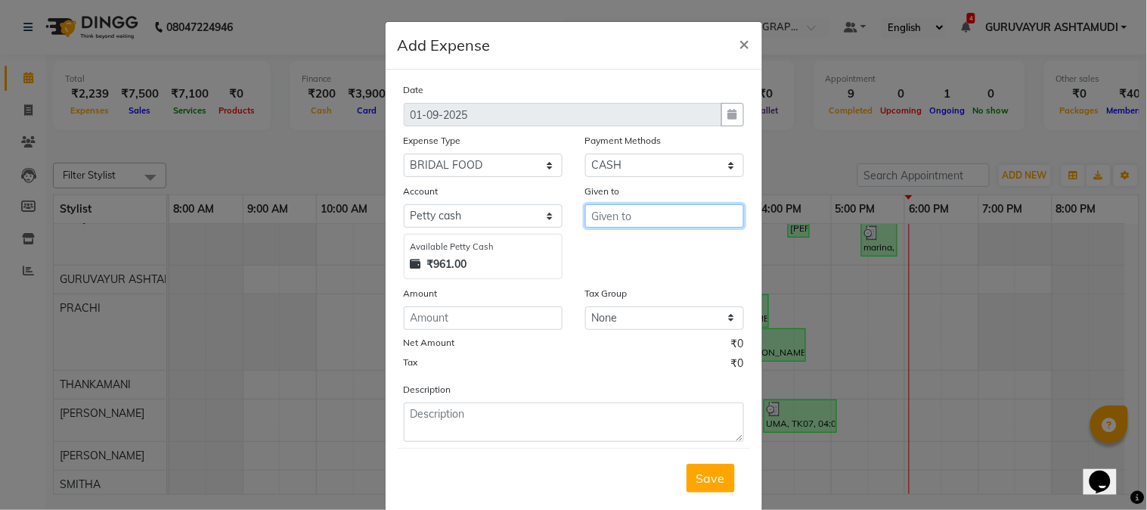
click at [615, 219] on input "text" at bounding box center [664, 215] width 159 height 23
type input "B"
type input "SWIGGY"
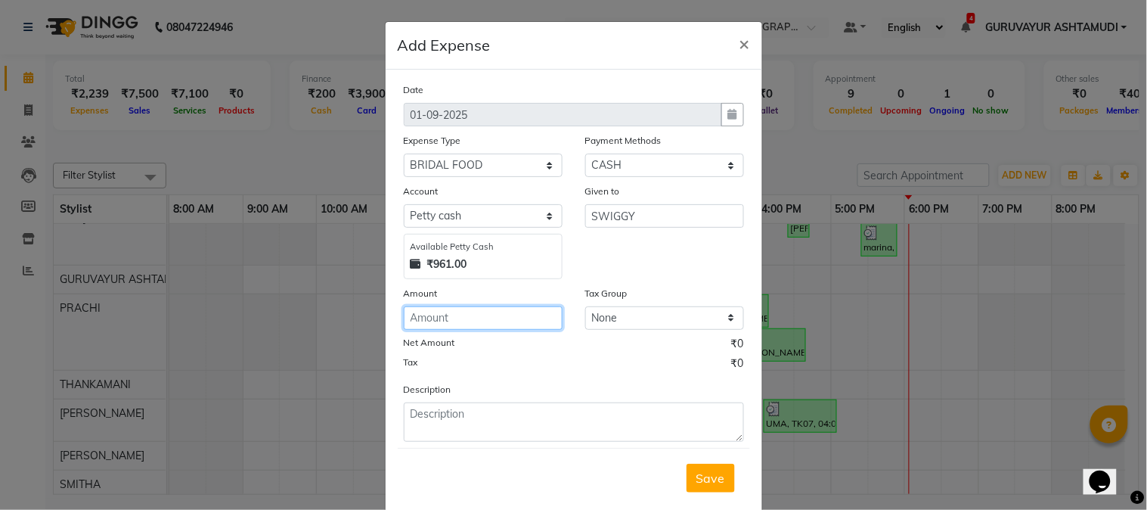
click at [504, 327] on input "number" at bounding box center [483, 317] width 159 height 23
type input "102"
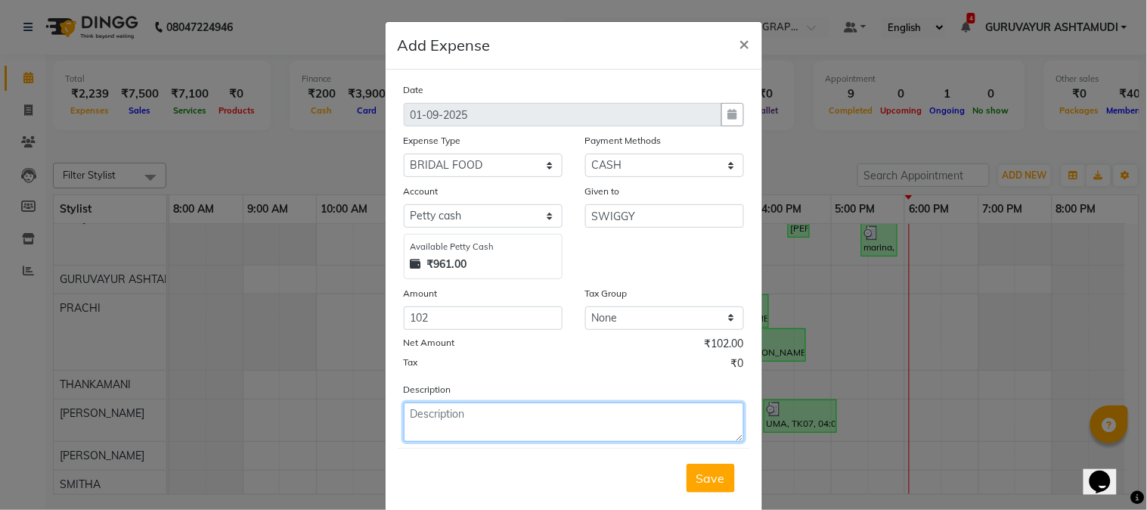
click at [507, 427] on textarea at bounding box center [574, 421] width 340 height 39
type textarea "B"
type textarea "BRIDES BREAKFAST ON 3/08/2025"
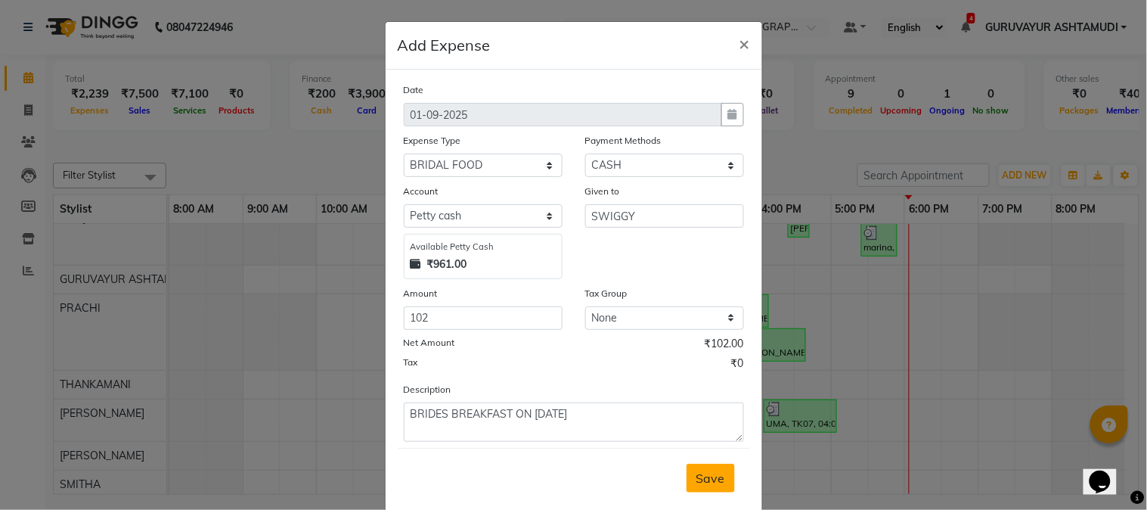
click at [697, 470] on span "Save" at bounding box center [711, 477] width 29 height 15
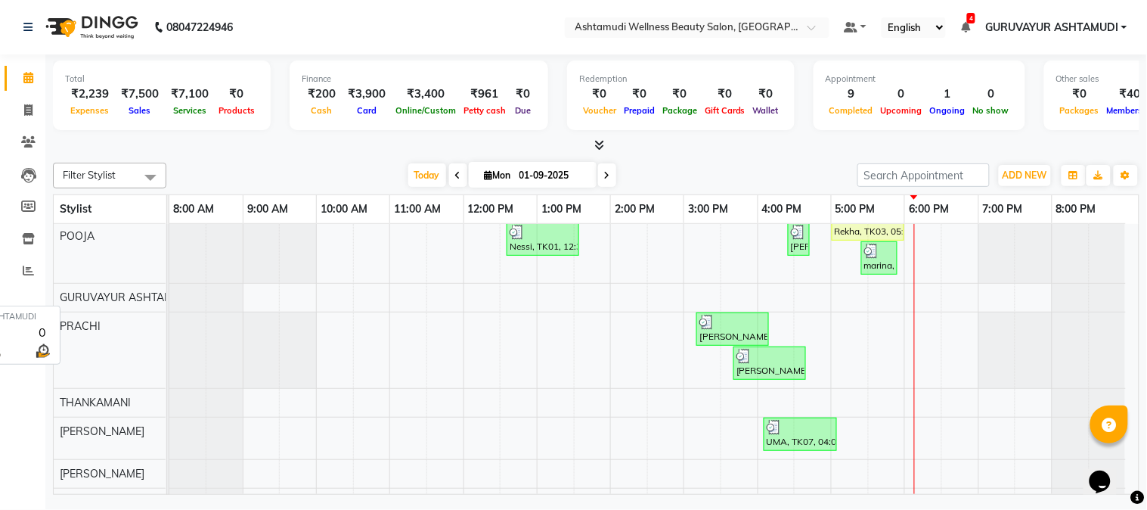
scroll to position [0, 0]
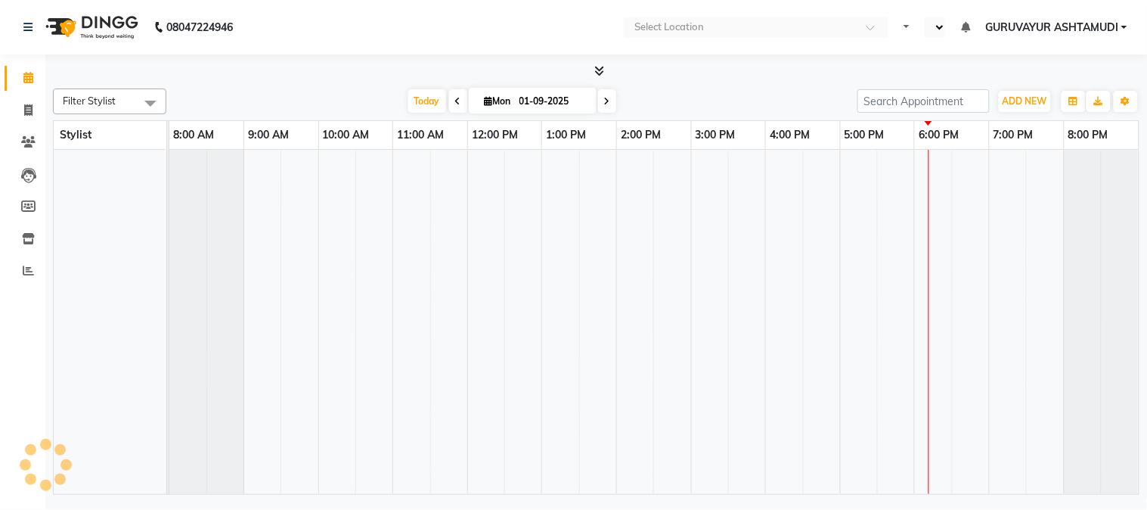
select select "en"
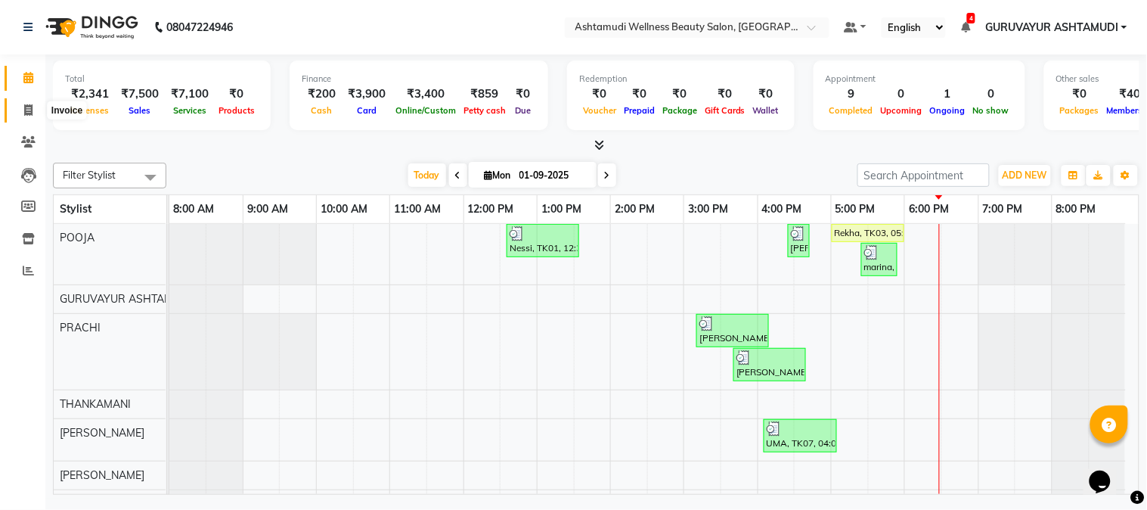
click at [26, 107] on icon at bounding box center [28, 109] width 8 height 11
select select "4660"
select select "service"
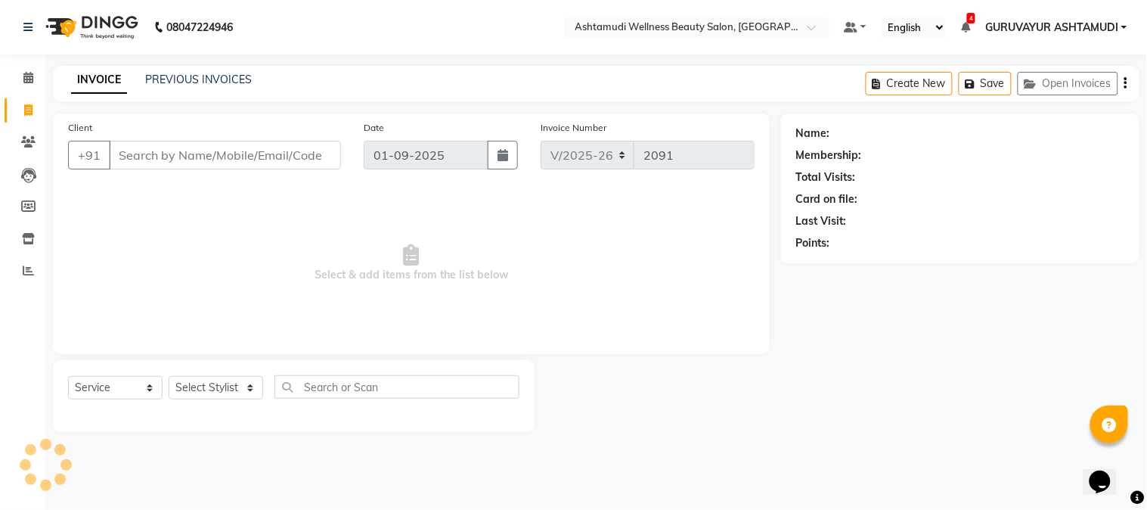
click at [201, 155] on input "Client" at bounding box center [225, 155] width 232 height 29
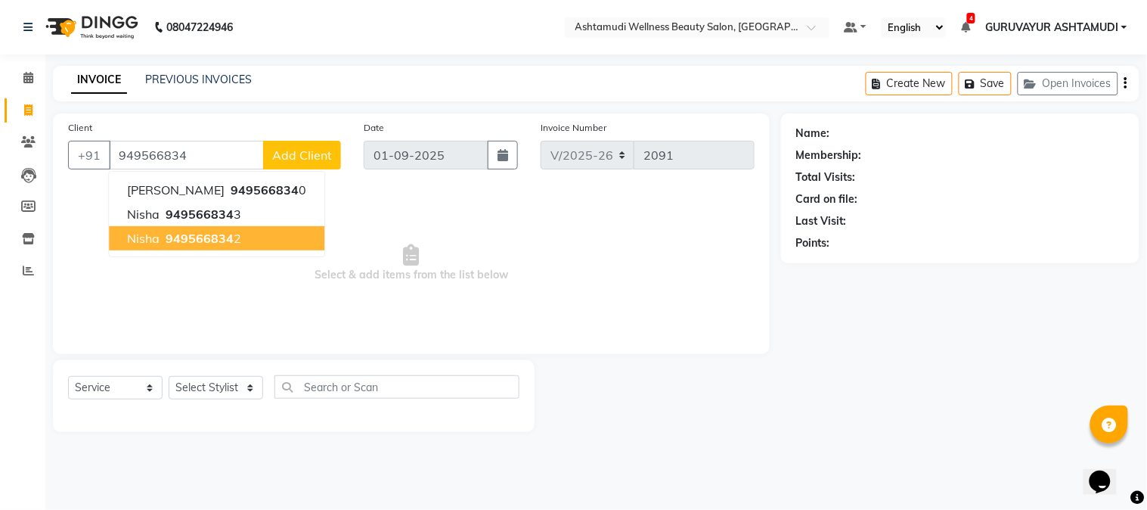
click at [223, 235] on span "949566834" at bounding box center [200, 238] width 68 height 15
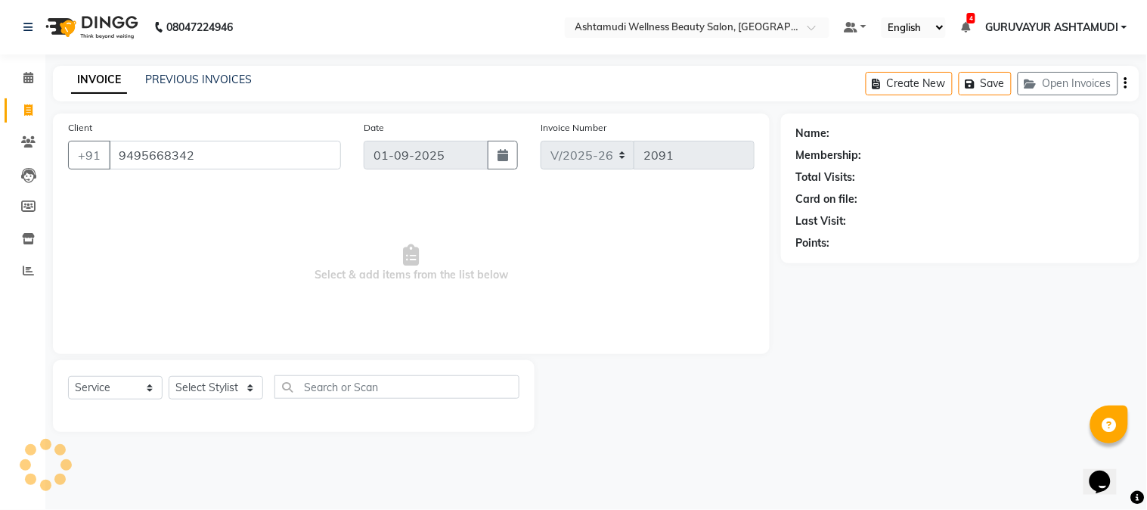
type input "9495668342"
select select "1: Object"
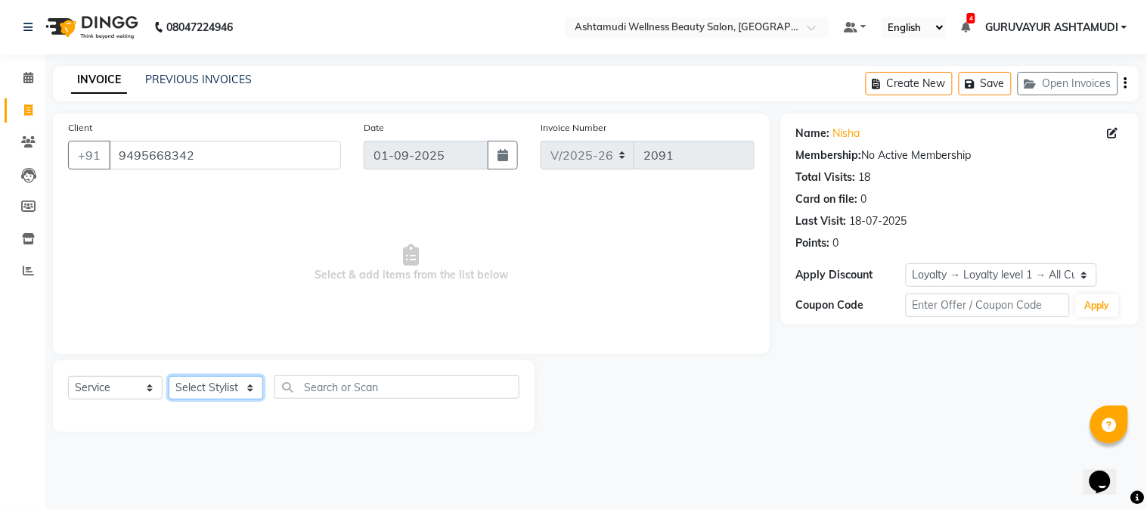
click at [231, 383] on select "Select Stylist Aathithya [PERSON_NAME] [PERSON_NAME] ARYA GURUVAYUR ASHTAMUDI […" at bounding box center [216, 387] width 95 height 23
select select "28230"
click at [169, 377] on select "Select Stylist Aathithya [PERSON_NAME] [PERSON_NAME] ARYA GURUVAYUR ASHTAMUDI […" at bounding box center [216, 387] width 95 height 23
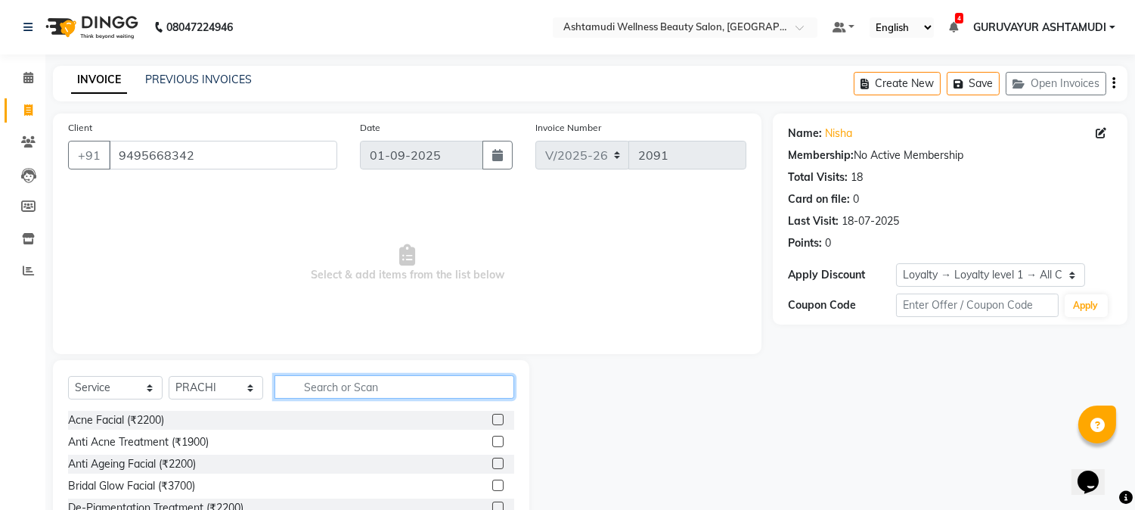
click at [393, 388] on input "text" at bounding box center [395, 386] width 240 height 23
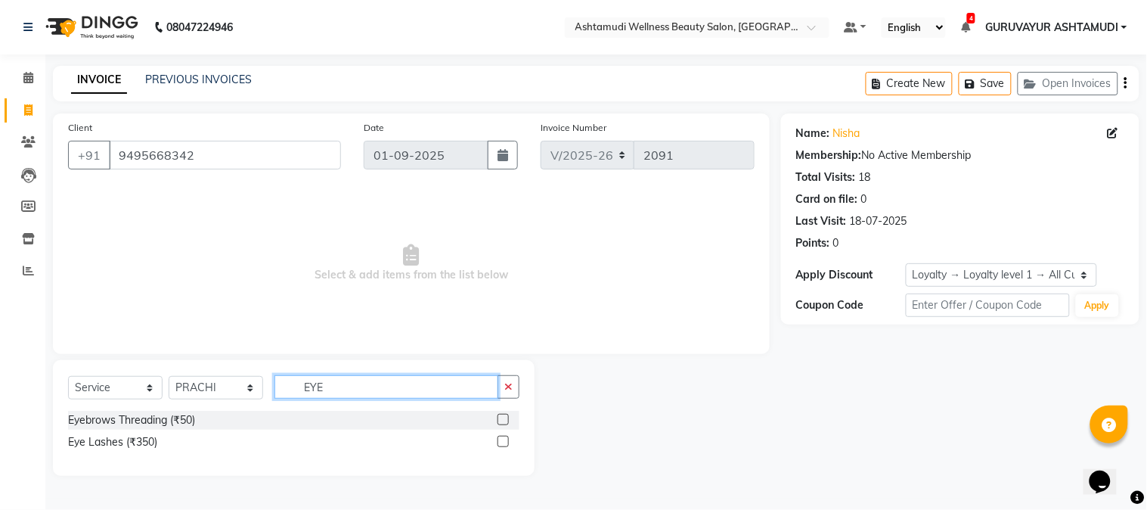
type input "EYE"
click at [501, 417] on label at bounding box center [503, 419] width 11 height 11
click at [501, 417] on input "checkbox" at bounding box center [503, 420] width 10 height 10
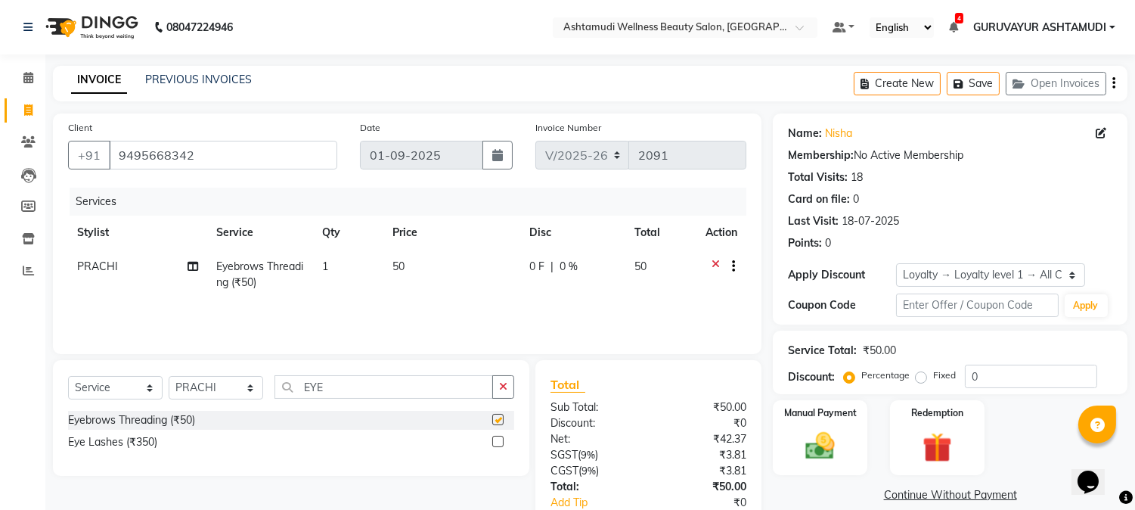
checkbox input "false"
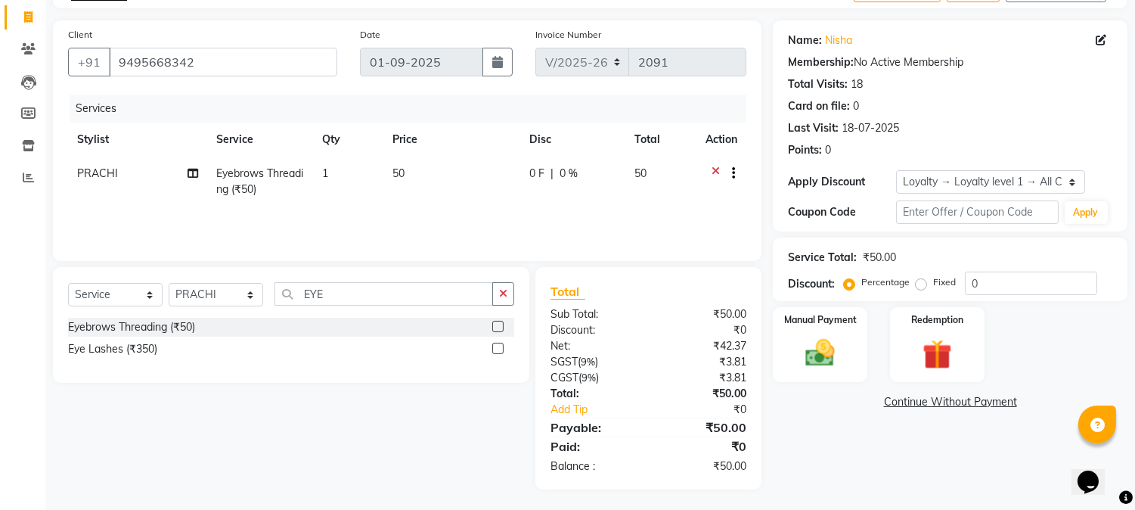
scroll to position [95, 0]
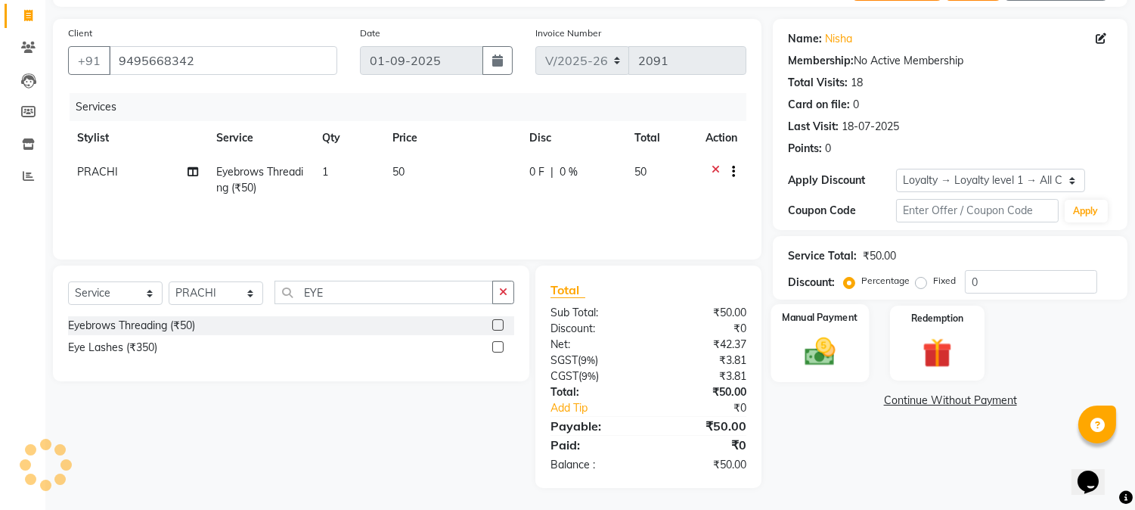
click at [819, 352] on img at bounding box center [821, 352] width 50 height 36
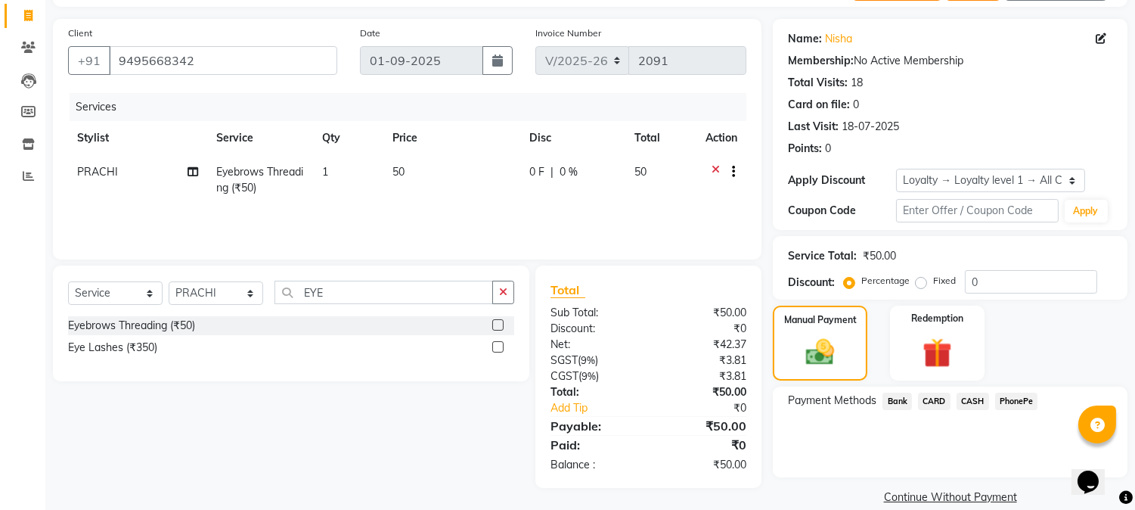
click at [979, 401] on span "CASH" at bounding box center [973, 401] width 33 height 17
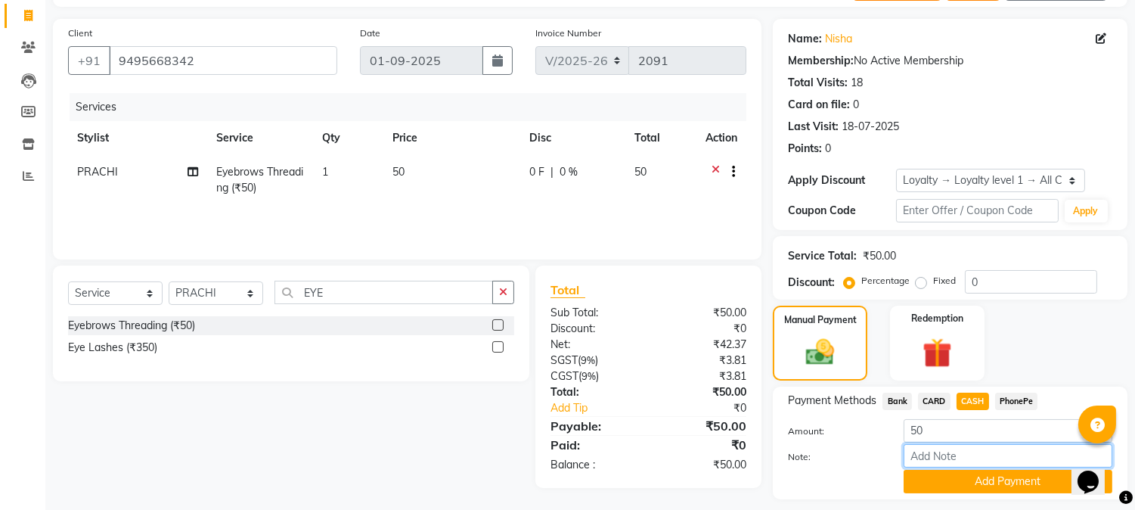
click at [956, 451] on input "Note:" at bounding box center [1008, 455] width 209 height 23
type input "NIGISHA"
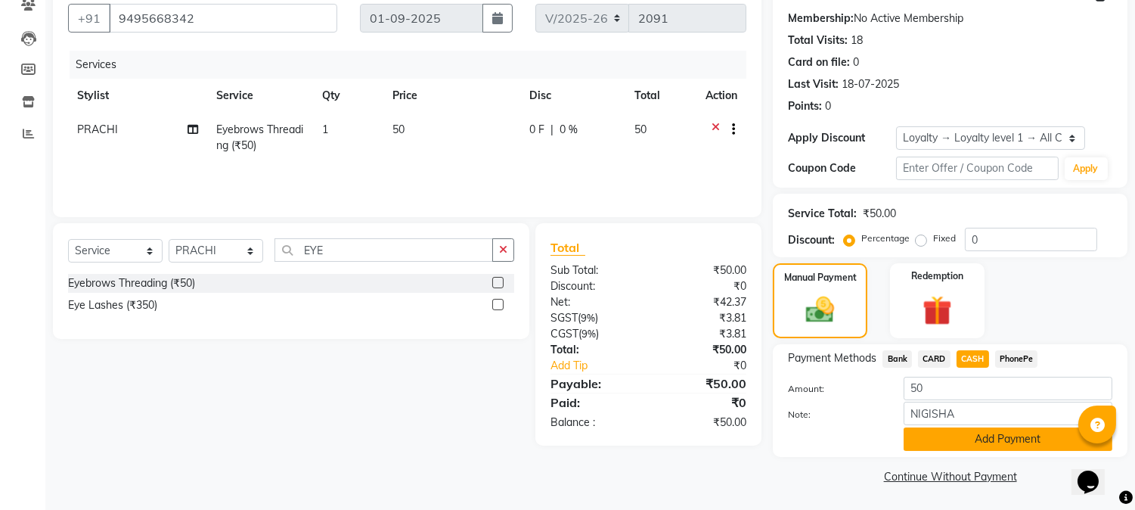
click at [988, 436] on button "Add Payment" at bounding box center [1008, 438] width 209 height 23
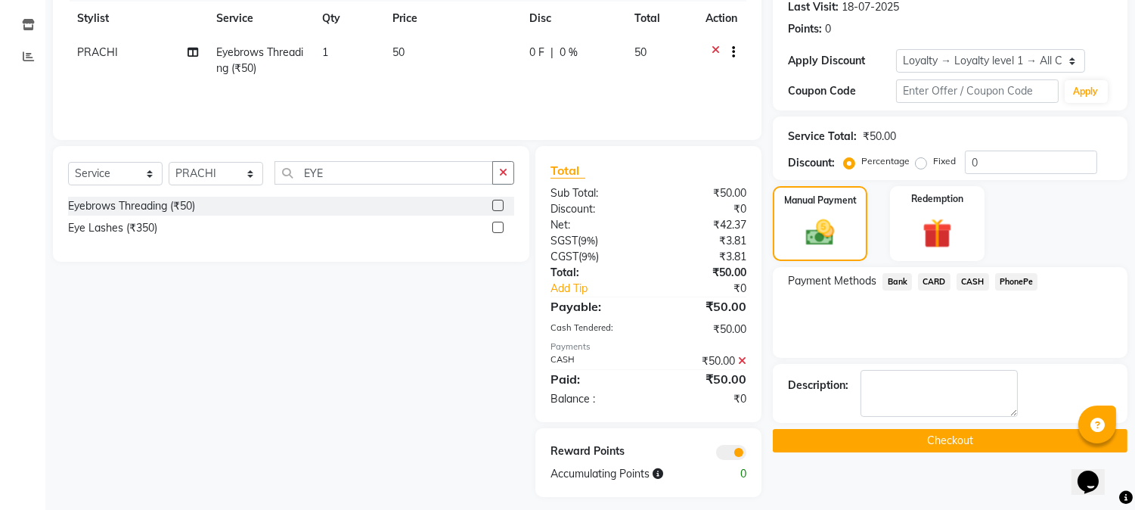
scroll to position [223, 0]
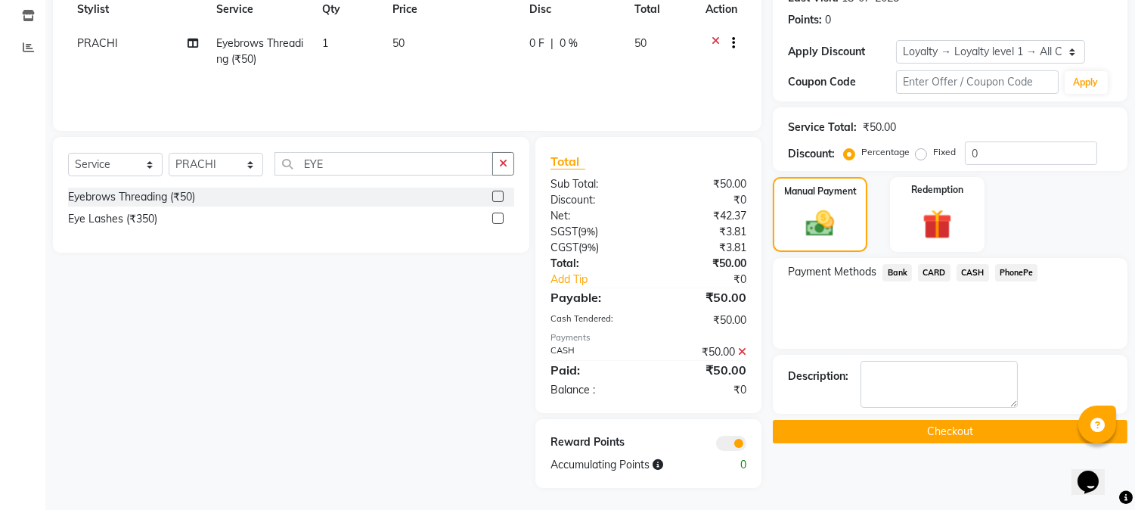
click at [953, 427] on button "Checkout" at bounding box center [950, 431] width 355 height 23
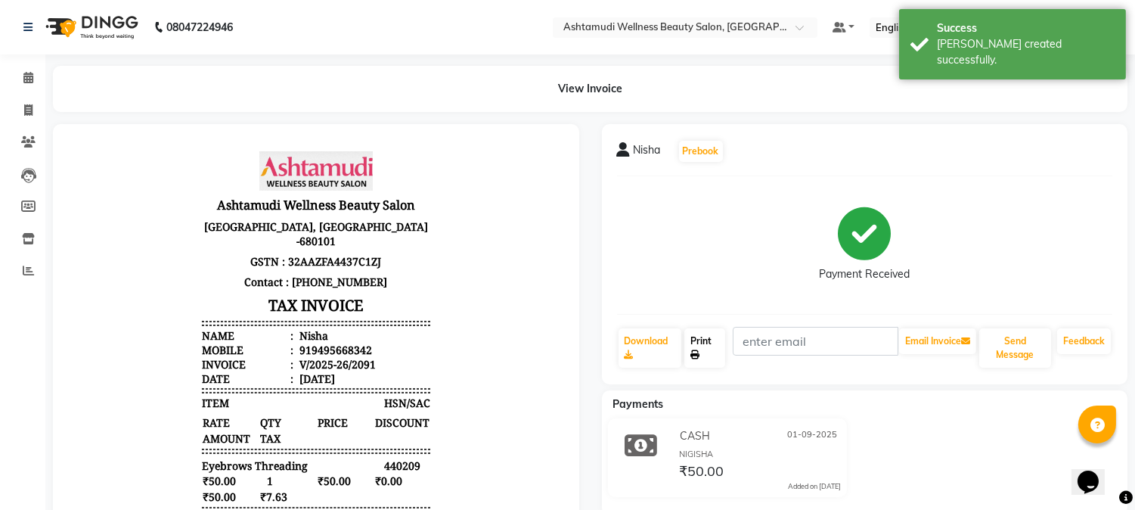
click at [700, 353] on icon at bounding box center [694, 354] width 9 height 9
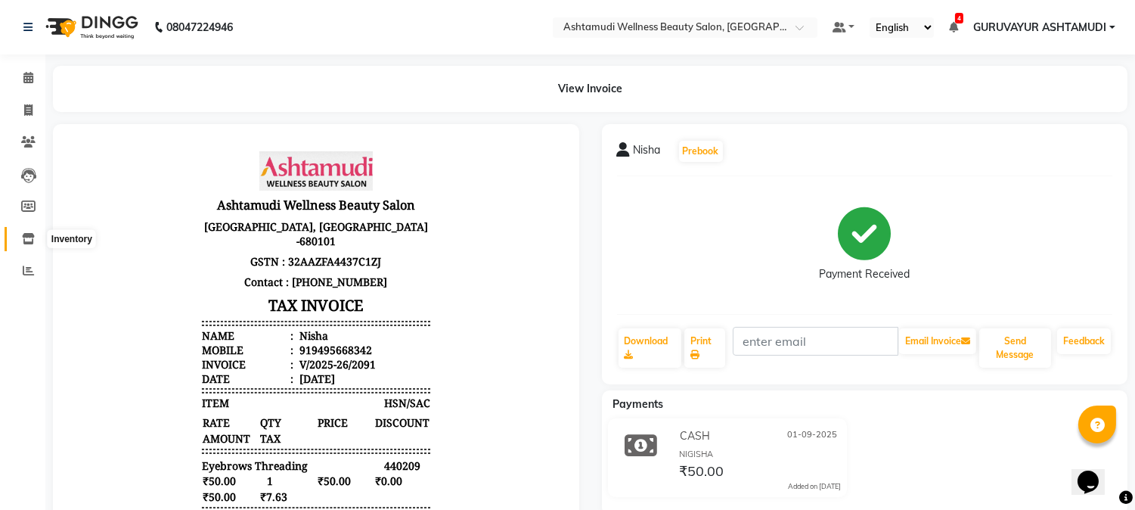
click at [28, 236] on icon at bounding box center [28, 238] width 13 height 11
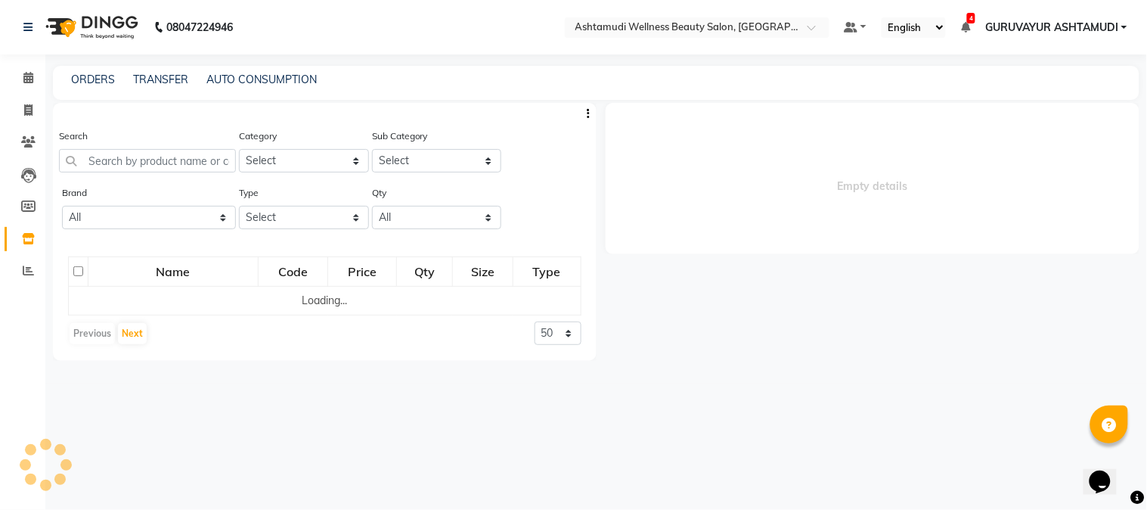
select select
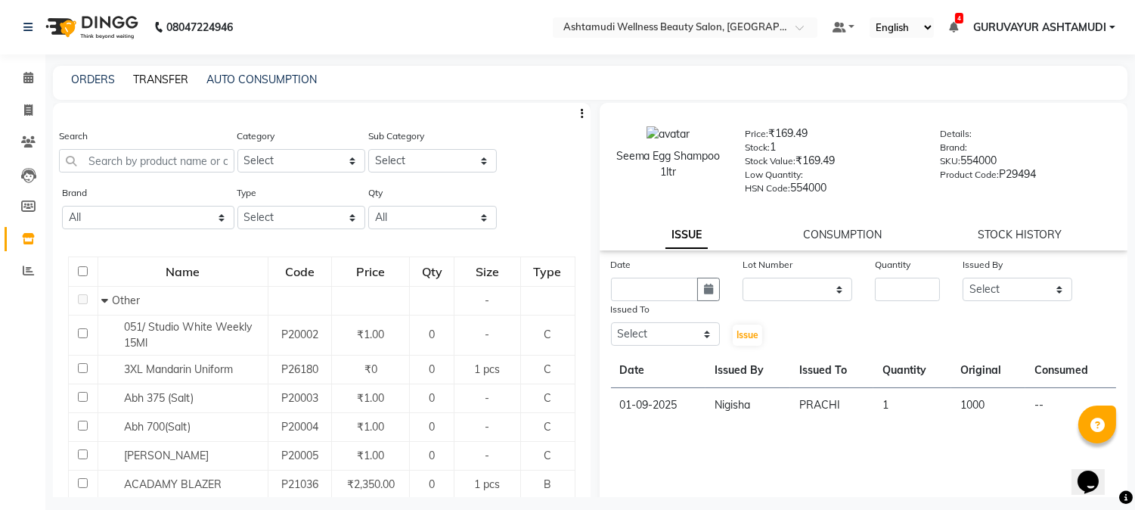
click at [139, 77] on link "TRANSFER" at bounding box center [160, 80] width 55 height 14
select select "sender"
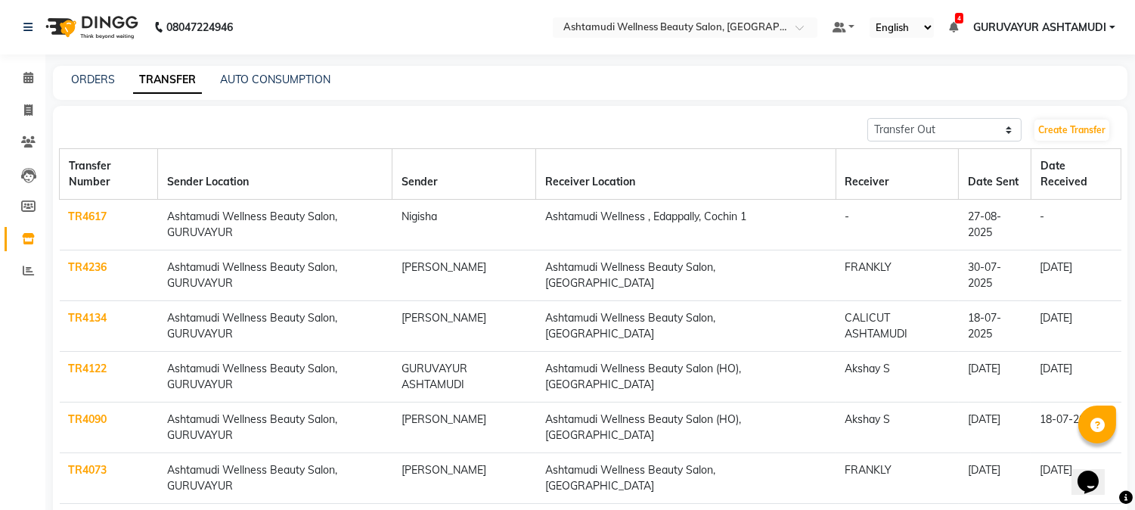
click at [78, 209] on link "TR4617" at bounding box center [88, 216] width 39 height 14
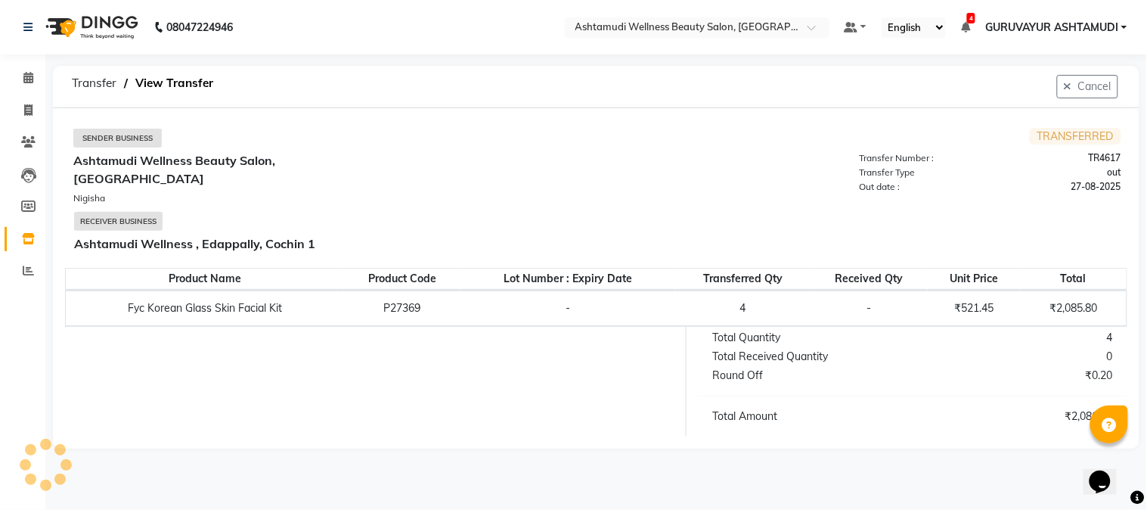
select select "sender"
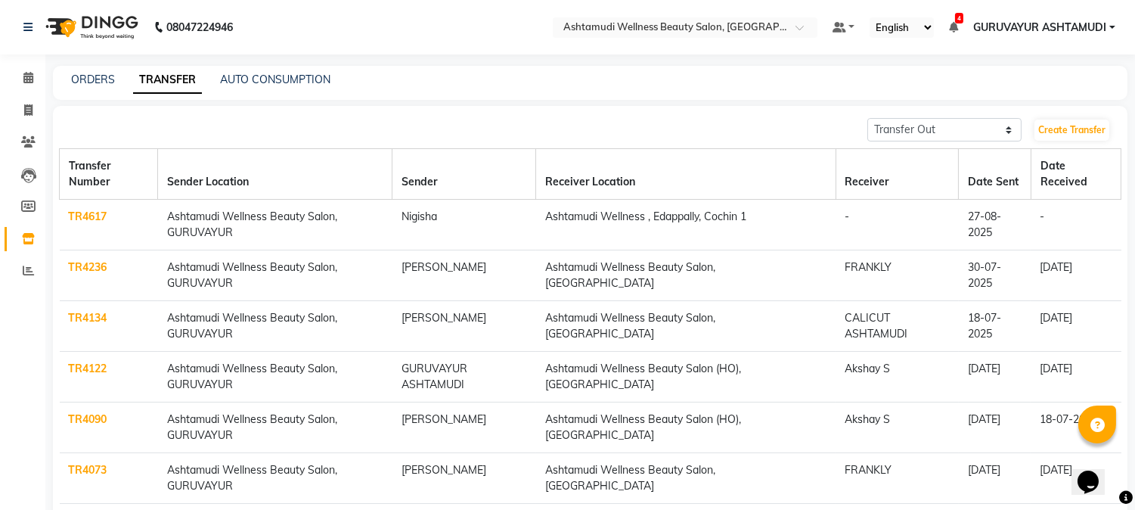
click at [80, 215] on link "TR4617" at bounding box center [88, 216] width 39 height 14
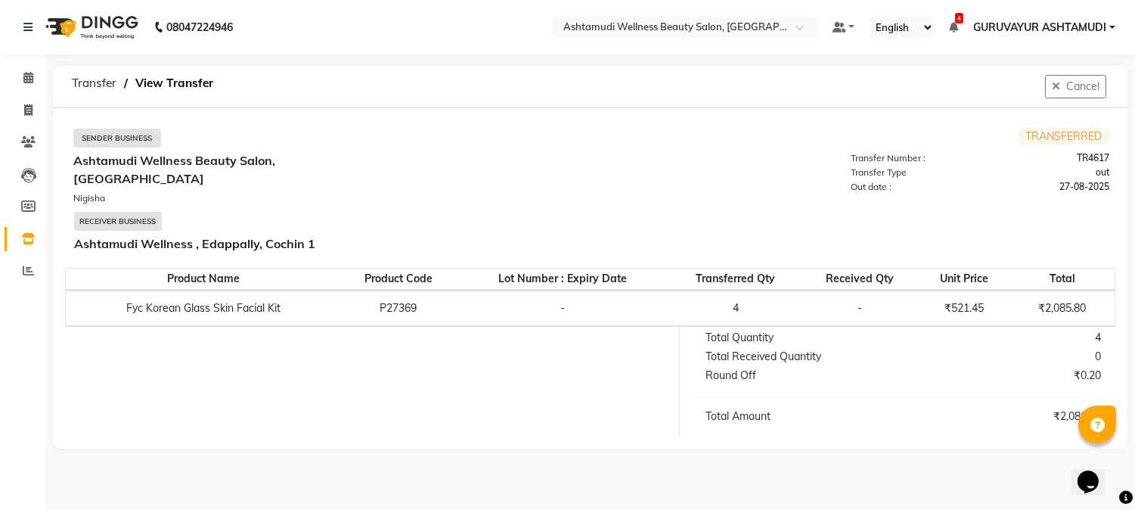
select select "sender"
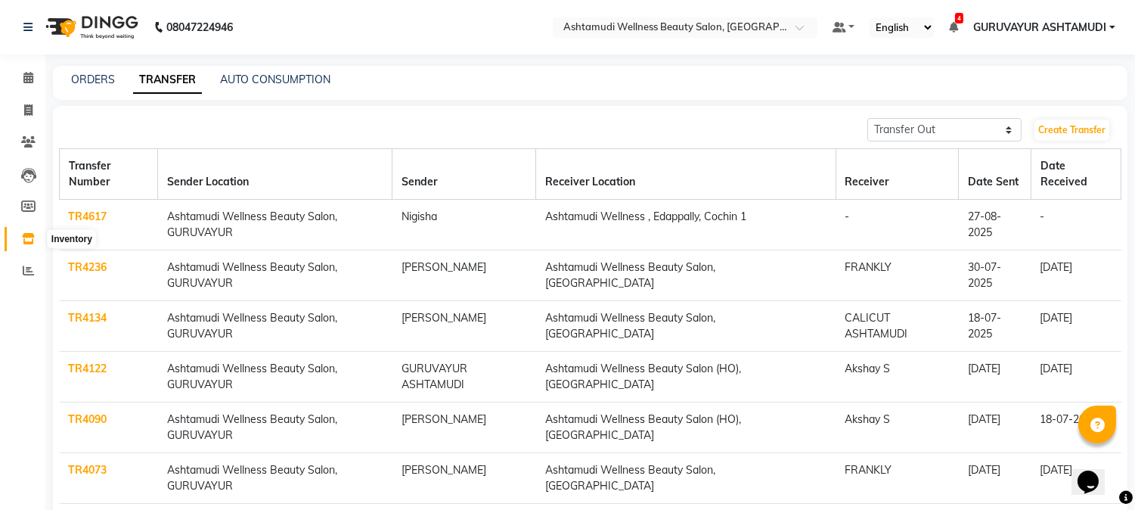
click at [26, 236] on icon at bounding box center [28, 238] width 13 height 11
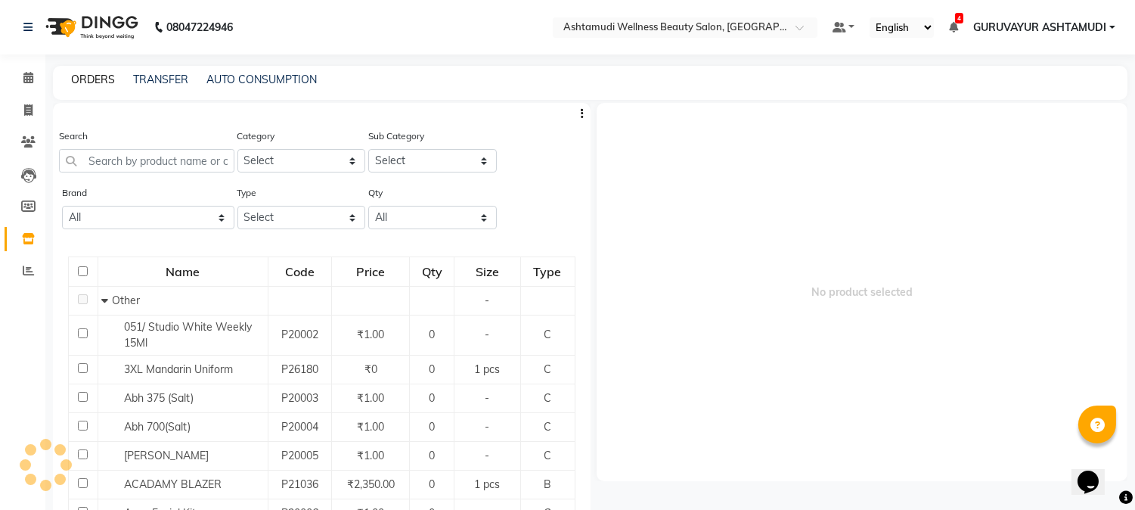
click at [88, 73] on link "ORDERS" at bounding box center [93, 80] width 44 height 14
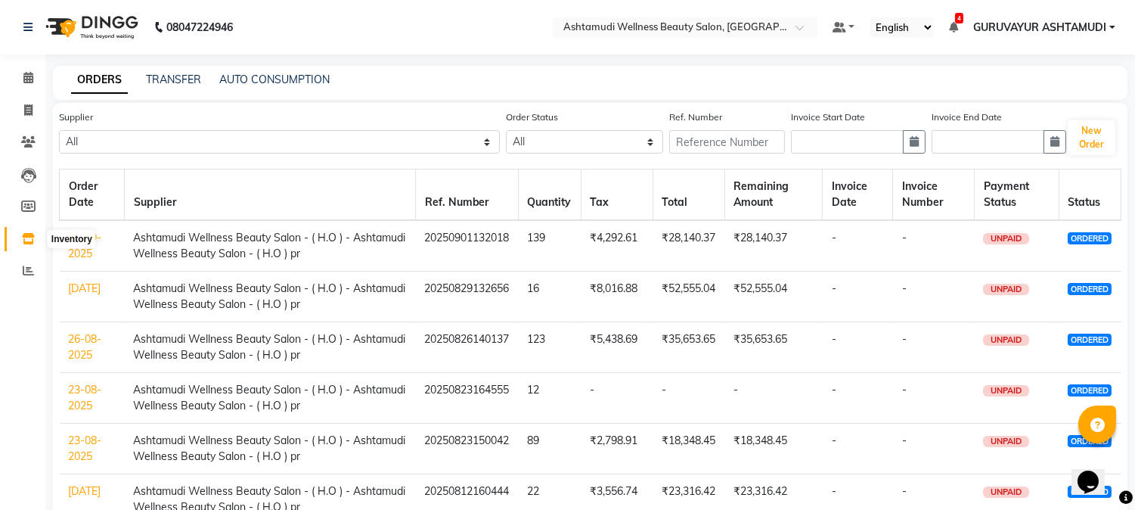
click at [24, 231] on span at bounding box center [28, 239] width 26 height 17
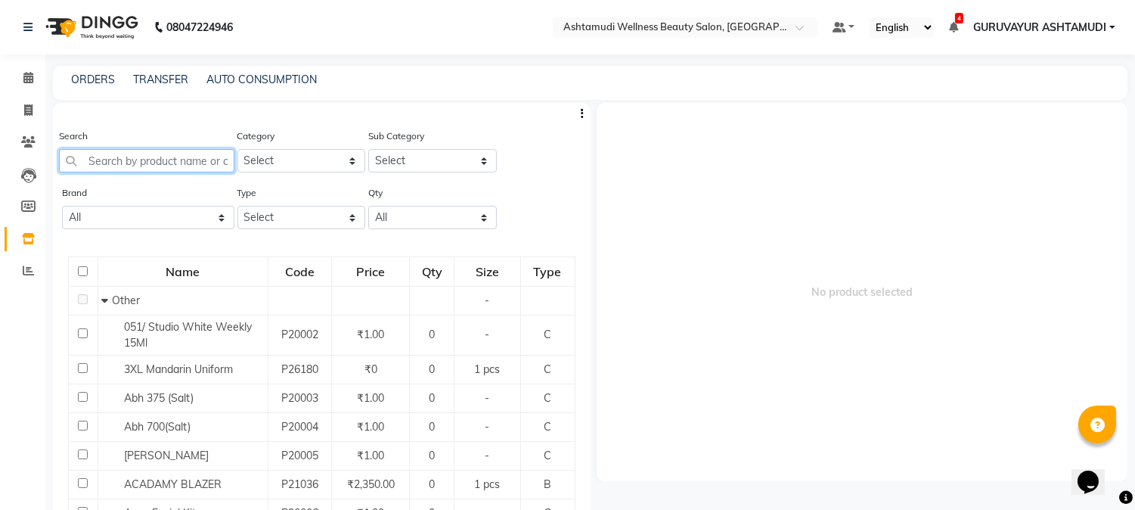
click at [194, 154] on input "text" at bounding box center [146, 160] width 175 height 23
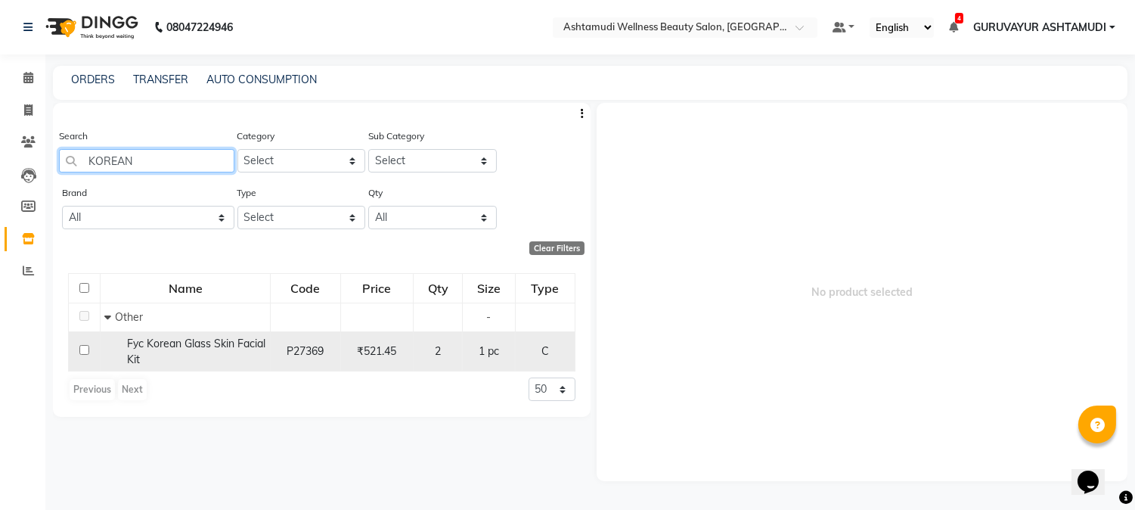
type input "KOREAN"
click at [81, 346] on input "checkbox" at bounding box center [84, 350] width 10 height 10
checkbox input "true"
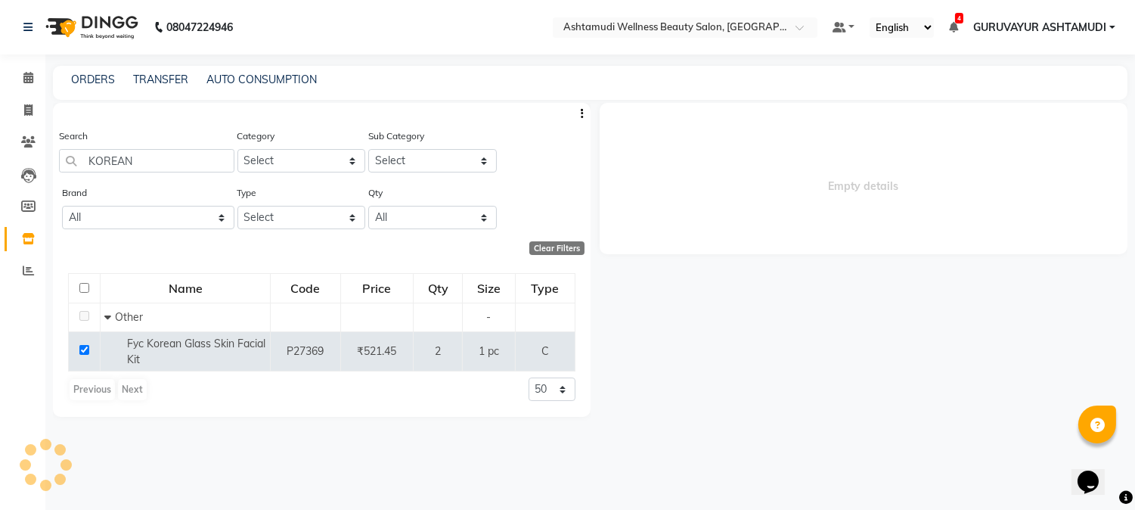
select select
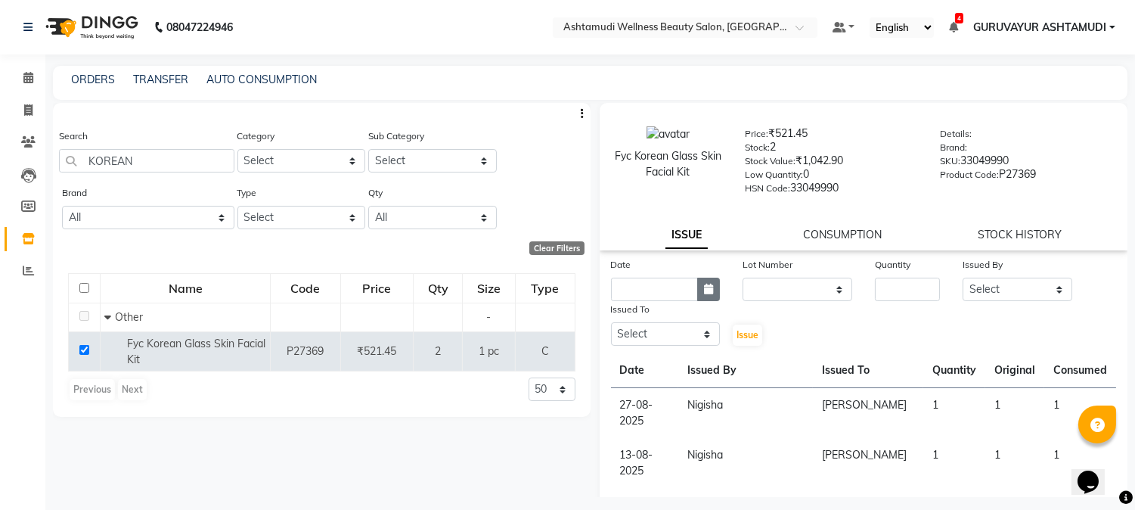
click at [697, 289] on button "button" at bounding box center [708, 289] width 23 height 23
select select "9"
select select "2025"
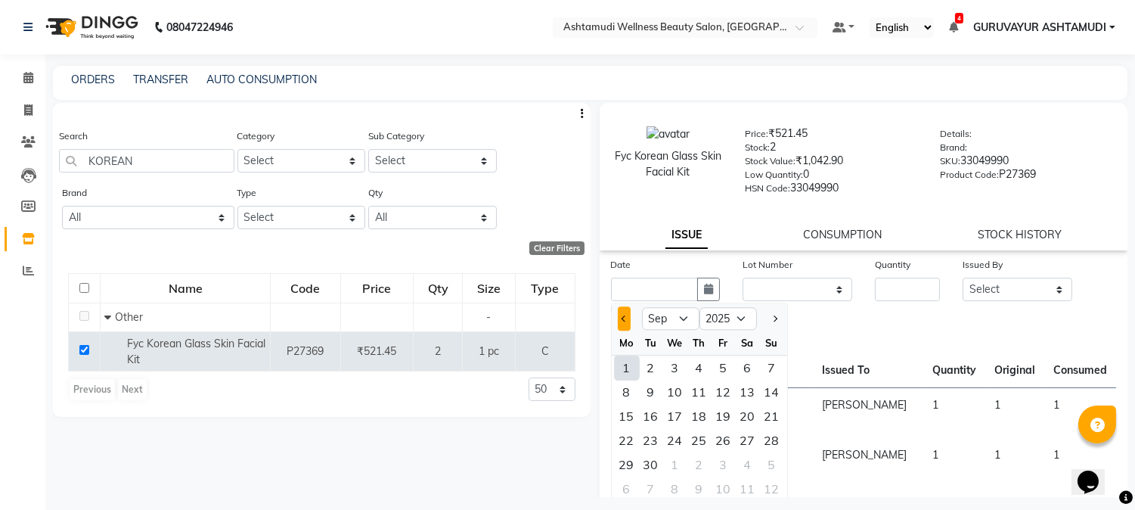
click at [620, 321] on button "Previous month" at bounding box center [624, 318] width 13 height 24
select select "8"
click at [703, 464] on div "28" at bounding box center [699, 464] width 24 height 24
type input "28-08-2025"
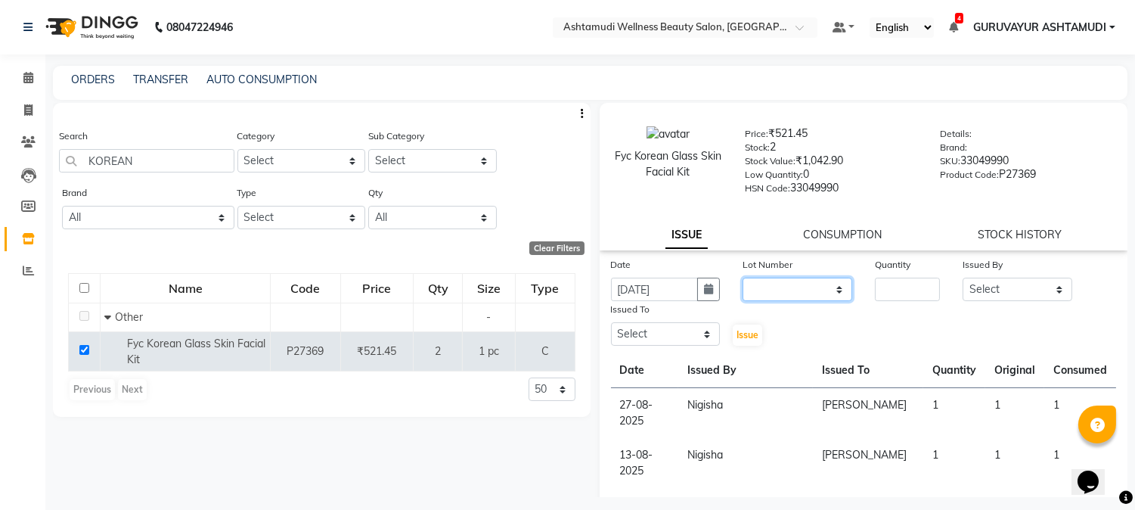
click at [837, 288] on select "None" at bounding box center [798, 289] width 110 height 23
select select "0: null"
click at [743, 278] on select "None" at bounding box center [798, 289] width 110 height 23
click at [903, 285] on input "number" at bounding box center [907, 289] width 65 height 23
type input "1"
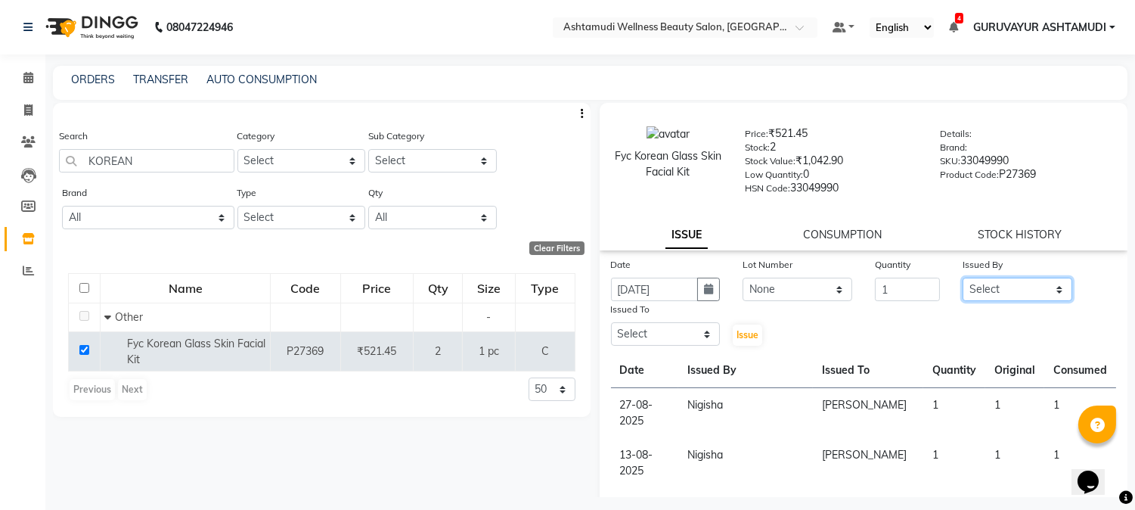
click at [1052, 289] on select "Select Aathithya ANILA Anjana Das ARYA GURUVAYUR ASHTAMUDI NEETHU Nigisha POOJA…" at bounding box center [1018, 289] width 110 height 23
select select "69602"
click at [963, 278] on select "Select Aathithya ANILA Anjana Das ARYA GURUVAYUR ASHTAMUDI NEETHU Nigisha POOJA…" at bounding box center [1018, 289] width 110 height 23
click at [700, 336] on select "Select Aathithya ANILA Anjana Das ARYA GURUVAYUR ASHTAMUDI NEETHU Nigisha POOJA…" at bounding box center [666, 333] width 110 height 23
select select "27386"
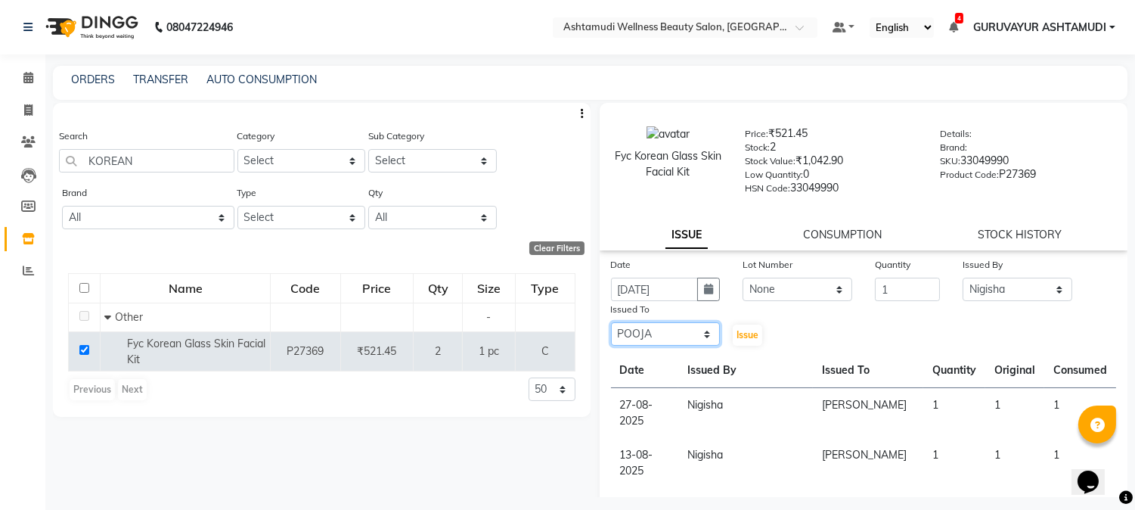
click at [611, 323] on select "Select Aathithya ANILA Anjana Das ARYA GURUVAYUR ASHTAMUDI NEETHU Nigisha POOJA…" at bounding box center [666, 333] width 110 height 23
click at [743, 333] on span "Issue" at bounding box center [748, 334] width 22 height 11
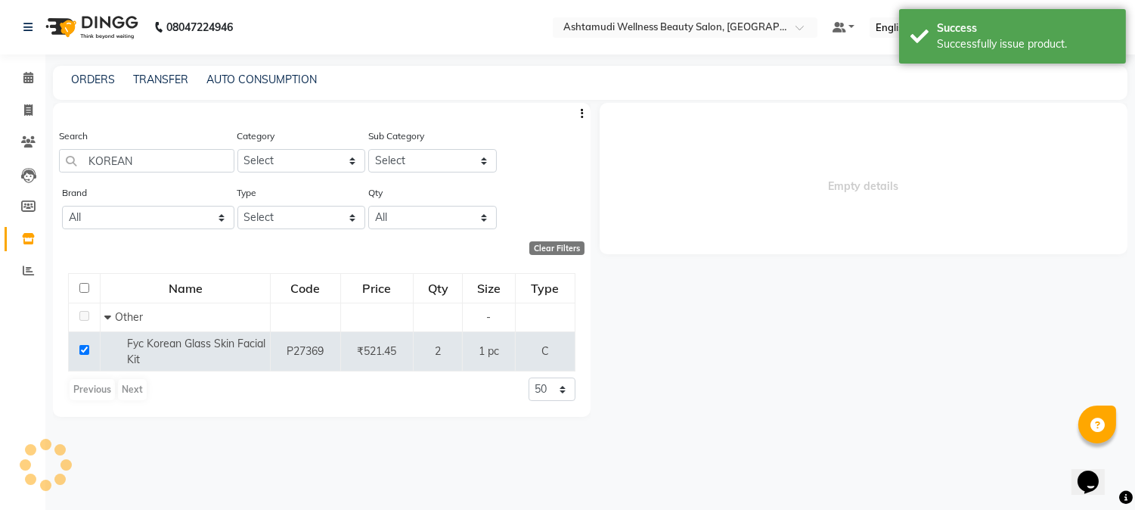
select select
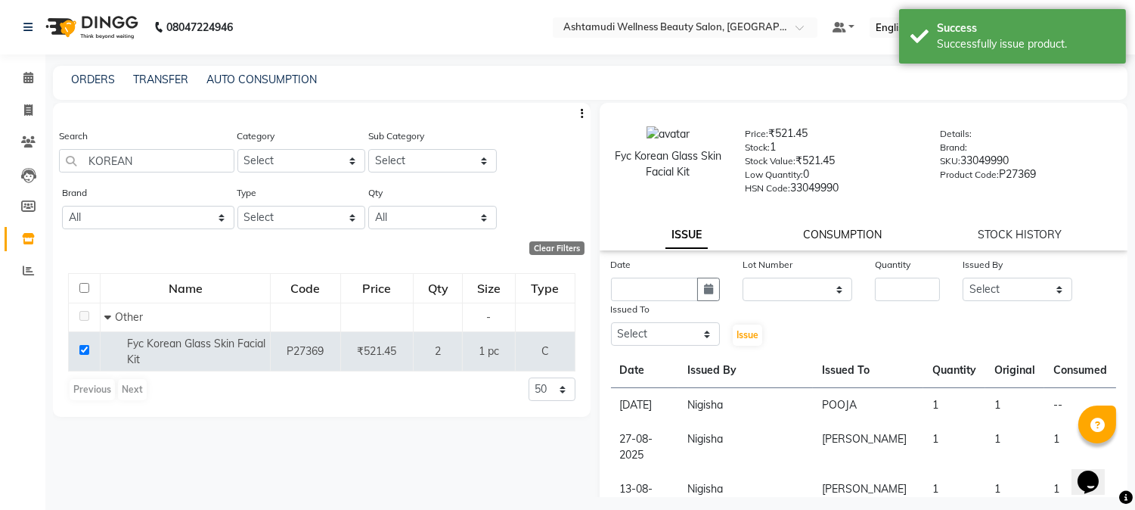
click at [812, 240] on link "CONSUMPTION" at bounding box center [842, 235] width 79 height 14
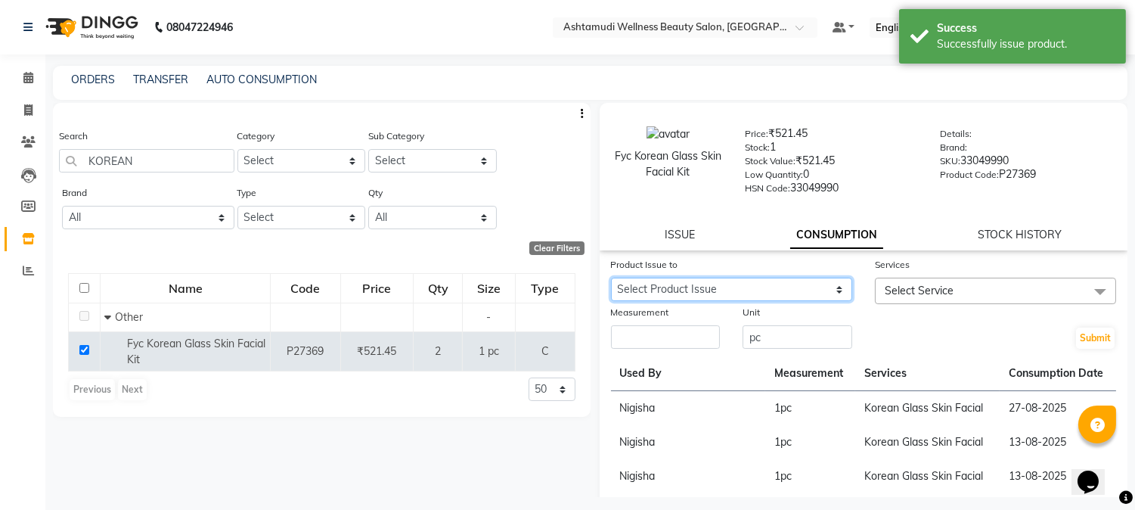
click at [726, 289] on select "Select Product Issue 2025-08-28, Issued to: POOJA, Balance: 1" at bounding box center [731, 289] width 241 height 23
select select "1198843"
click at [611, 278] on select "Select Product Issue 2025-08-28, Issued to: POOJA, Balance: 1" at bounding box center [731, 289] width 241 height 23
click at [1069, 290] on span "Select Service" at bounding box center [995, 291] width 241 height 26
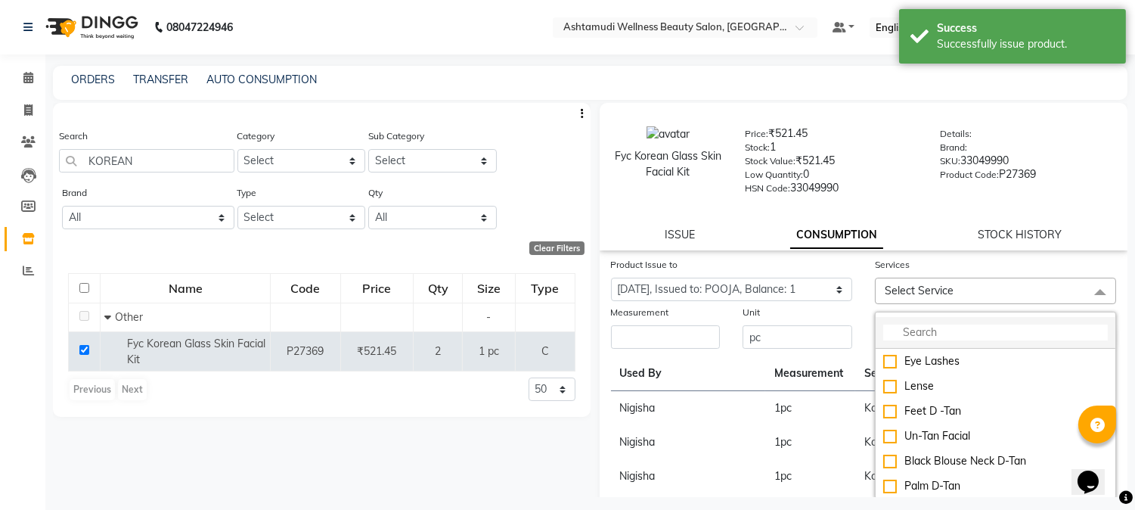
click at [951, 327] on input "multiselect-search" at bounding box center [995, 332] width 225 height 16
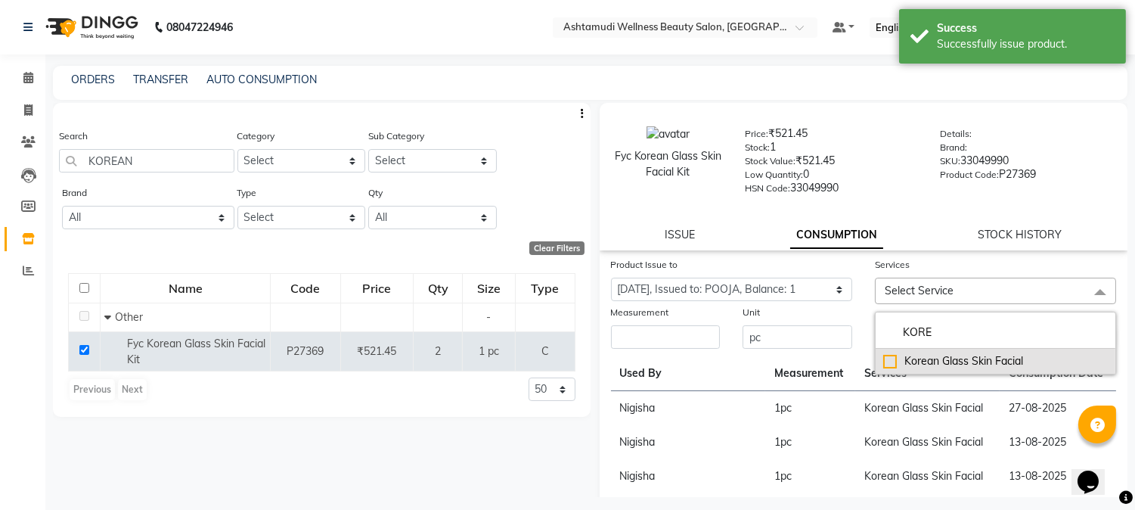
type input "KORE"
click at [885, 359] on div "Korean Glass Skin Facial" at bounding box center [995, 361] width 225 height 16
checkbox input "true"
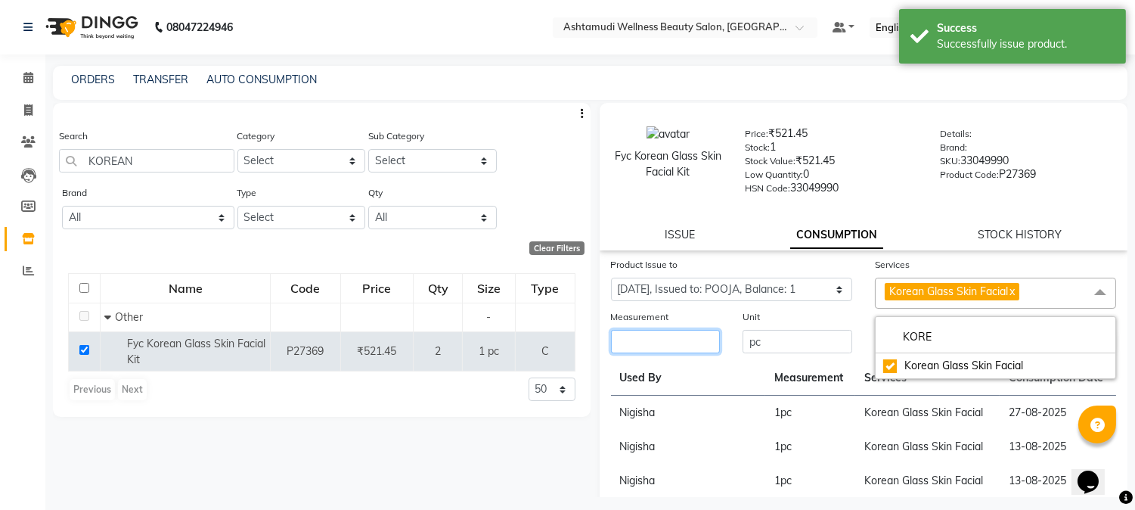
click at [701, 337] on input "number" at bounding box center [666, 341] width 110 height 23
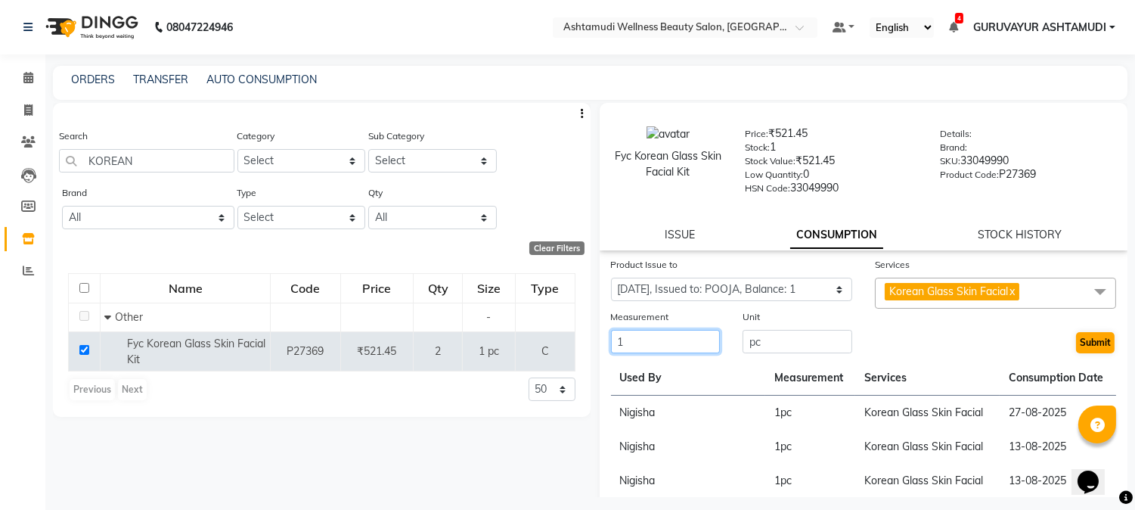
type input "1"
click at [1078, 338] on button "Submit" at bounding box center [1095, 342] width 39 height 21
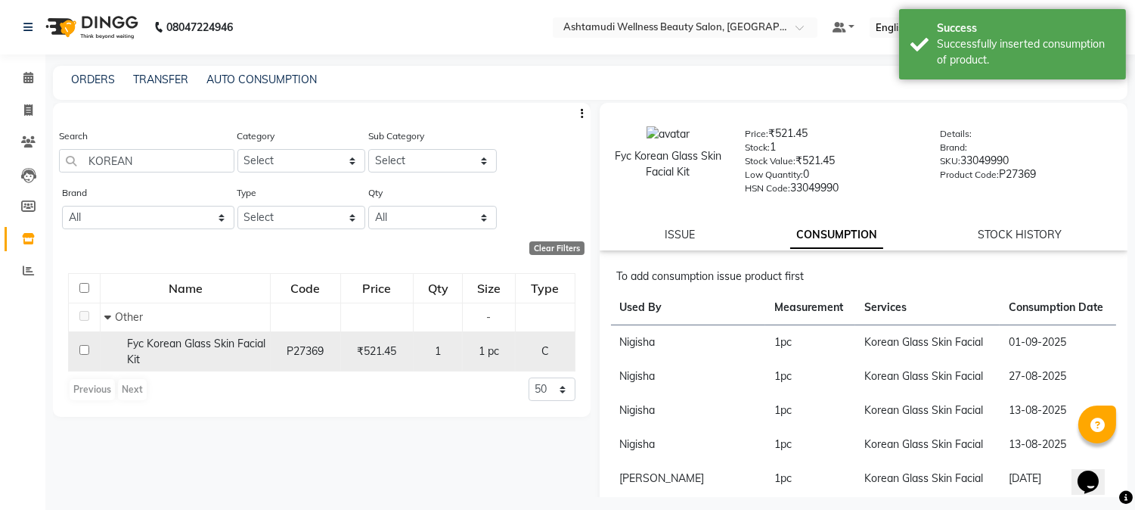
click at [83, 350] on input "checkbox" at bounding box center [84, 350] width 10 height 10
checkbox input "true"
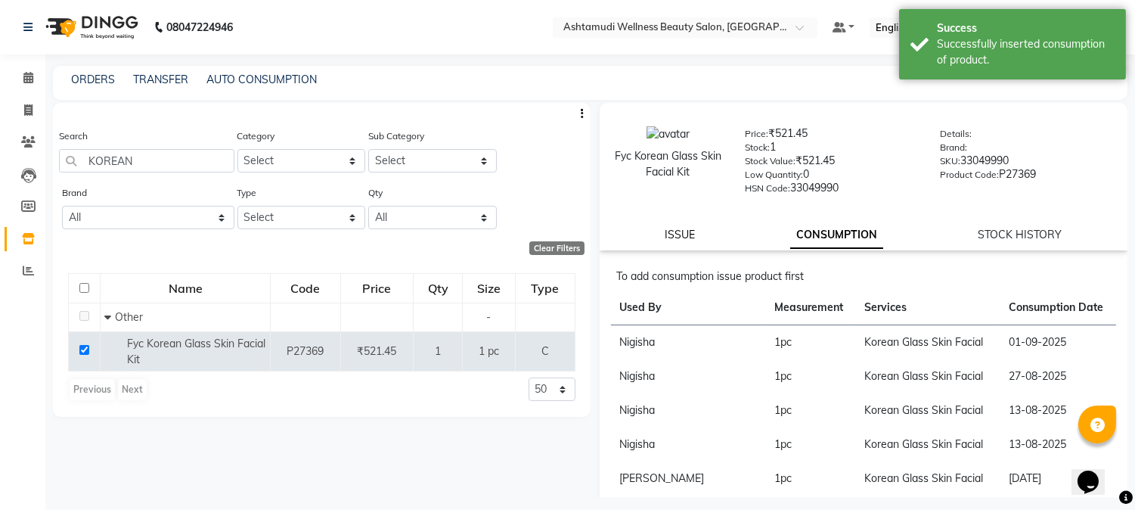
click at [673, 239] on link "ISSUE" at bounding box center [680, 235] width 30 height 14
select select
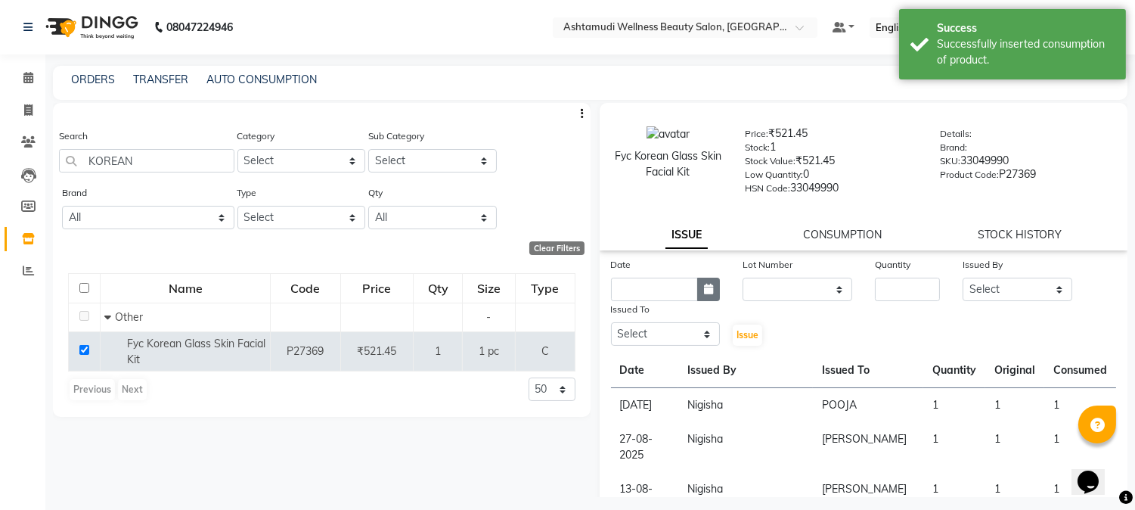
click at [704, 285] on icon "button" at bounding box center [708, 289] width 9 height 11
select select "9"
select select "2025"
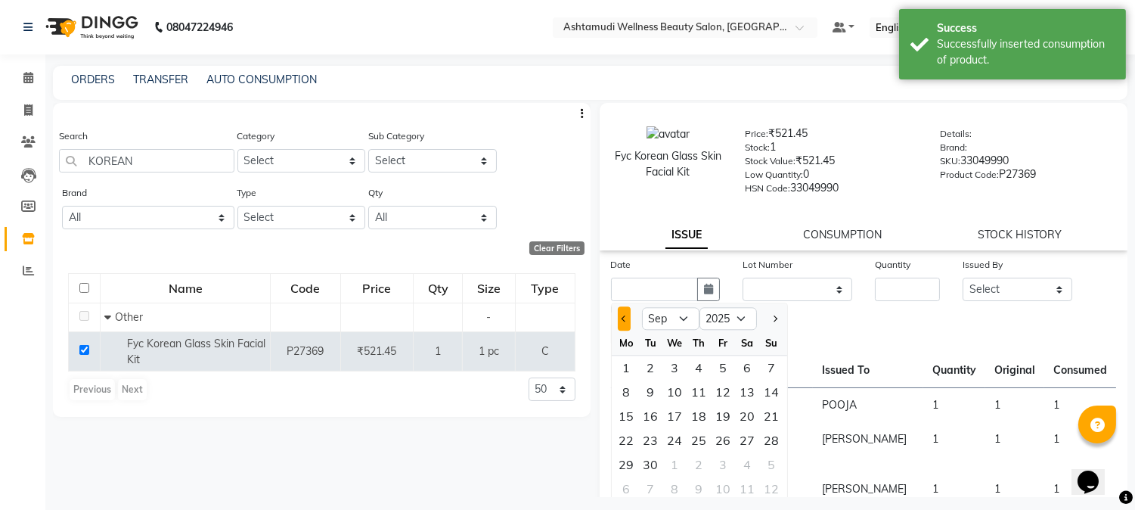
click at [622, 316] on span "Previous month" at bounding box center [624, 318] width 6 height 6
select select "8"
click at [746, 459] on div "30" at bounding box center [748, 464] width 24 height 24
type input "30-08-2025"
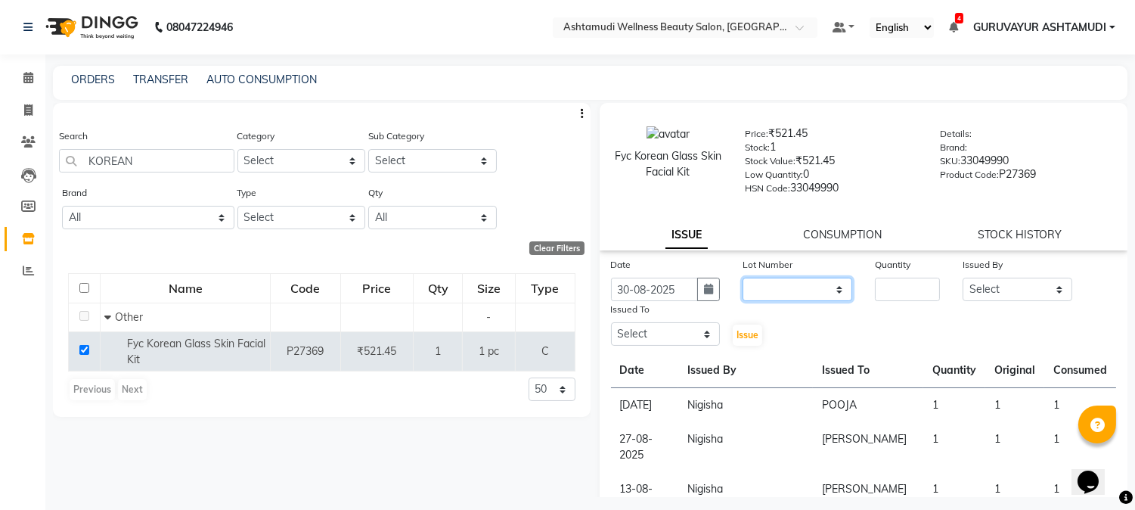
click at [818, 293] on select "None" at bounding box center [798, 289] width 110 height 23
select select "0: null"
click at [743, 278] on select "None" at bounding box center [798, 289] width 110 height 23
click at [885, 284] on input "number" at bounding box center [907, 289] width 65 height 23
type input "1"
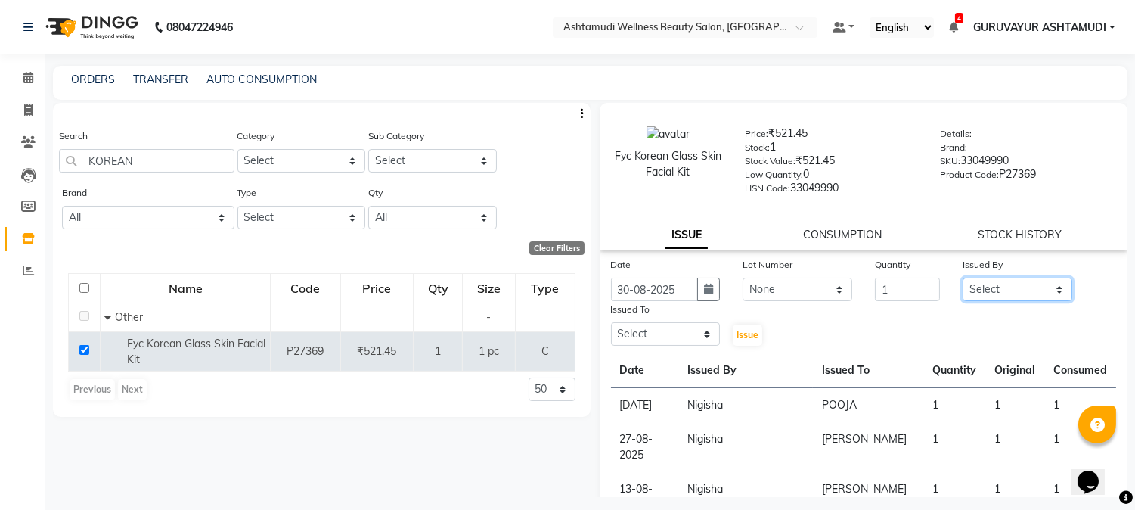
click at [1033, 289] on select "Select Aathithya ANILA Anjana Das ARYA GURUVAYUR ASHTAMUDI NEETHU Nigisha POOJA…" at bounding box center [1018, 289] width 110 height 23
select select "69602"
click at [963, 278] on select "Select Aathithya ANILA Anjana Das ARYA GURUVAYUR ASHTAMUDI NEETHU Nigisha POOJA…" at bounding box center [1018, 289] width 110 height 23
click at [697, 337] on select "Select Aathithya ANILA Anjana Das ARYA GURUVAYUR ASHTAMUDI NEETHU Nigisha POOJA…" at bounding box center [666, 333] width 110 height 23
select select "39865"
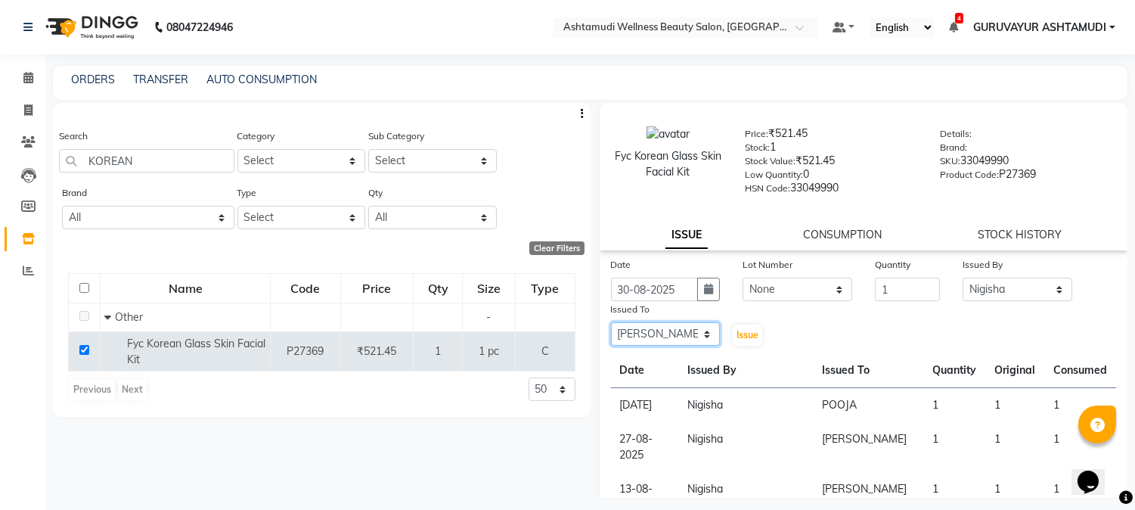
click at [611, 323] on select "Select Aathithya ANILA Anjana Das ARYA GURUVAYUR ASHTAMUDI NEETHU Nigisha POOJA…" at bounding box center [666, 333] width 110 height 23
click at [741, 337] on span "Issue" at bounding box center [748, 334] width 22 height 11
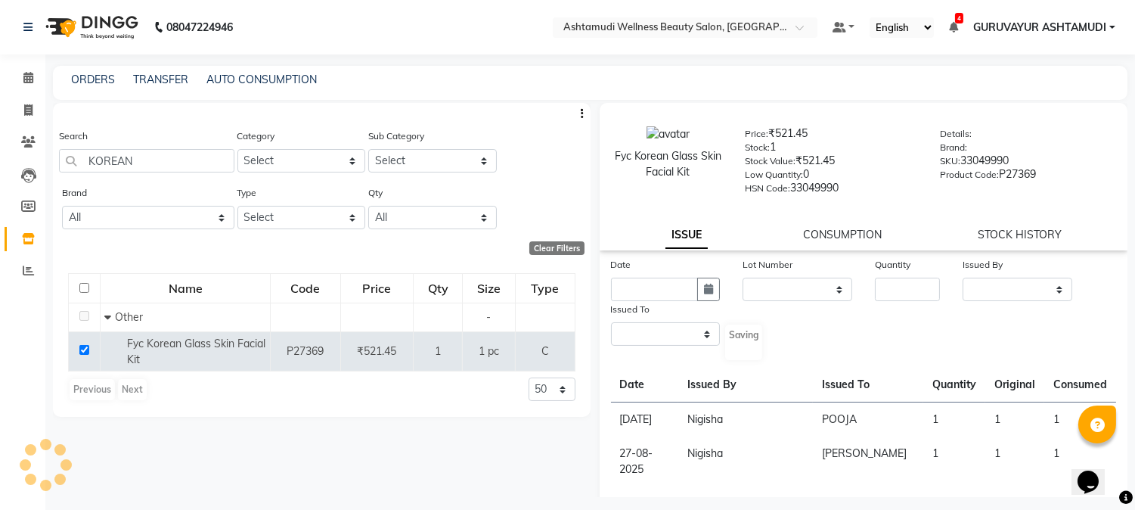
select select
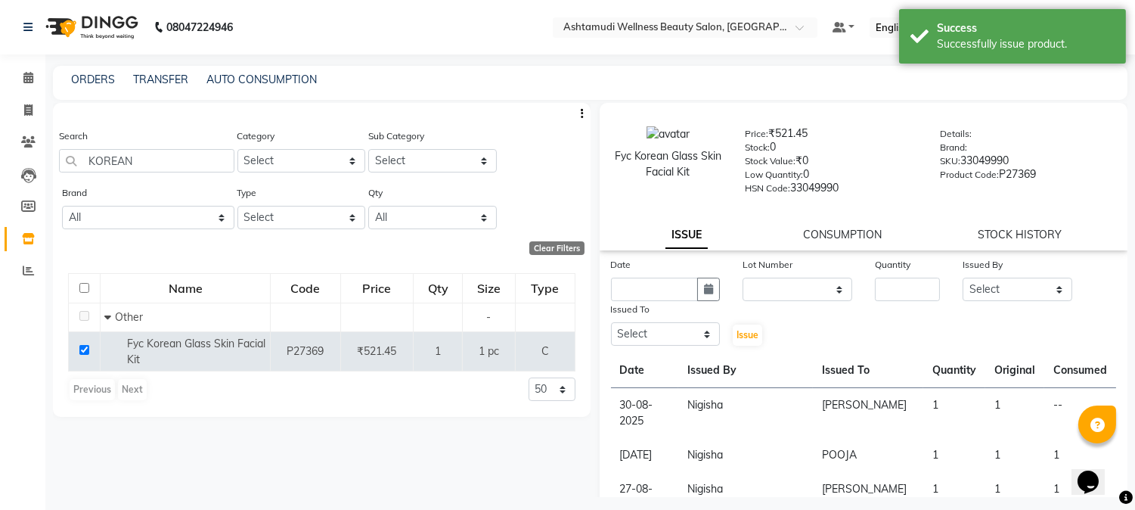
click at [257, 458] on div "Search KOREAN Category Select Hair Skin Makeup Personal Care Appliances Beard W…" at bounding box center [322, 300] width 538 height 394
drag, startPoint x: 149, startPoint y: 157, endPoint x: 81, endPoint y: 165, distance: 68.5
click at [81, 165] on input "KOREAN" at bounding box center [146, 160] width 175 height 23
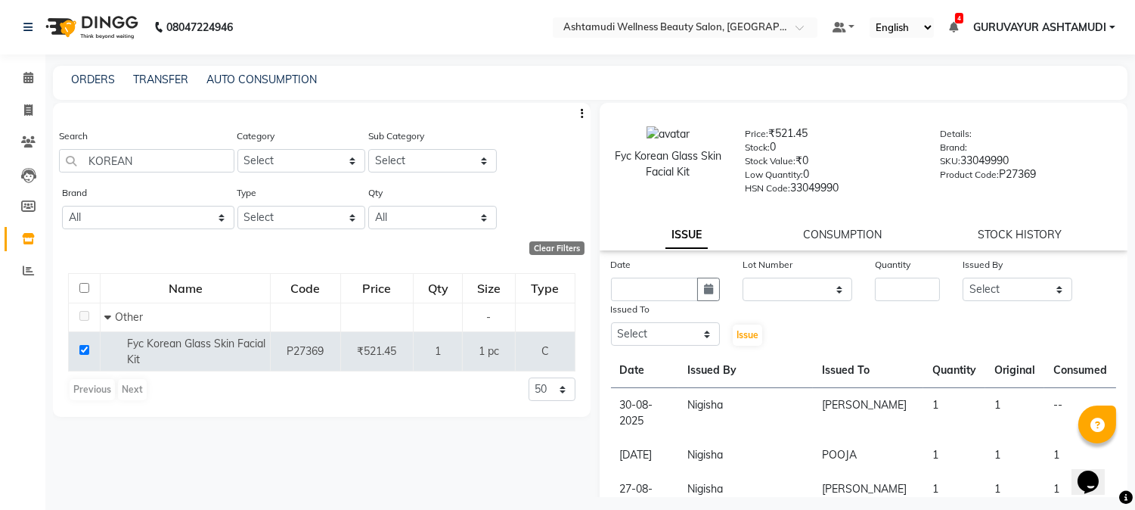
click at [2, 358] on div "Calendar Invoice Clients Leads Members Inventory Reports Completed InProgress U…" at bounding box center [102, 270] width 204 height 454
click at [33, 77] on span at bounding box center [28, 78] width 26 height 17
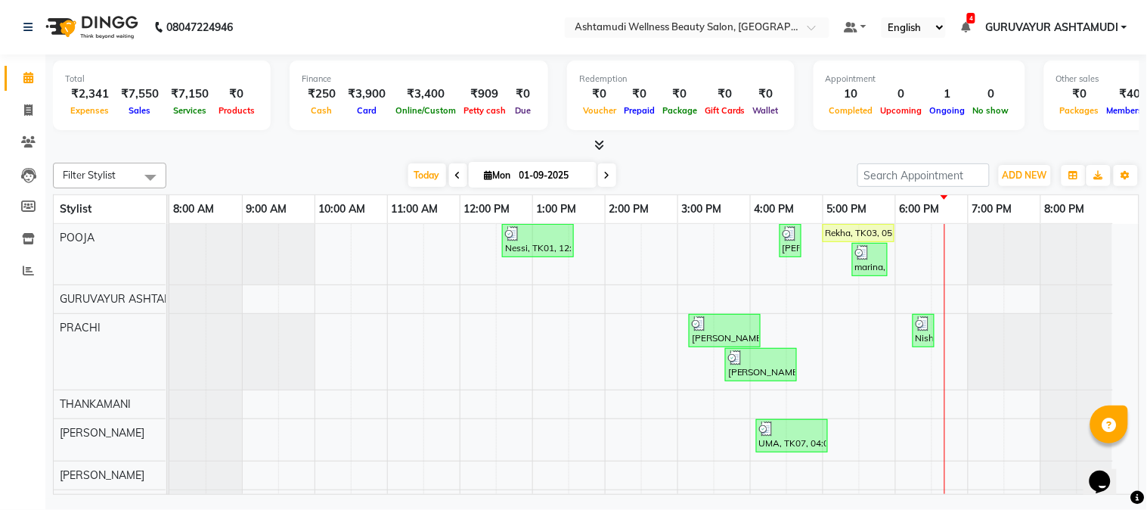
click at [1121, 23] on link "GURUVAYUR ASHTAMUDI" at bounding box center [1056, 28] width 142 height 16
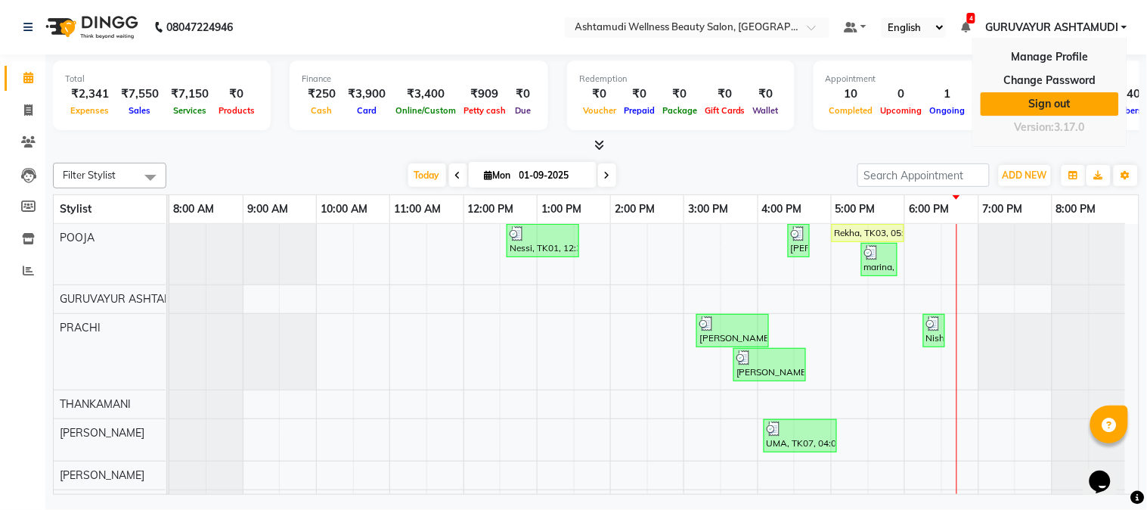
click at [1055, 110] on link "Sign out" at bounding box center [1050, 103] width 138 height 23
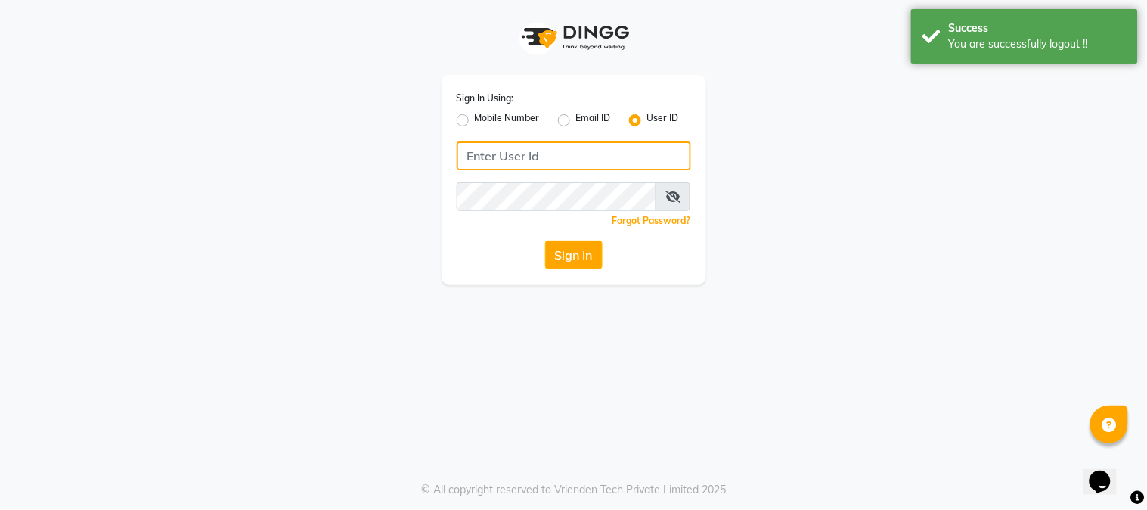
type input "e1947-06"
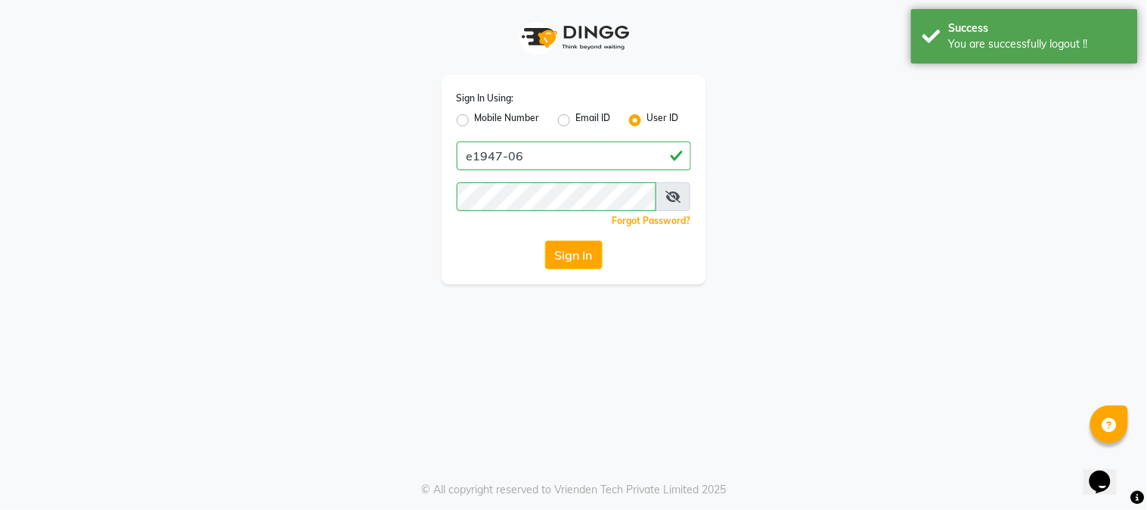
click at [673, 197] on icon at bounding box center [673, 197] width 15 height 12
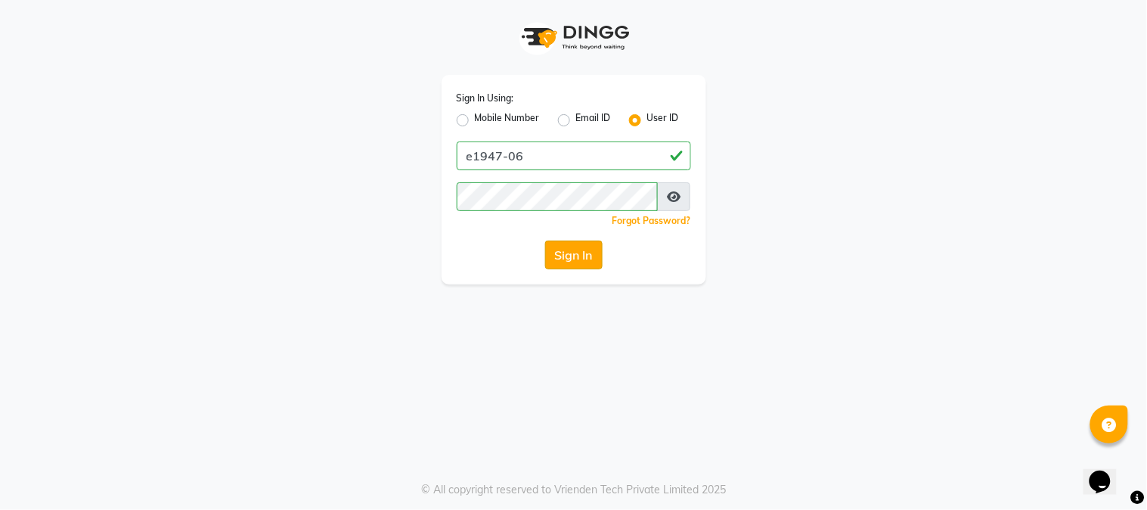
click at [592, 259] on button "Sign In" at bounding box center [573, 254] width 57 height 29
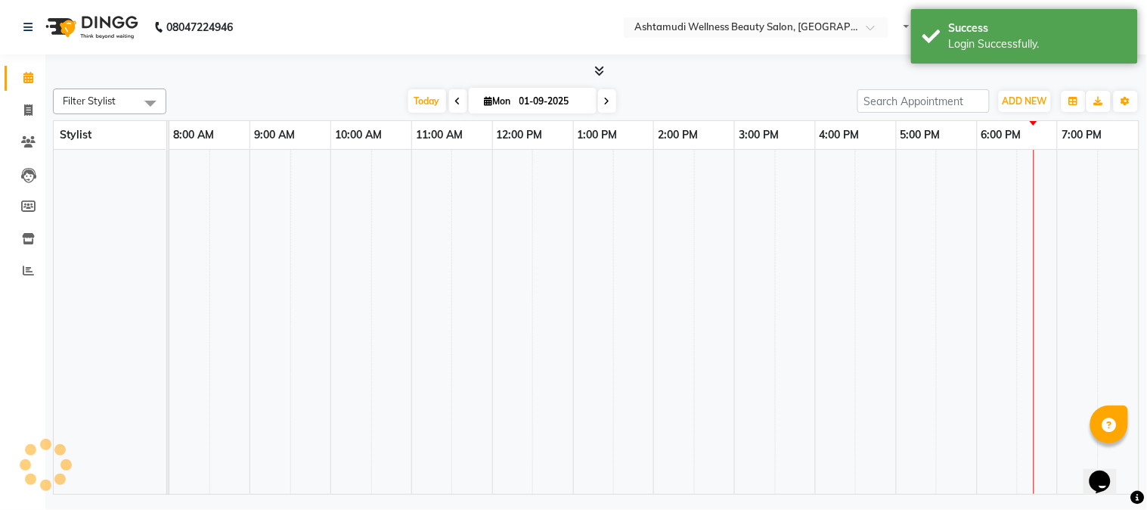
select select "en"
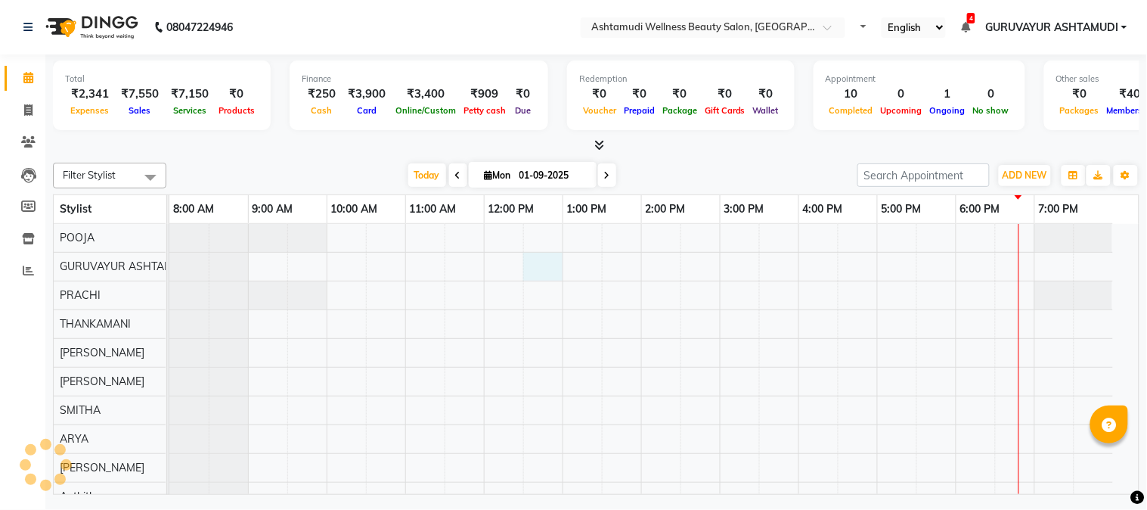
click at [563, 260] on td at bounding box center [582, 425] width 39 height 402
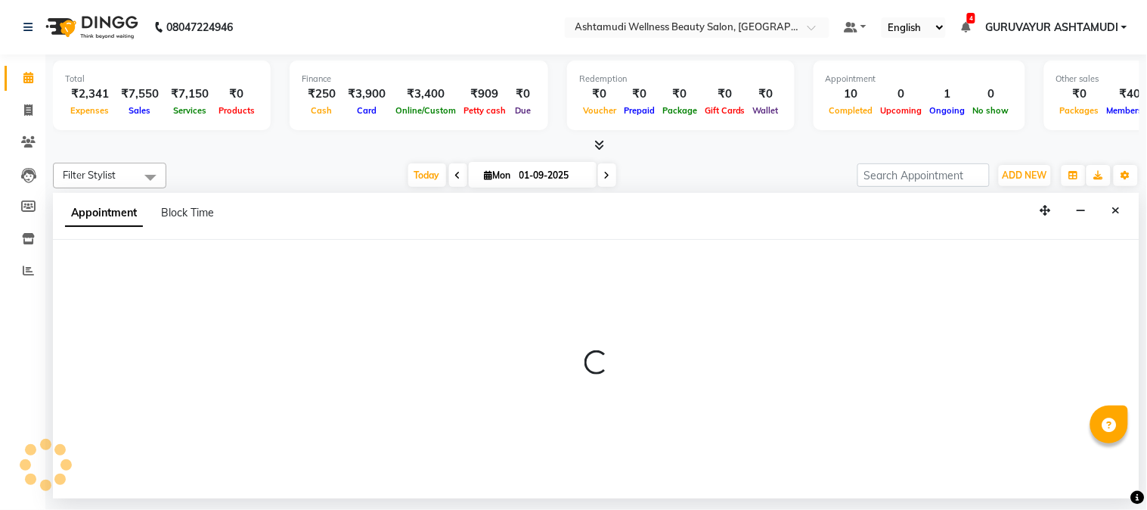
select select "27526"
select select "tentative"
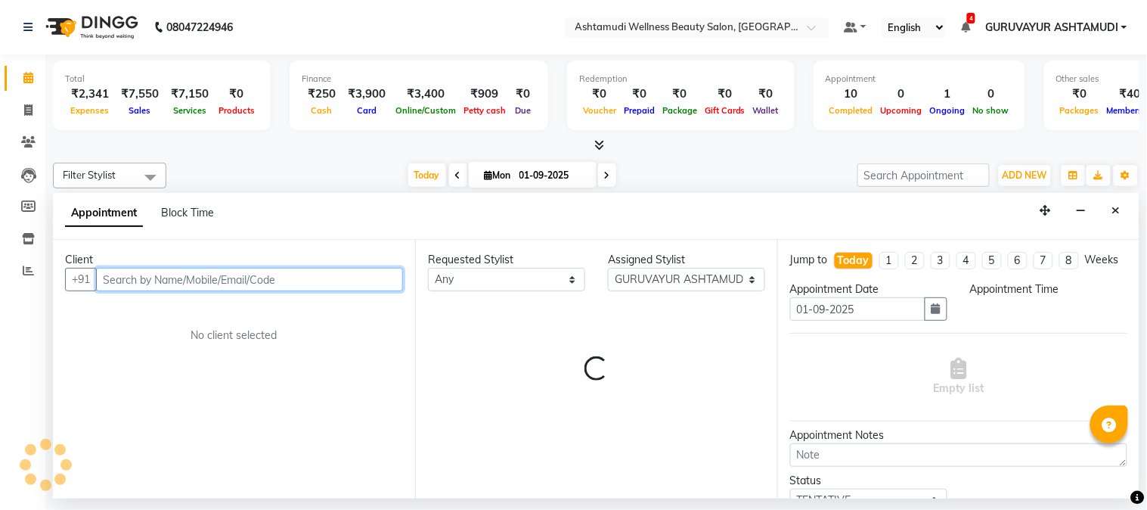
select select "750"
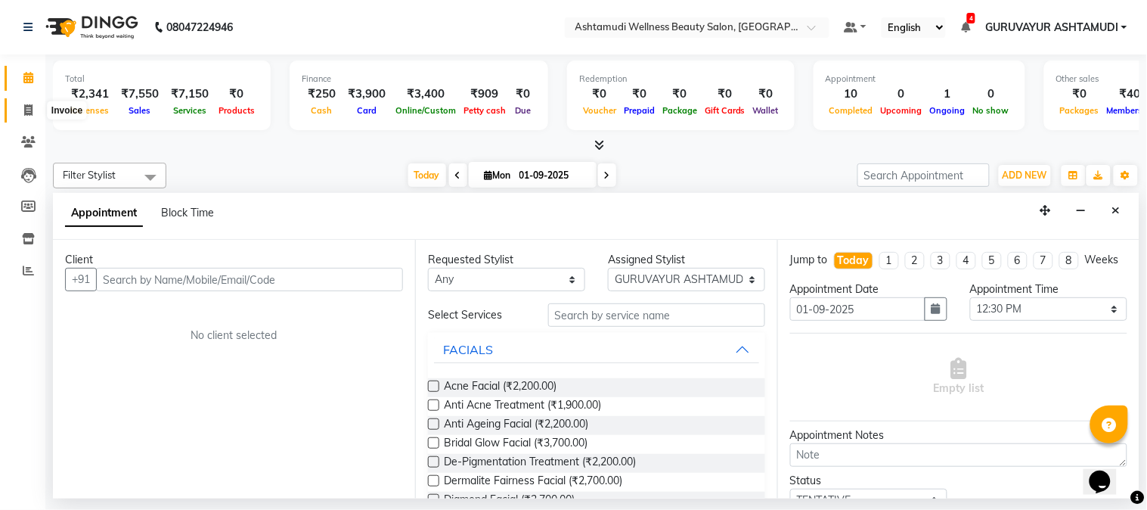
click at [24, 115] on icon at bounding box center [28, 109] width 8 height 11
select select "4660"
select select "service"
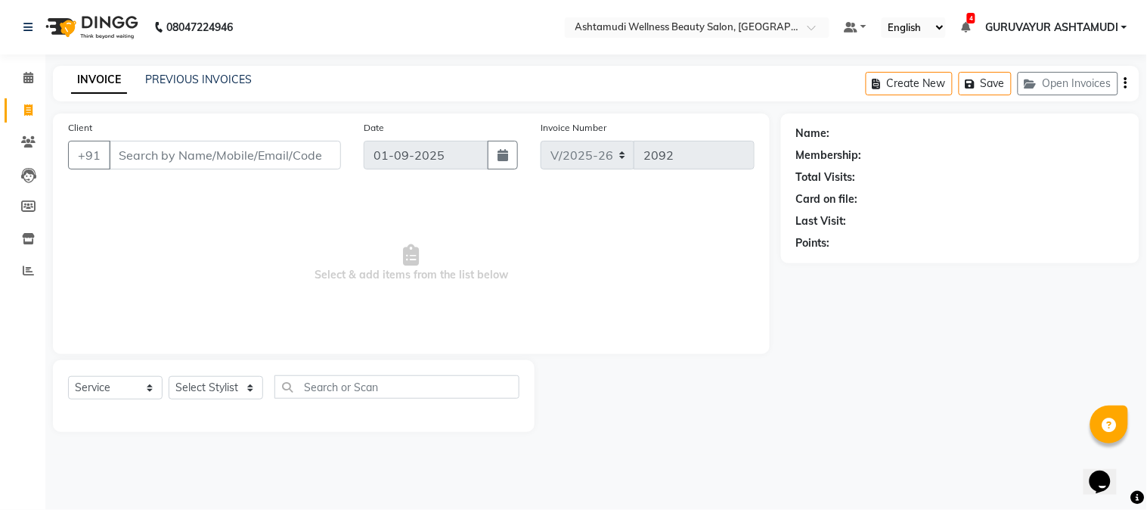
click at [248, 156] on input "Client" at bounding box center [225, 155] width 232 height 29
click at [26, 76] on icon at bounding box center [28, 77] width 10 height 11
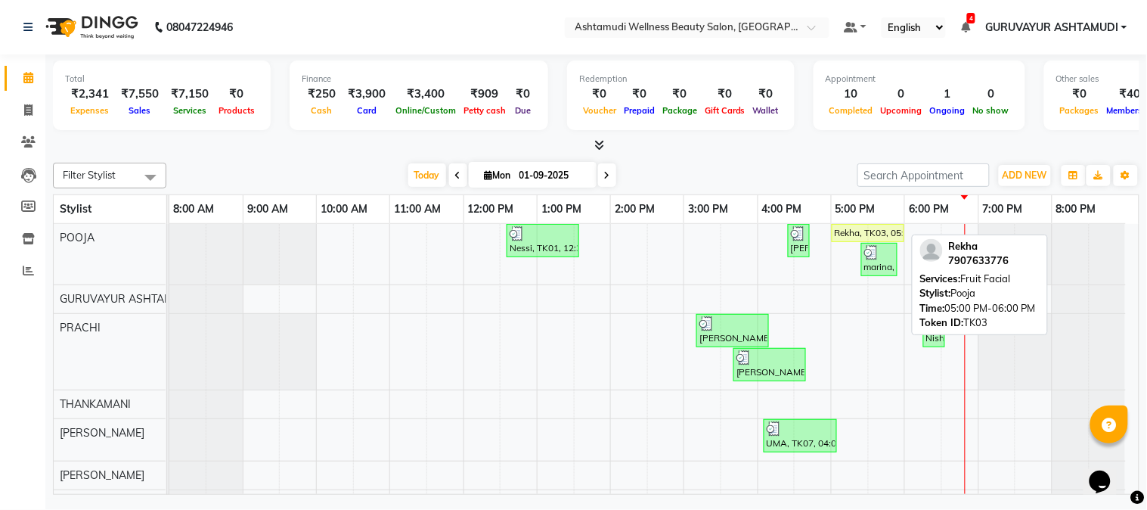
click at [848, 232] on div "Rekha, TK03, 05:00 PM-06:00 PM, Fruit Facial" at bounding box center [868, 233] width 70 height 14
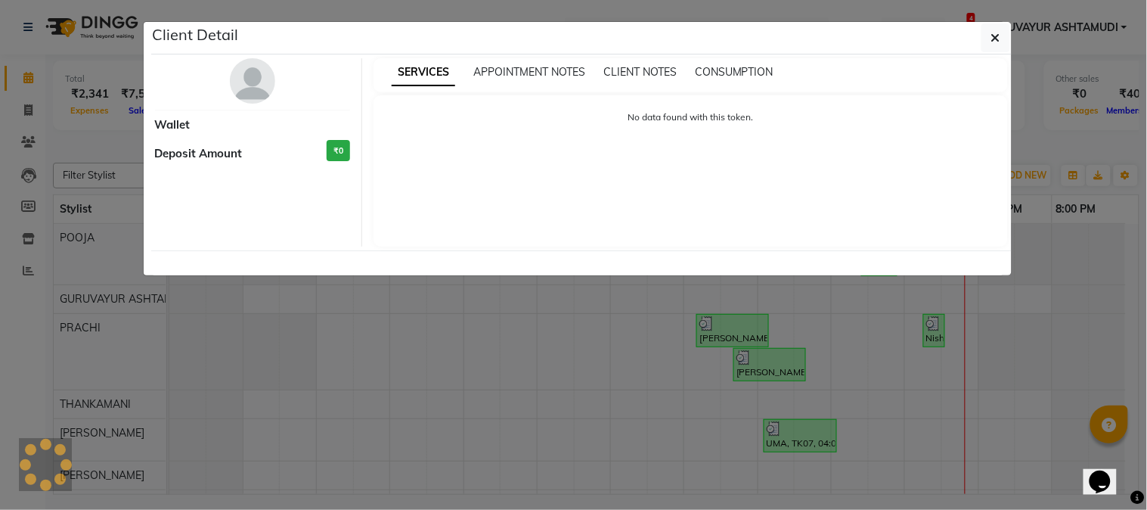
select select "1"
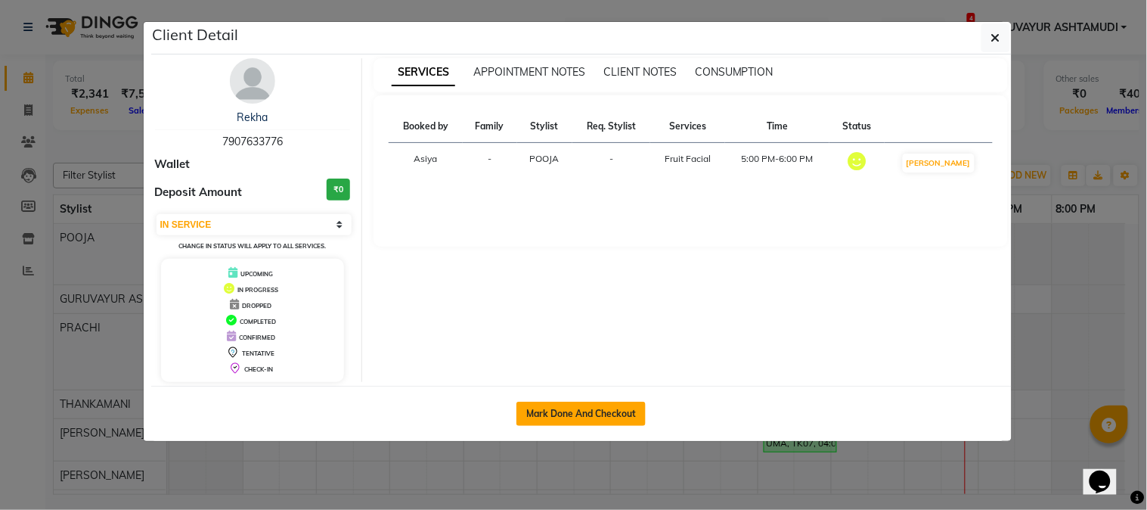
click at [579, 414] on button "Mark Done And Checkout" at bounding box center [581, 414] width 129 height 24
select select "4660"
select select "service"
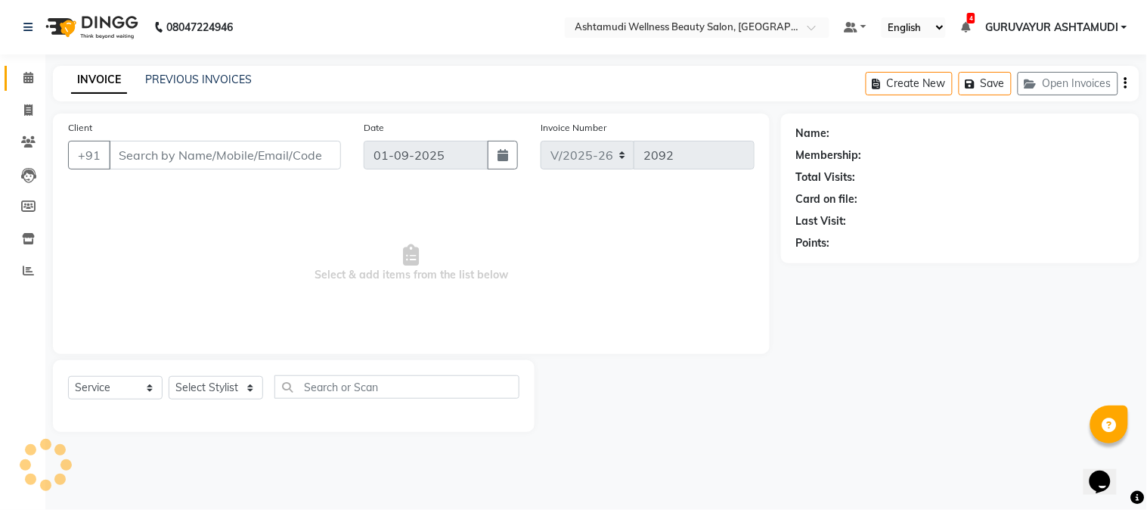
select select "3"
type input "7907633776"
select select "27386"
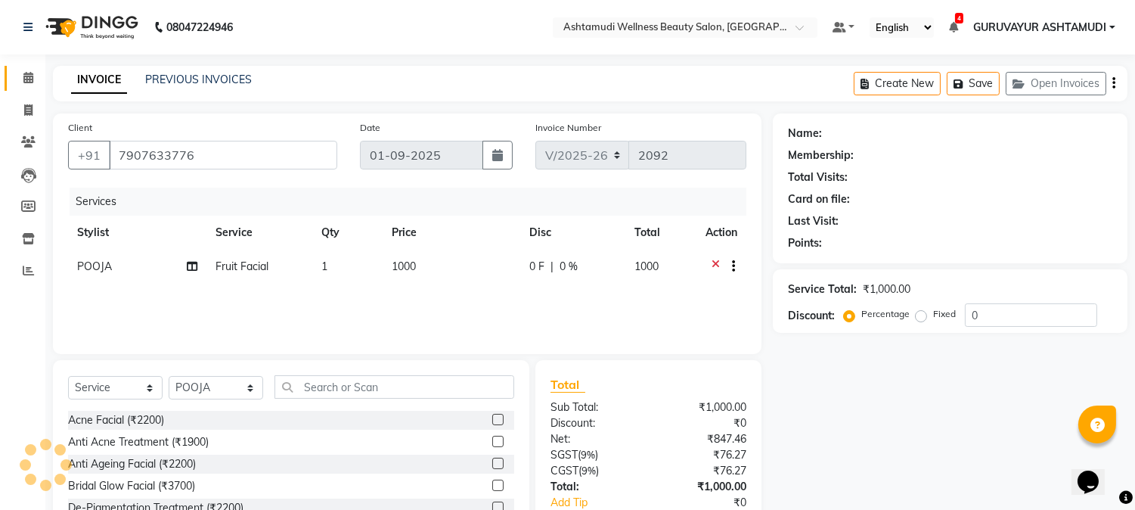
select select "1: Object"
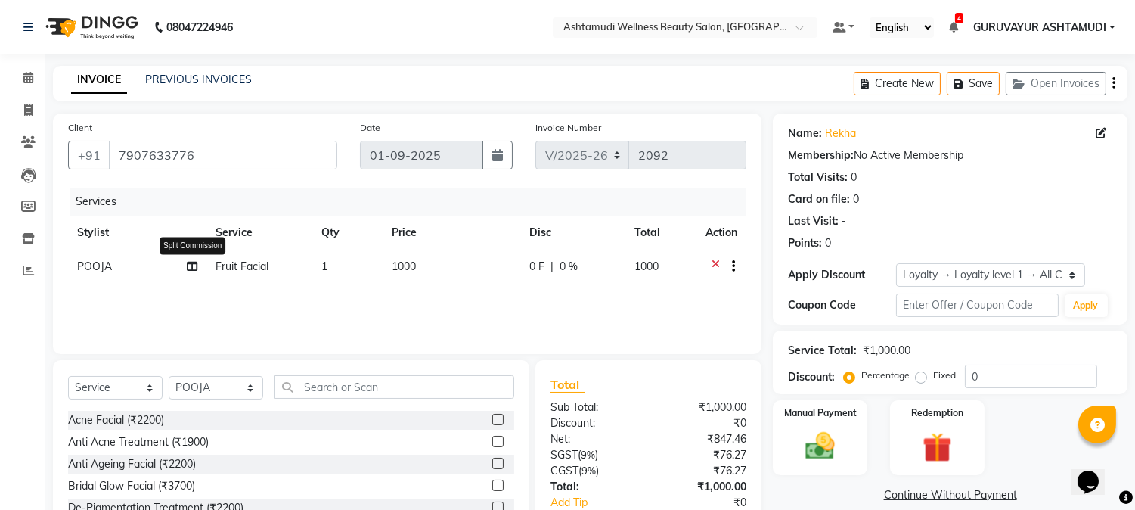
click at [188, 268] on icon at bounding box center [192, 266] width 11 height 11
select select "27386"
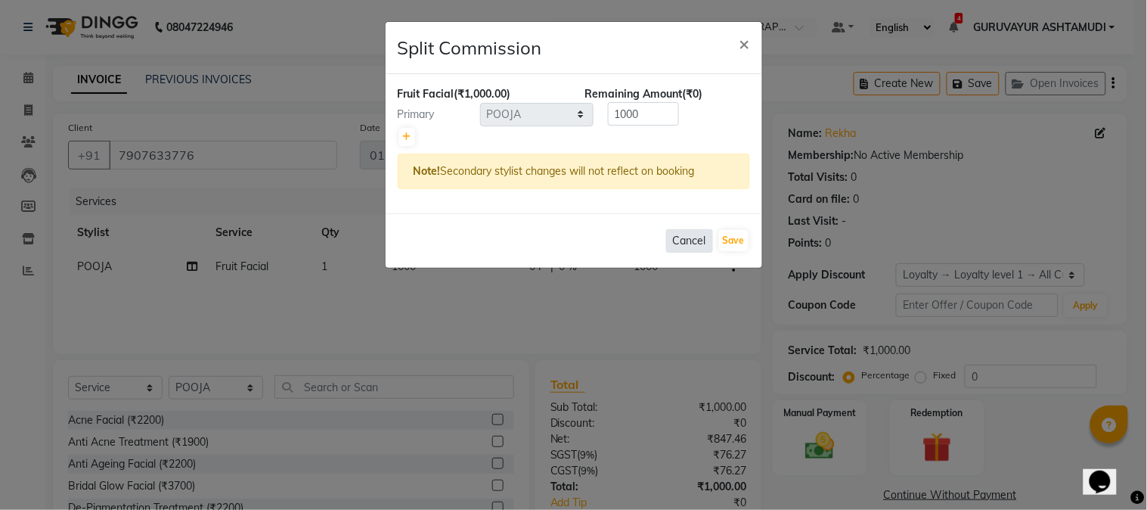
click at [686, 242] on button "Cancel" at bounding box center [689, 240] width 47 height 23
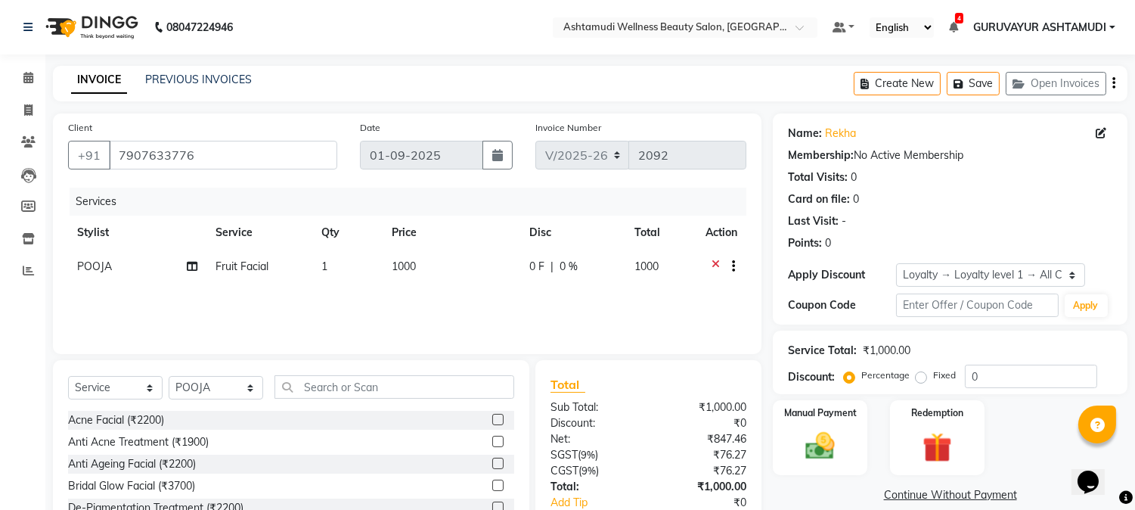
click at [250, 261] on span "Fruit Facial" at bounding box center [242, 266] width 53 height 14
select select "27386"
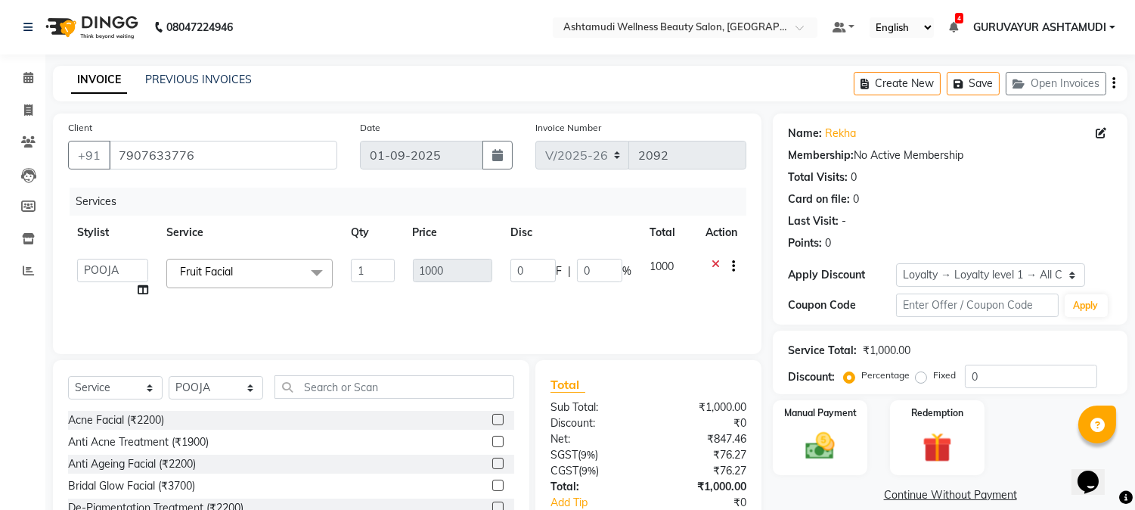
click at [314, 268] on span at bounding box center [317, 273] width 30 height 29
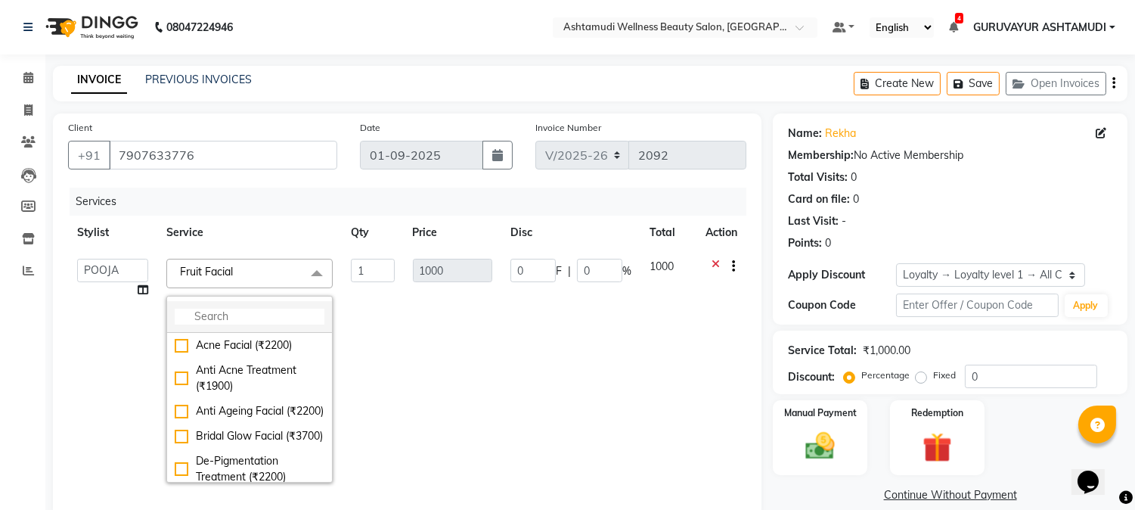
click at [298, 306] on li at bounding box center [249, 317] width 165 height 32
click at [298, 315] on input "multiselect-search" at bounding box center [250, 317] width 150 height 16
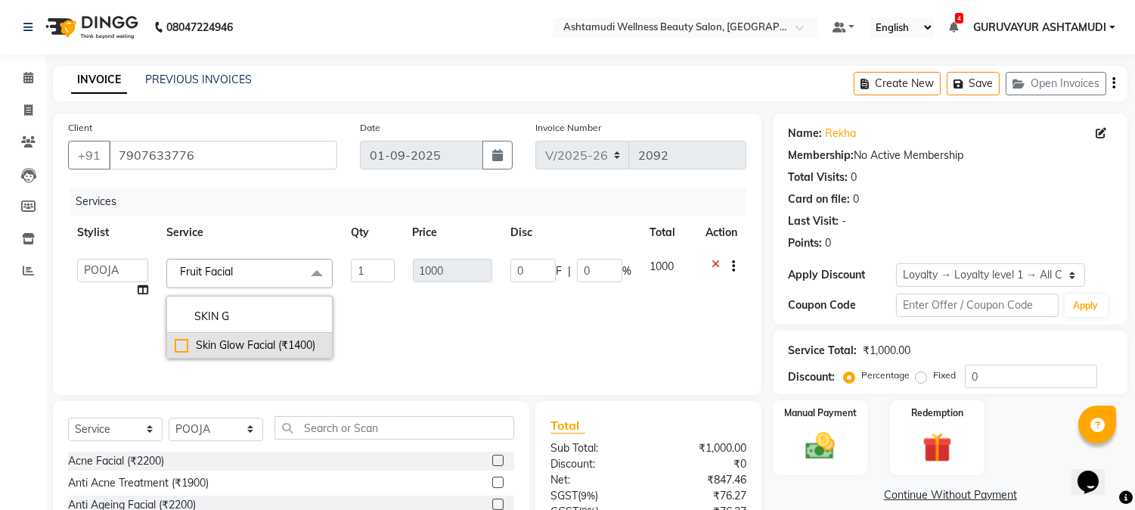
type input "SKIN G"
click at [182, 338] on div "Skin Glow Facial (₹1400)" at bounding box center [250, 345] width 150 height 16
checkbox input "true"
type input "1400"
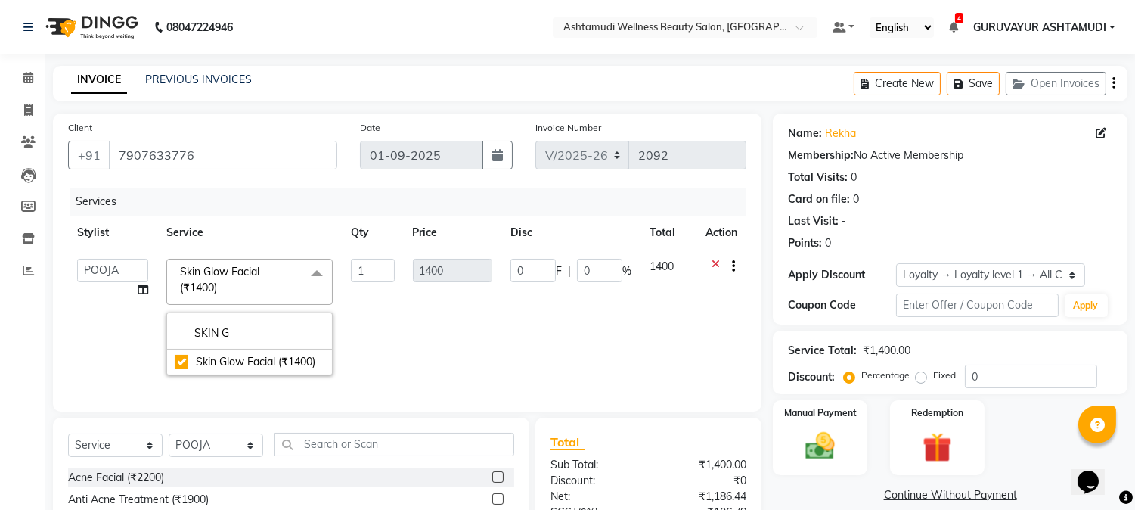
click at [374, 337] on td "1" at bounding box center [372, 317] width 61 height 135
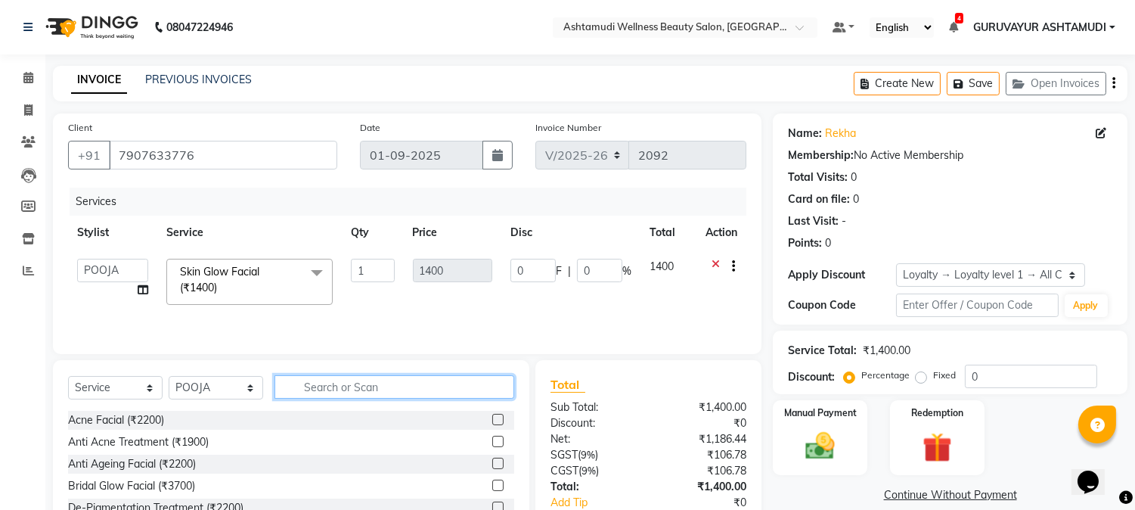
click at [366, 389] on input "text" at bounding box center [395, 386] width 240 height 23
type input "P"
type input "TAN"
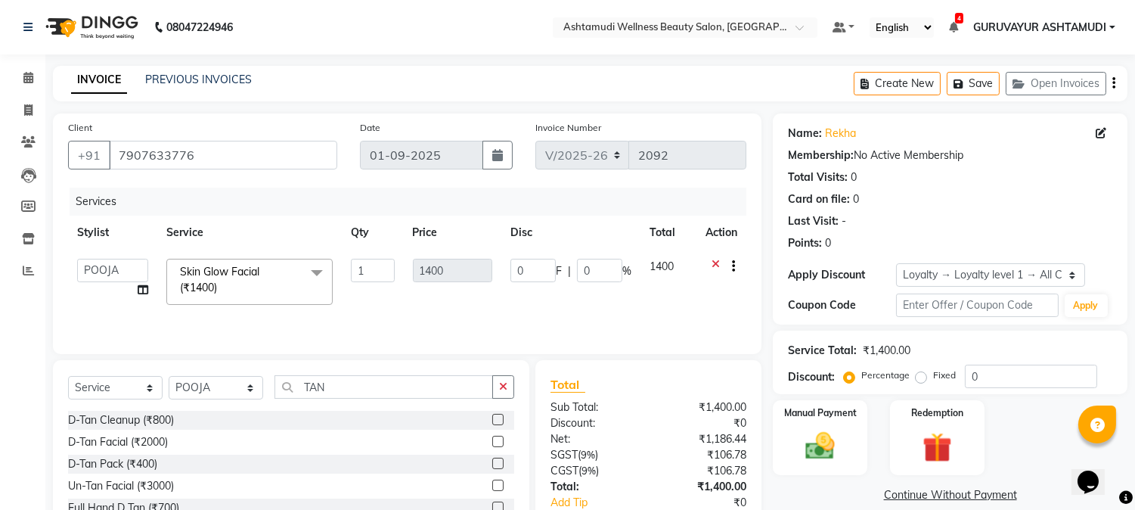
click at [492, 464] on label at bounding box center [497, 463] width 11 height 11
click at [492, 464] on input "checkbox" at bounding box center [497, 464] width 10 height 10
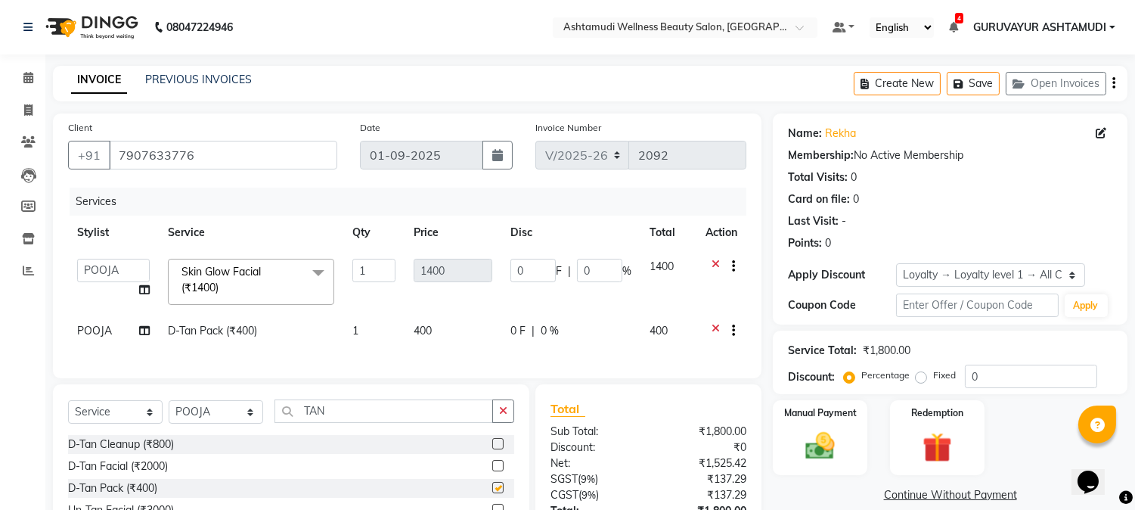
checkbox input "false"
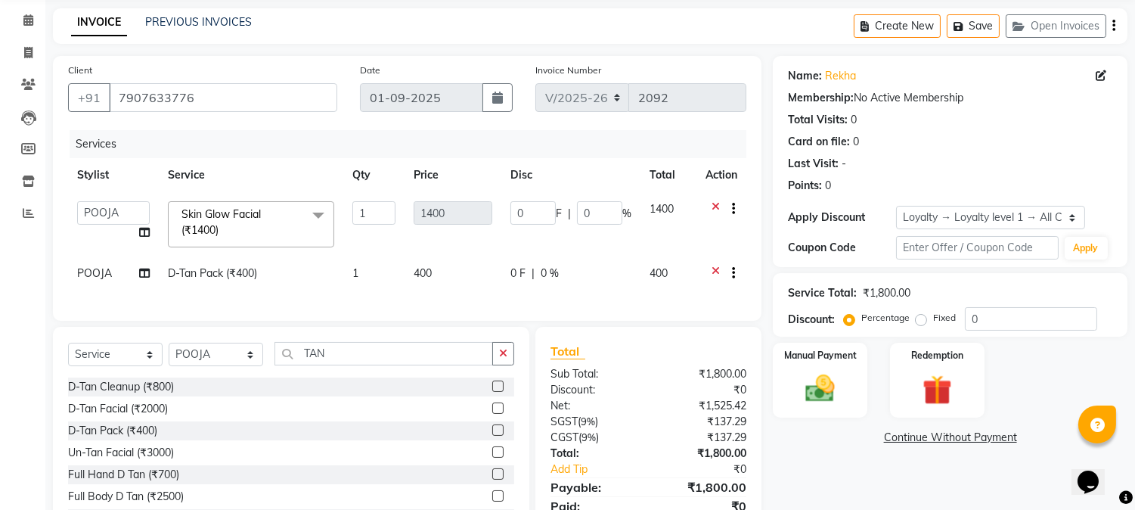
scroll to position [132, 0]
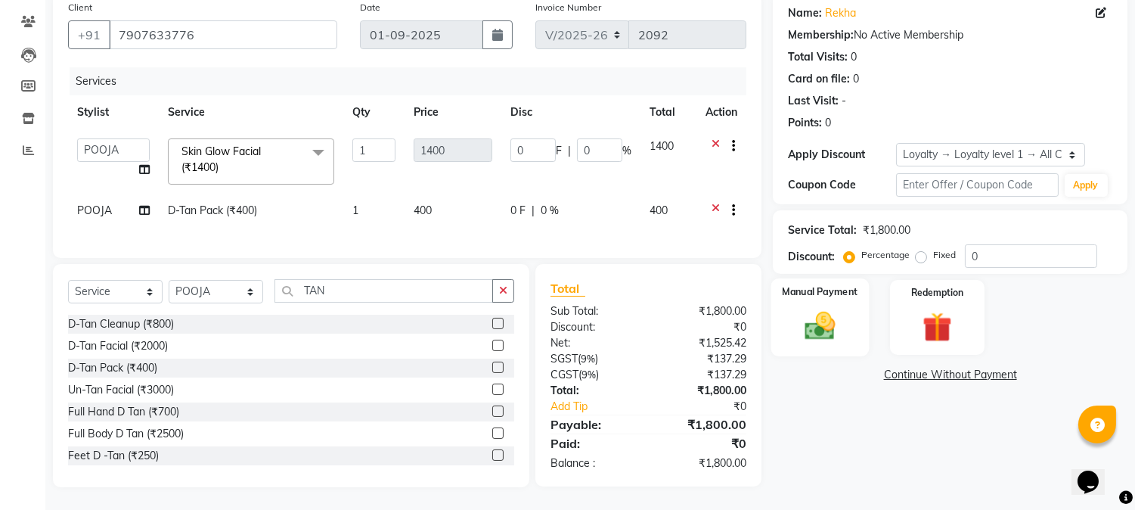
click at [818, 311] on img at bounding box center [821, 327] width 50 height 36
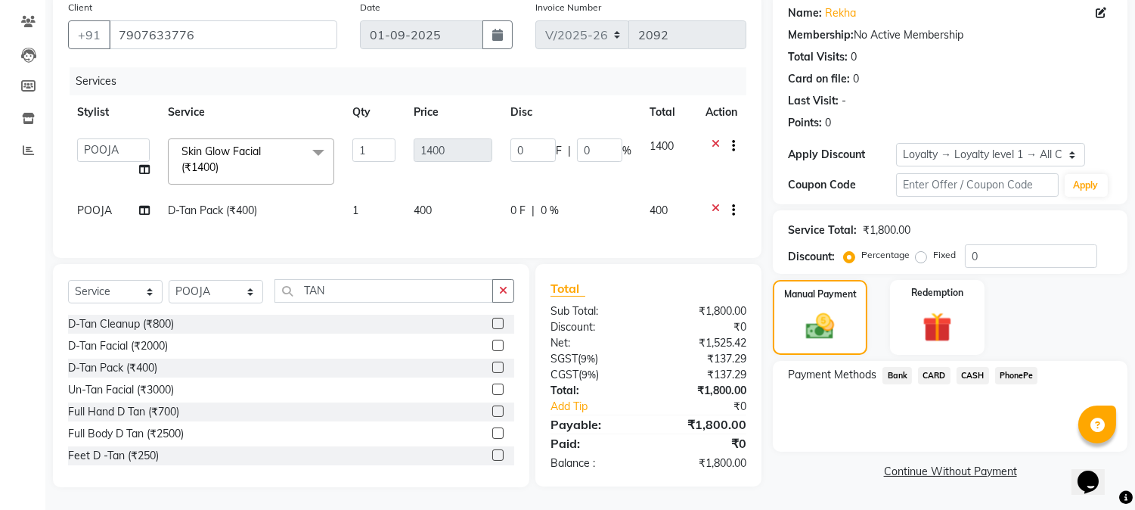
click at [1010, 367] on span "PhonePe" at bounding box center [1016, 375] width 43 height 17
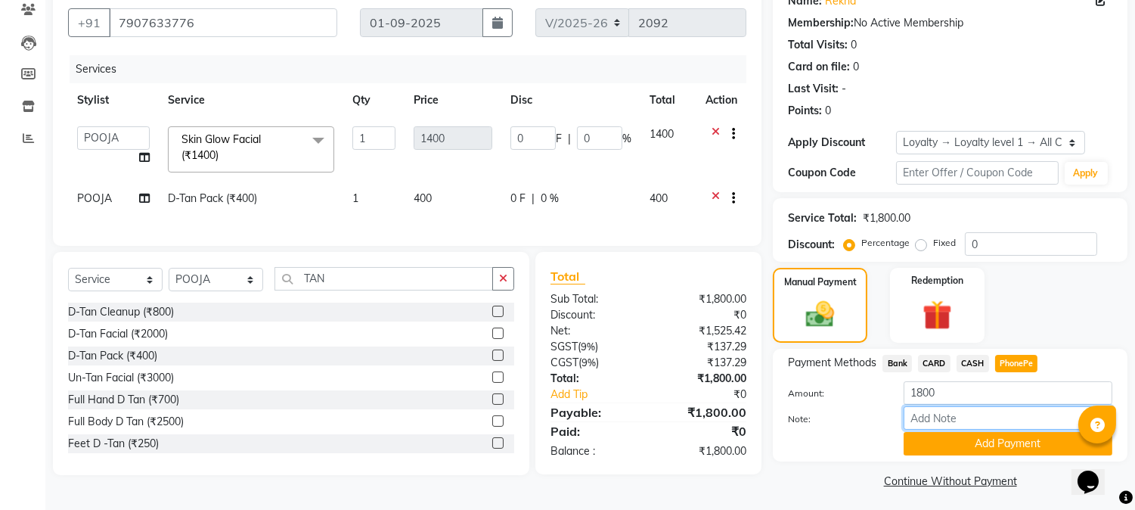
drag, startPoint x: 979, startPoint y: 414, endPoint x: 979, endPoint y: 407, distance: 7.6
click at [979, 414] on input "Note:" at bounding box center [1008, 417] width 209 height 23
type input "NIGISHA"
click at [995, 439] on button "Add Payment" at bounding box center [1008, 443] width 209 height 23
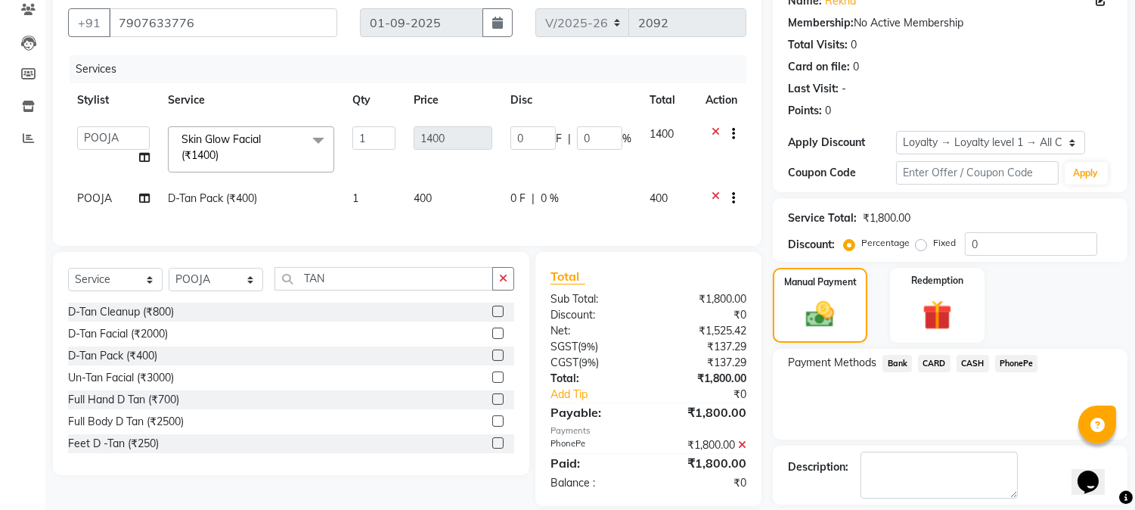
scroll to position [238, 0]
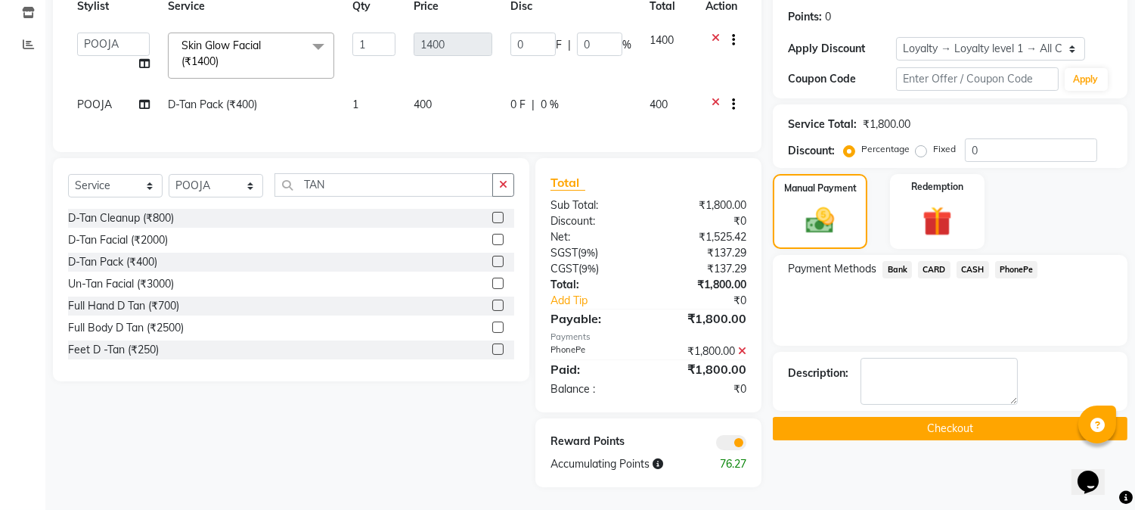
click at [953, 417] on button "Checkout" at bounding box center [950, 428] width 355 height 23
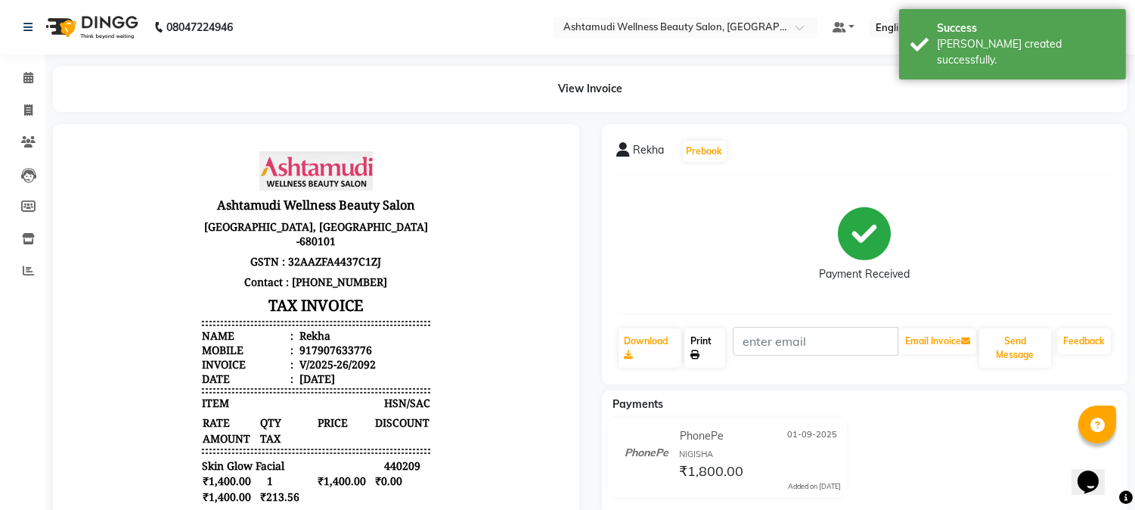
click at [700, 353] on icon at bounding box center [694, 354] width 9 height 9
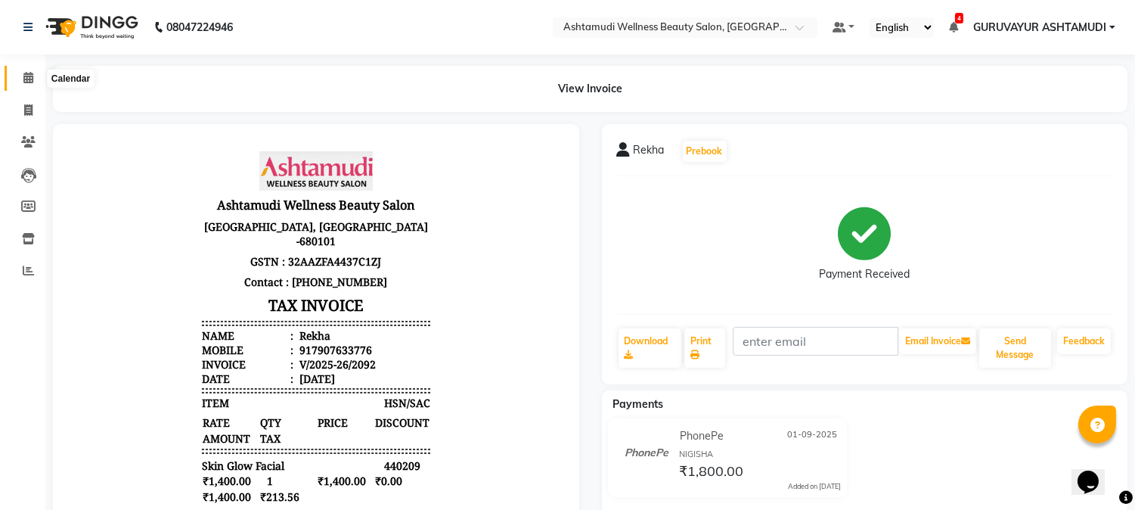
click at [21, 78] on span at bounding box center [28, 78] width 26 height 17
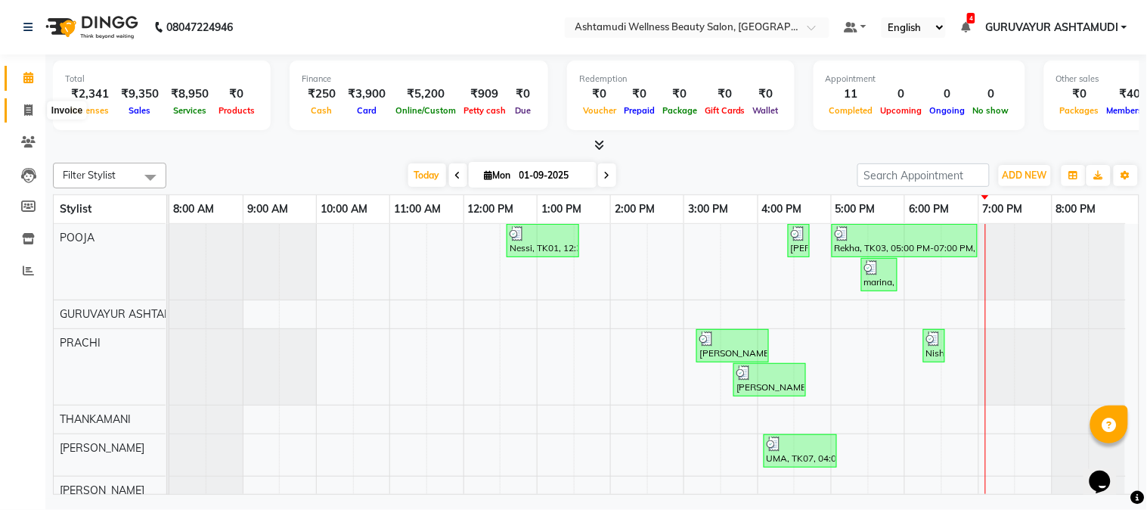
click at [24, 110] on icon at bounding box center [28, 109] width 8 height 11
select select "service"
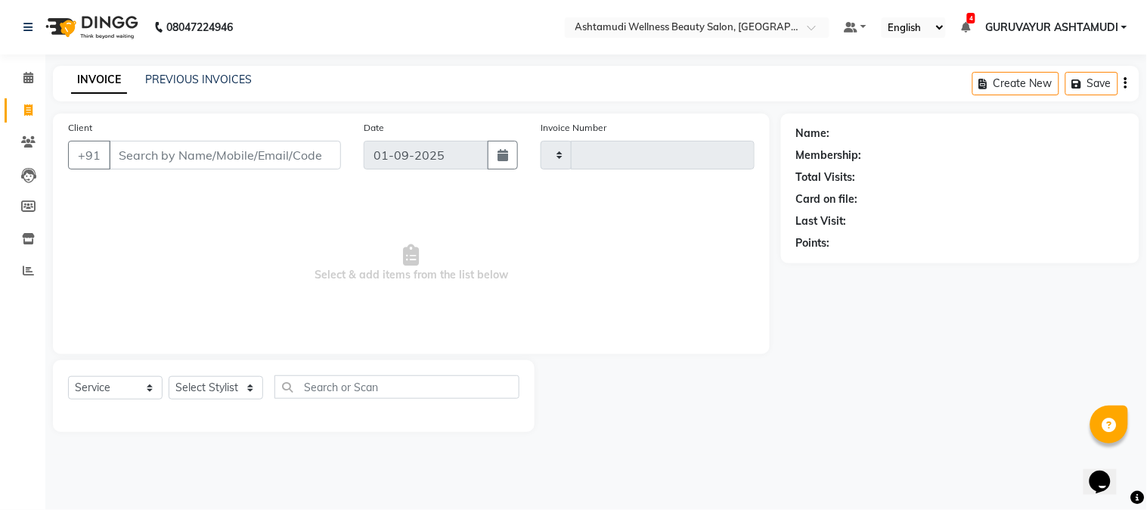
type input "2093"
select select "4660"
click at [182, 164] on input "Client" at bounding box center [225, 155] width 232 height 29
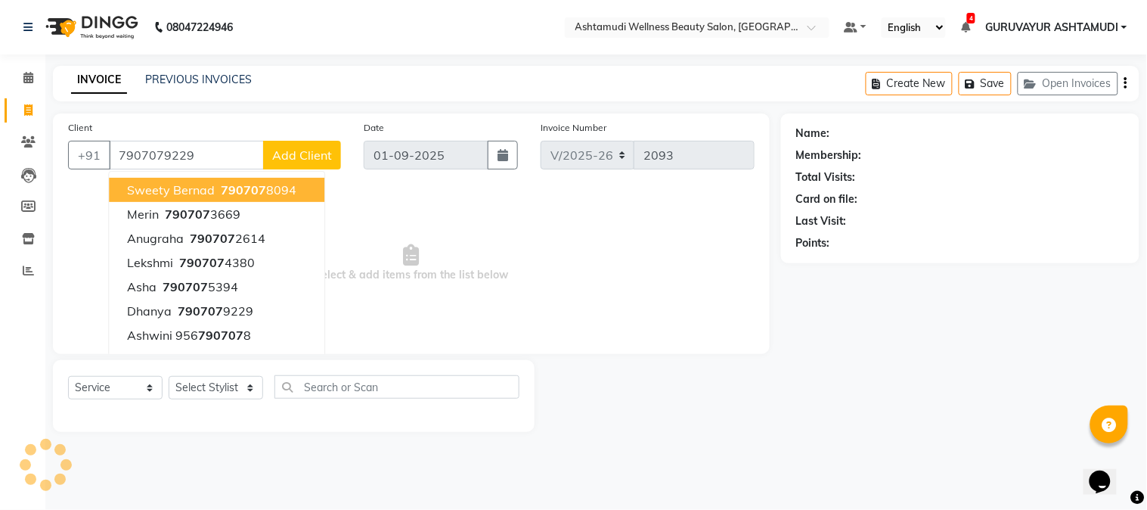
type input "7907079229"
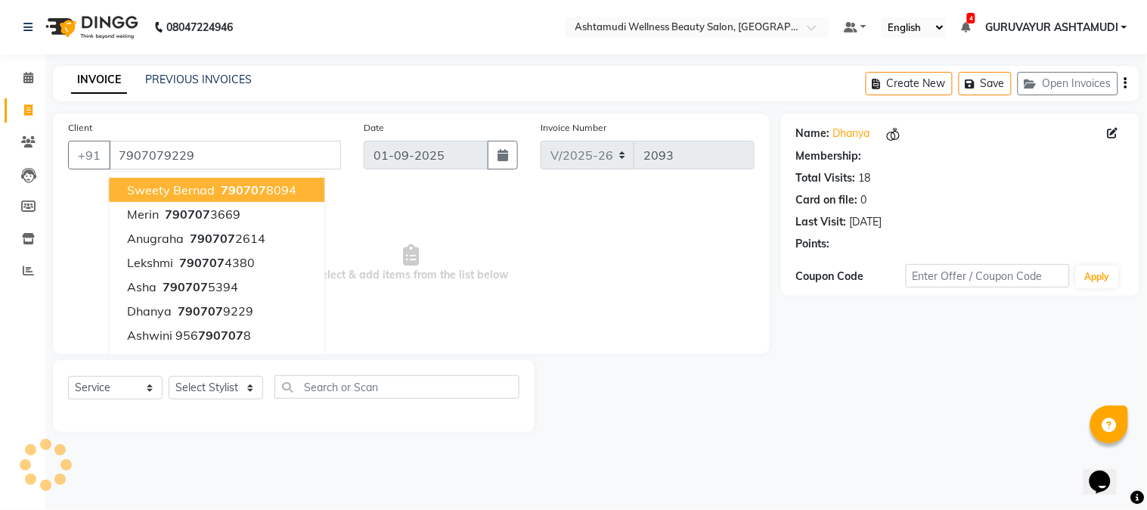
select select "1: Object"
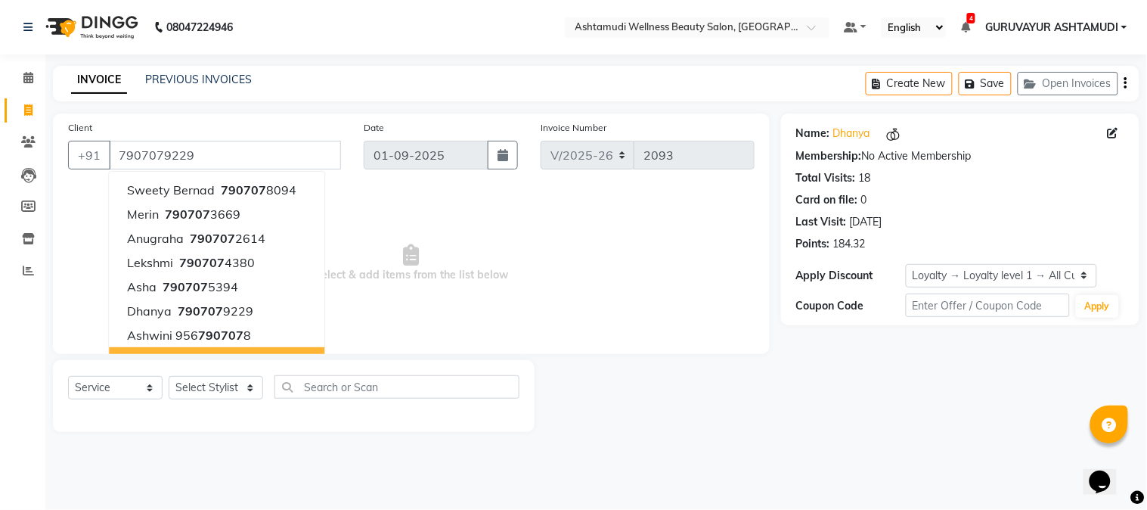
drag, startPoint x: 101, startPoint y: 441, endPoint x: 109, endPoint y: 439, distance: 7.9
click at [104, 441] on main "INVOICE PREVIOUS INVOICES Create New Save Open Invoices Client +91 7907079229 S…" at bounding box center [596, 260] width 1102 height 389
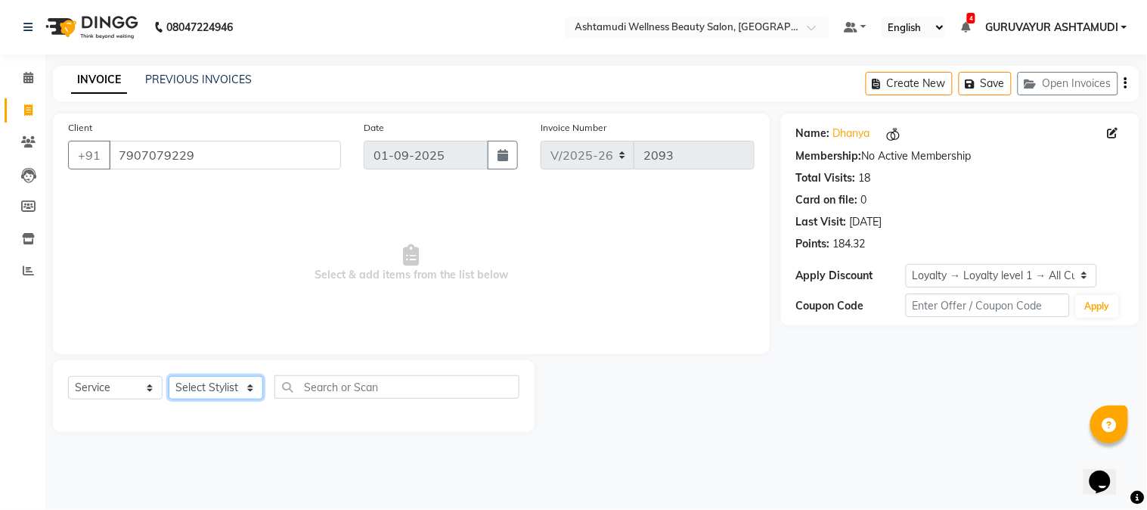
click at [243, 390] on select "Select Stylist Aathithya [PERSON_NAME] [PERSON_NAME] ARYA GURUVAYUR ASHTAMUDI […" at bounding box center [216, 387] width 95 height 23
select select "27386"
click at [169, 377] on select "Select Stylist Aathithya [PERSON_NAME] [PERSON_NAME] ARYA GURUVAYUR ASHTAMUDI […" at bounding box center [216, 387] width 95 height 23
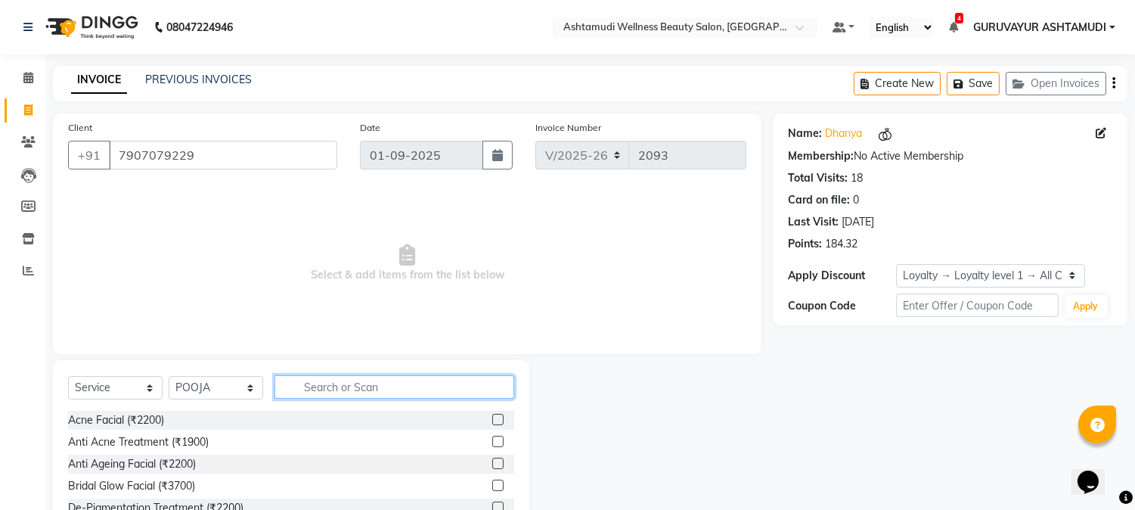
click at [323, 392] on input "text" at bounding box center [395, 386] width 240 height 23
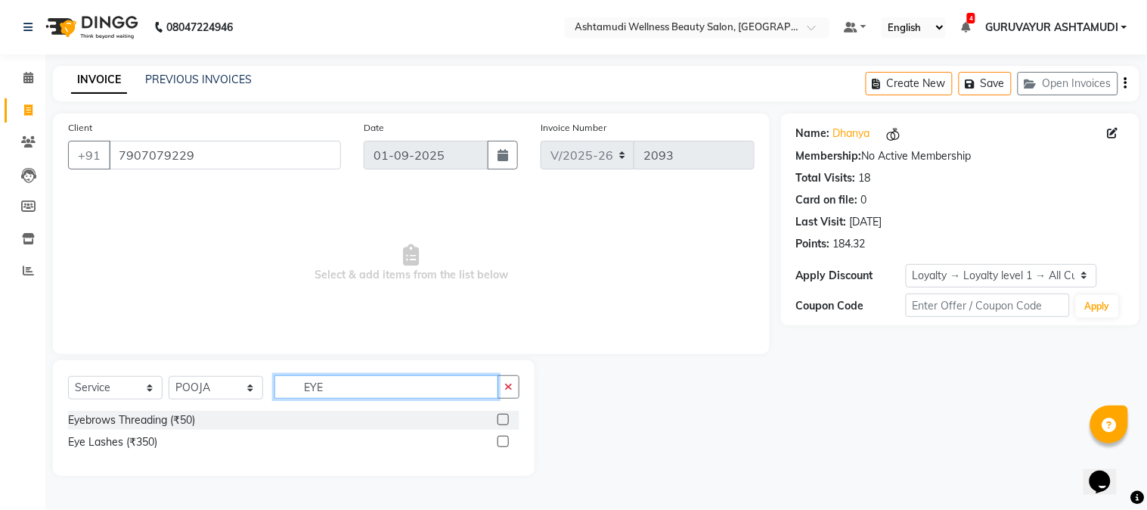
type input "EYE"
click at [507, 419] on label at bounding box center [503, 419] width 11 height 11
click at [507, 419] on input "checkbox" at bounding box center [503, 420] width 10 height 10
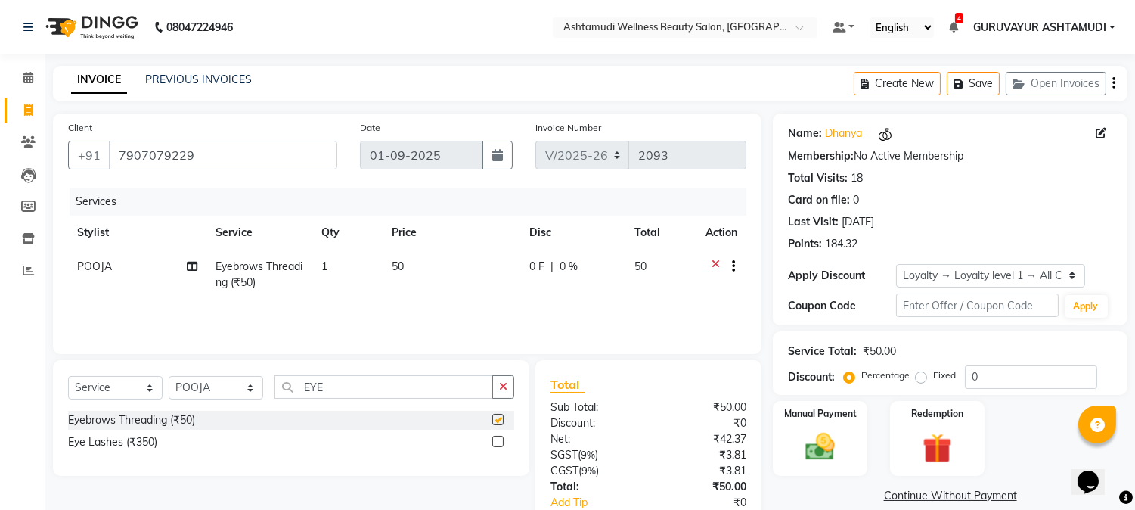
checkbox input "false"
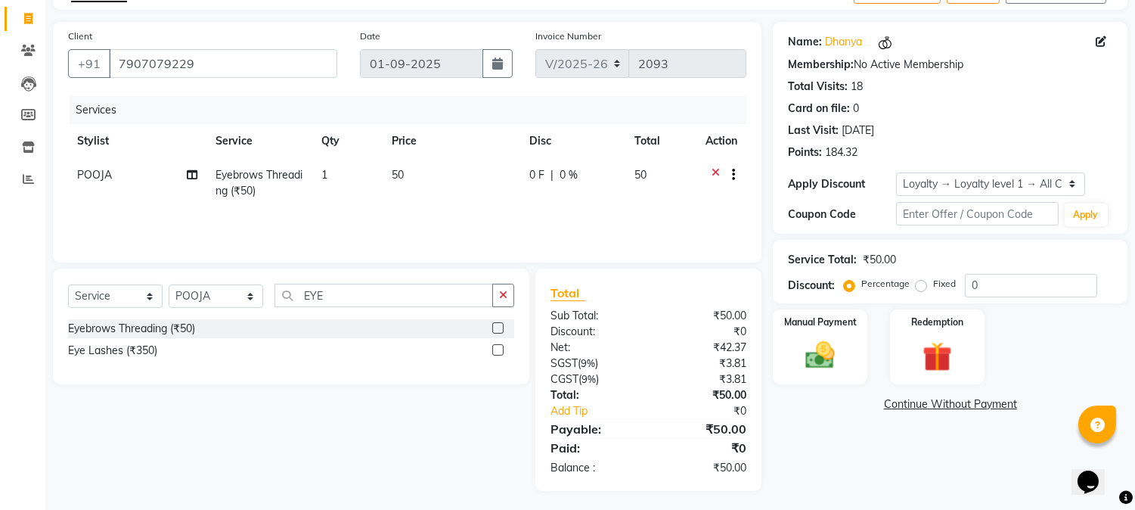
scroll to position [95, 0]
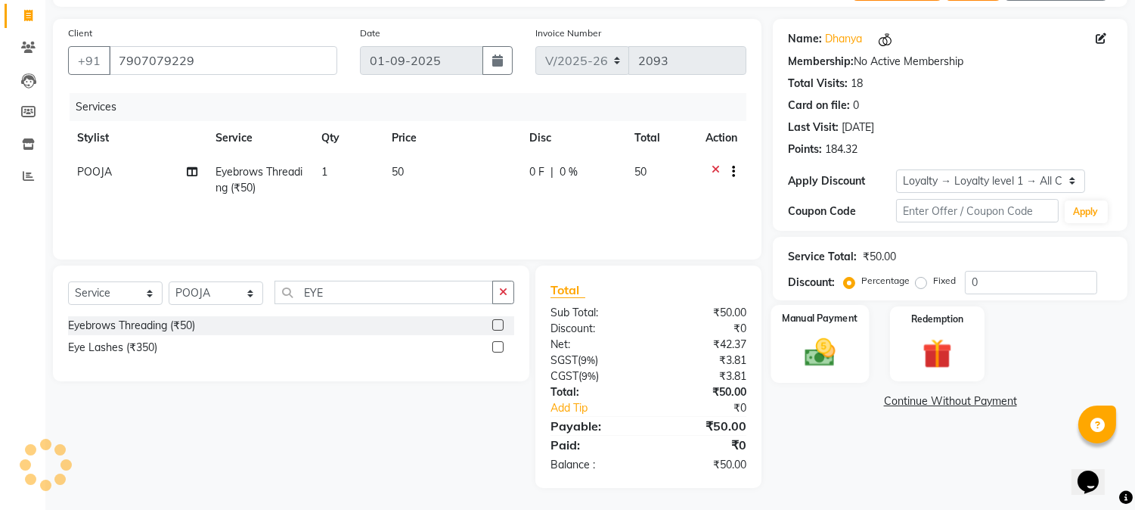
click at [812, 339] on img at bounding box center [821, 353] width 50 height 36
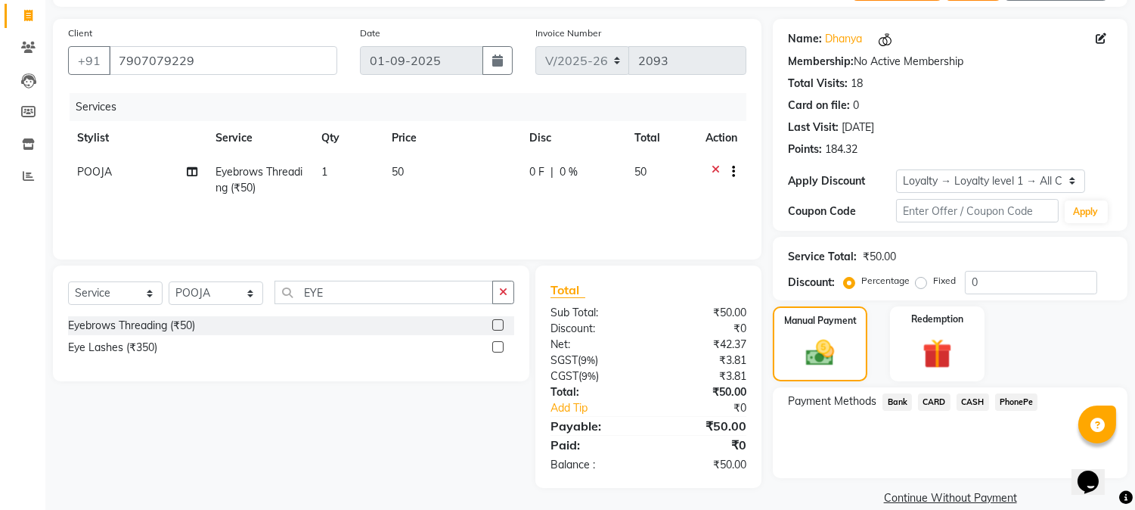
click at [1018, 397] on span "PhonePe" at bounding box center [1016, 401] width 43 height 17
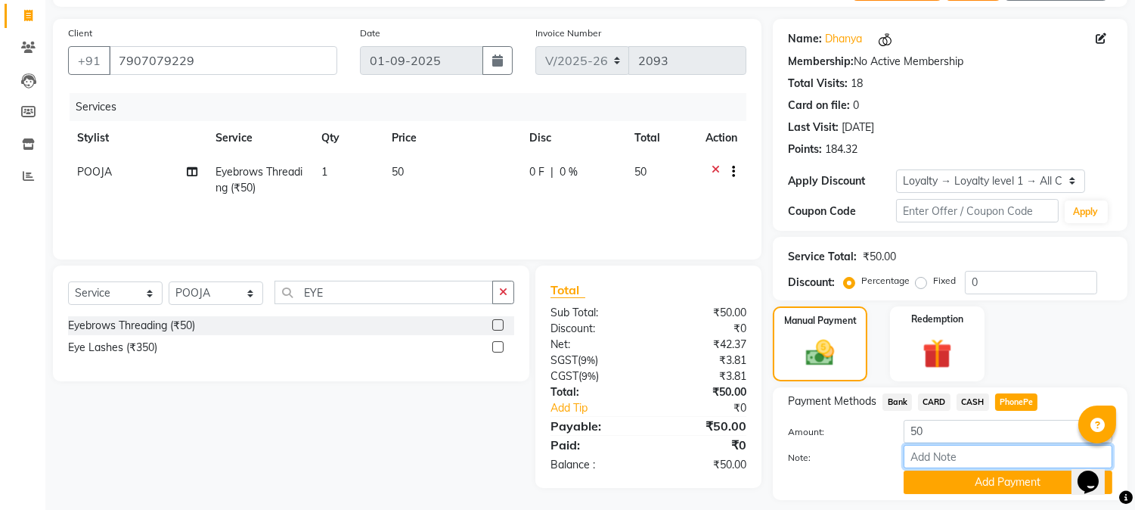
click at [941, 455] on input "Note:" at bounding box center [1008, 456] width 209 height 23
type input "NIGISHA"
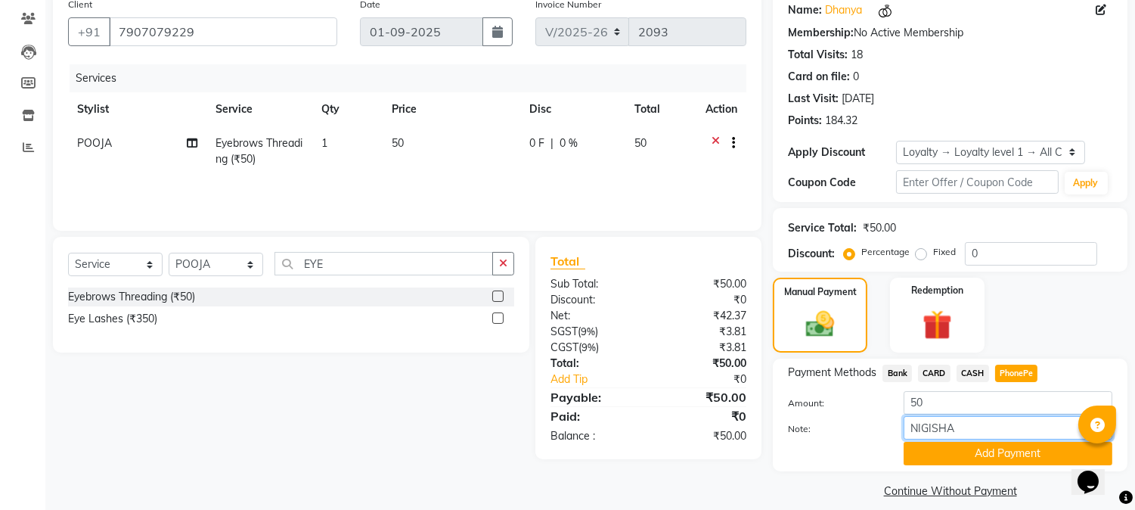
scroll to position [138, 0]
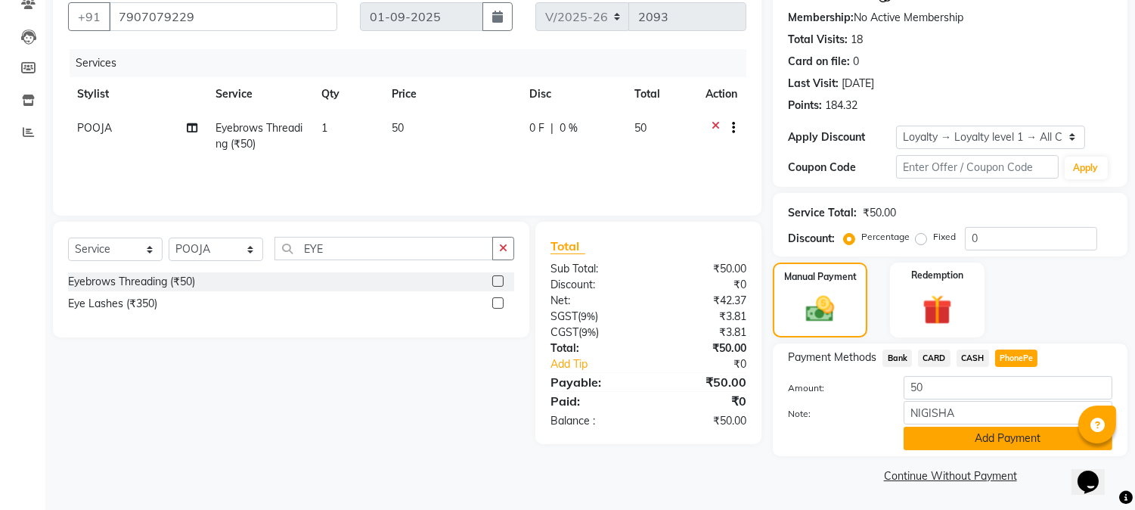
click at [963, 437] on button "Add Payment" at bounding box center [1008, 438] width 209 height 23
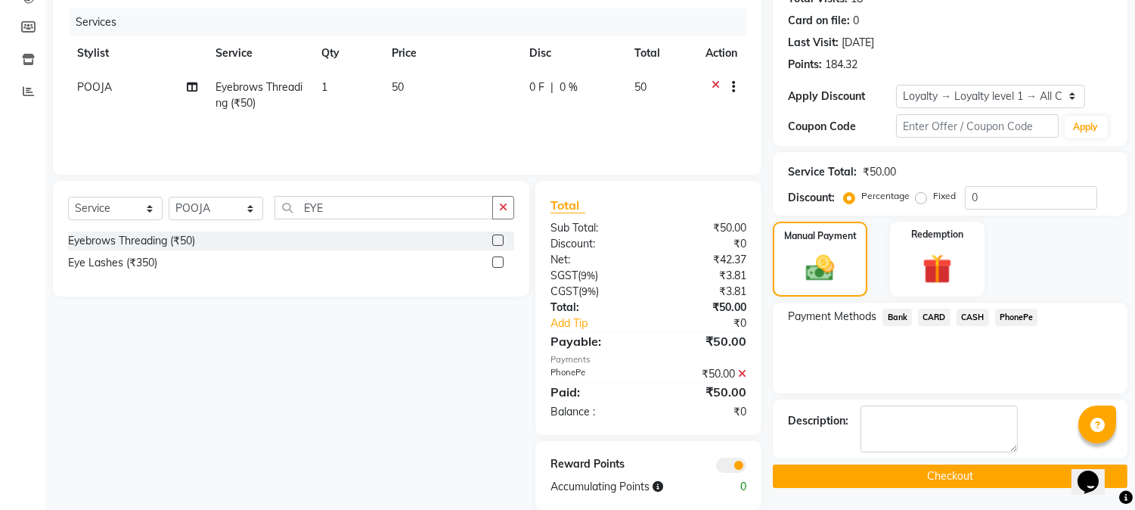
scroll to position [201, 0]
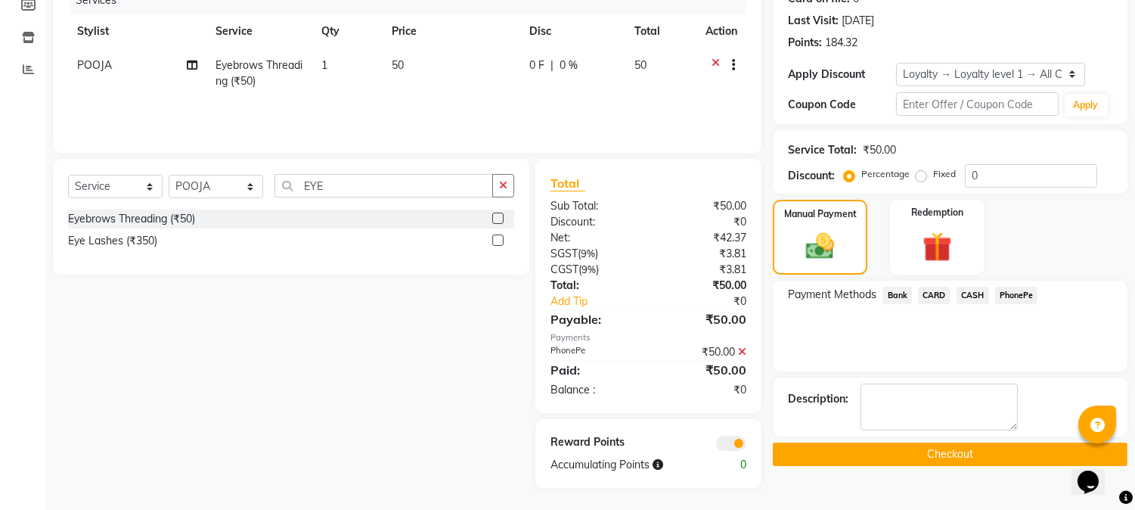
click at [926, 448] on button "Checkout" at bounding box center [950, 453] width 355 height 23
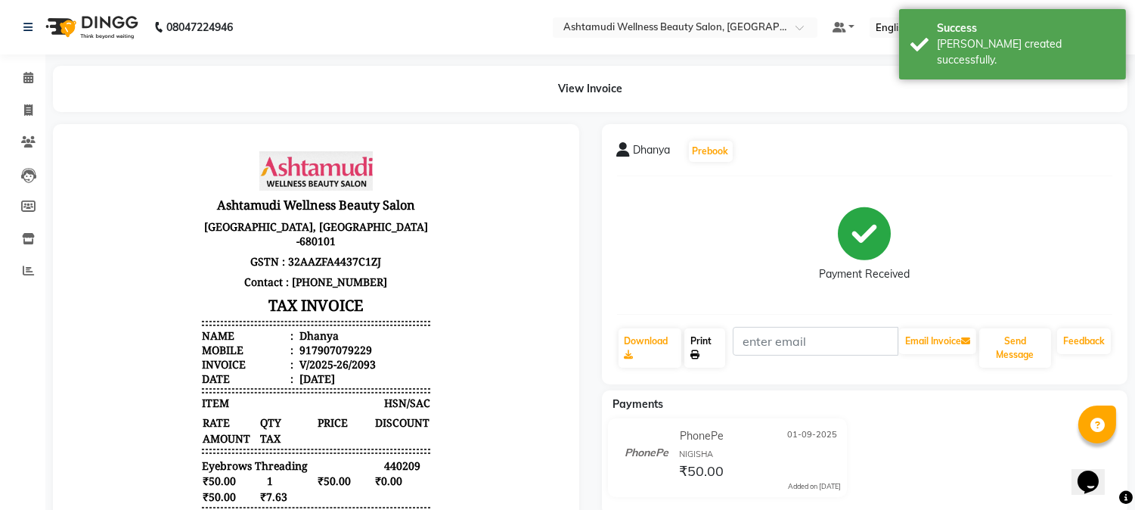
click at [709, 339] on link "Print" at bounding box center [704, 347] width 41 height 39
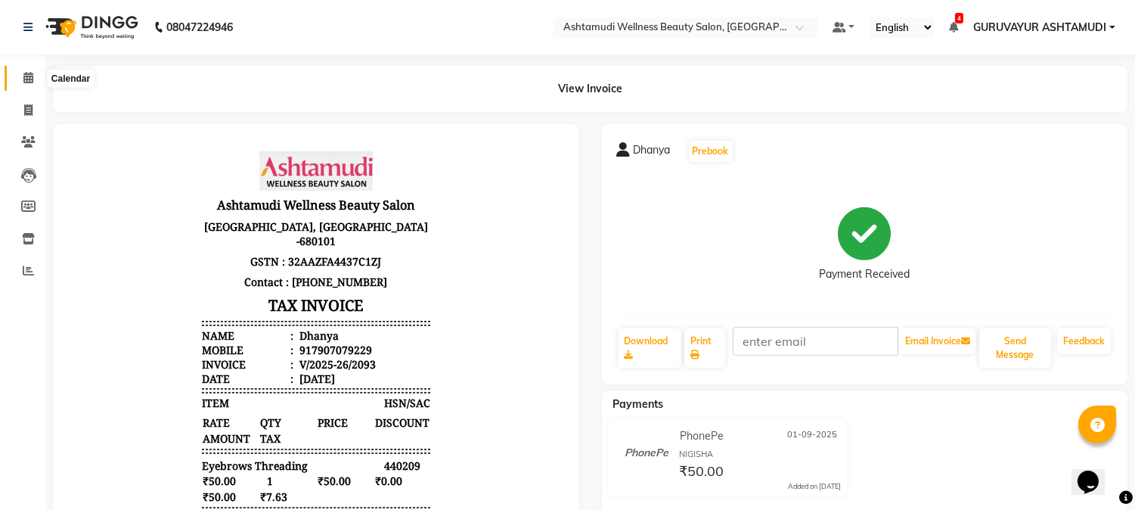
click at [24, 80] on icon at bounding box center [28, 77] width 10 height 11
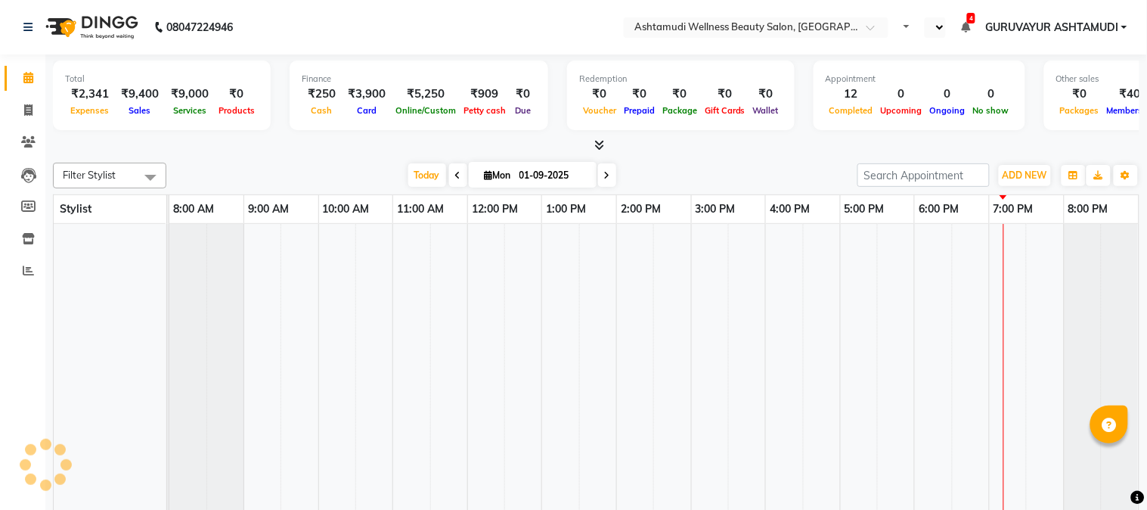
select select "en"
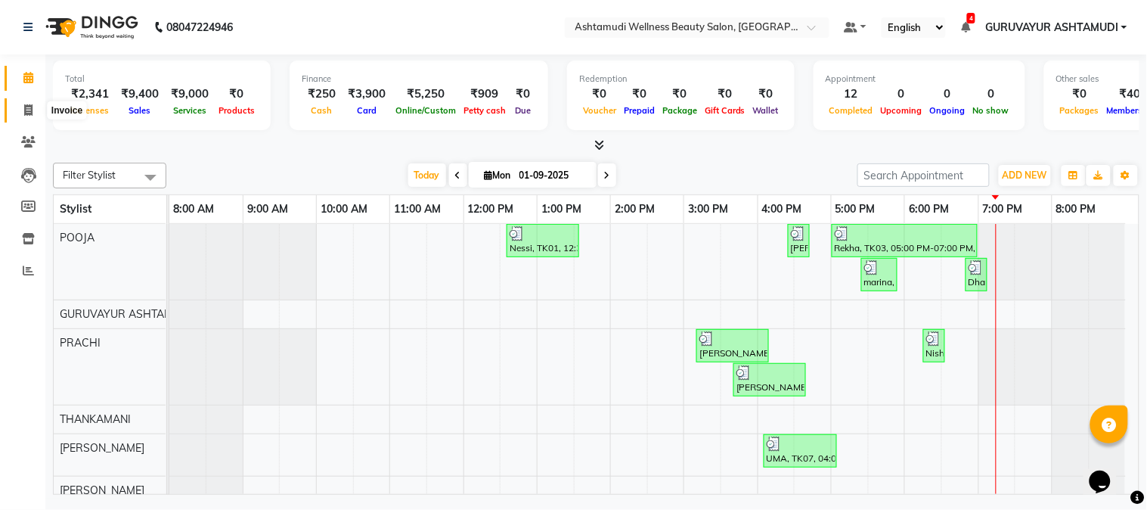
click at [26, 110] on icon at bounding box center [28, 109] width 8 height 11
select select "service"
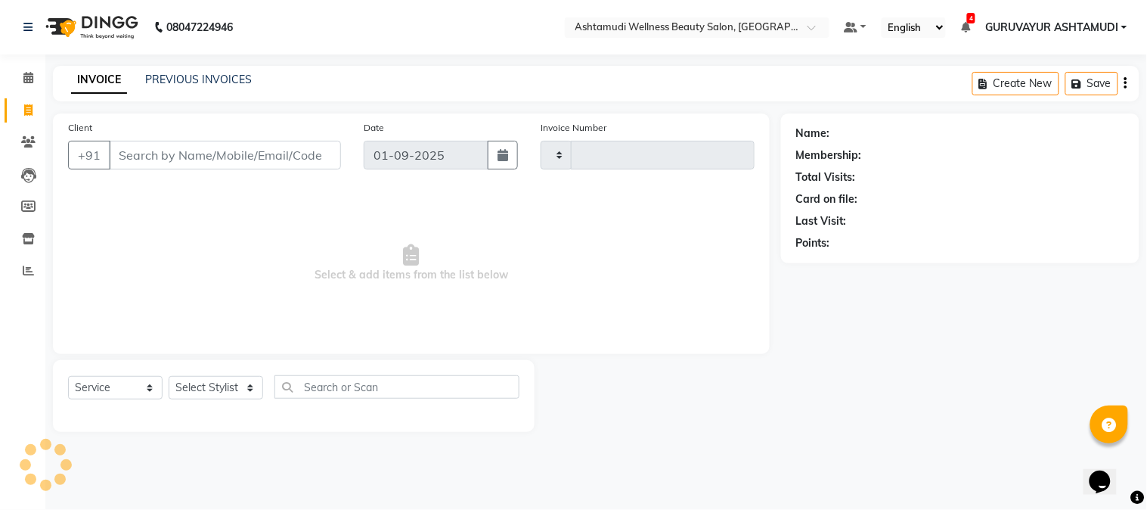
type input "2094"
select select "4660"
click at [191, 157] on input "Client" at bounding box center [225, 155] width 232 height 29
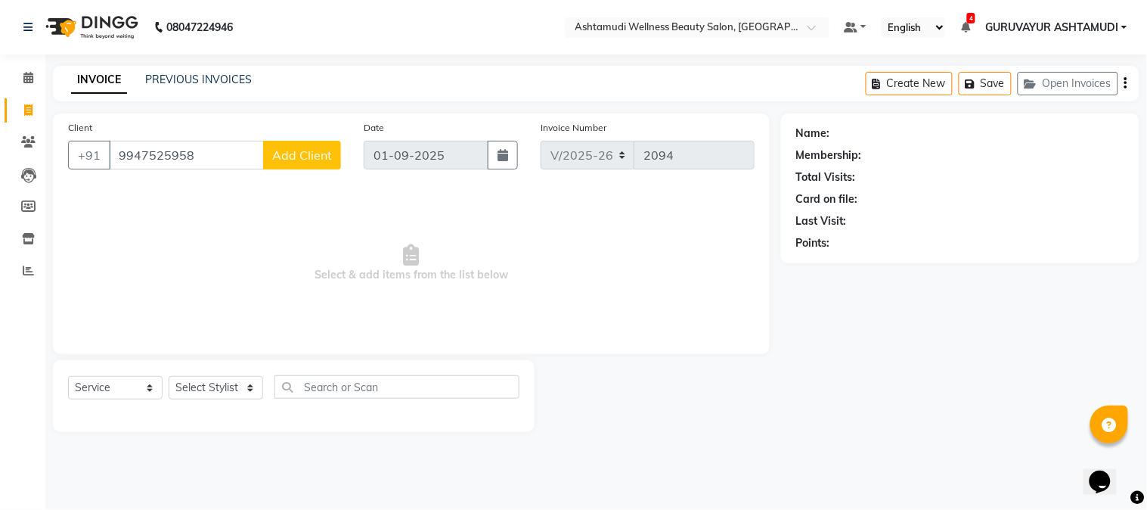
type input "9947525958"
click at [288, 155] on span "Add Client" at bounding box center [302, 154] width 60 height 15
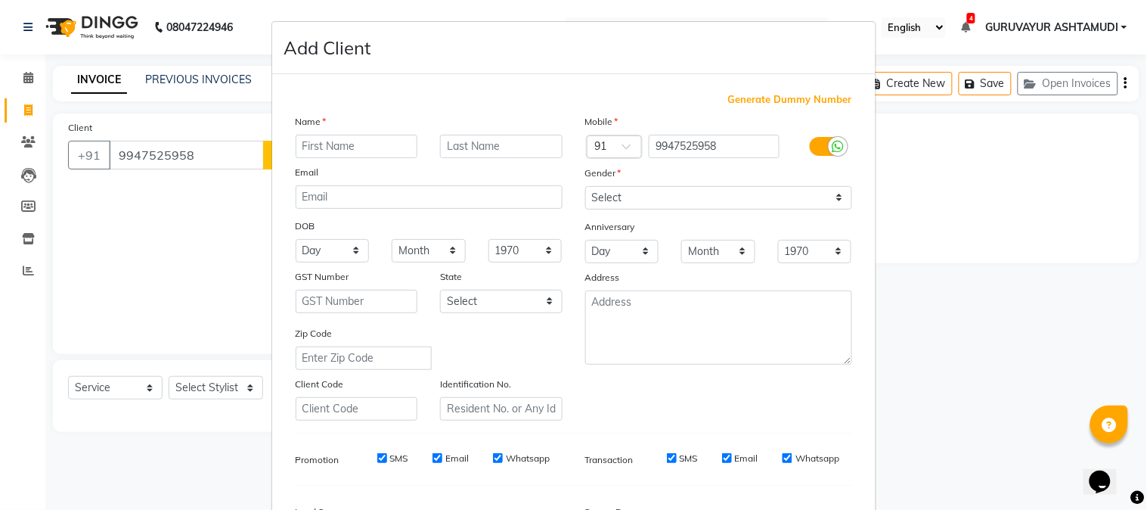
click at [324, 147] on input "text" at bounding box center [357, 146] width 123 height 23
type input "SHINLA"
click at [824, 200] on select "Select [DEMOGRAPHIC_DATA] [DEMOGRAPHIC_DATA] Other Prefer Not To Say" at bounding box center [718, 197] width 267 height 23
select select "[DEMOGRAPHIC_DATA]"
click at [585, 186] on select "Select [DEMOGRAPHIC_DATA] [DEMOGRAPHIC_DATA] Other Prefer Not To Say" at bounding box center [718, 197] width 267 height 23
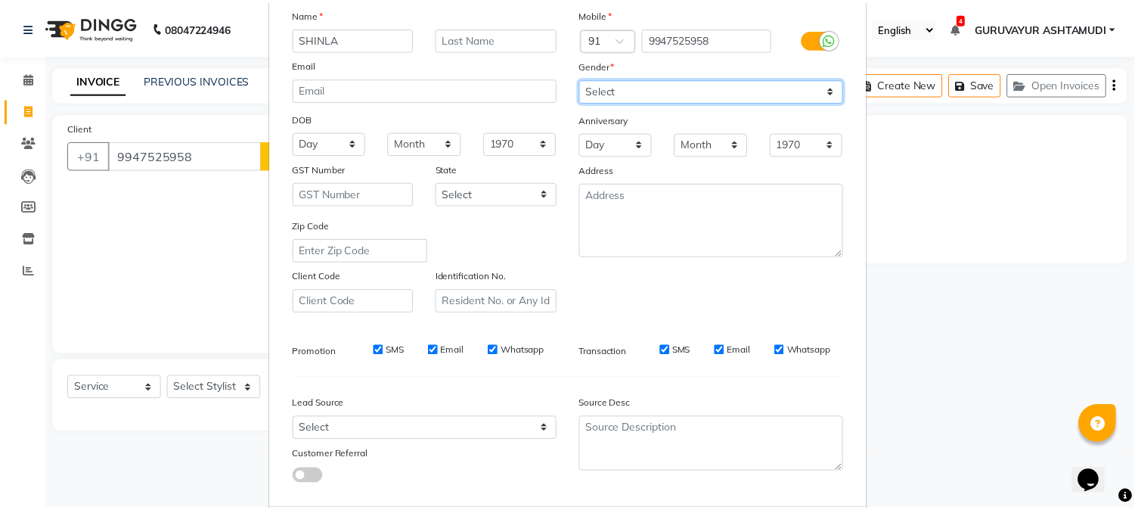
scroll to position [189, 0]
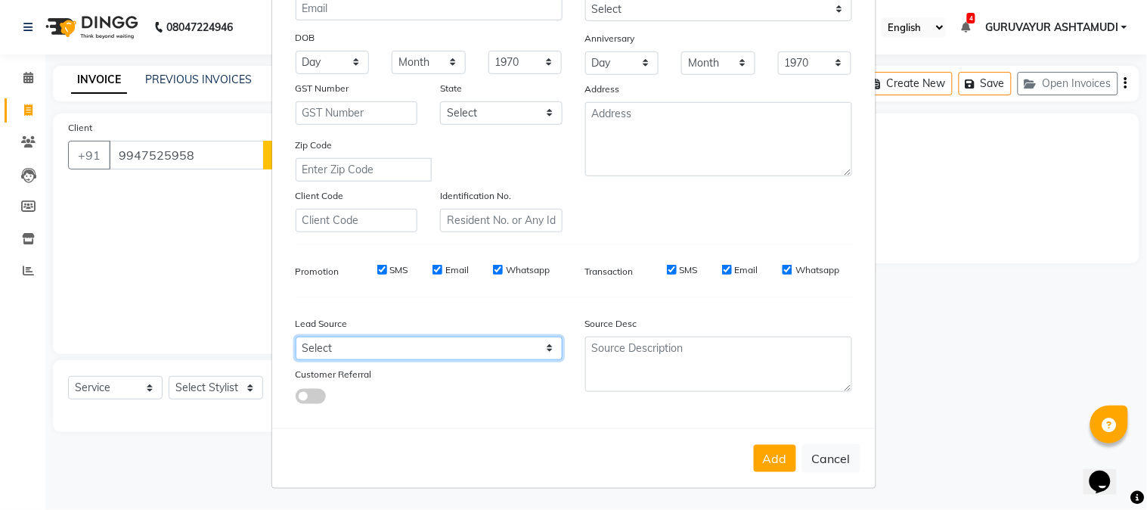
drag, startPoint x: 538, startPoint y: 352, endPoint x: 510, endPoint y: 352, distance: 27.2
click at [538, 352] on select "Select Walk-in Referral Internet Friend Word of Mouth Advertisement Facebook Ju…" at bounding box center [429, 348] width 267 height 23
select select "31498"
click at [296, 337] on select "Select Walk-in Referral Internet Friend Word of Mouth Advertisement Facebook Ju…" at bounding box center [429, 348] width 267 height 23
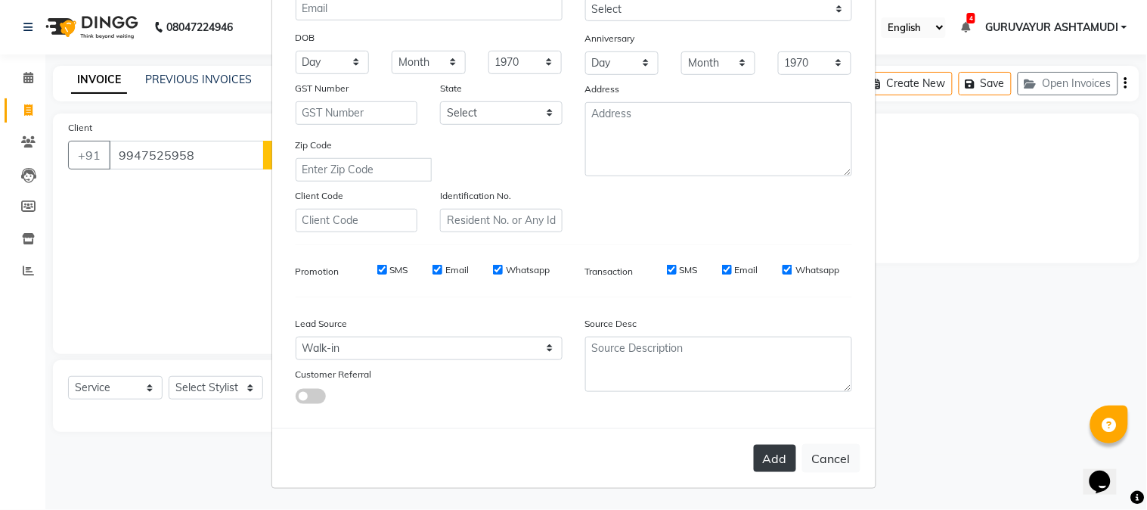
click at [758, 464] on button "Add" at bounding box center [775, 458] width 42 height 27
select select
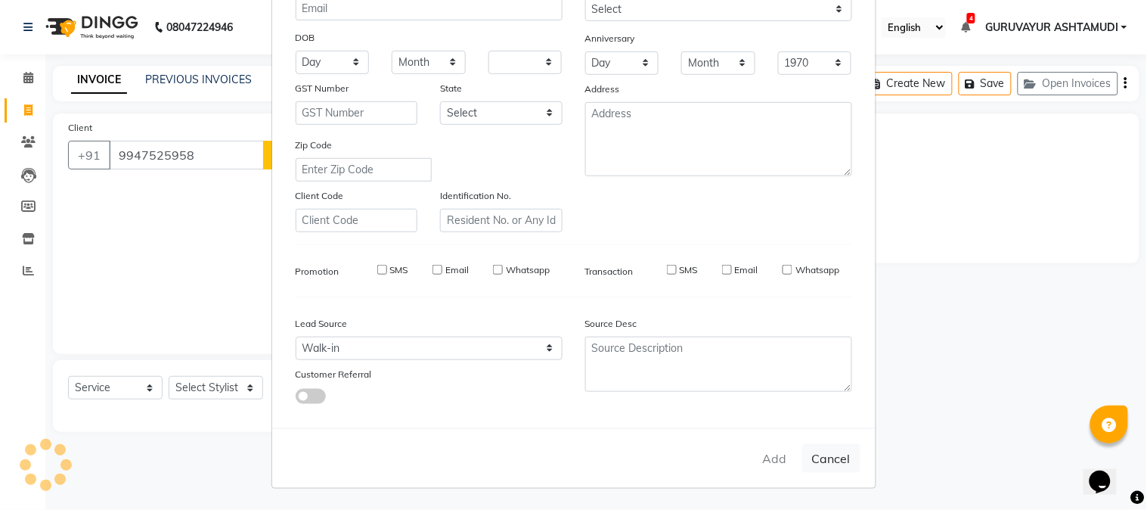
select select
checkbox input "false"
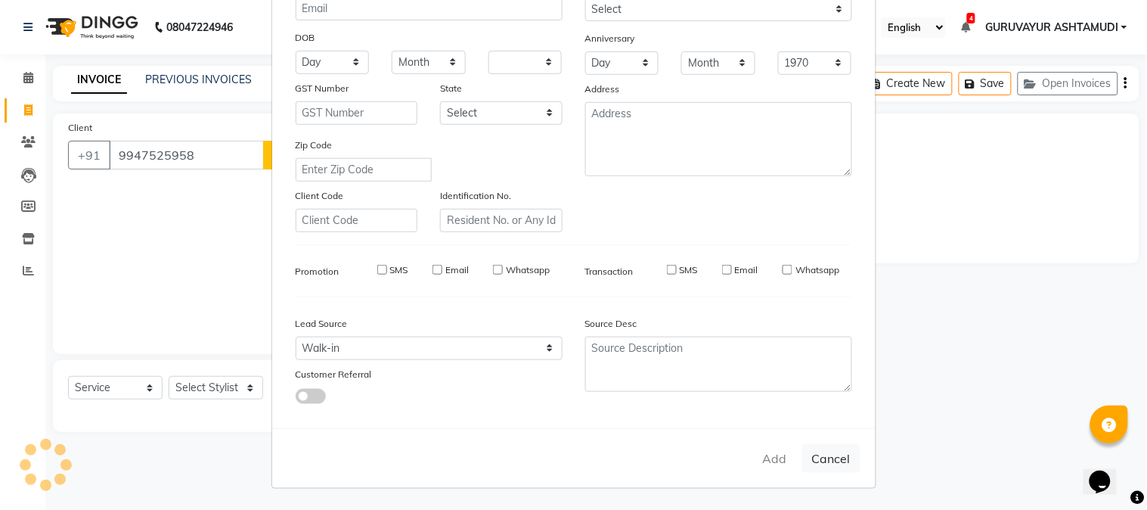
checkbox input "false"
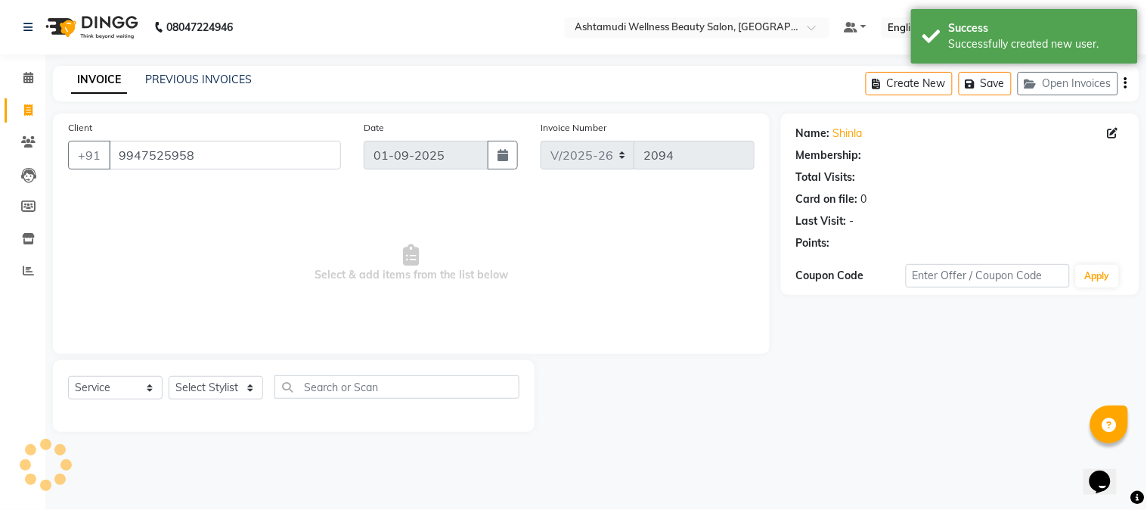
select select "1: Object"
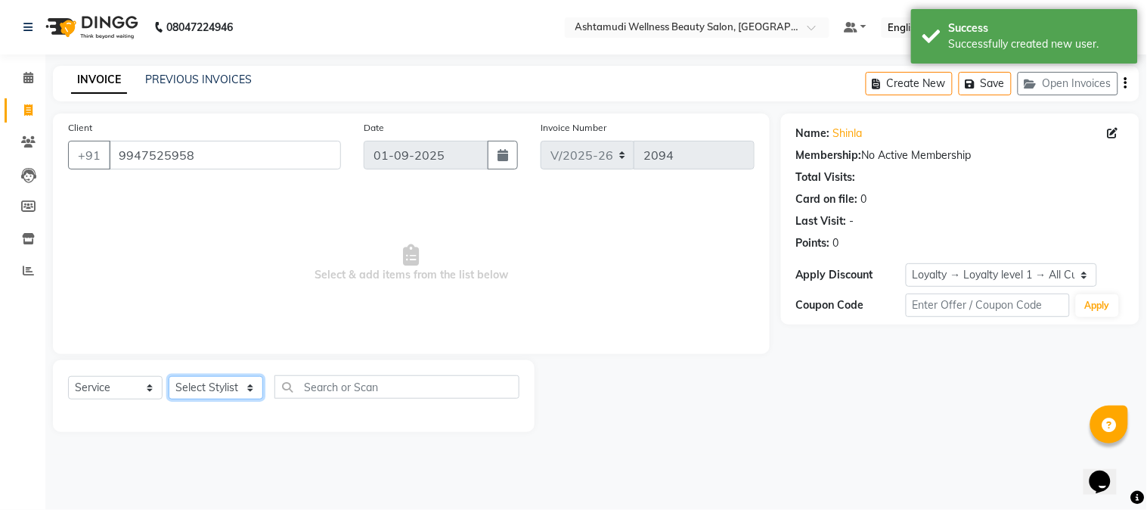
click at [236, 383] on select "Select Stylist Aathithya [PERSON_NAME] [PERSON_NAME] ARYA GURUVAYUR ASHTAMUDI […" at bounding box center [216, 387] width 95 height 23
select select "28230"
click at [169, 377] on select "Select Stylist Aathithya [PERSON_NAME] [PERSON_NAME] ARYA GURUVAYUR ASHTAMUDI […" at bounding box center [216, 387] width 95 height 23
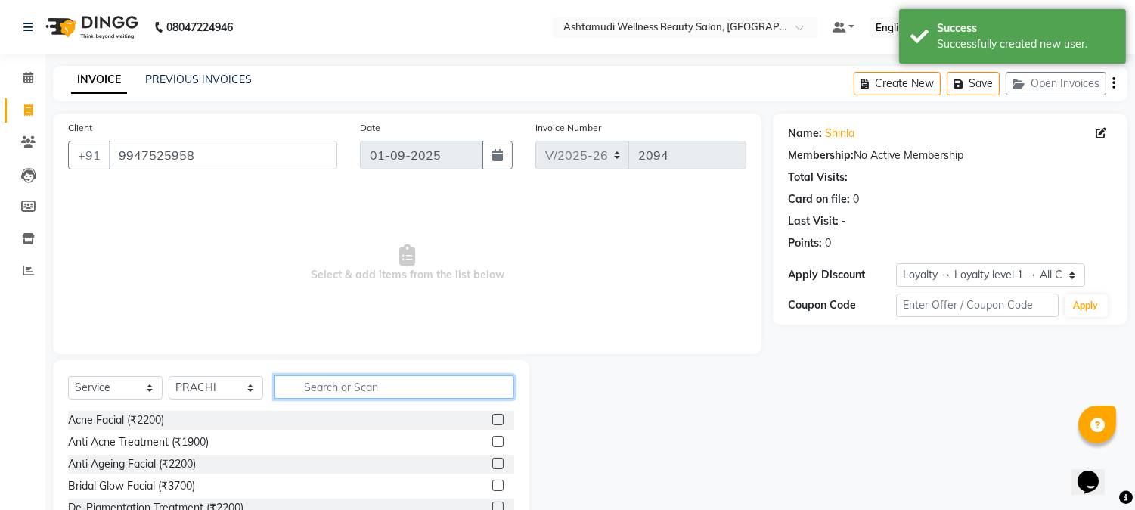
click at [299, 387] on input "text" at bounding box center [395, 386] width 240 height 23
type input "C"
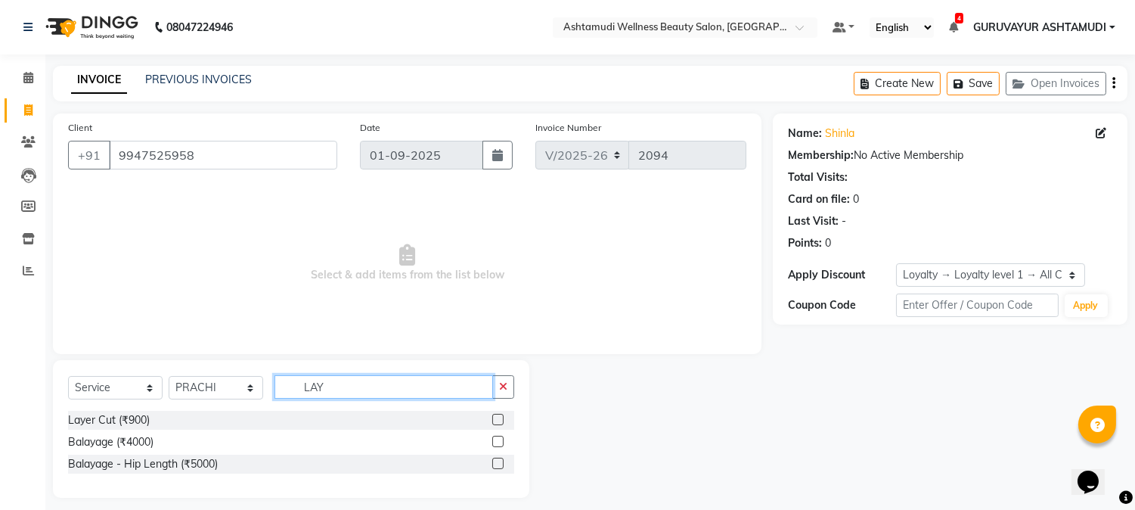
type input "LAY"
click at [497, 414] on label at bounding box center [497, 419] width 11 height 11
click at [497, 415] on input "checkbox" at bounding box center [497, 420] width 10 height 10
checkbox input "true"
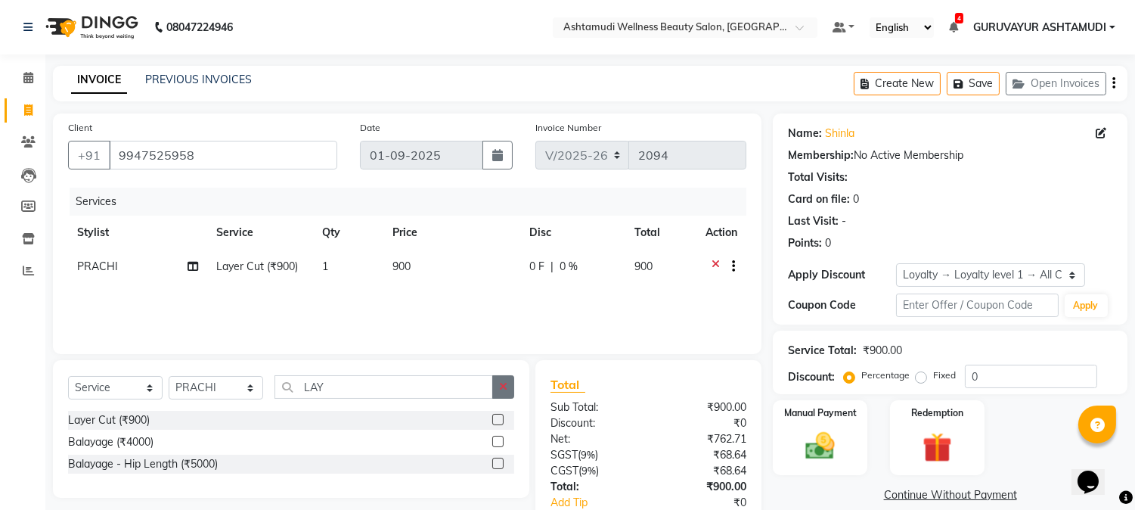
click at [507, 383] on icon "button" at bounding box center [503, 386] width 8 height 11
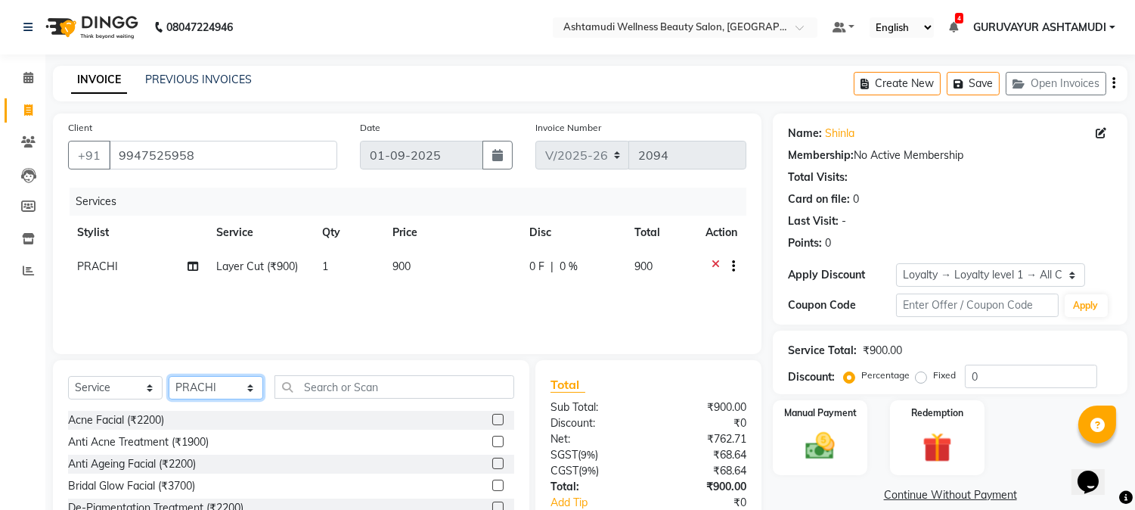
click at [248, 391] on select "Select Stylist Aathithya [PERSON_NAME] [PERSON_NAME] ARYA GURUVAYUR ASHTAMUDI […" at bounding box center [216, 387] width 95 height 23
select select "45186"
click at [169, 377] on select "Select Stylist Aathithya [PERSON_NAME] [PERSON_NAME] ARYA GURUVAYUR ASHTAMUDI […" at bounding box center [216, 387] width 95 height 23
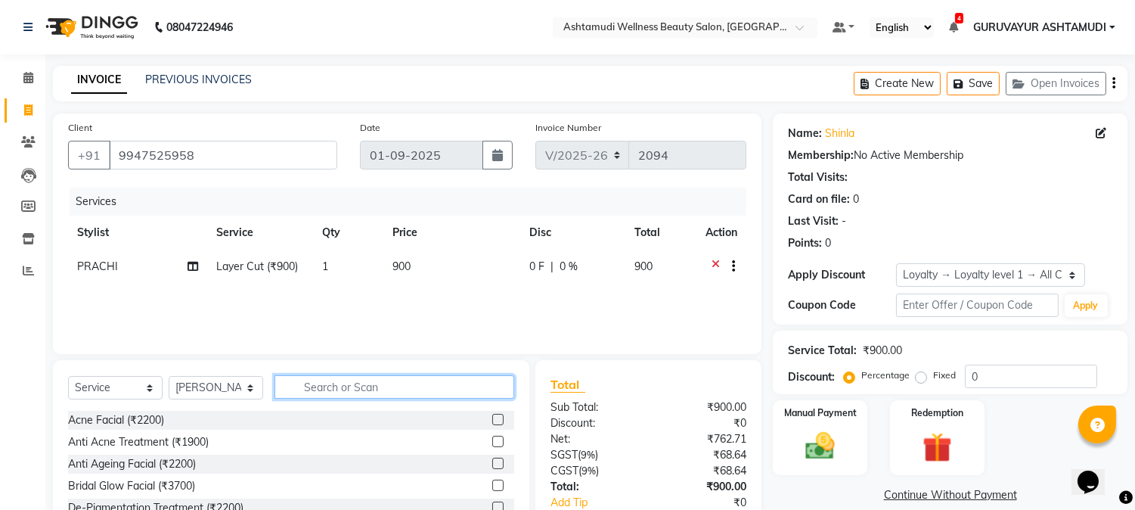
click at [321, 386] on input "text" at bounding box center [395, 386] width 240 height 23
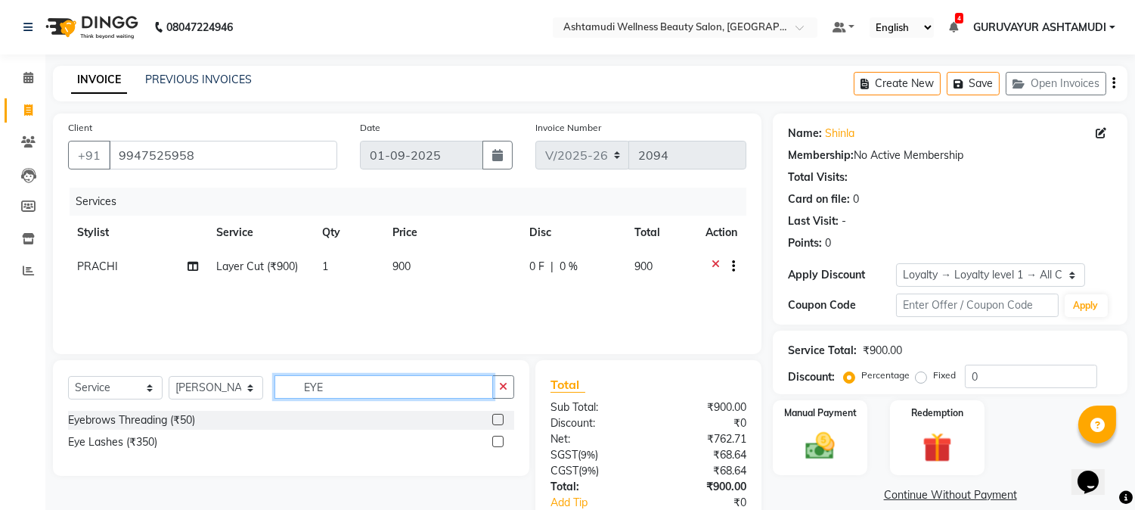
type input "EYE"
click at [498, 422] on label at bounding box center [497, 419] width 11 height 11
click at [498, 422] on input "checkbox" at bounding box center [497, 420] width 10 height 10
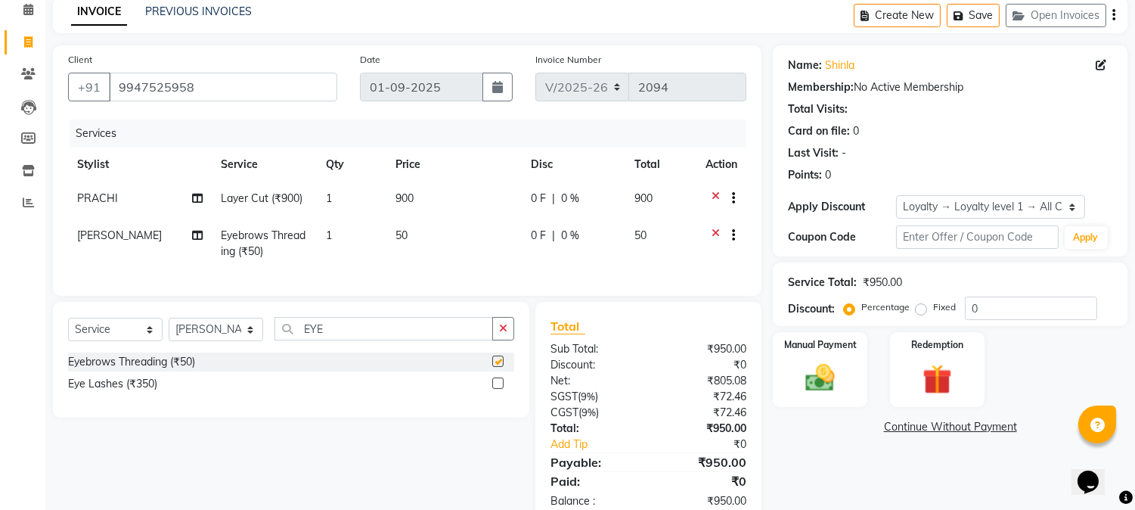
checkbox input "false"
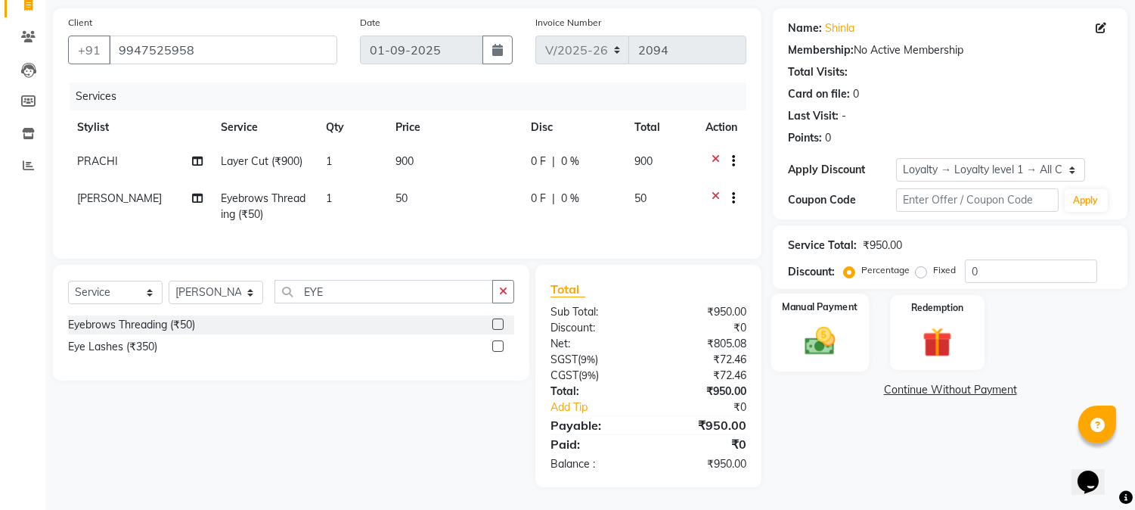
click at [820, 325] on img at bounding box center [821, 342] width 50 height 36
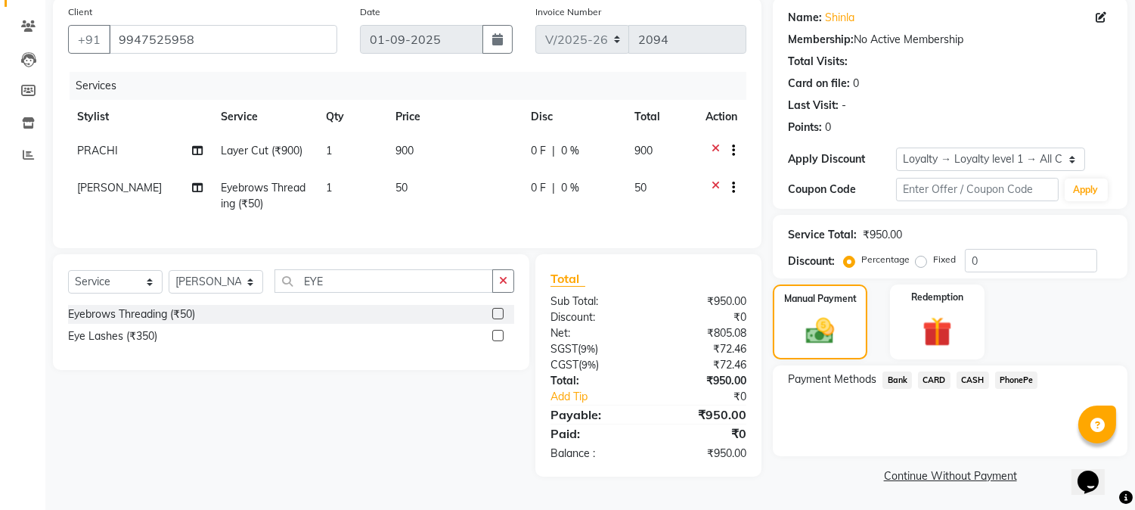
click at [1012, 377] on span "PhonePe" at bounding box center [1016, 379] width 43 height 17
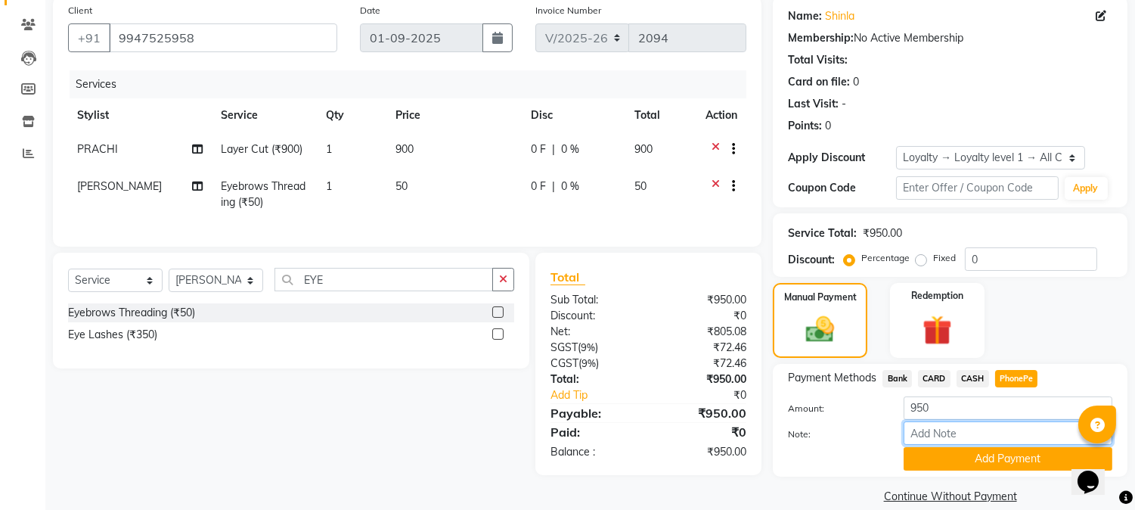
drag, startPoint x: 951, startPoint y: 433, endPoint x: 953, endPoint y: 424, distance: 9.4
click at [951, 433] on input "Note:" at bounding box center [1008, 432] width 209 height 23
type input "NIGISHA"
click at [1000, 457] on button "Add Payment" at bounding box center [1008, 458] width 209 height 23
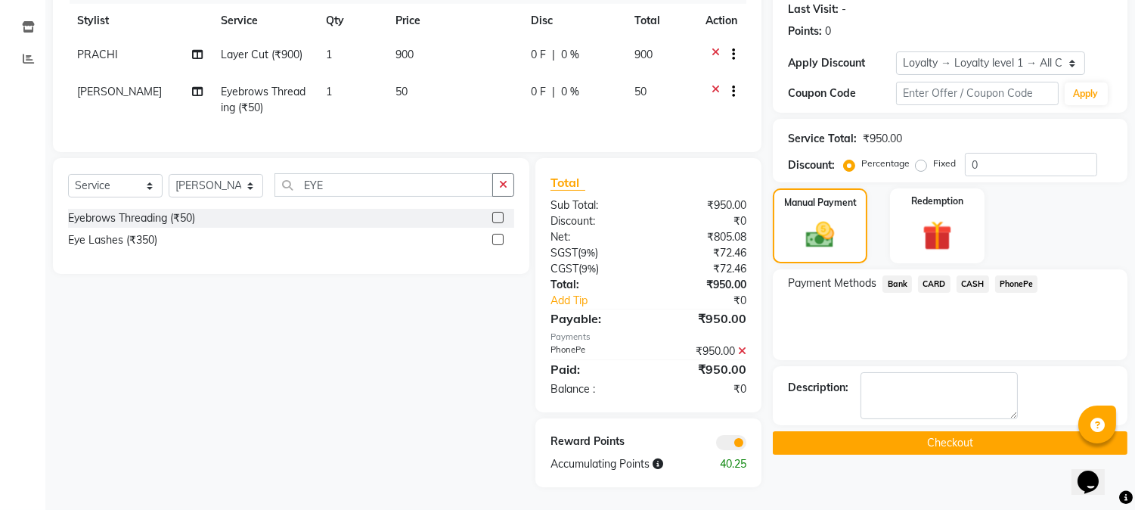
scroll to position [224, 0]
click at [944, 431] on button "Checkout" at bounding box center [950, 442] width 355 height 23
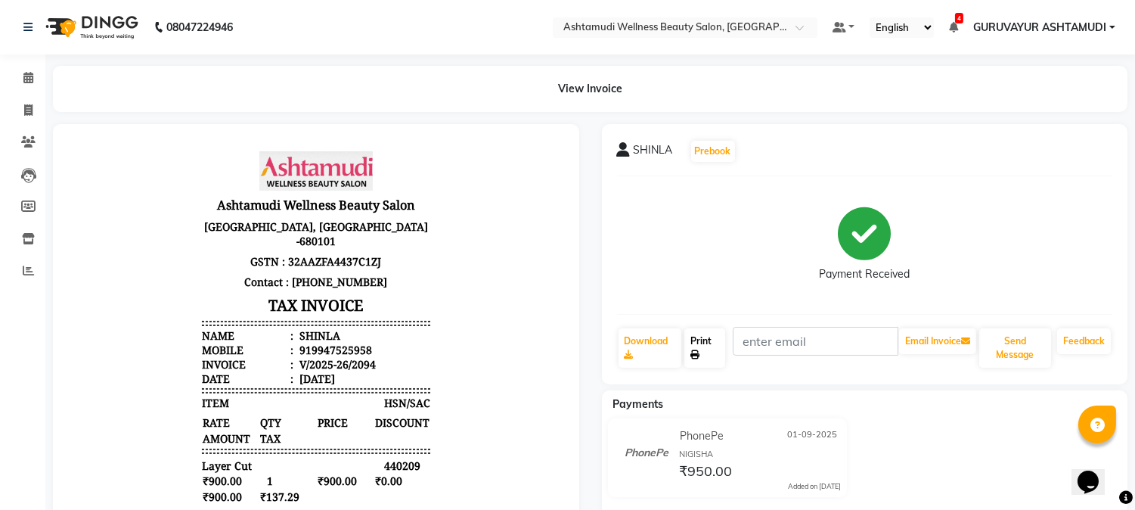
click at [699, 344] on link "Print" at bounding box center [704, 347] width 41 height 39
click at [26, 83] on icon at bounding box center [28, 77] width 10 height 11
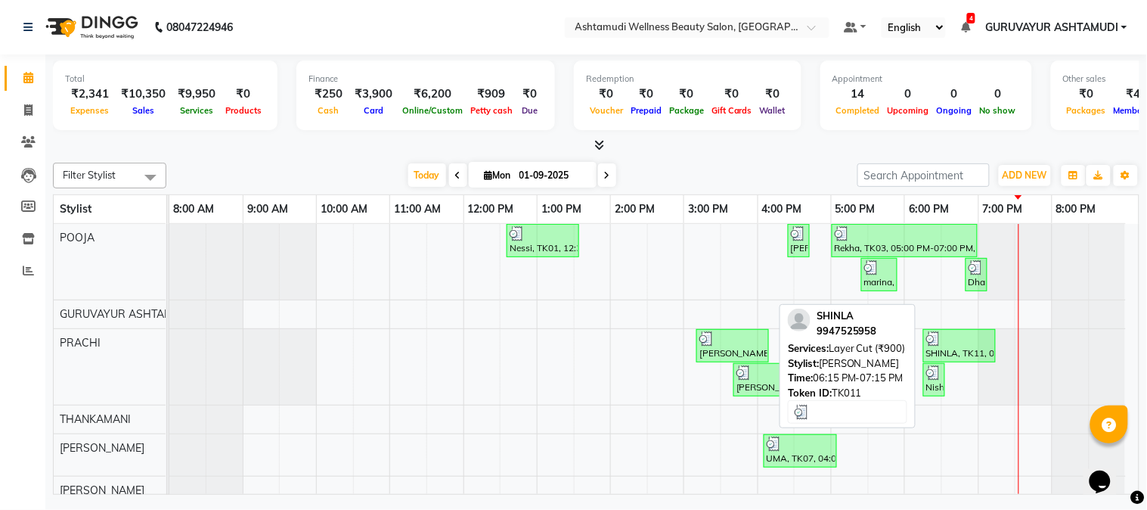
click at [943, 349] on div "SHINLA, TK11, 06:15 PM-07:15 PM, Layer Cut (₹900)" at bounding box center [960, 345] width 70 height 29
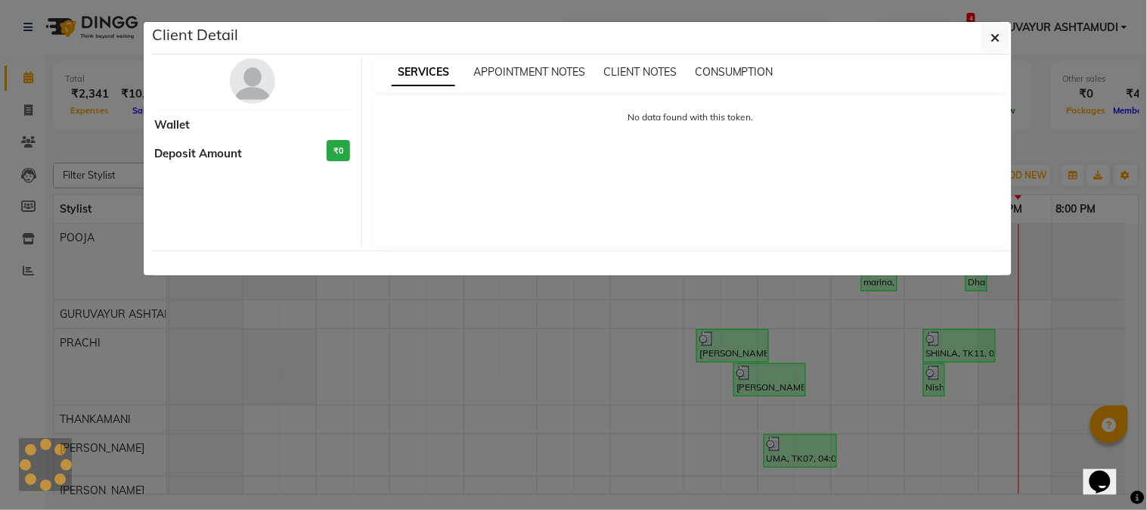
select select "3"
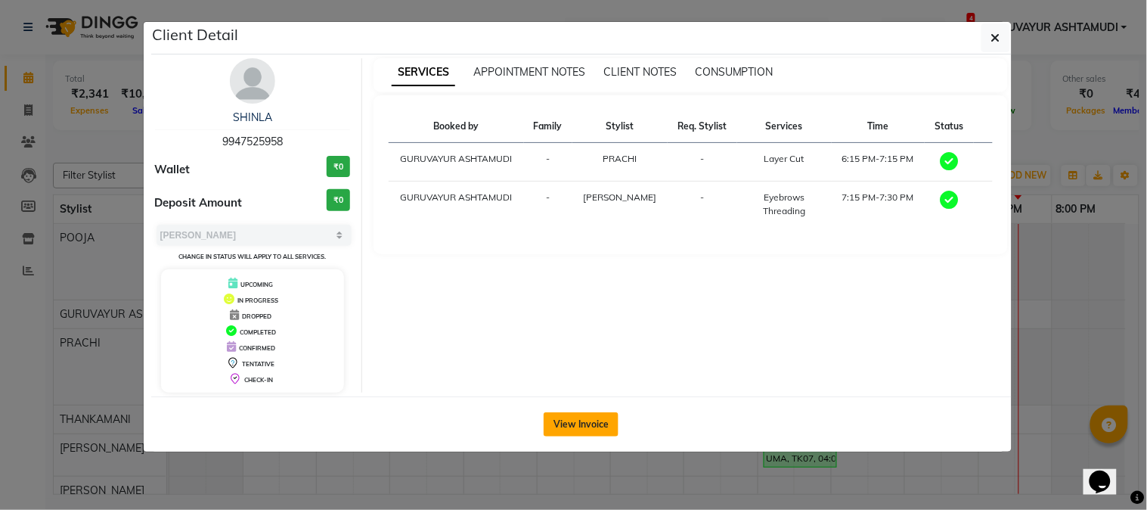
click at [560, 425] on button "View Invoice" at bounding box center [581, 424] width 75 height 24
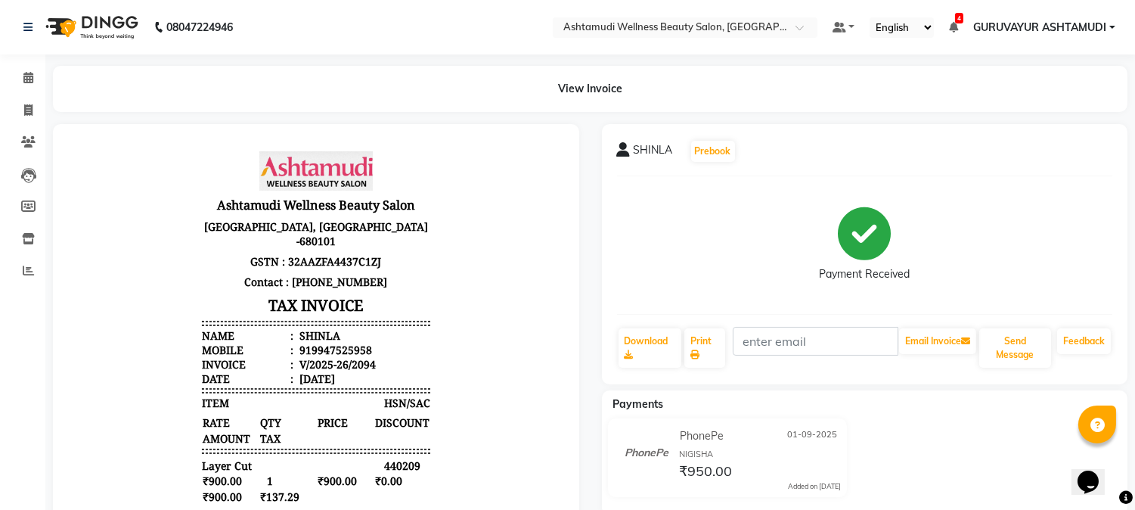
click at [337, 349] on div "919947525958" at bounding box center [334, 349] width 76 height 14
click at [338, 349] on div "919947525958" at bounding box center [334, 349] width 76 height 14
copy div "919947525958"
click at [26, 110] on icon at bounding box center [28, 109] width 8 height 11
select select "service"
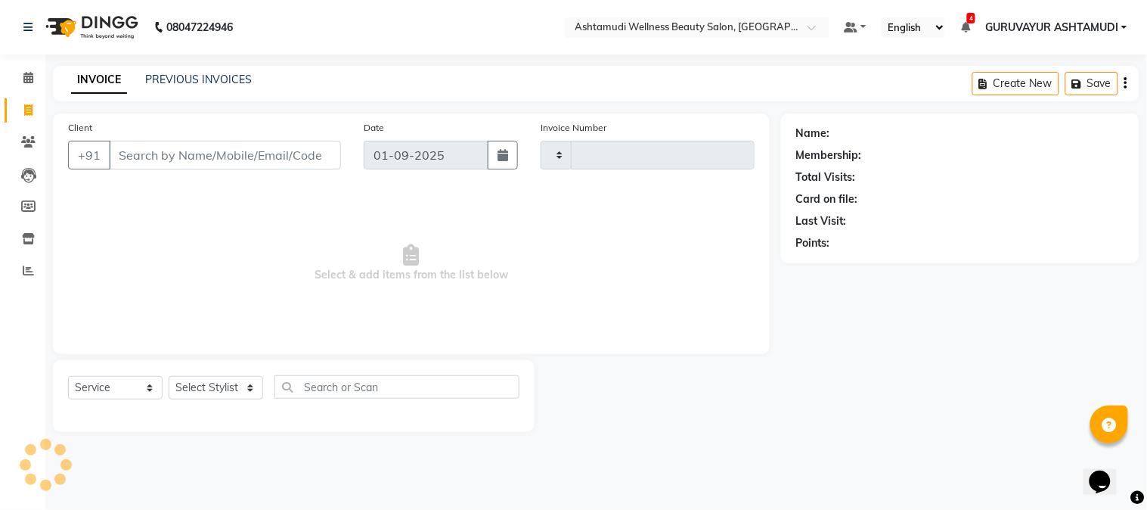
type input "2095"
select select "4660"
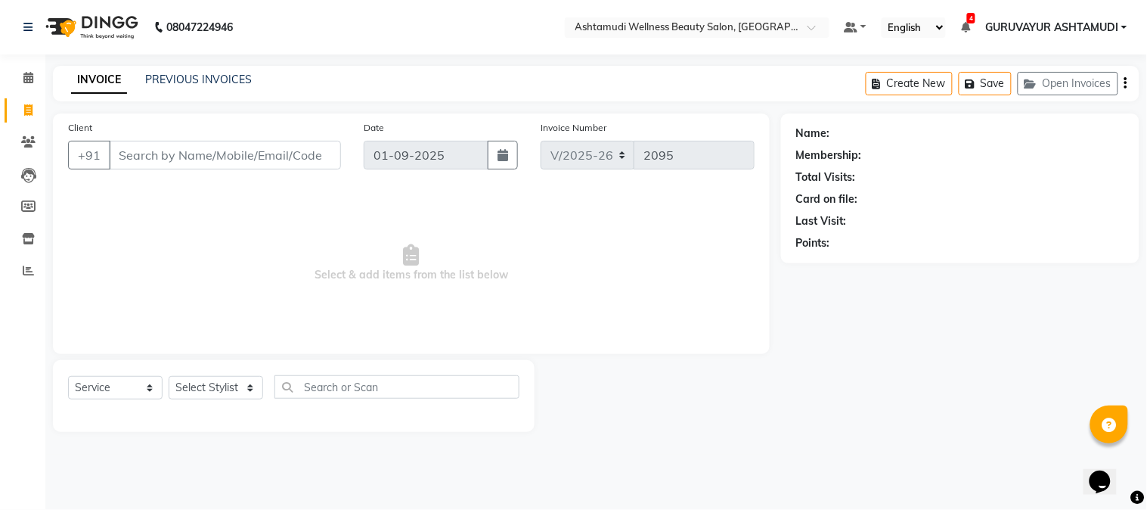
click at [182, 161] on input "Client" at bounding box center [225, 155] width 232 height 29
type input "919947525958"
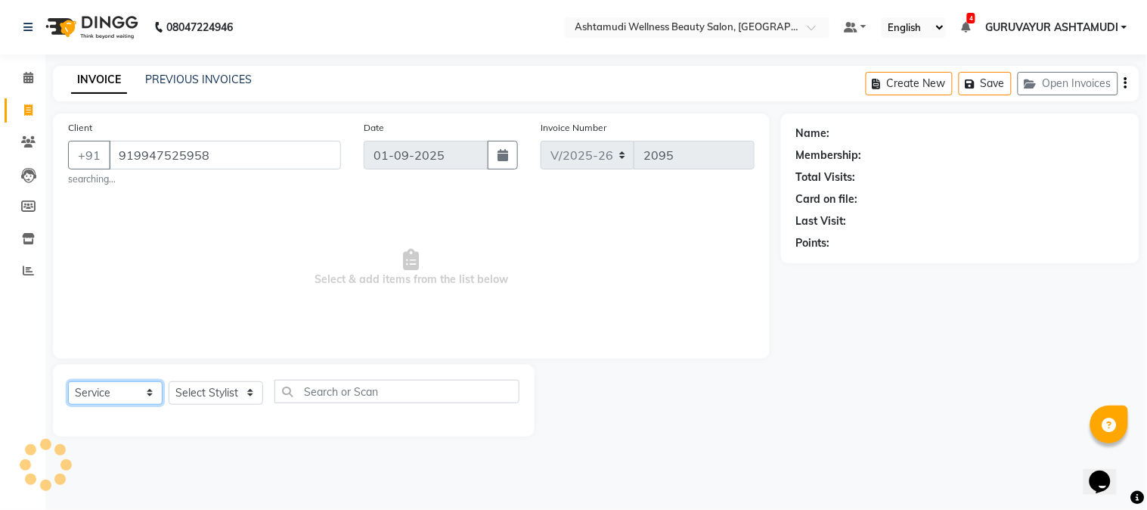
click at [150, 389] on select "Select Service Product Membership Package Voucher Prepaid Gift Card" at bounding box center [115, 392] width 95 height 23
select select "1: Object"
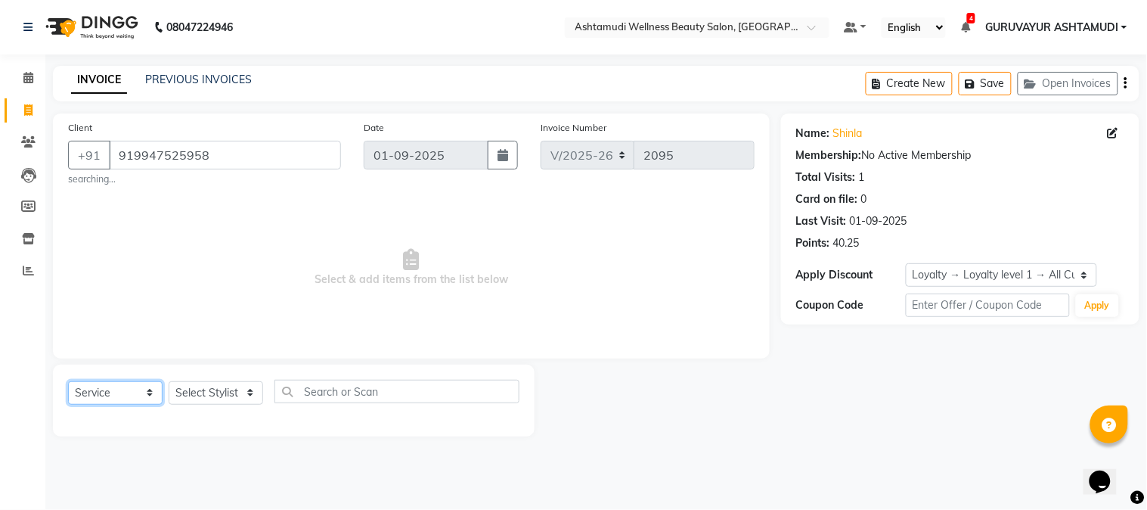
select select "product"
click at [68, 381] on select "Select Service Product Membership Package Voucher Prepaid Gift Card" at bounding box center [115, 392] width 95 height 23
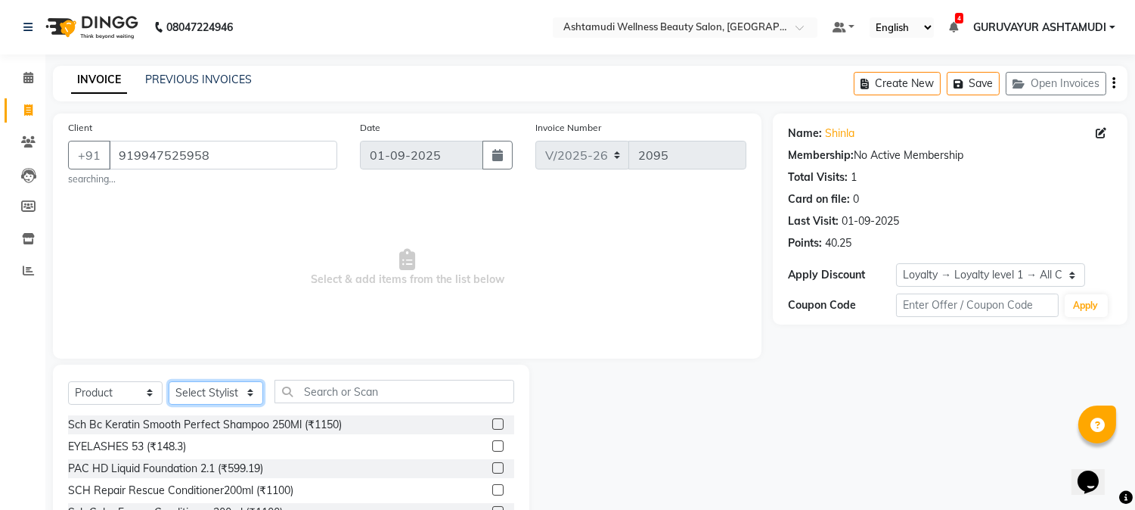
click at [251, 393] on select "Select Stylist Aathithya [PERSON_NAME] [PERSON_NAME] ARYA GURUVAYUR ASHTAMUDI […" at bounding box center [216, 392] width 95 height 23
select select "28230"
click at [169, 381] on select "Select Stylist Aathithya [PERSON_NAME] [PERSON_NAME] ARYA GURUVAYUR ASHTAMUDI […" at bounding box center [216, 392] width 95 height 23
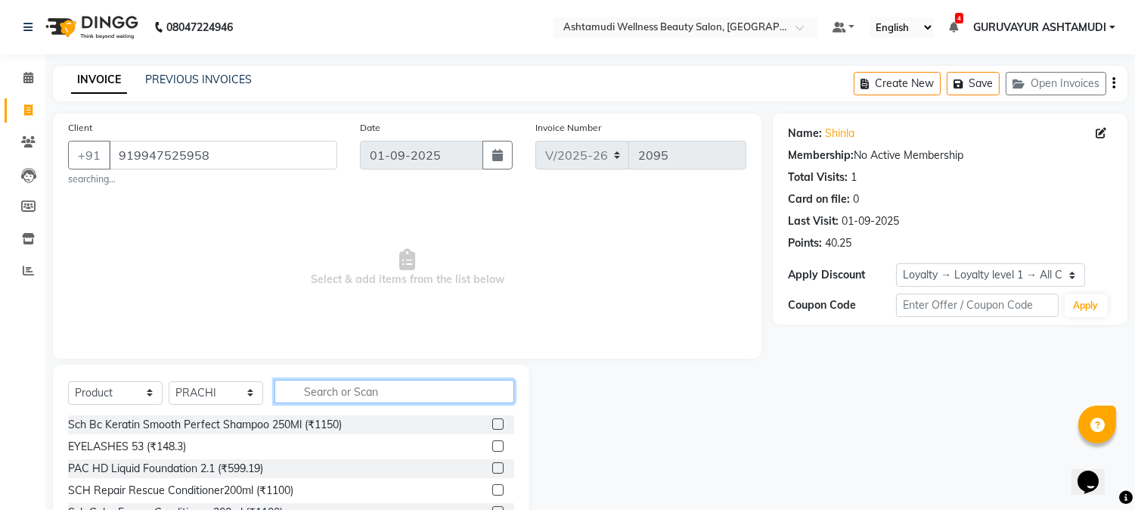
click at [312, 390] on input "text" at bounding box center [395, 391] width 240 height 23
type input "8901526979332"
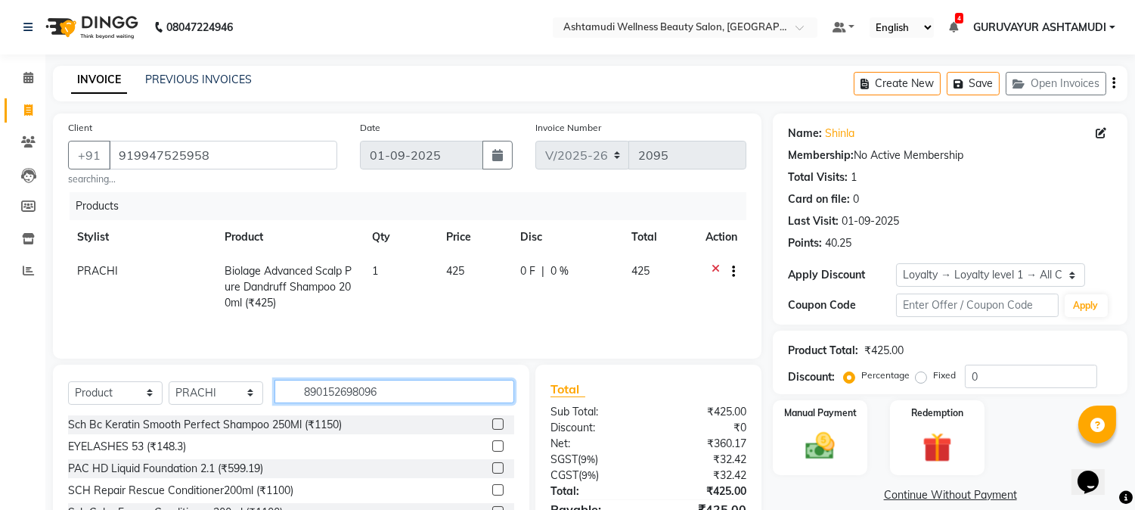
type input "8901526980963"
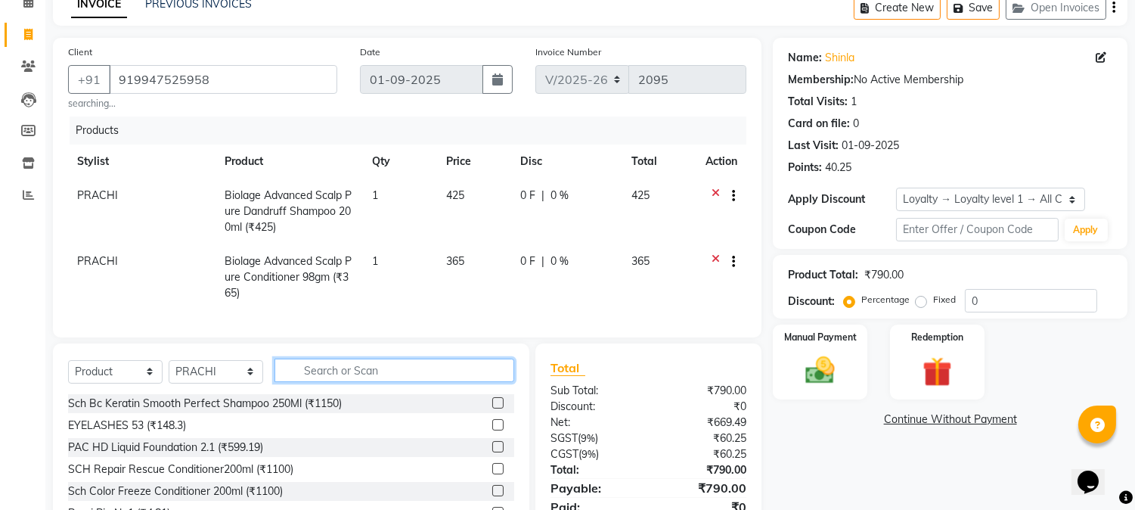
scroll to position [168, 0]
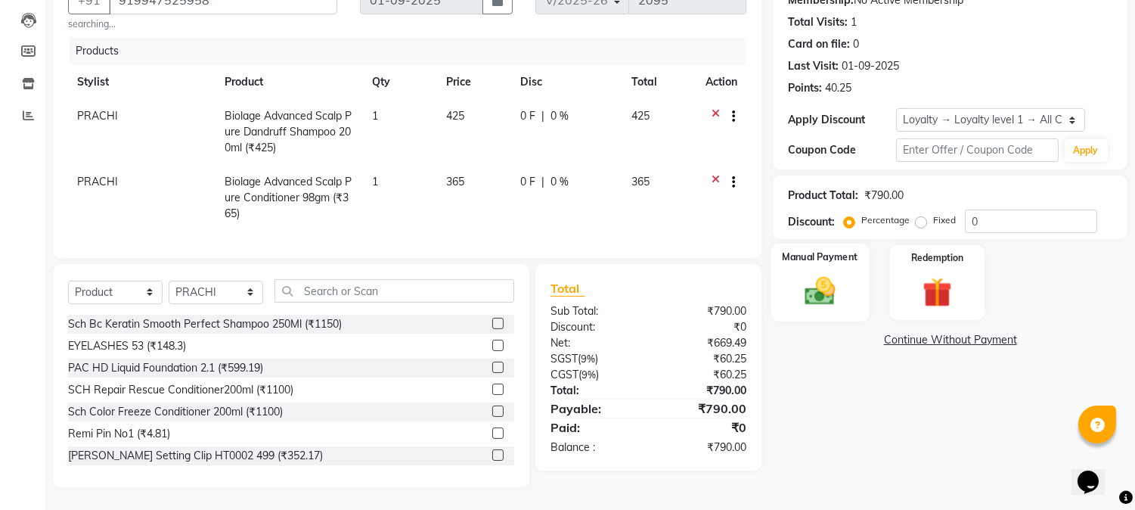
click at [810, 274] on img at bounding box center [821, 292] width 50 height 36
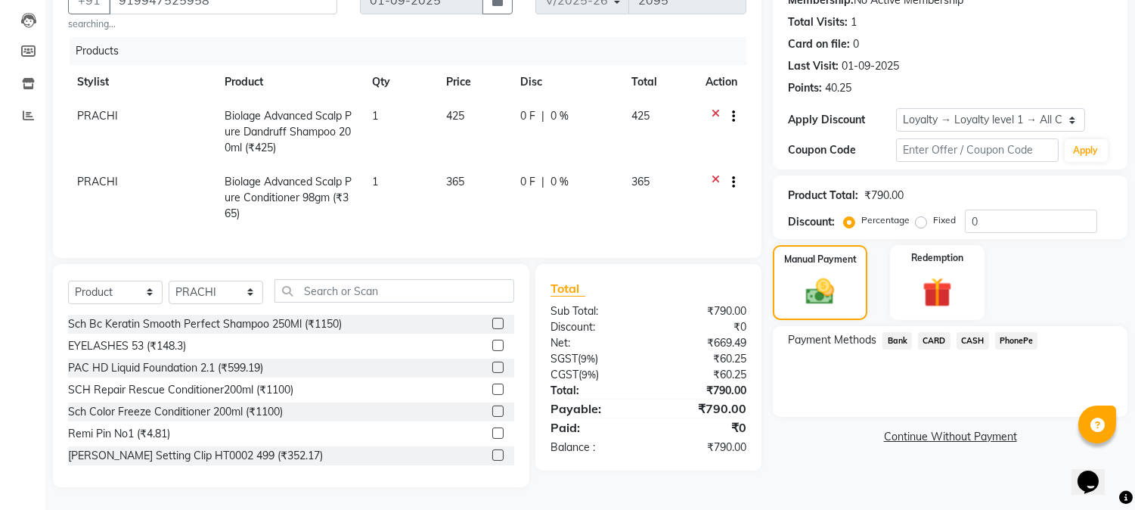
click at [998, 332] on span "PhonePe" at bounding box center [1016, 340] width 43 height 17
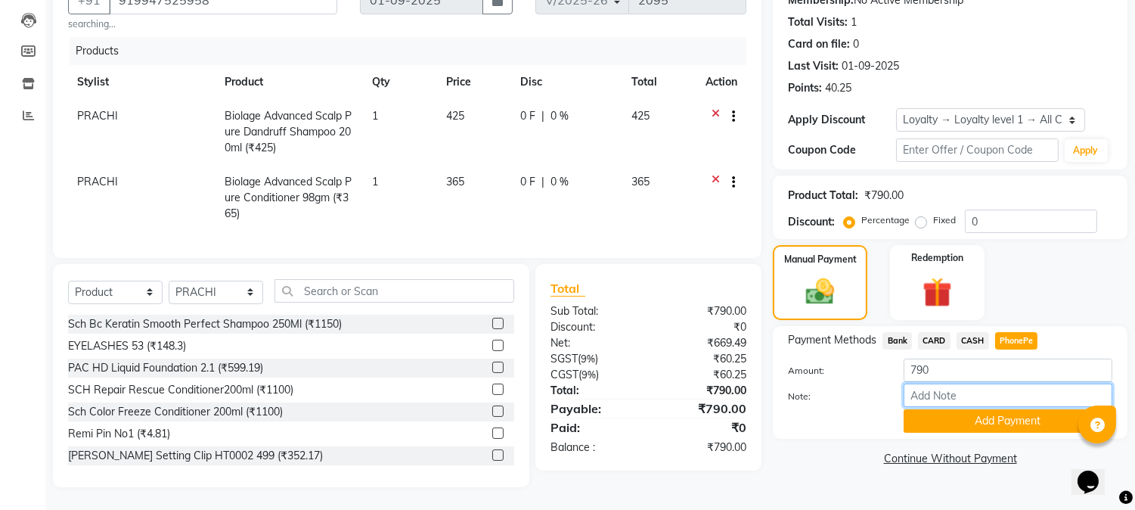
click at [964, 383] on input "Note:" at bounding box center [1008, 394] width 209 height 23
type input "NIGISHA"
click at [1008, 409] on button "Add Payment" at bounding box center [1008, 420] width 209 height 23
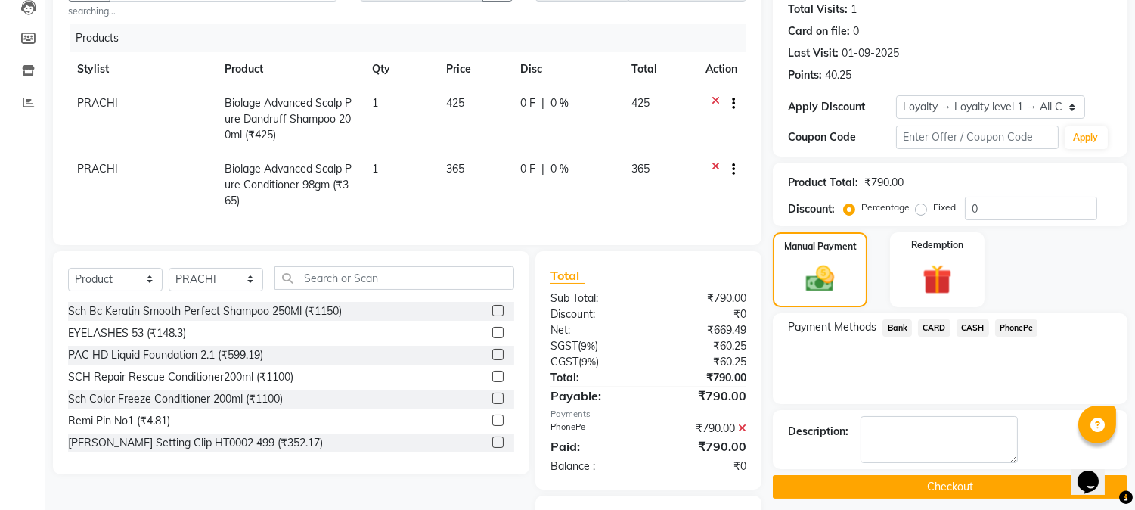
click at [940, 486] on button "Checkout" at bounding box center [950, 486] width 355 height 23
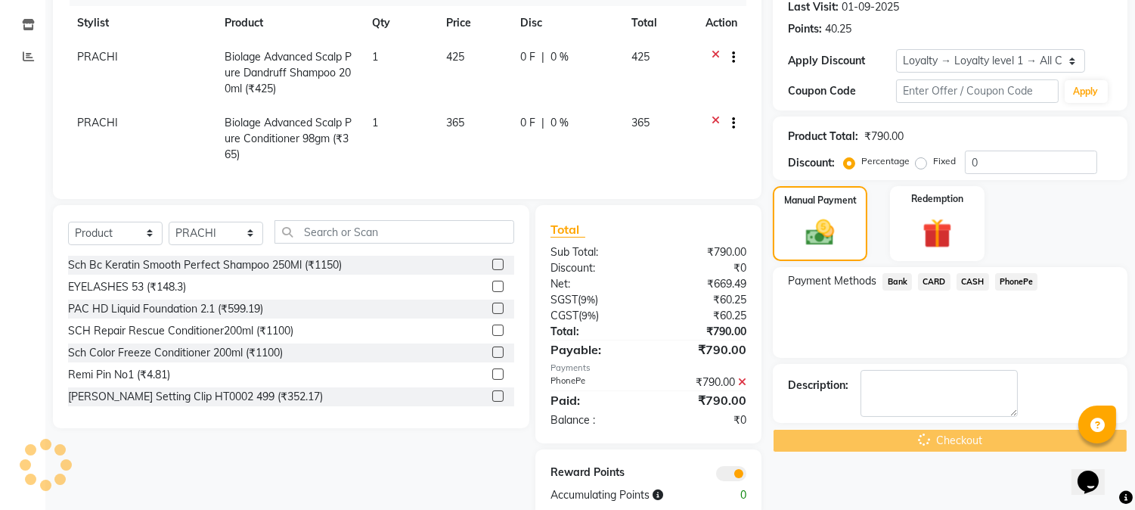
scroll to position [0, 0]
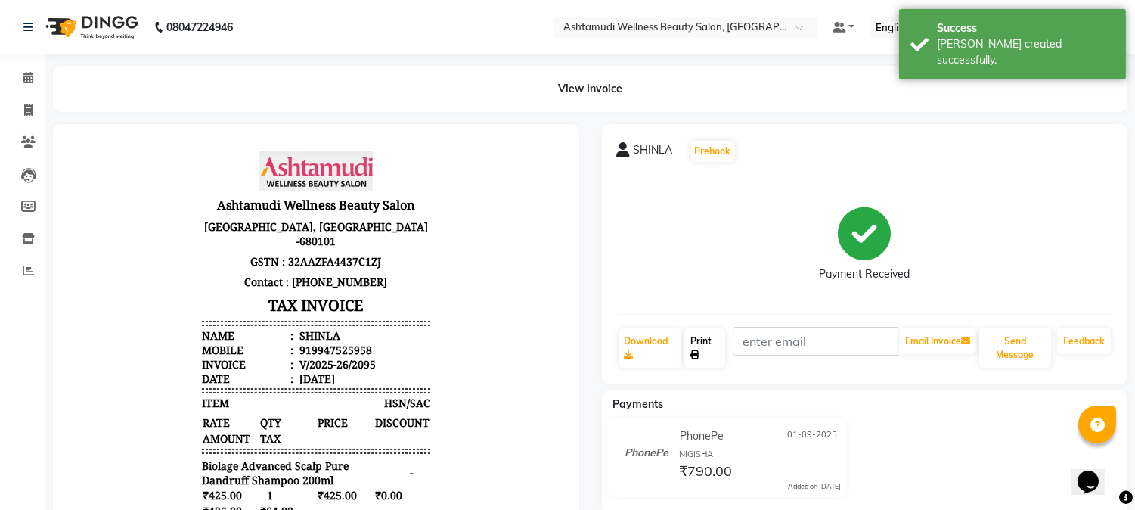
click at [699, 346] on link "Print" at bounding box center [704, 347] width 41 height 39
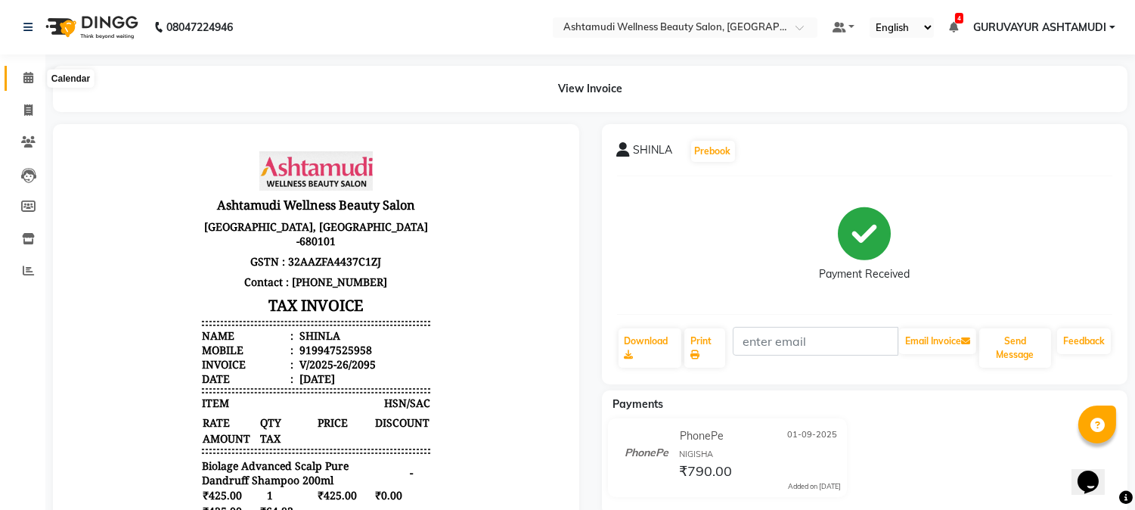
click at [29, 82] on icon at bounding box center [28, 77] width 10 height 11
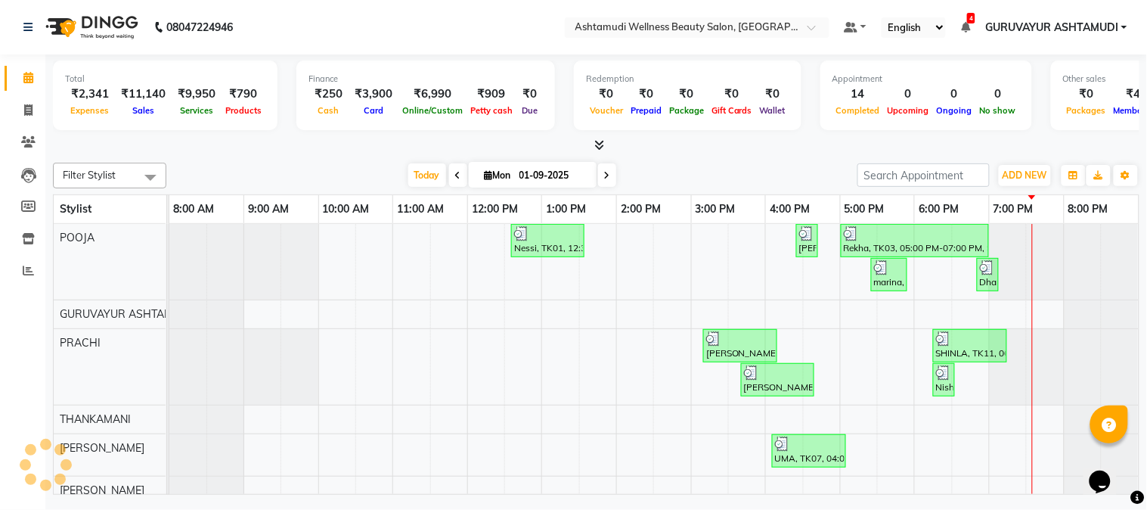
scroll to position [0, 12]
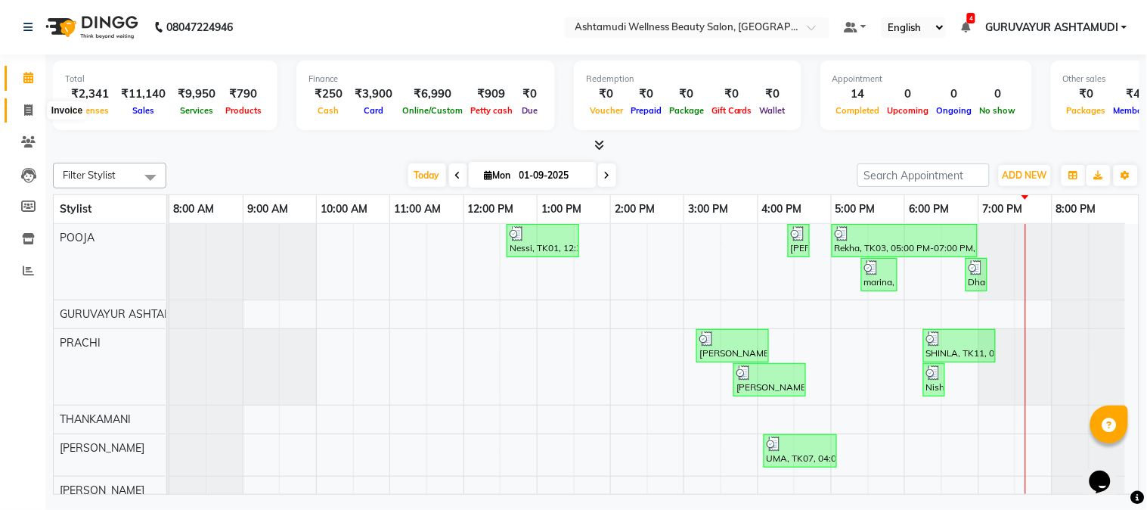
click at [28, 104] on icon at bounding box center [28, 109] width 8 height 11
select select "4660"
select select "service"
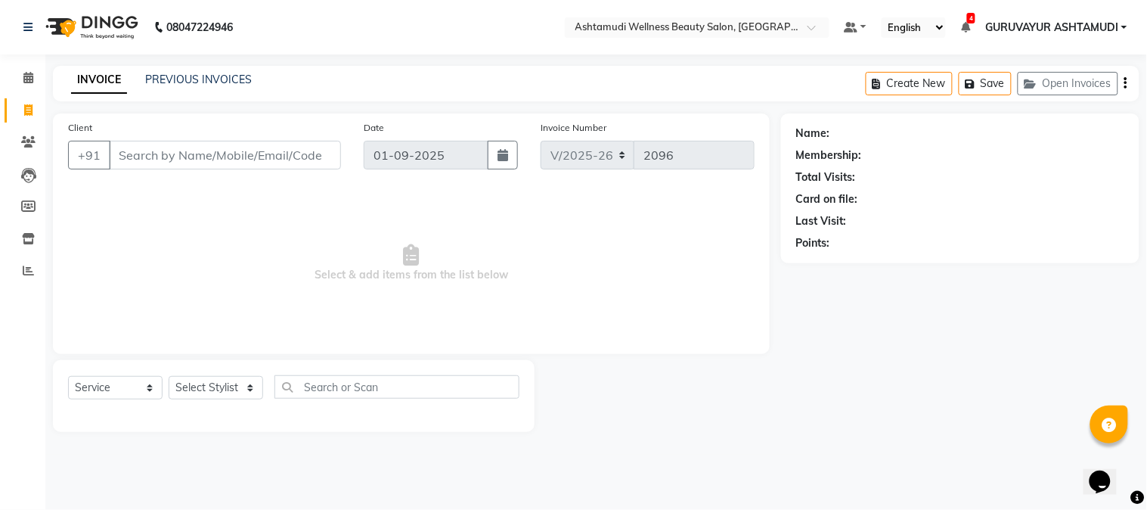
click at [184, 165] on input "Client" at bounding box center [225, 155] width 232 height 29
type input "8943174660"
click at [298, 154] on span "Add Client" at bounding box center [302, 154] width 60 height 15
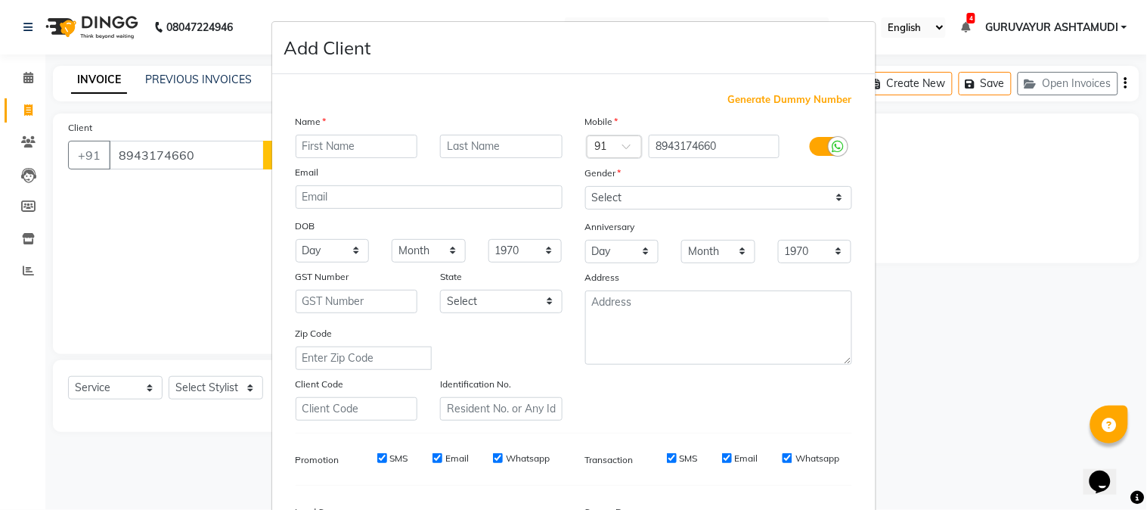
click at [360, 144] on input "text" at bounding box center [357, 146] width 123 height 23
type input "p"
type input "[PERSON_NAME]"
drag, startPoint x: 812, startPoint y: 191, endPoint x: 789, endPoint y: 208, distance: 29.2
click at [812, 191] on select "Select [DEMOGRAPHIC_DATA] [DEMOGRAPHIC_DATA] Other Prefer Not To Say" at bounding box center [718, 197] width 267 height 23
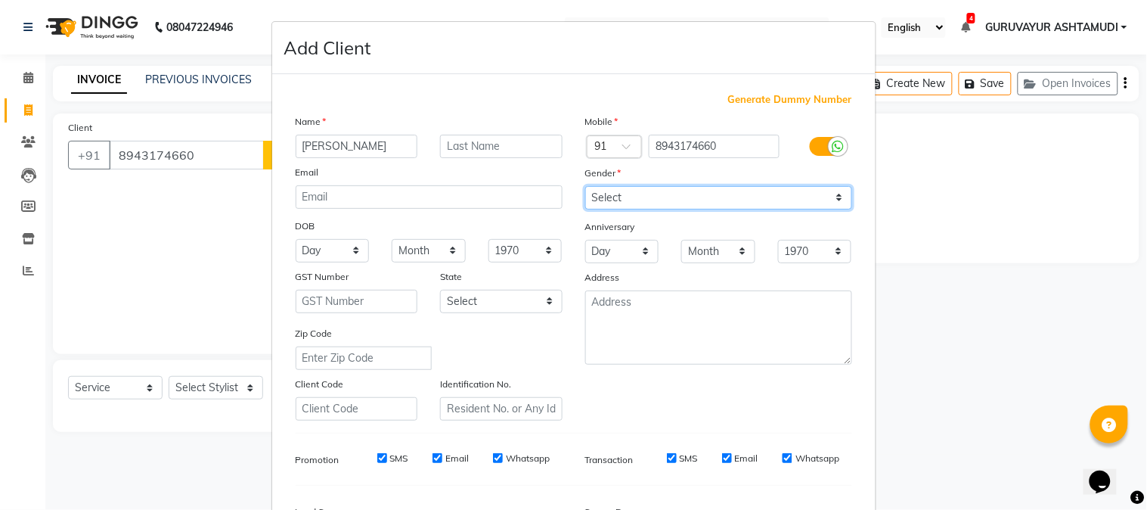
select select "[DEMOGRAPHIC_DATA]"
click at [585, 186] on select "Select [DEMOGRAPHIC_DATA] [DEMOGRAPHIC_DATA] Other Prefer Not To Say" at bounding box center [718, 197] width 267 height 23
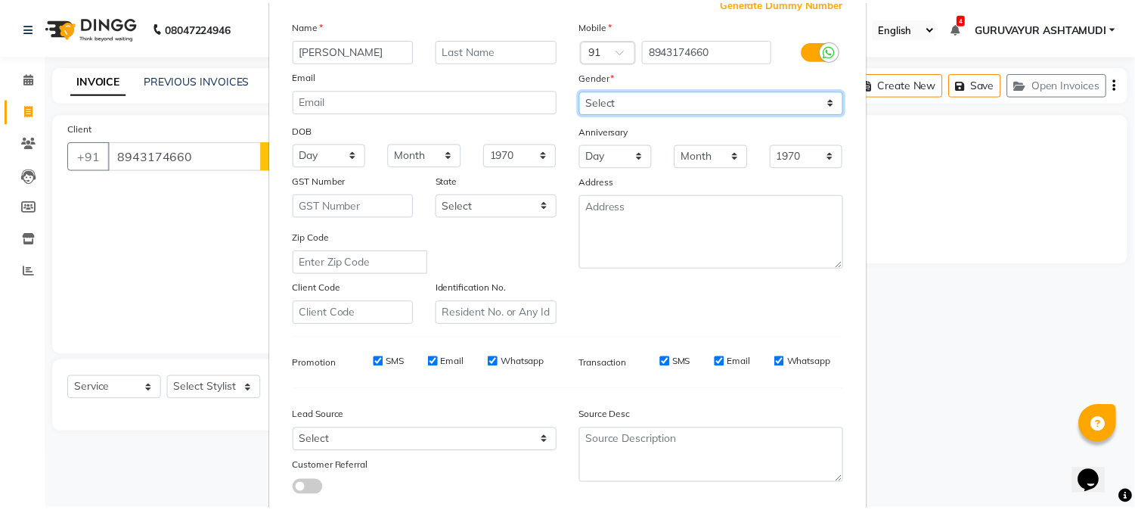
scroll to position [189, 0]
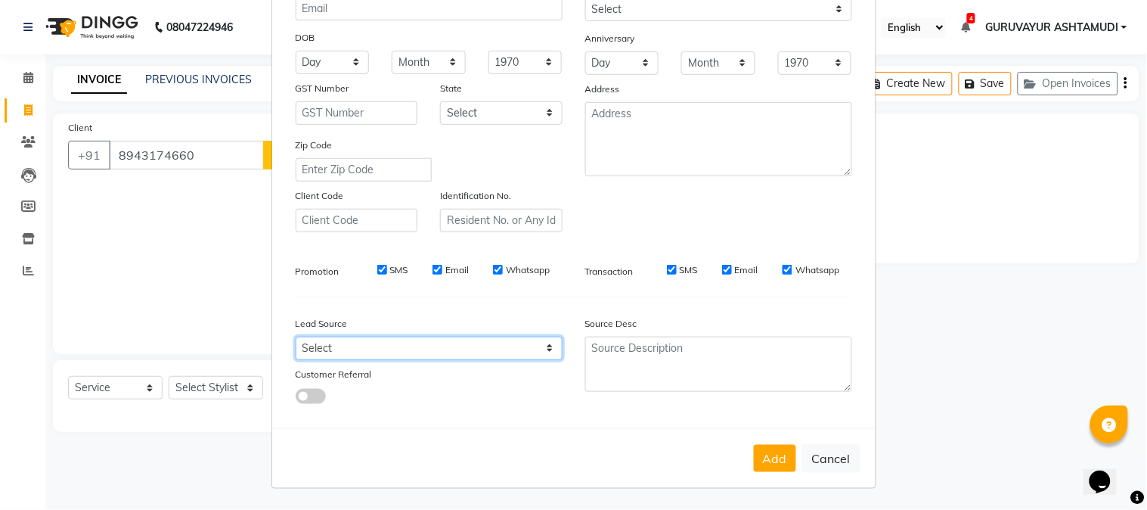
click at [538, 352] on select "Select Walk-in Referral Internet Friend Word of Mouth Advertisement Facebook Ju…" at bounding box center [429, 348] width 267 height 23
select select "31498"
click at [296, 337] on select "Select Walk-in Referral Internet Friend Word of Mouth Advertisement Facebook Ju…" at bounding box center [429, 348] width 267 height 23
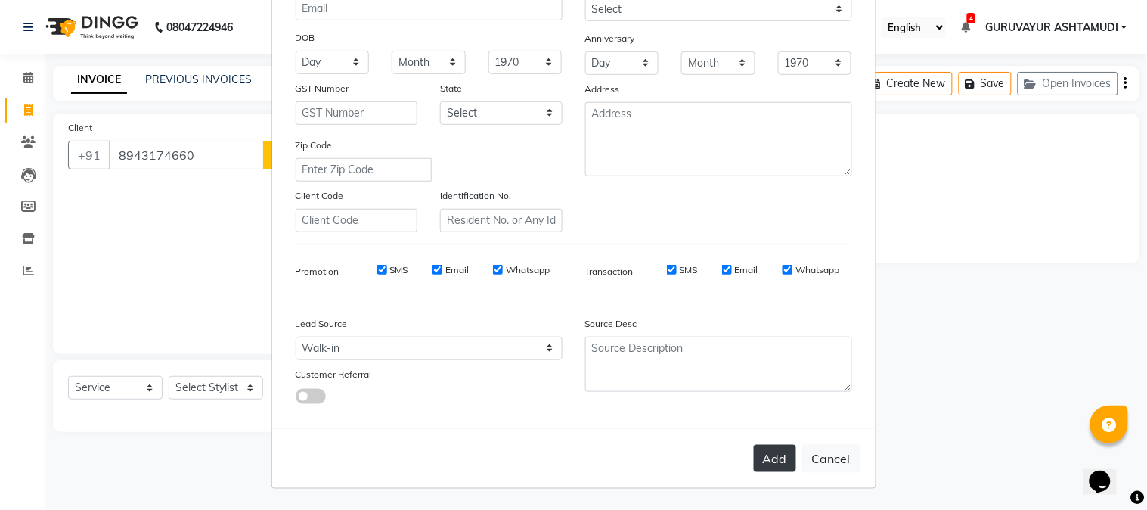
click at [765, 460] on button "Add" at bounding box center [775, 458] width 42 height 27
select select
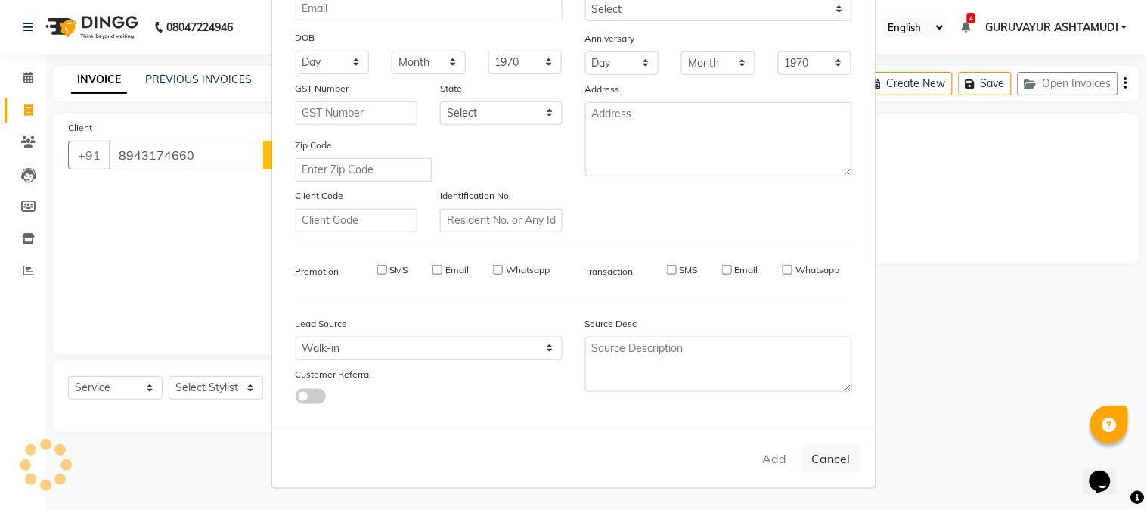
select select
checkbox input "false"
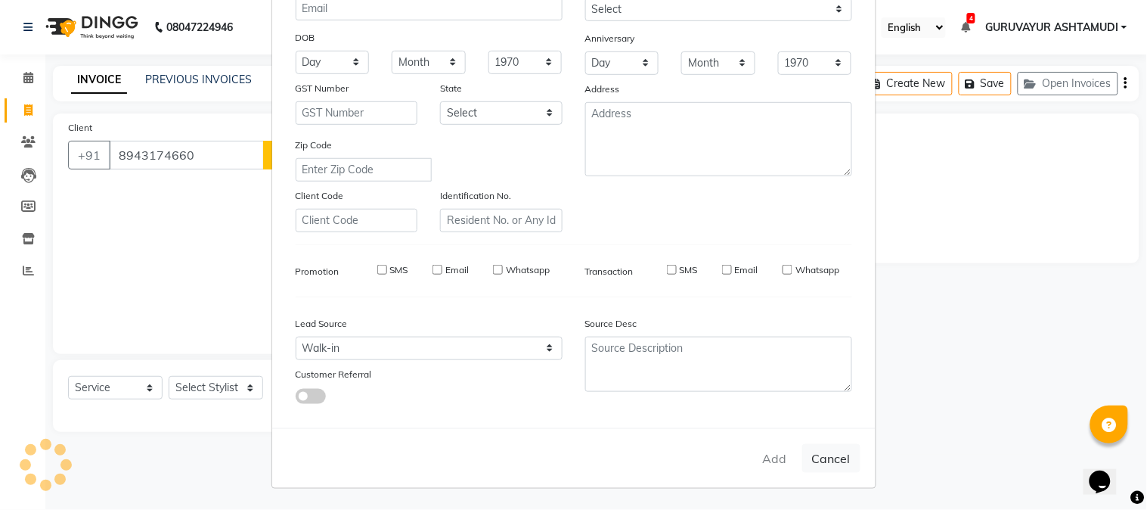
checkbox input "false"
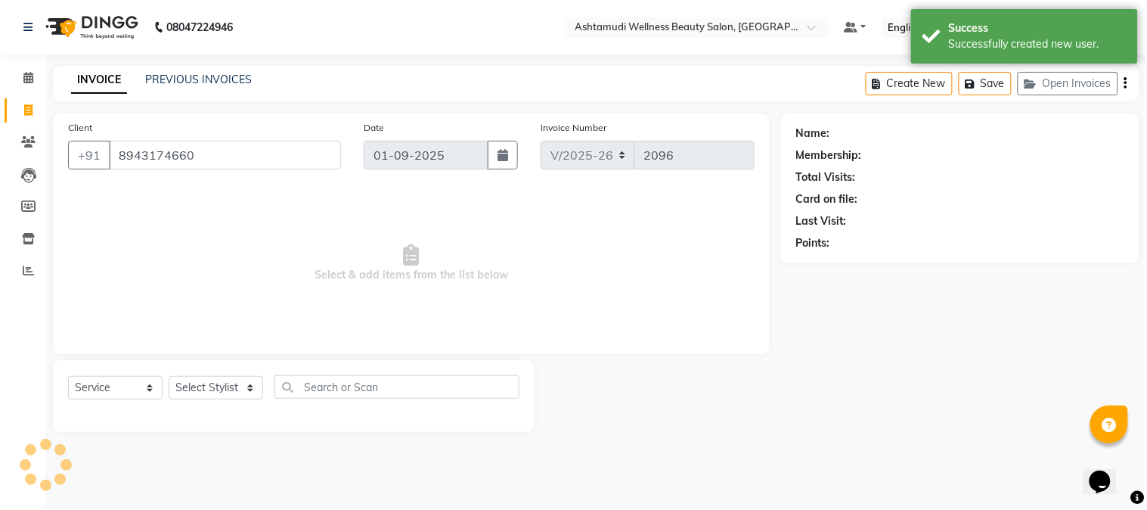
select select "1: Object"
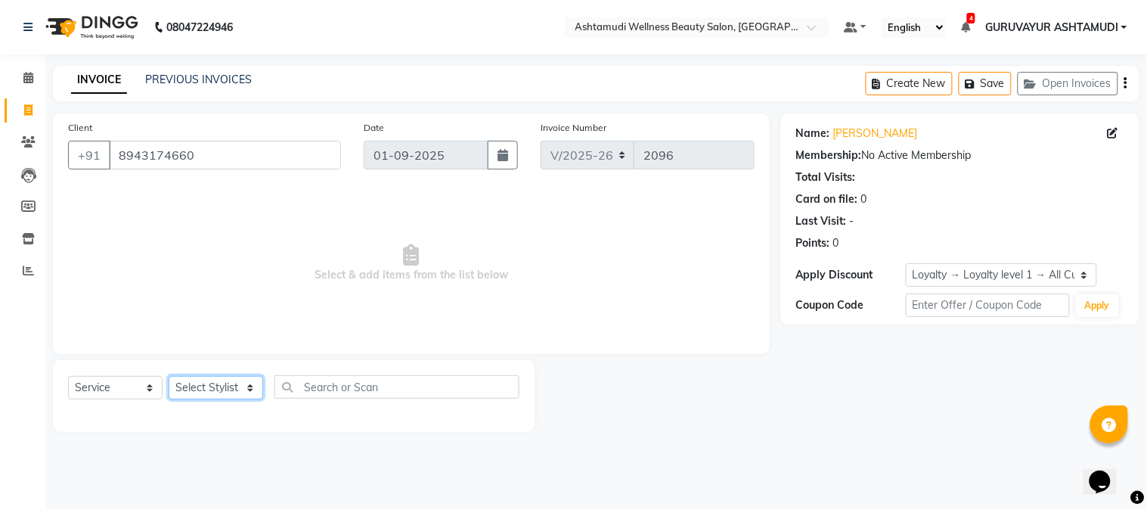
click at [247, 392] on select "Select Stylist Aathithya [PERSON_NAME] [PERSON_NAME] ARYA GURUVAYUR ASHTAMUDI […" at bounding box center [216, 387] width 95 height 23
select select "38876"
click at [169, 377] on select "Select Stylist Aathithya [PERSON_NAME] [PERSON_NAME] ARYA GURUVAYUR ASHTAMUDI […" at bounding box center [216, 387] width 95 height 23
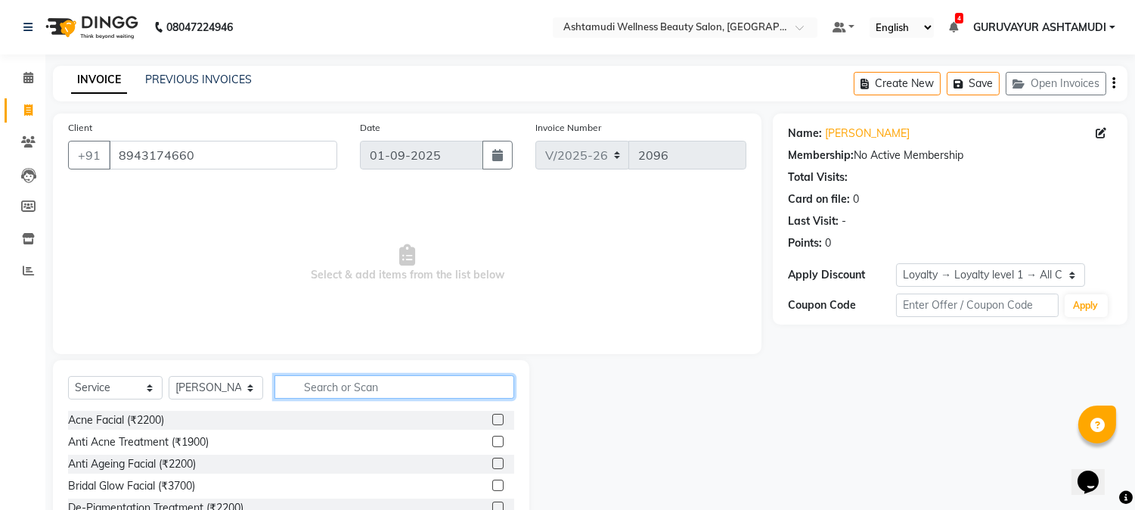
click at [335, 392] on input "text" at bounding box center [395, 386] width 240 height 23
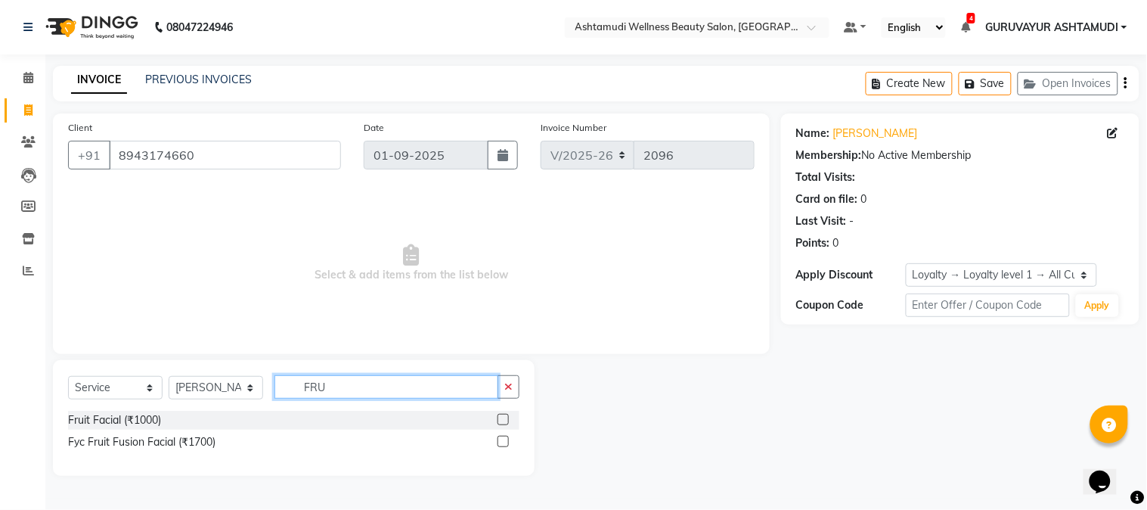
type input "FRU"
click at [502, 416] on label at bounding box center [503, 419] width 11 height 11
click at [502, 416] on input "checkbox" at bounding box center [503, 420] width 10 height 10
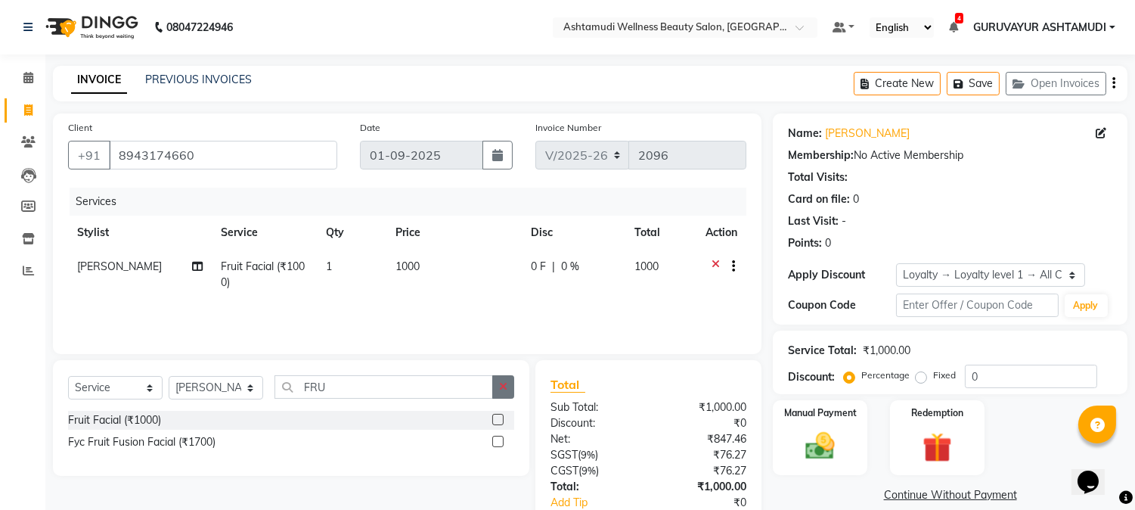
checkbox input "false"
click at [501, 386] on icon "button" at bounding box center [503, 386] width 8 height 11
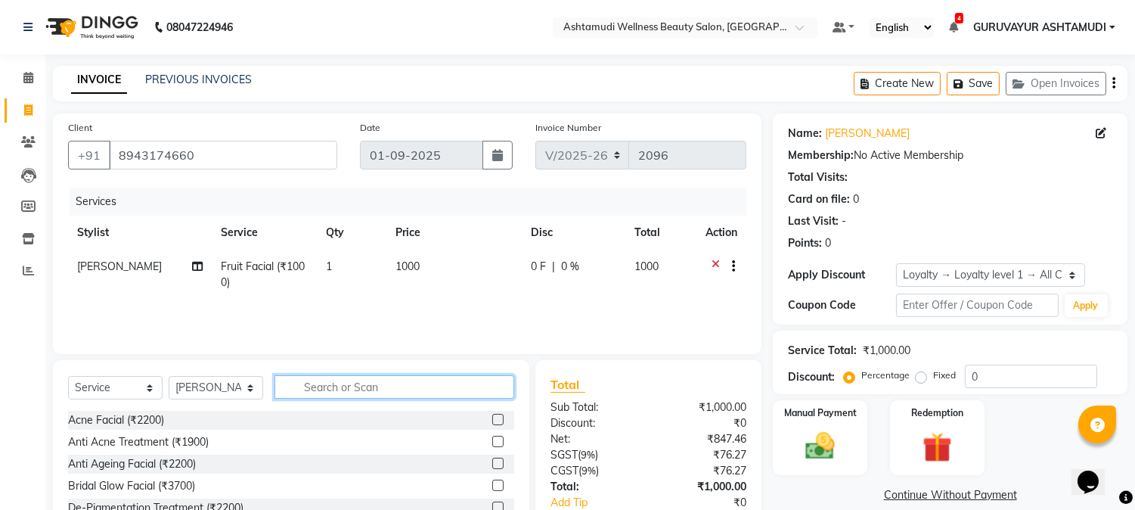
click at [457, 381] on input "text" at bounding box center [395, 386] width 240 height 23
type input "TAN"
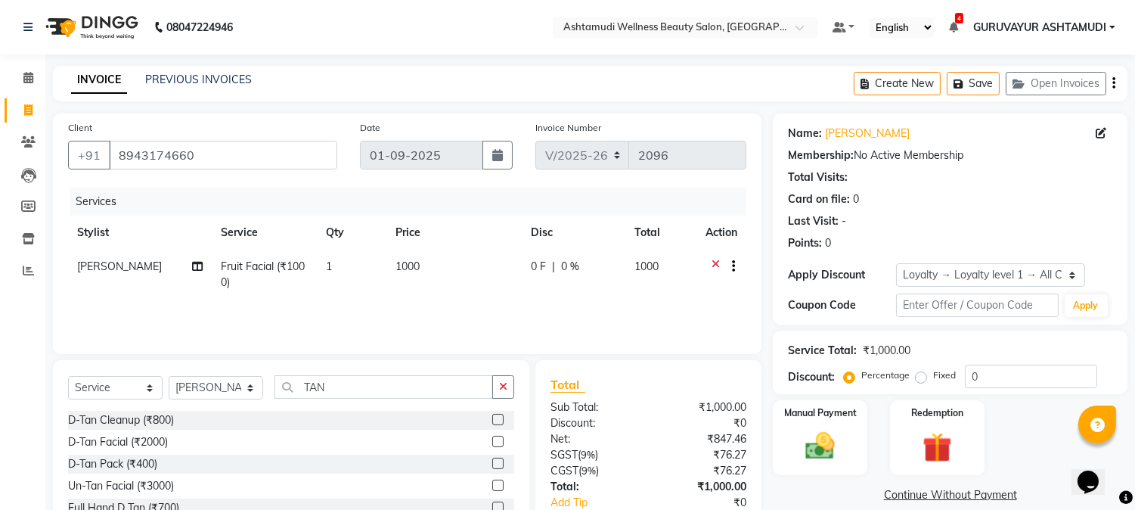
click at [492, 464] on label at bounding box center [497, 463] width 11 height 11
click at [492, 464] on input "checkbox" at bounding box center [497, 464] width 10 height 10
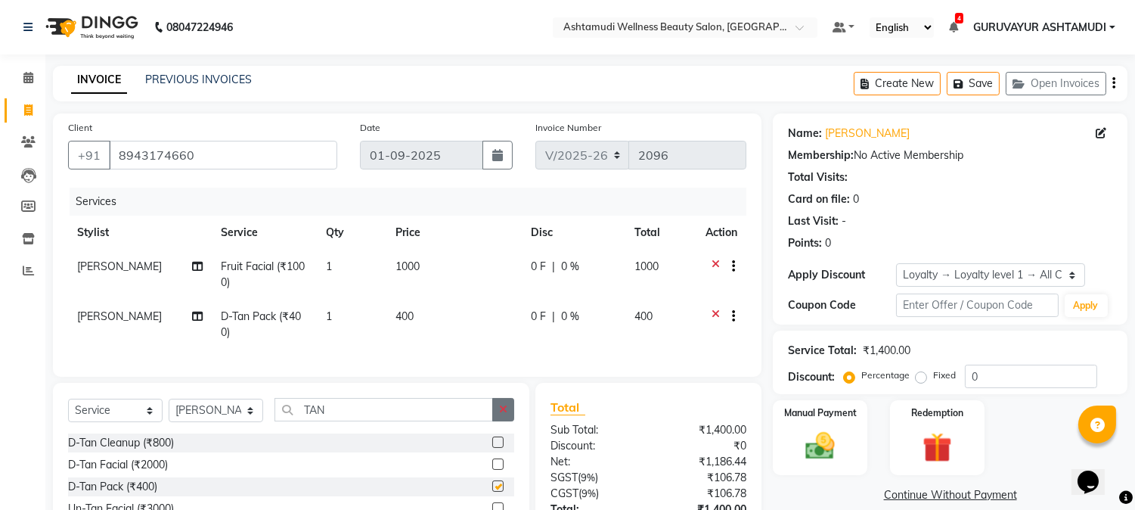
checkbox input "false"
click at [503, 414] on icon "button" at bounding box center [503, 409] width 8 height 11
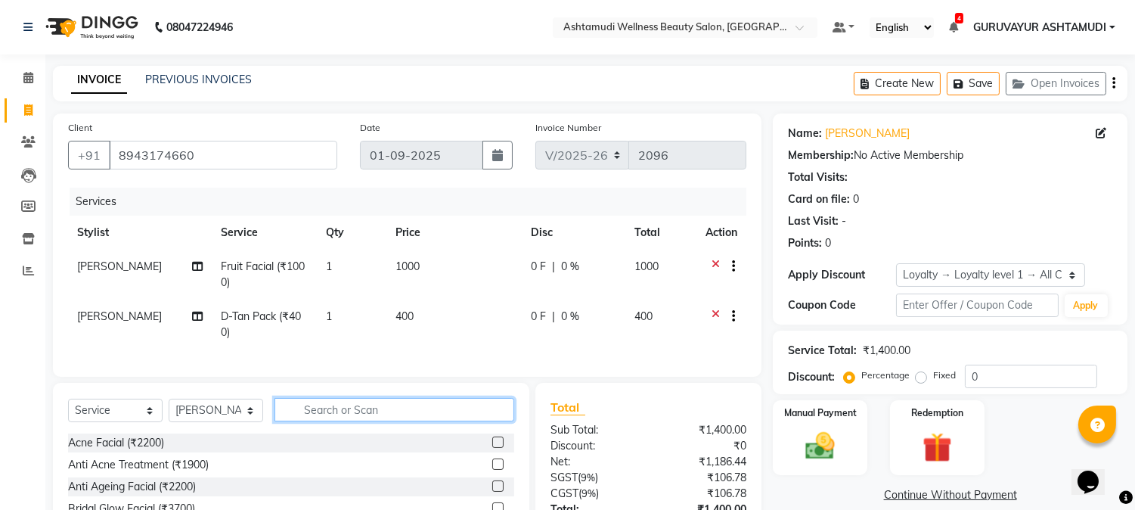
click at [448, 420] on input "text" at bounding box center [395, 409] width 240 height 23
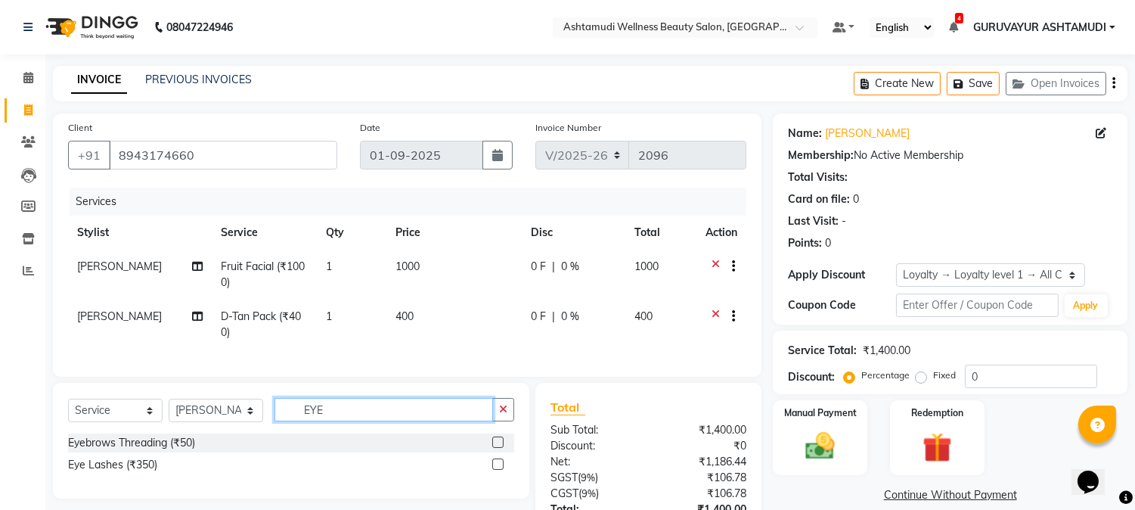
type input "EYE"
click at [497, 448] on label at bounding box center [497, 441] width 11 height 11
click at [497, 448] on input "checkbox" at bounding box center [497, 443] width 10 height 10
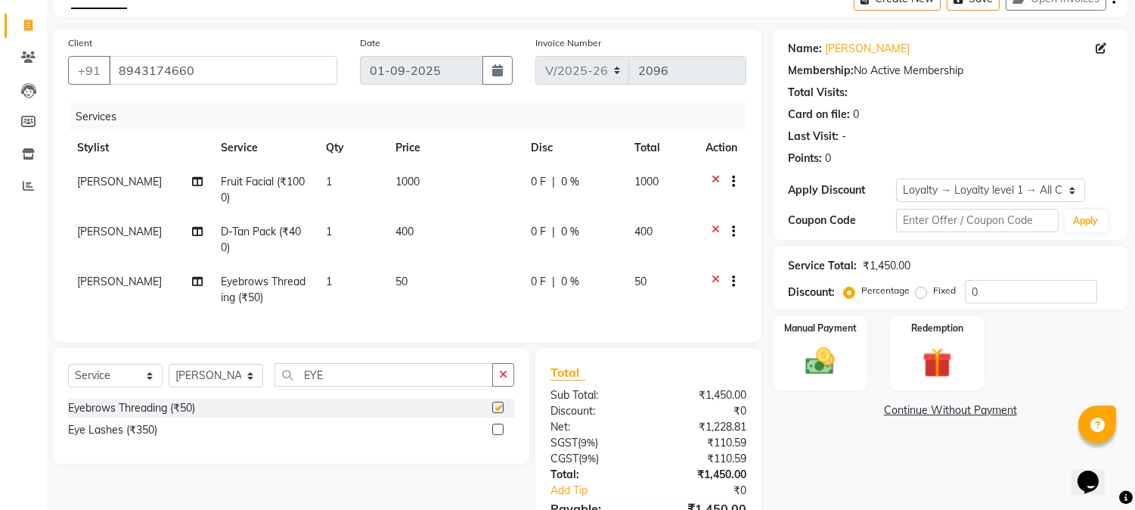
checkbox input "false"
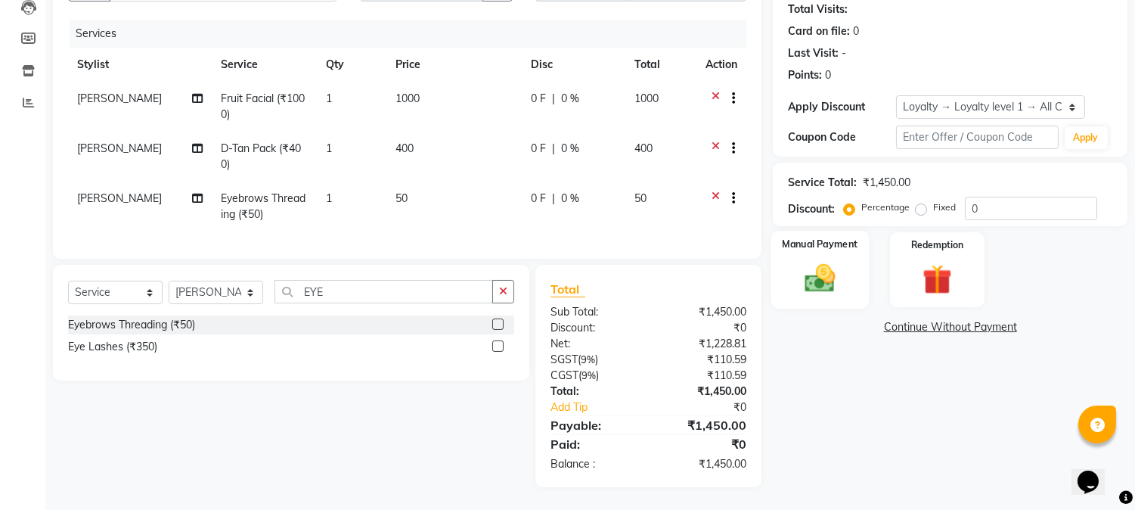
click at [805, 268] on img at bounding box center [821, 279] width 50 height 36
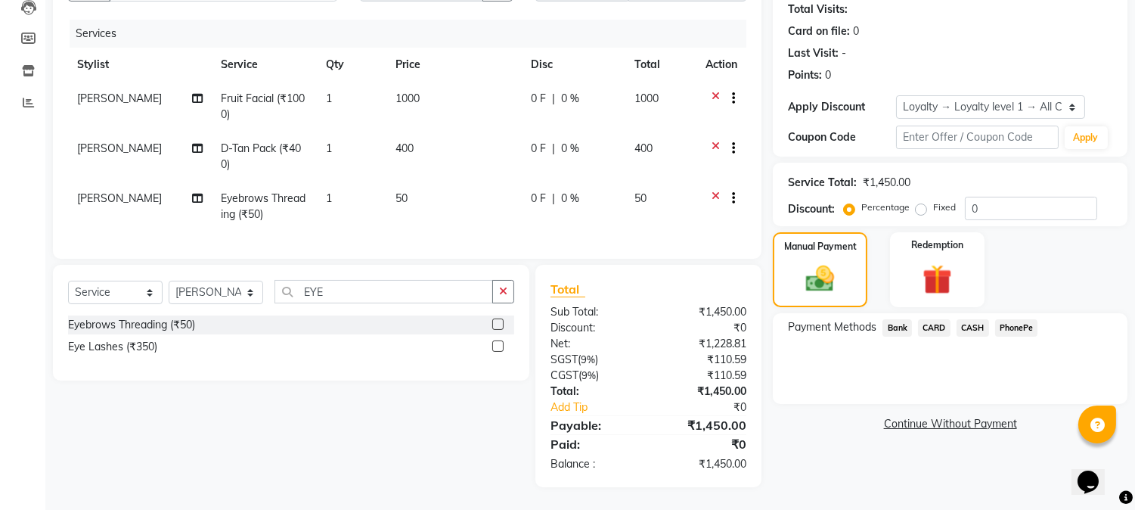
click at [1008, 319] on span "PhonePe" at bounding box center [1016, 327] width 43 height 17
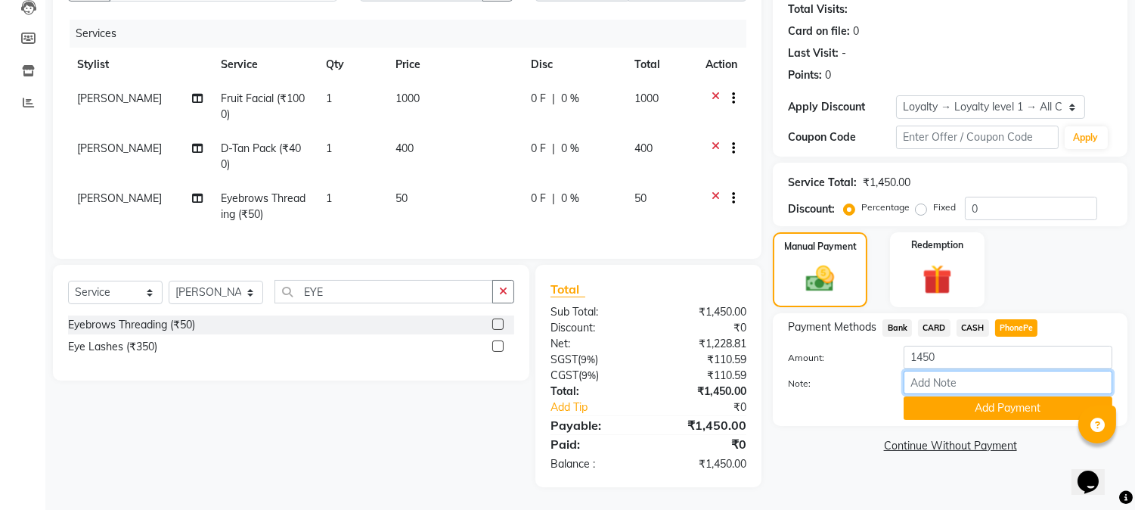
click at [950, 371] on input "Note:" at bounding box center [1008, 382] width 209 height 23
type input "NIGISHA"
click at [981, 396] on button "Add Payment" at bounding box center [1008, 407] width 209 height 23
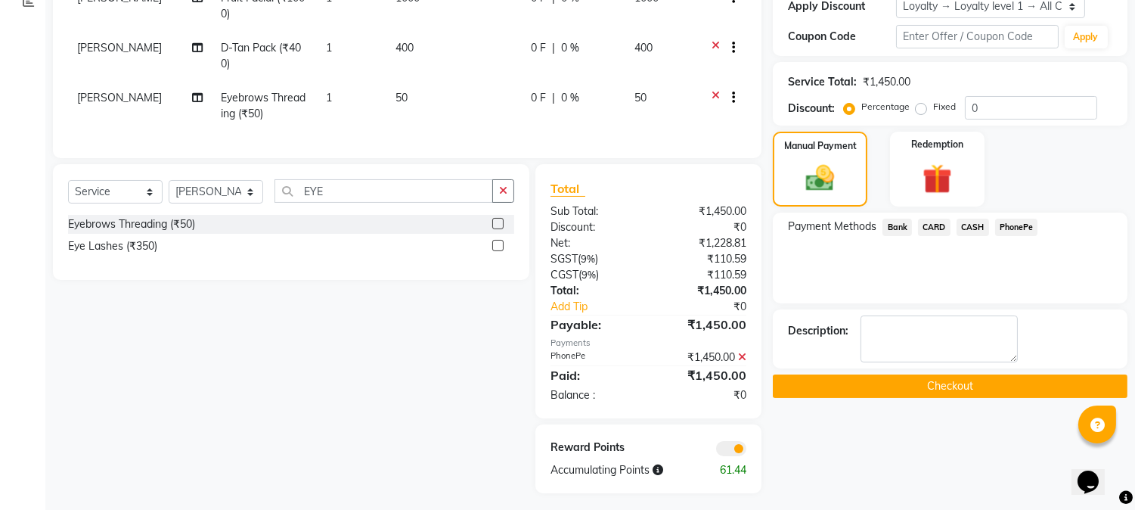
scroll to position [286, 0]
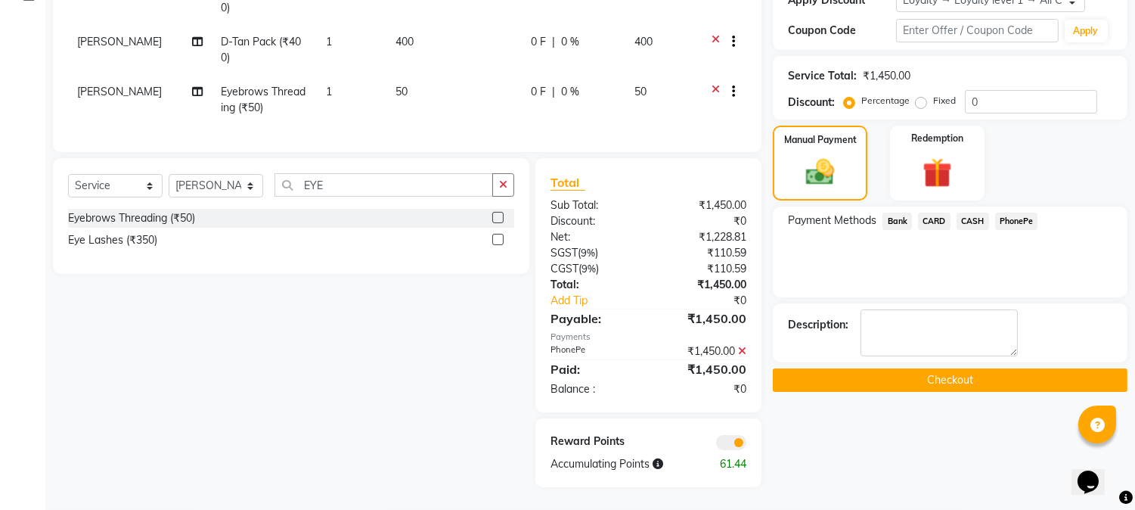
click at [936, 373] on button "Checkout" at bounding box center [950, 379] width 355 height 23
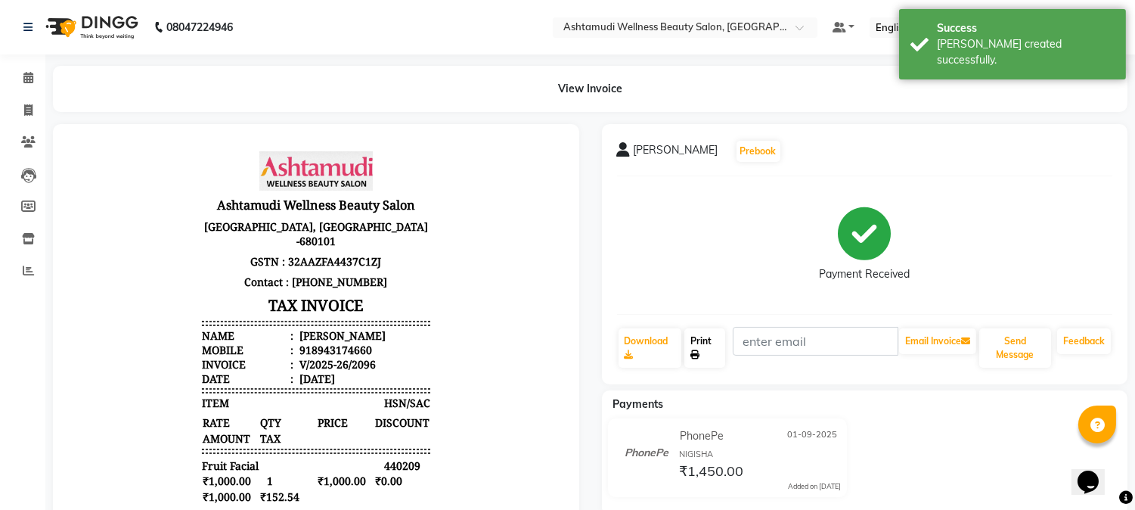
click at [691, 340] on link "Print" at bounding box center [704, 347] width 41 height 39
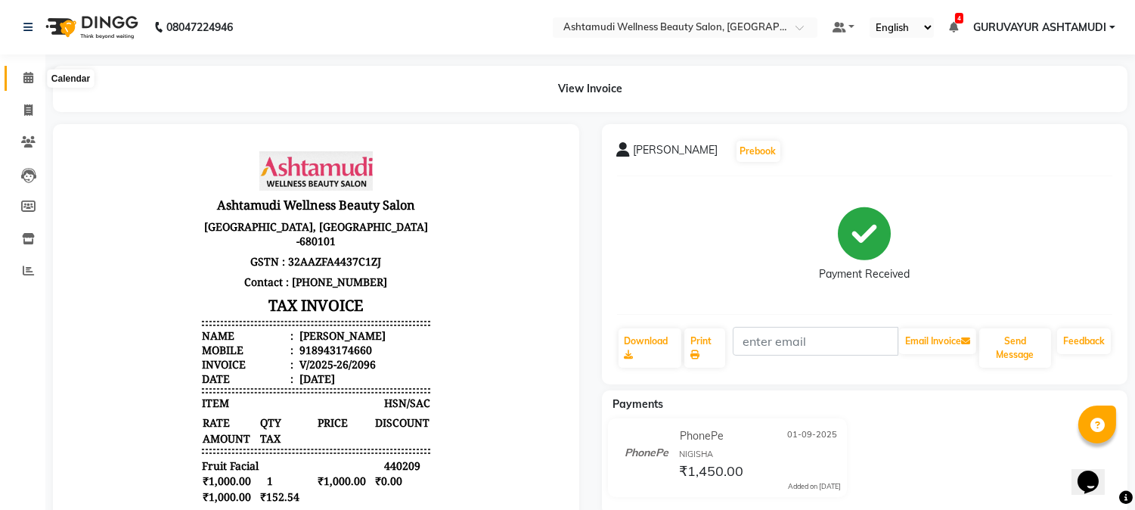
click at [26, 80] on icon at bounding box center [28, 77] width 10 height 11
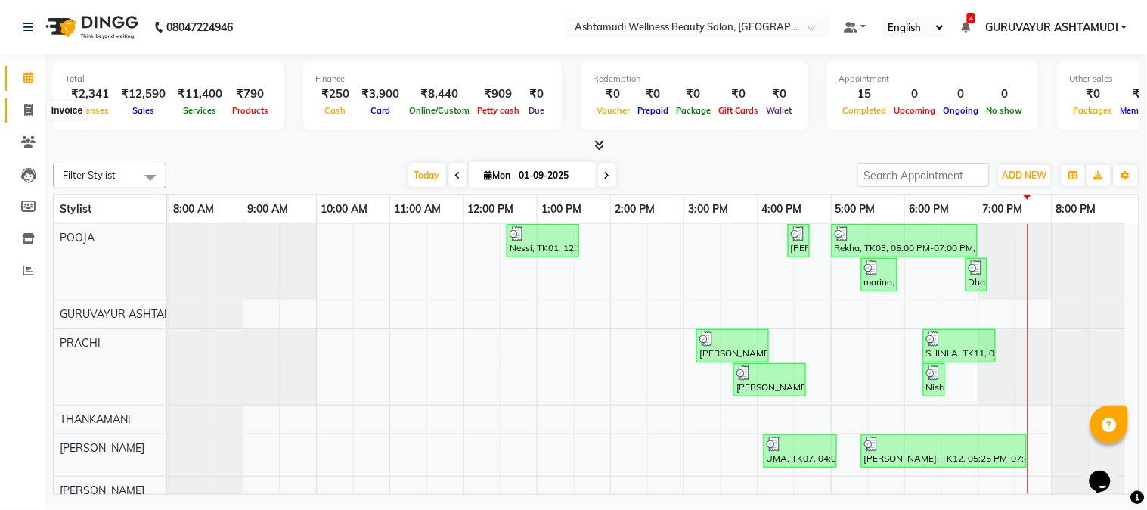
click at [27, 108] on icon at bounding box center [28, 109] width 8 height 11
select select "service"
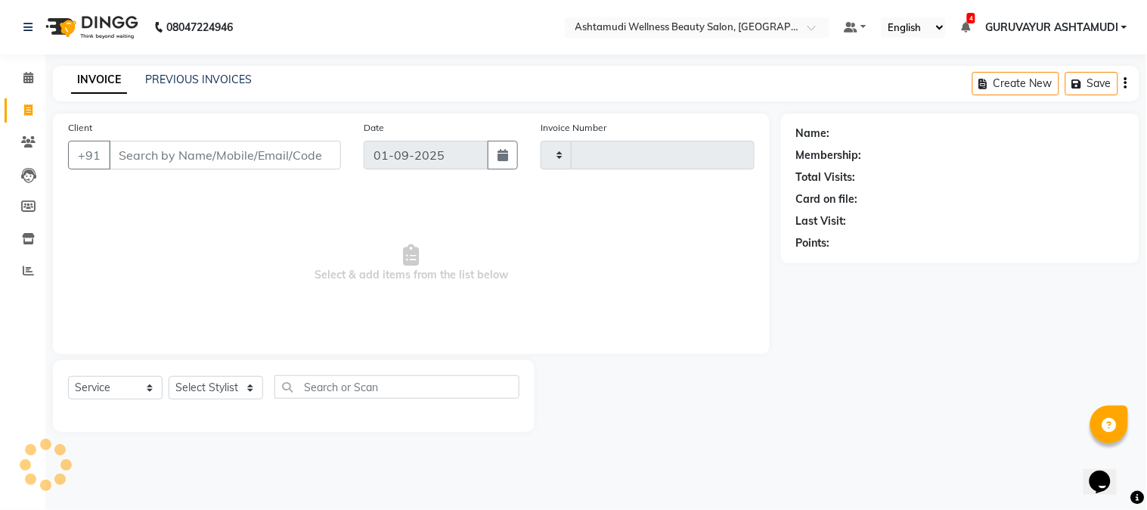
type input "2097"
select select "4660"
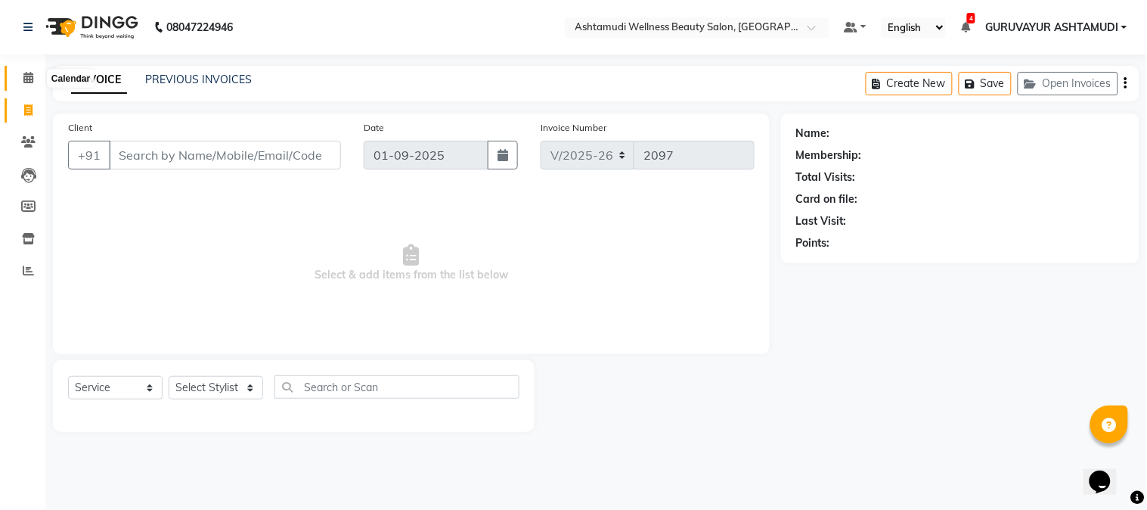
click at [29, 77] on icon at bounding box center [28, 77] width 10 height 11
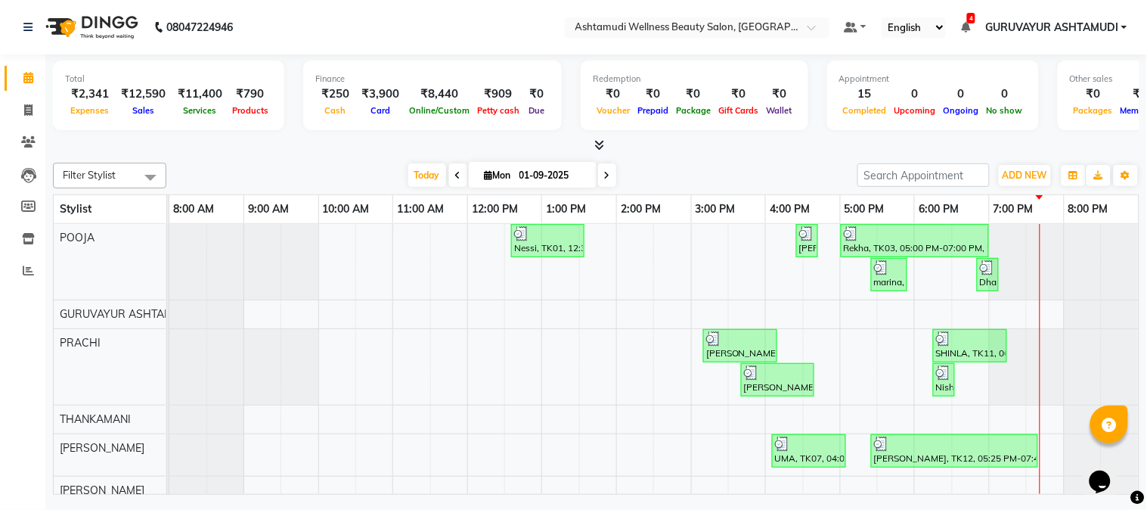
click at [293, 36] on nav "08047224946 Select Location × Ashtamudi Wellness Beauty Salon, Guruvayur Defaul…" at bounding box center [573, 27] width 1147 height 54
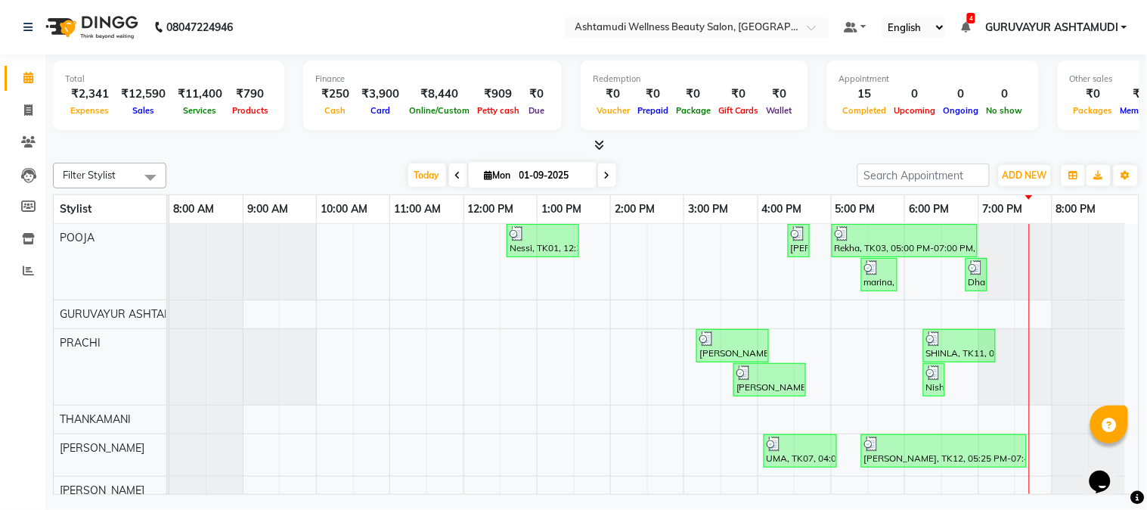
click at [466, 32] on nav "08047224946 Select Location × Ashtamudi Wellness Beauty Salon, Guruvayur Defaul…" at bounding box center [573, 27] width 1147 height 54
click at [520, 28] on nav "08047224946 Select Location × Ashtamudi Wellness Beauty Salon, Guruvayur Defaul…" at bounding box center [573, 27] width 1147 height 54
click at [652, 169] on div "[DATE] [DATE]" at bounding box center [512, 175] width 676 height 23
click at [24, 109] on icon at bounding box center [28, 109] width 8 height 11
select select "service"
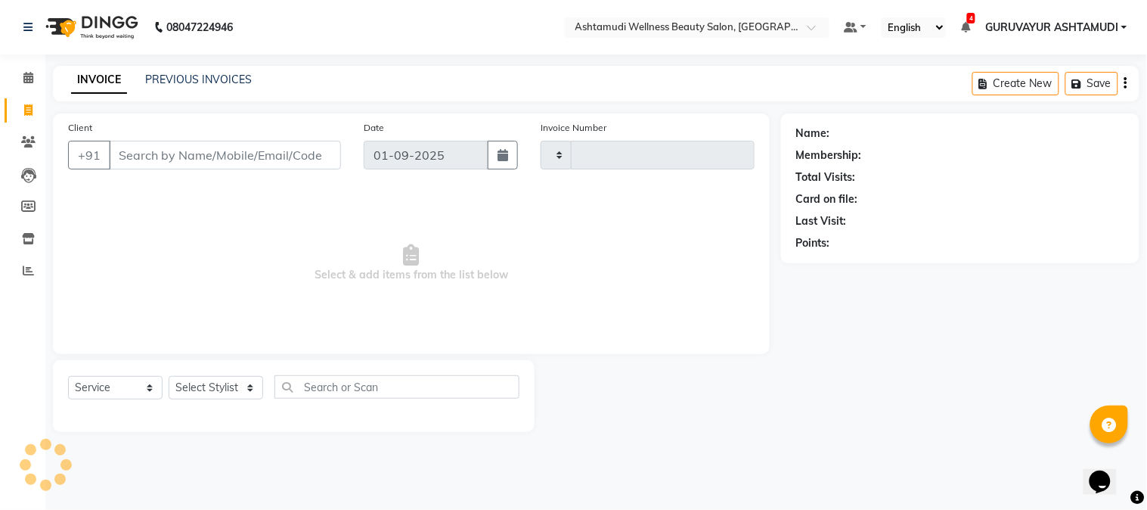
type input "2097"
select select "4660"
click at [204, 154] on input "Client" at bounding box center [225, 155] width 232 height 29
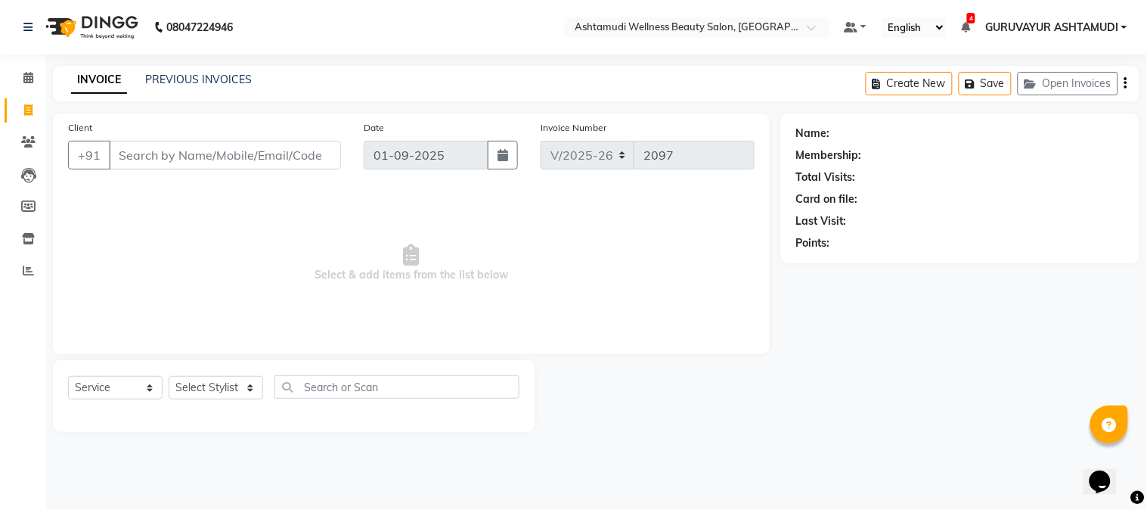
click at [216, 151] on input "Client" at bounding box center [225, 155] width 232 height 29
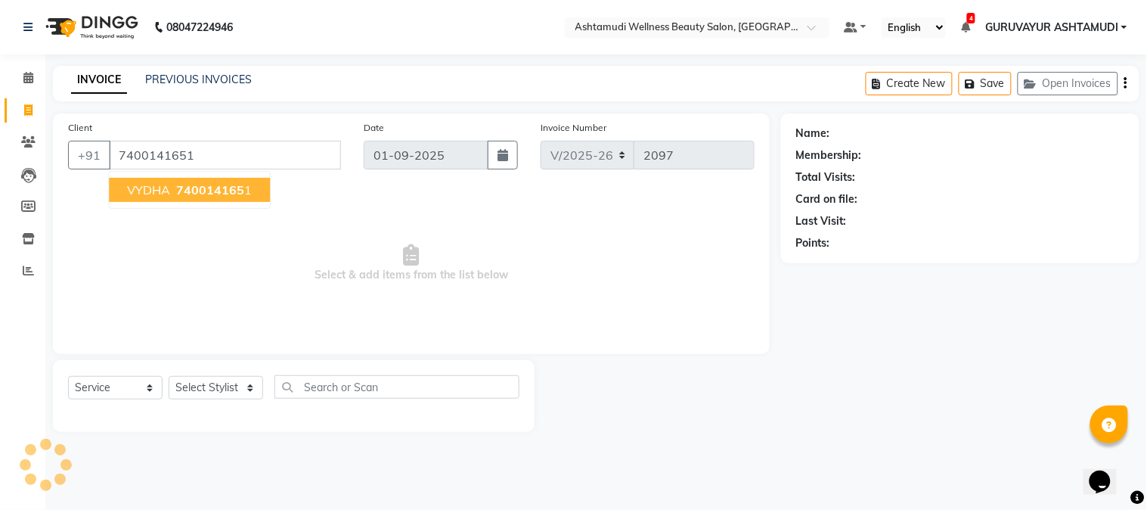
type input "7400141651"
select select "1: Object"
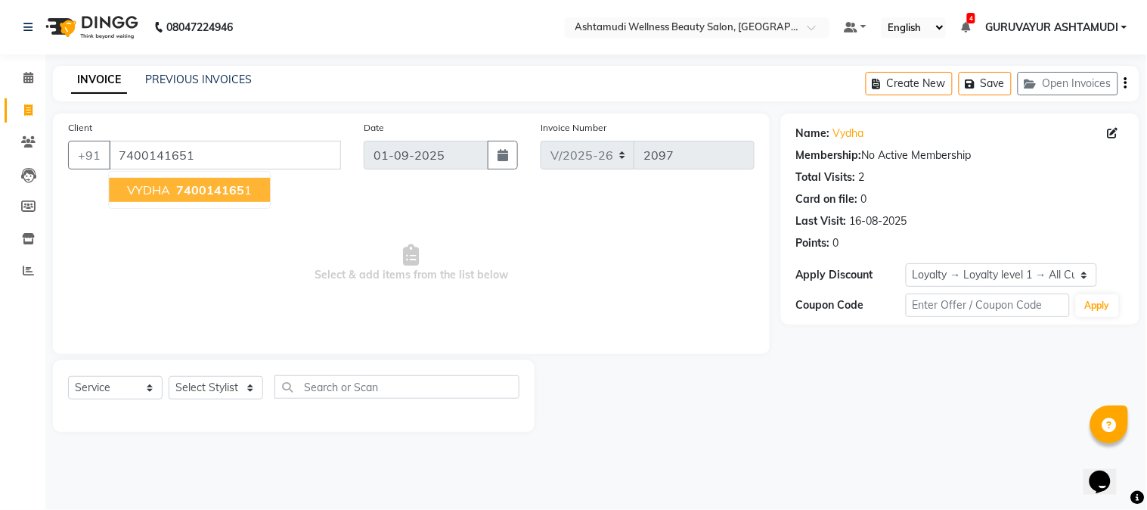
click at [216, 195] on span "740014165" at bounding box center [210, 189] width 68 height 15
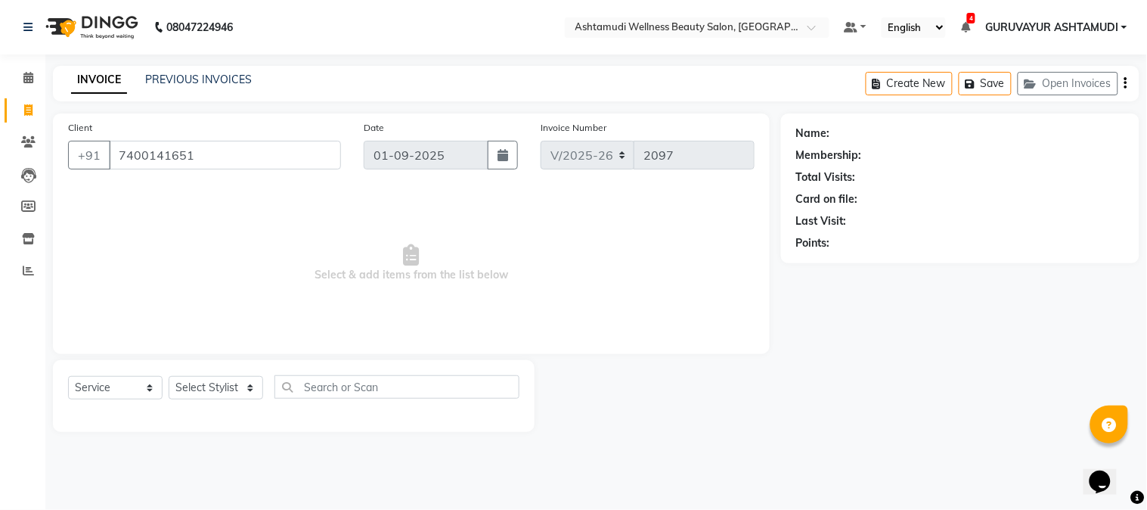
select select "1: Object"
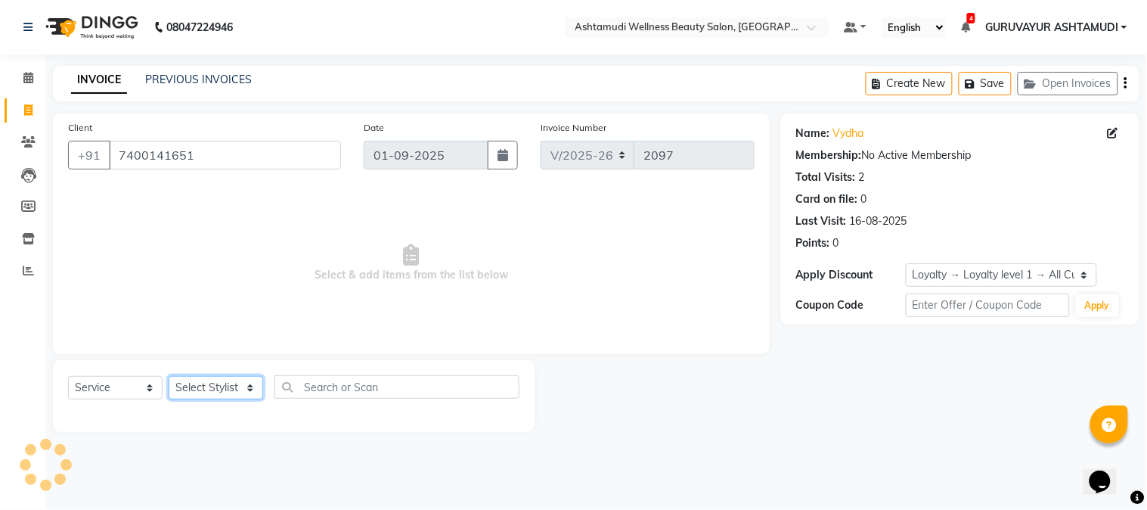
click at [239, 387] on select "Select Stylist Aathithya [PERSON_NAME] [PERSON_NAME] ARYA GURUVAYUR ASHTAMUDI […" at bounding box center [216, 387] width 95 height 23
select select "28230"
click at [169, 377] on select "Select Stylist Aathithya [PERSON_NAME] [PERSON_NAME] ARYA GURUVAYUR ASHTAMUDI […" at bounding box center [216, 387] width 95 height 23
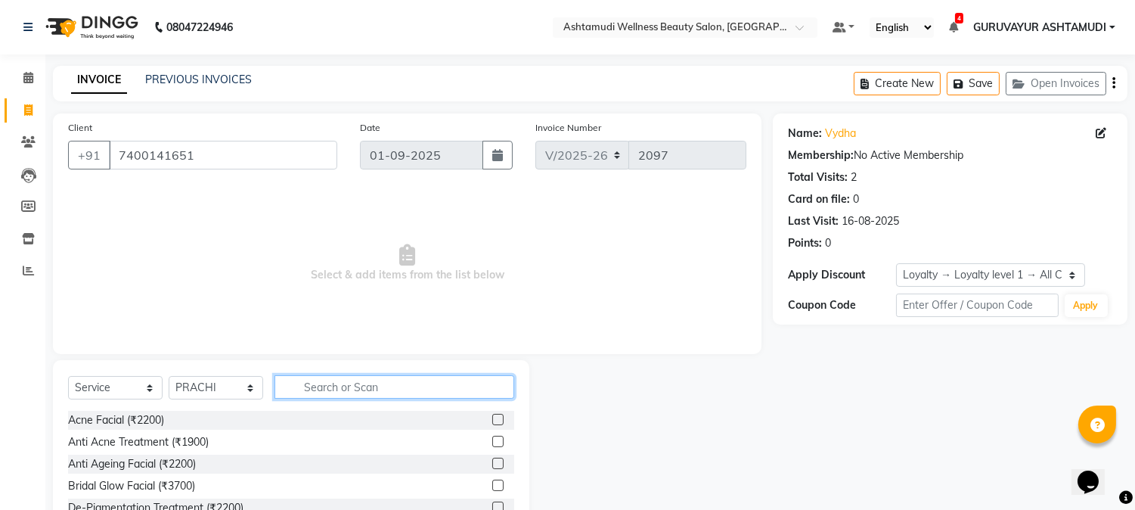
click at [309, 384] on input "text" at bounding box center [395, 386] width 240 height 23
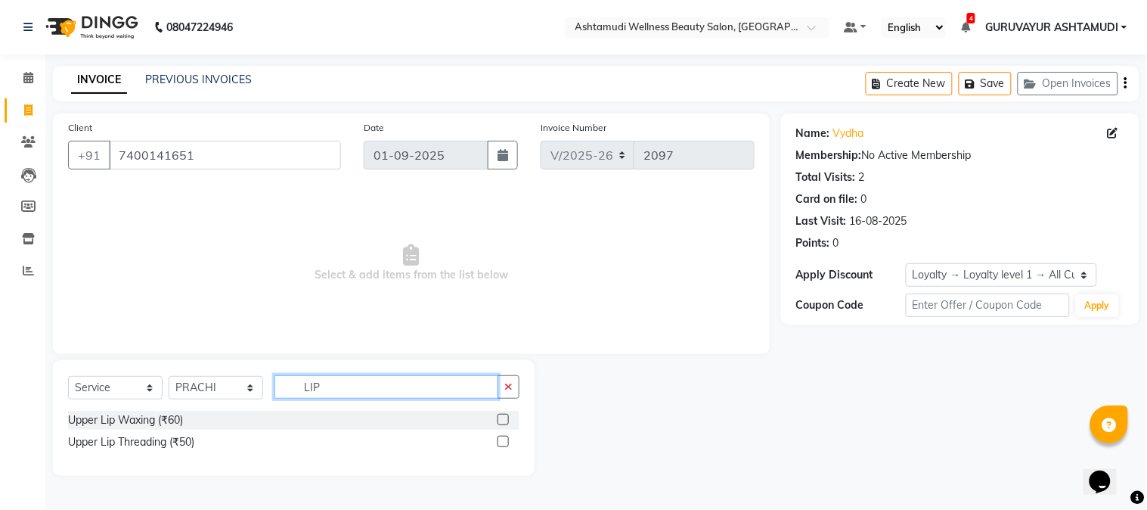
type input "LIP"
click at [502, 441] on label at bounding box center [503, 441] width 11 height 11
click at [502, 441] on input "checkbox" at bounding box center [503, 442] width 10 height 10
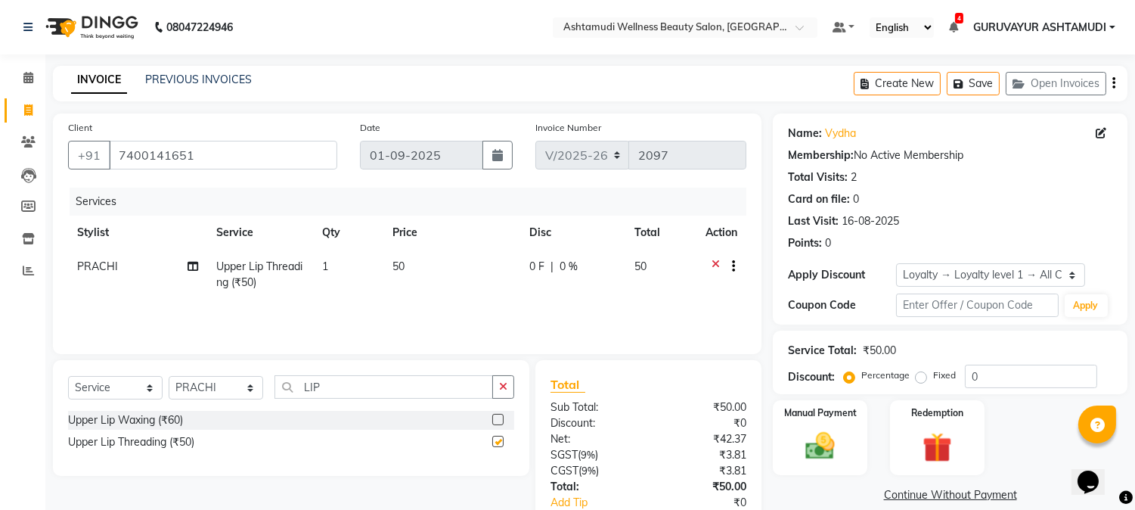
checkbox input "false"
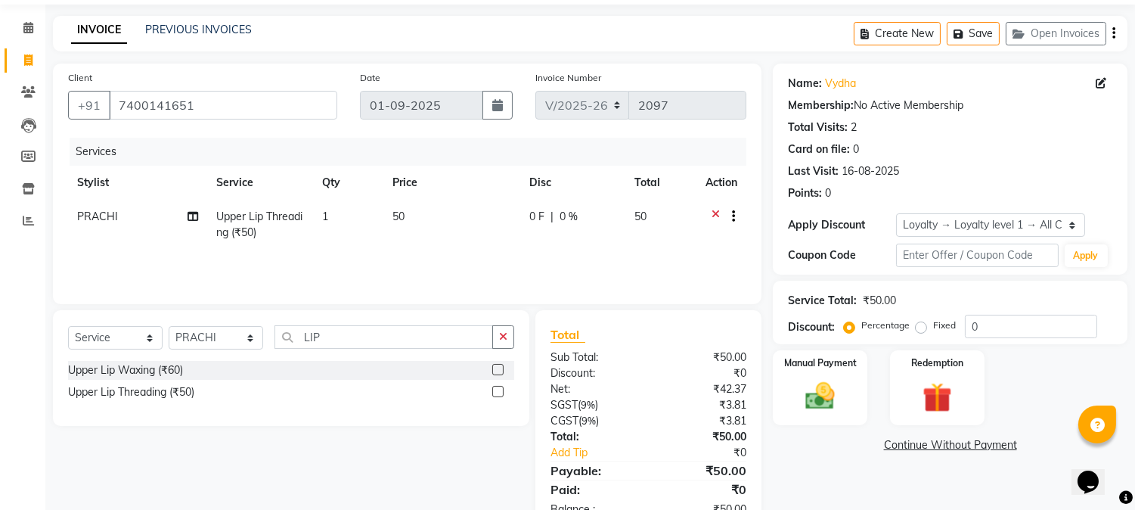
scroll to position [95, 0]
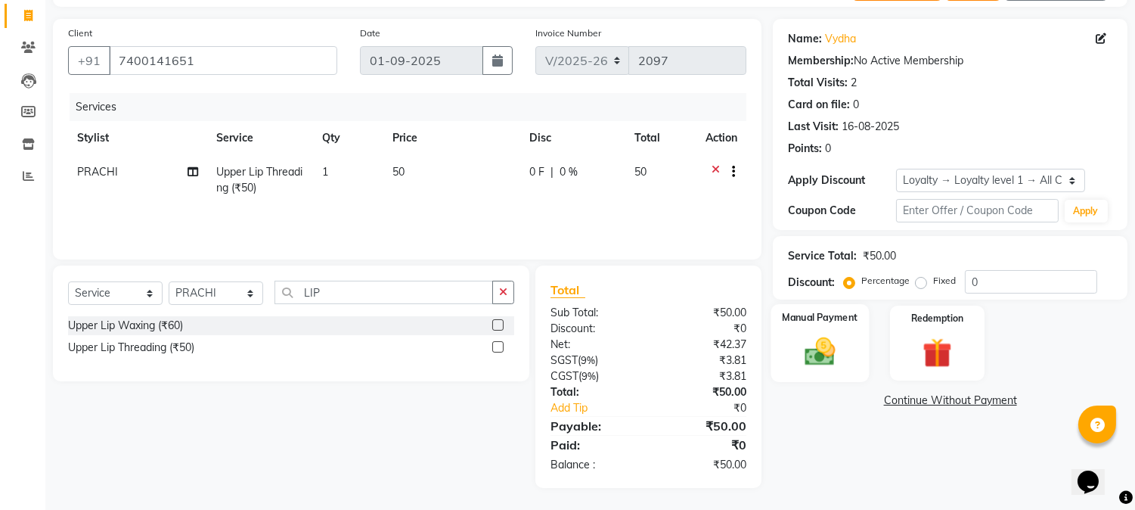
click at [810, 353] on img at bounding box center [821, 352] width 50 height 36
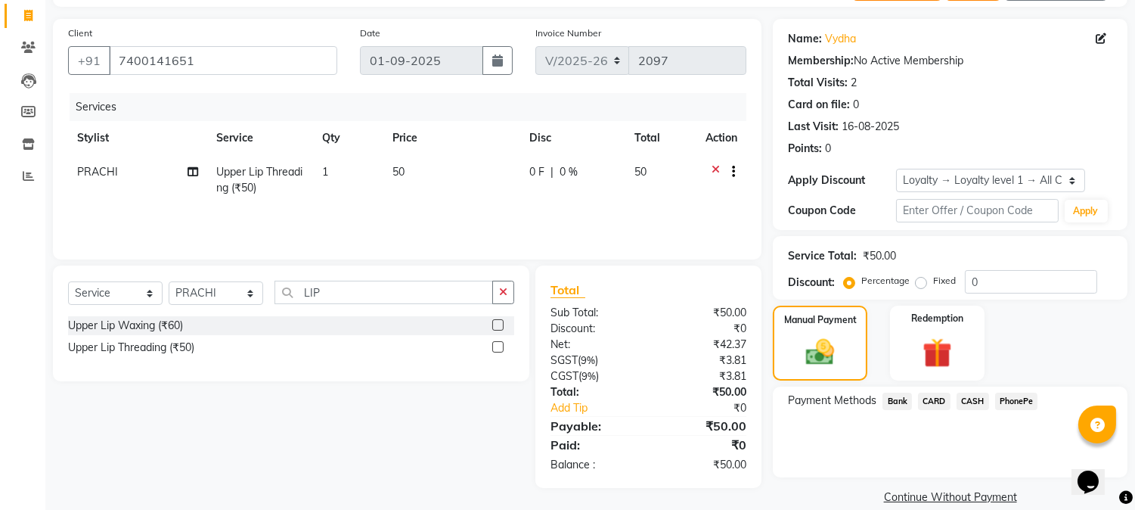
click at [1011, 396] on span "PhonePe" at bounding box center [1016, 401] width 43 height 17
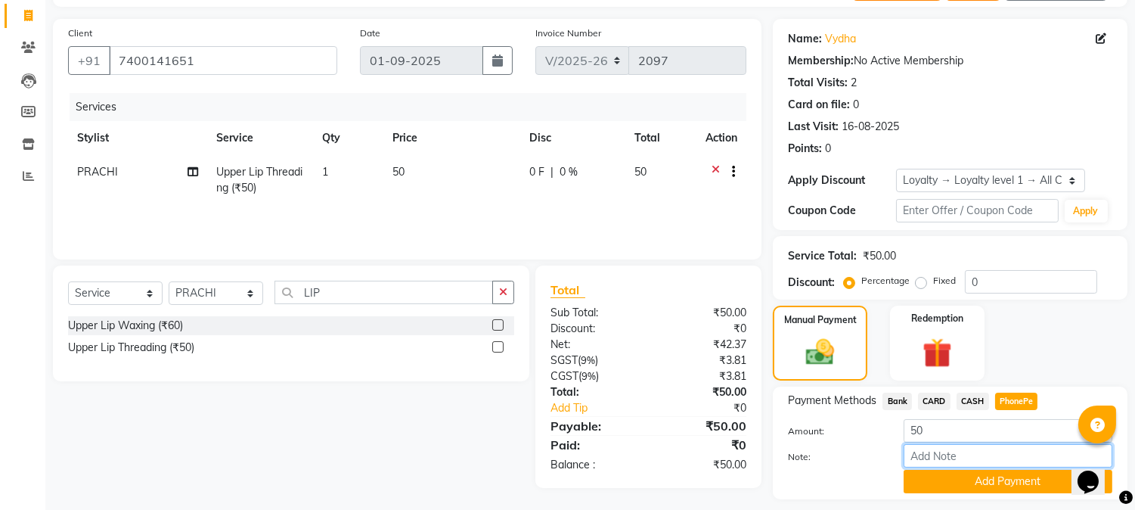
click at [961, 454] on input "Note:" at bounding box center [1008, 455] width 209 height 23
type input "NIGISHA"
click at [980, 474] on button "Add Payment" at bounding box center [1008, 481] width 209 height 23
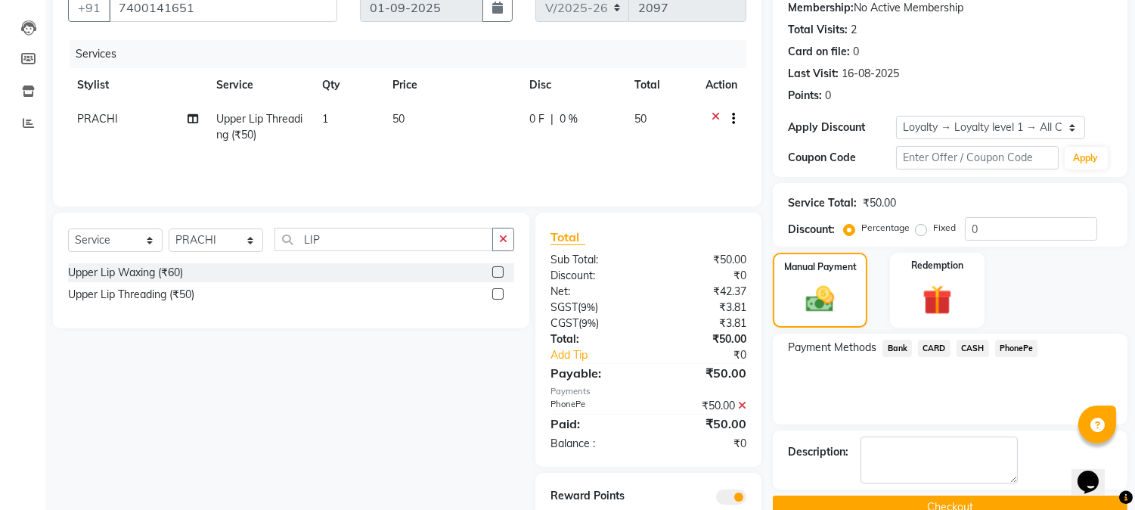
scroll to position [201, 0]
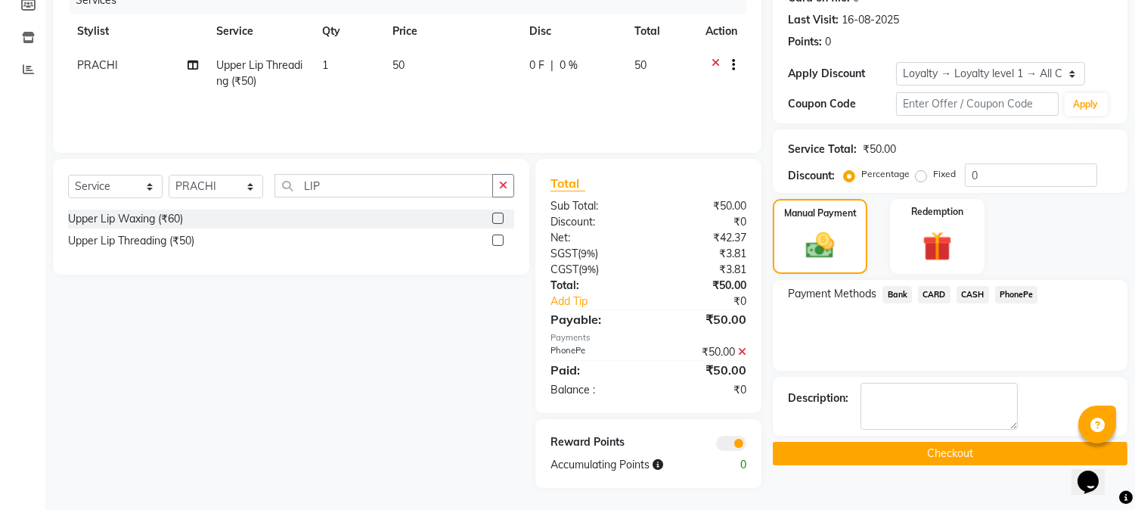
click at [951, 451] on button "Checkout" at bounding box center [950, 453] width 355 height 23
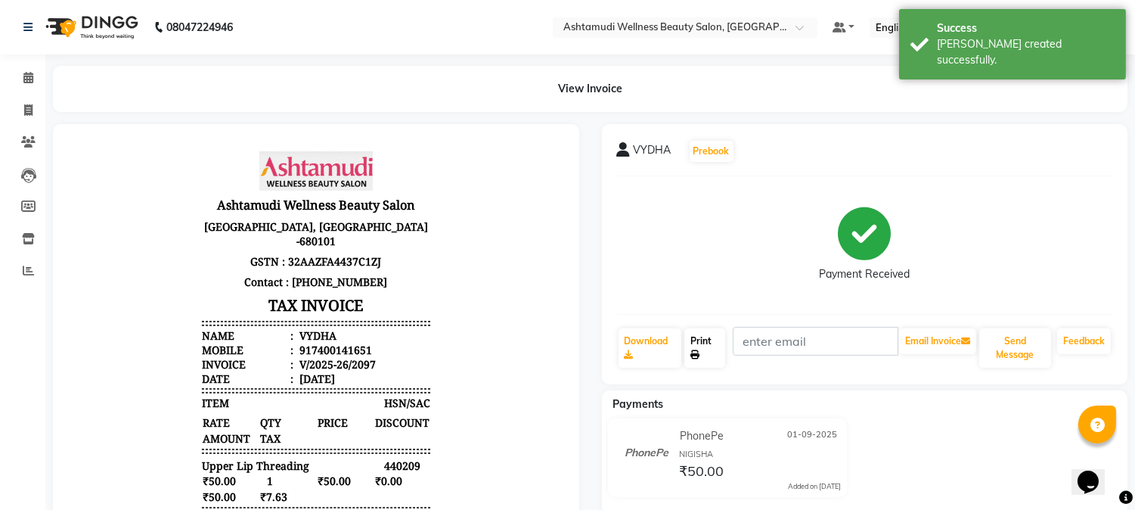
click at [700, 352] on icon at bounding box center [694, 354] width 9 height 9
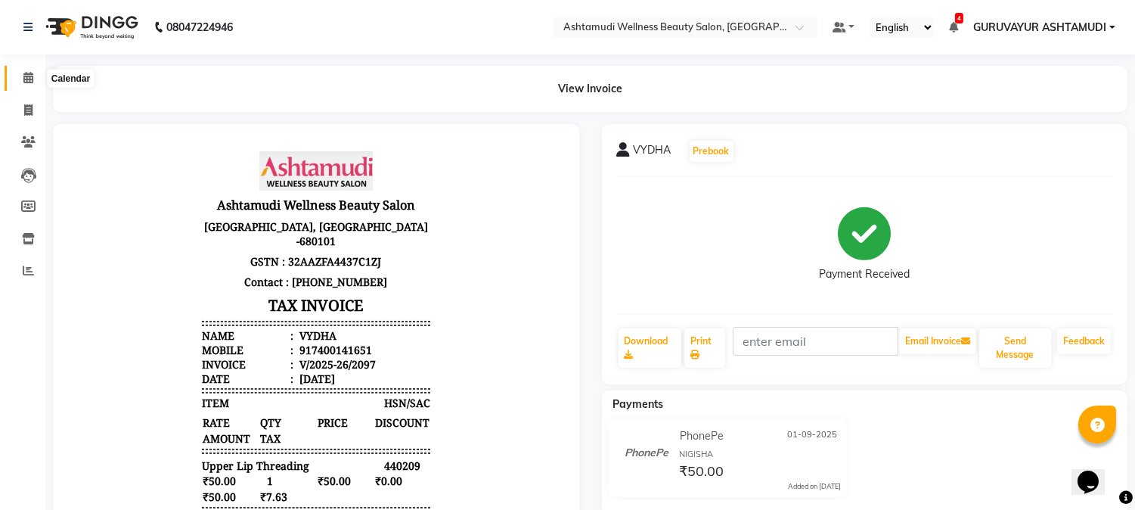
click at [26, 79] on icon at bounding box center [28, 77] width 10 height 11
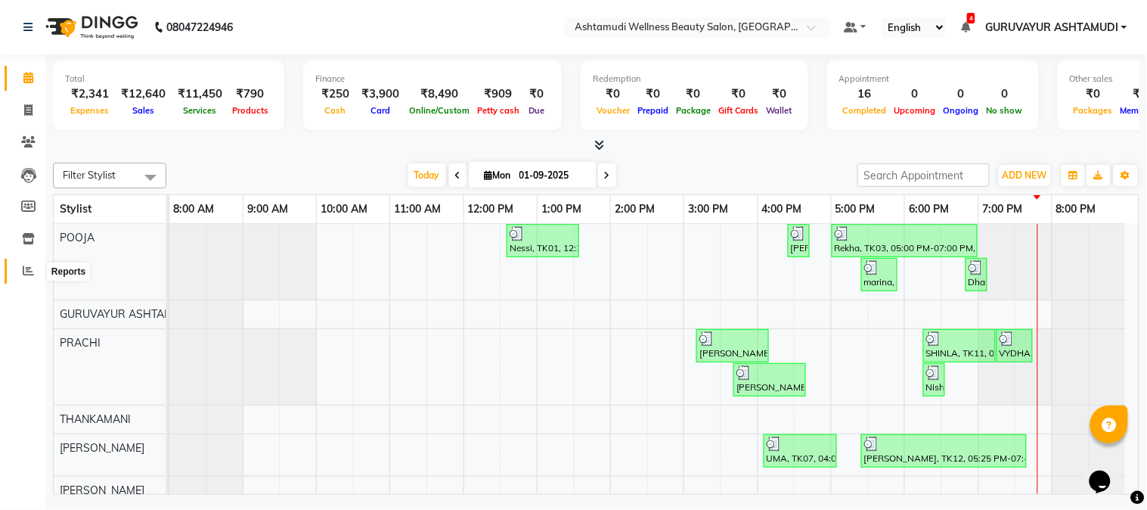
click at [29, 273] on icon at bounding box center [28, 270] width 11 height 11
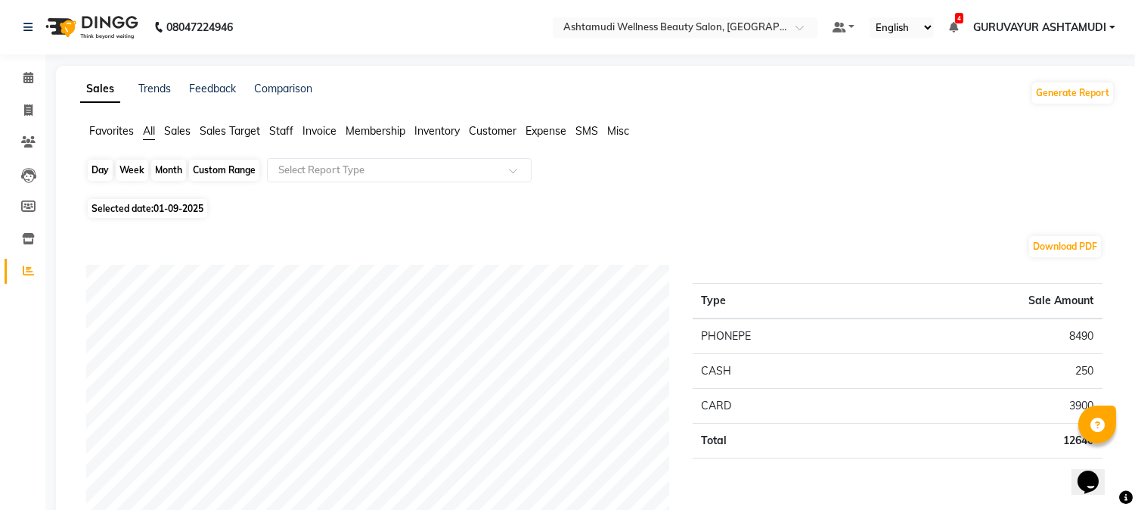
click at [98, 169] on div "Day" at bounding box center [100, 170] width 25 height 21
select select "9"
select select "2025"
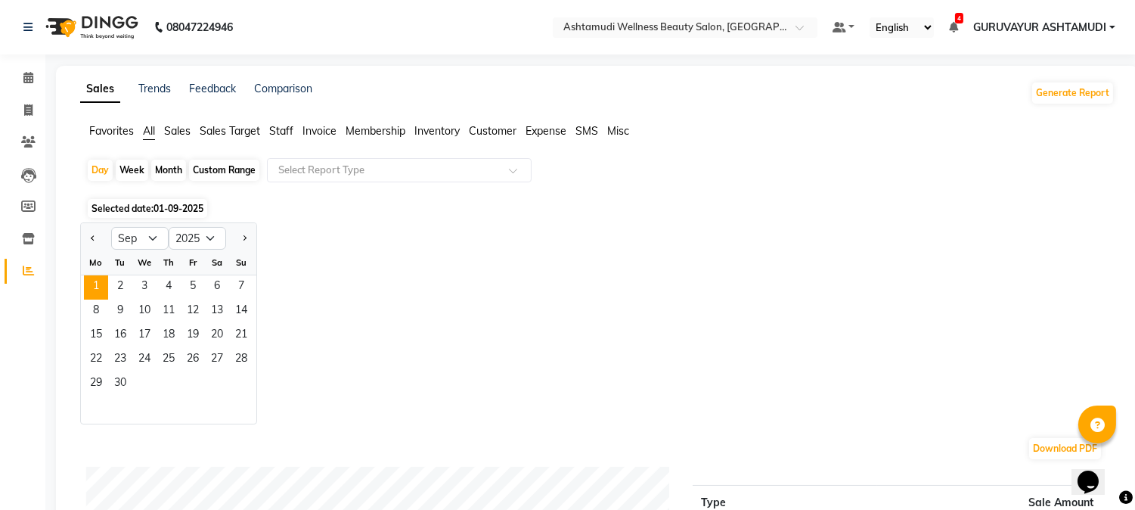
click at [449, 297] on div "Jan Feb Mar Apr May Jun [DATE] Aug Sep Oct Nov [DATE] 2016 2017 2018 2019 2020 …" at bounding box center [597, 323] width 1035 height 202
click at [146, 130] on span "All" at bounding box center [149, 131] width 12 height 14
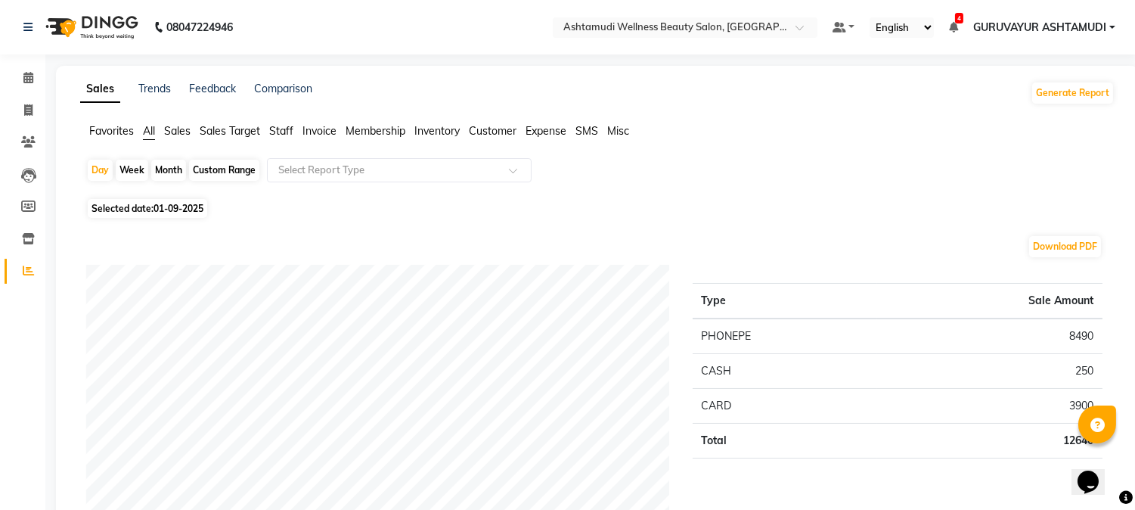
click at [500, 133] on span "Customer" at bounding box center [493, 131] width 48 height 14
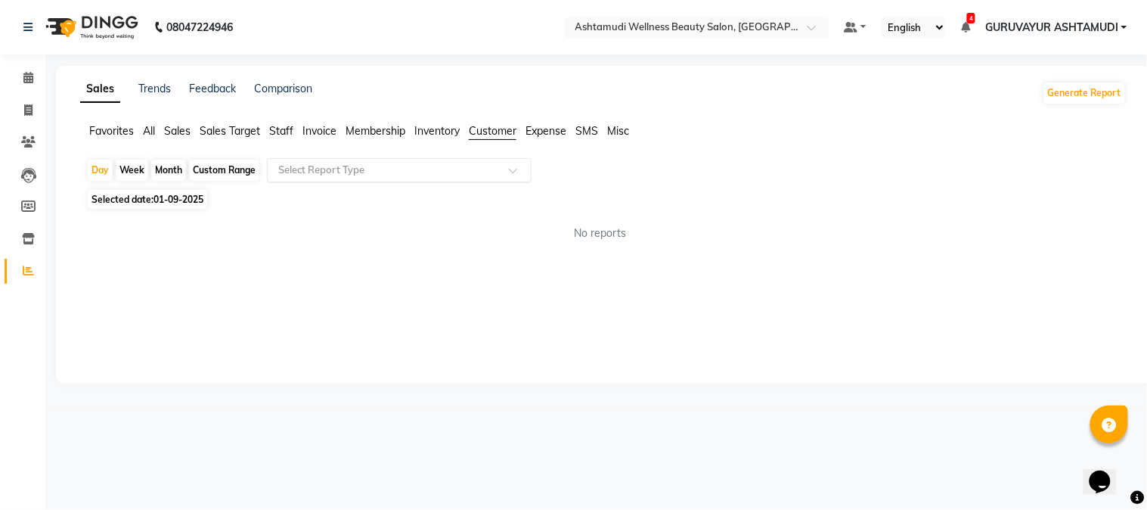
click at [517, 176] on span at bounding box center [518, 174] width 19 height 15
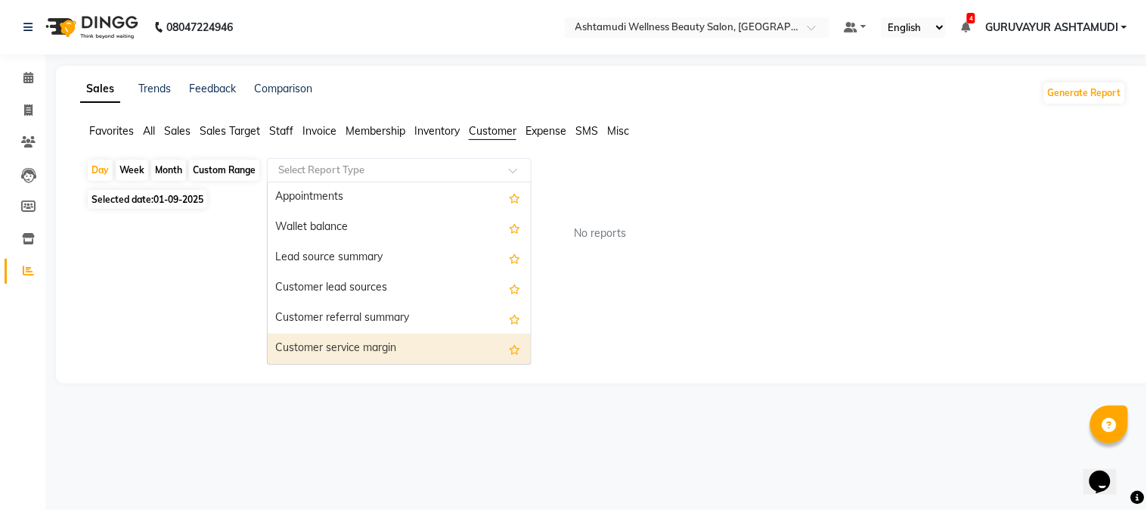
click at [414, 346] on div "Customer service margin" at bounding box center [399, 349] width 263 height 30
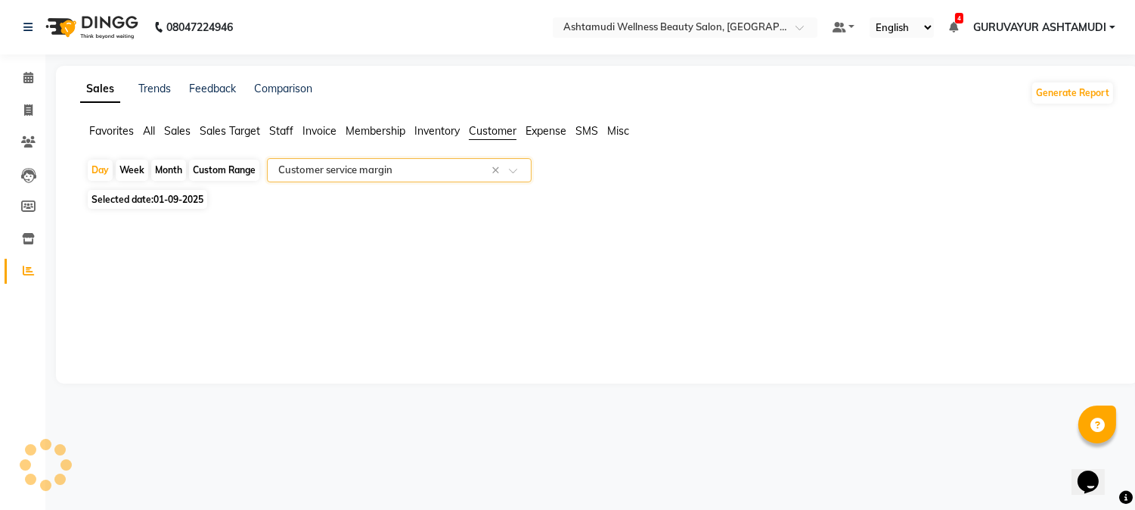
select select "filtered_report"
select select "csv"
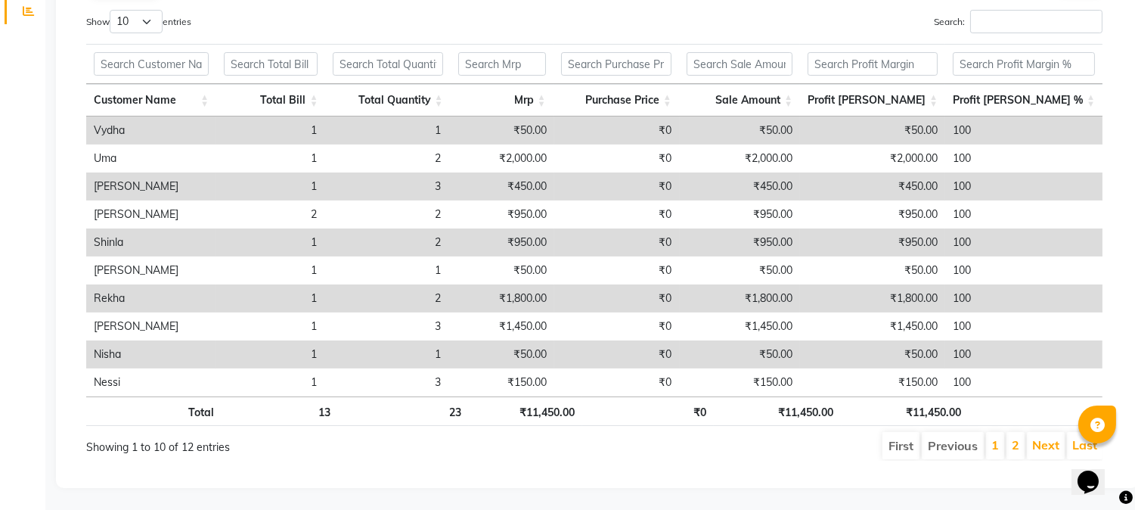
scroll to position [273, 0]
click at [697, 15] on div "Search:" at bounding box center [854, 23] width 497 height 29
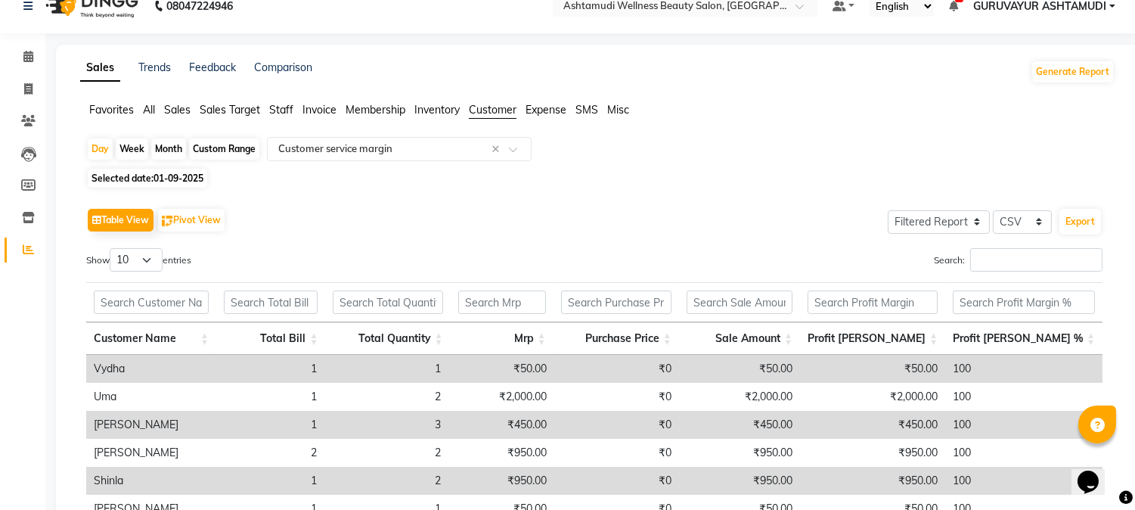
scroll to position [20, 0]
click at [510, 147] on span at bounding box center [518, 154] width 19 height 15
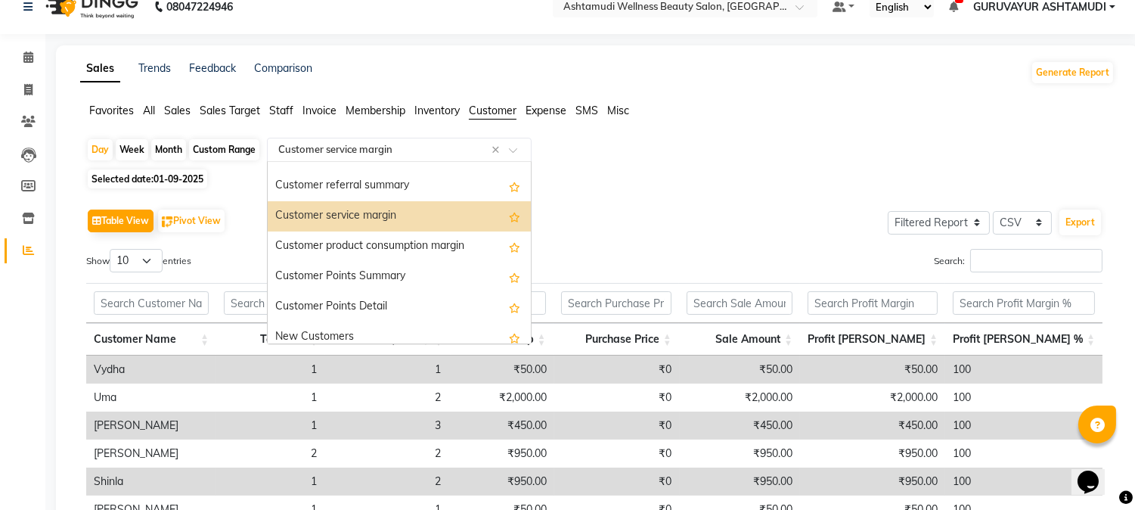
scroll to position [121, 0]
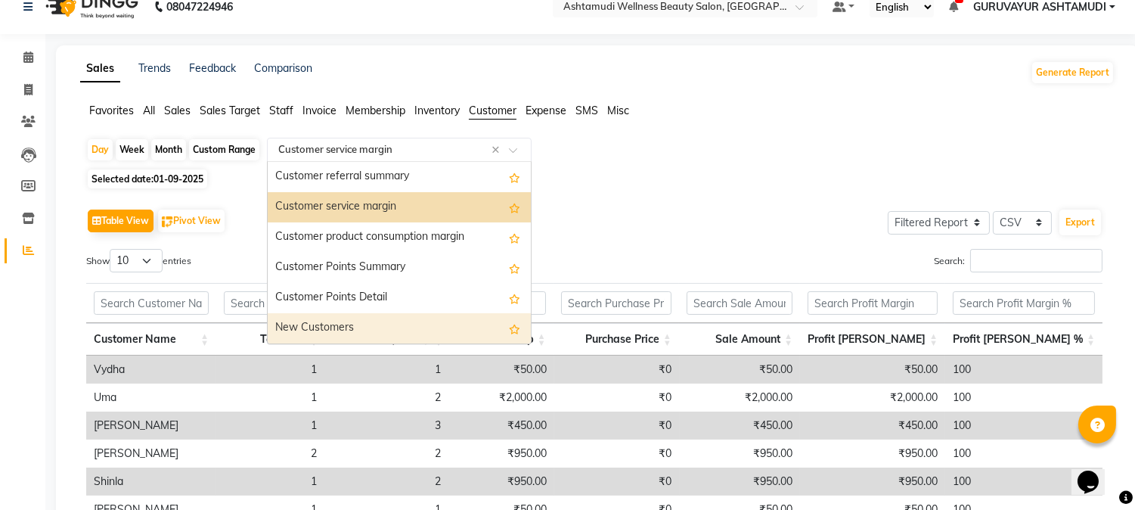
click at [389, 335] on div "New Customers" at bounding box center [399, 328] width 263 height 30
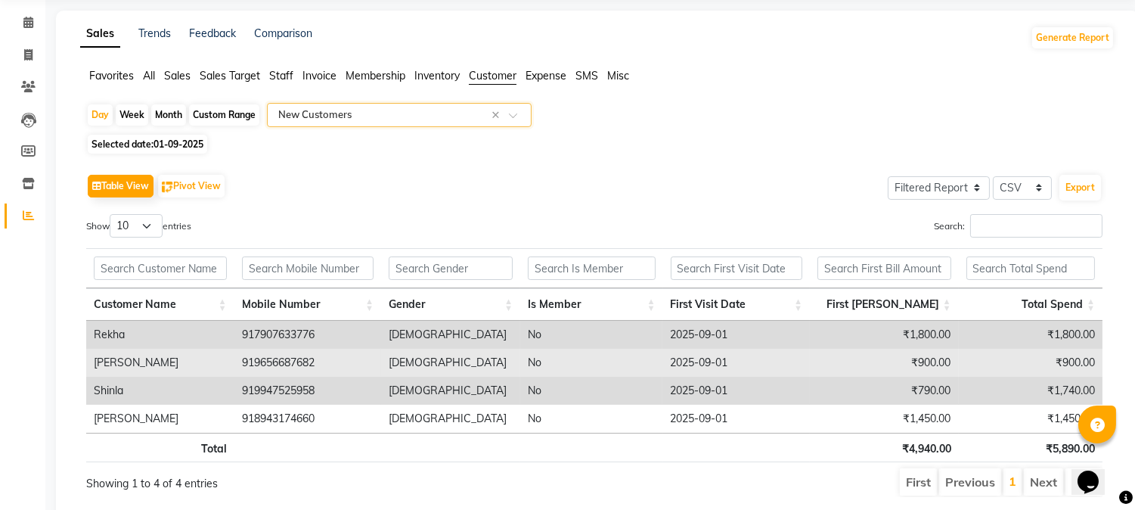
scroll to position [106, 0]
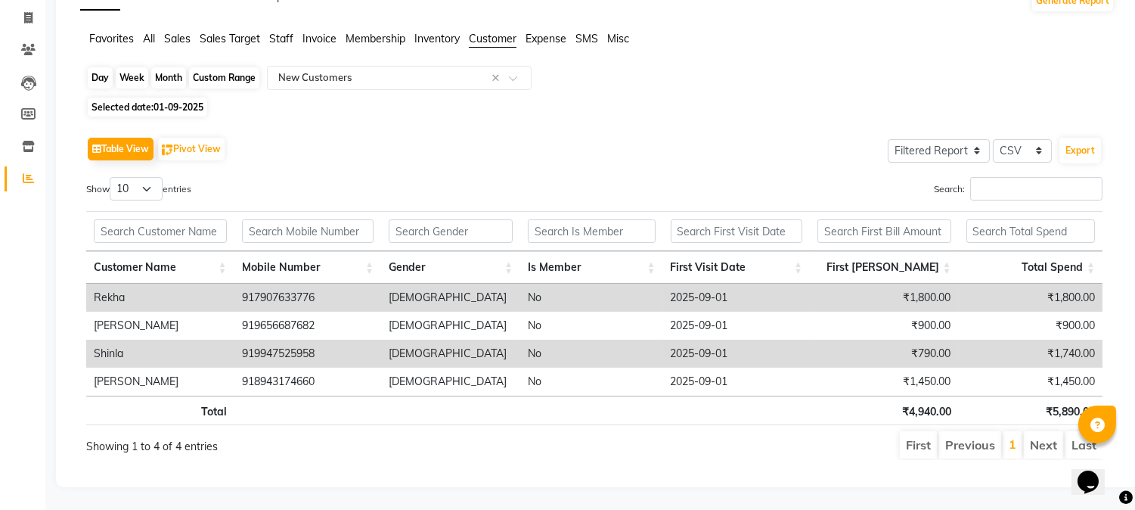
click at [101, 68] on div "Day" at bounding box center [100, 77] width 25 height 21
select select "9"
select select "2025"
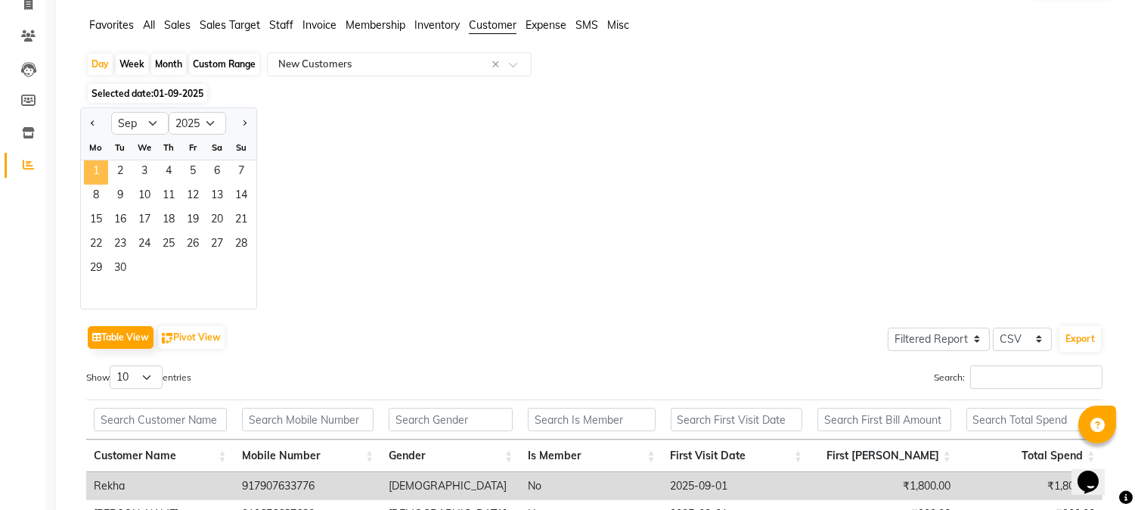
click at [97, 174] on span "1" at bounding box center [96, 172] width 24 height 24
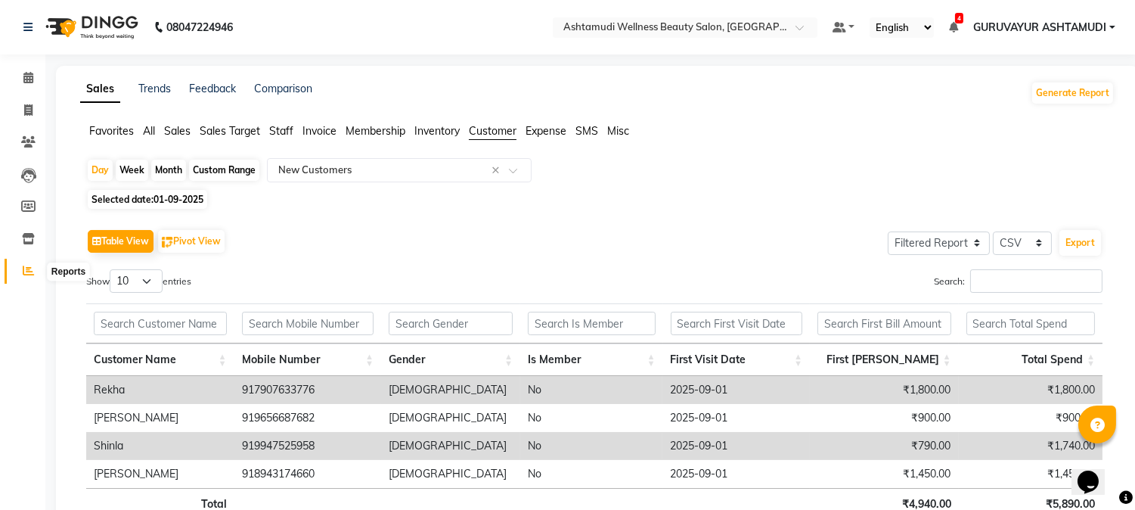
click at [25, 268] on icon at bounding box center [28, 270] width 11 height 11
click at [25, 236] on icon at bounding box center [28, 238] width 13 height 11
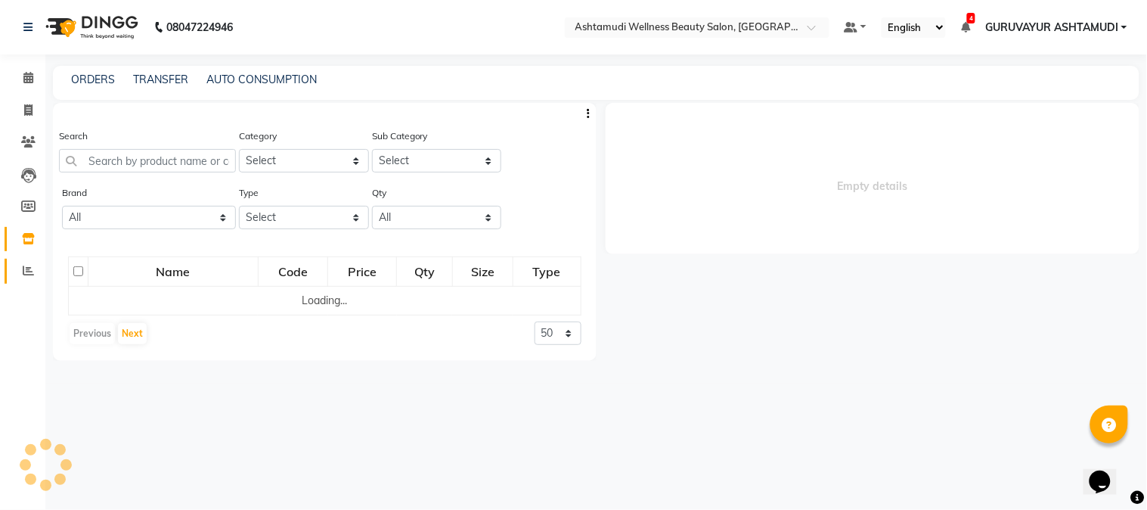
select select
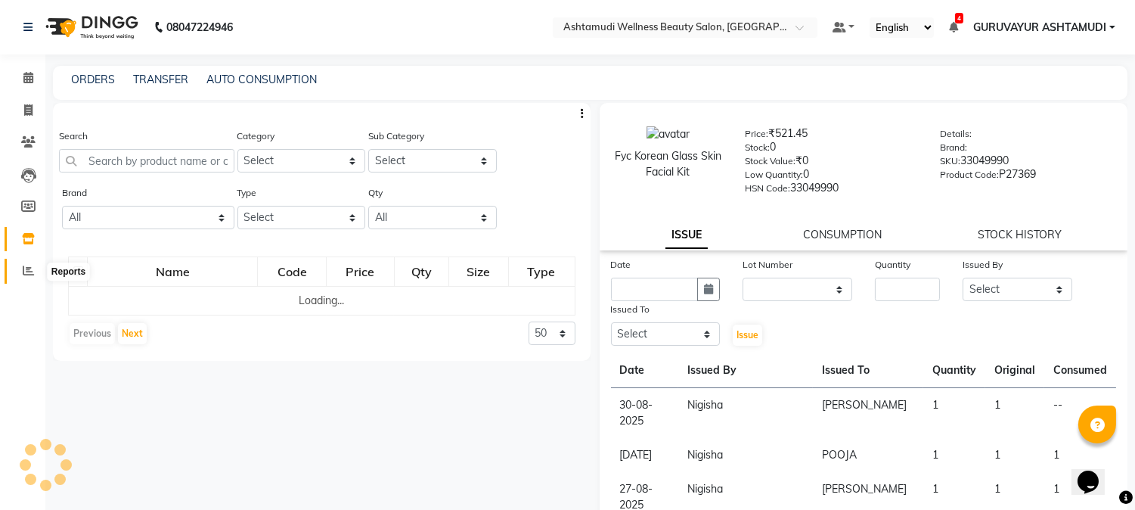
click at [24, 269] on icon at bounding box center [28, 270] width 11 height 11
